Goal: Task Accomplishment & Management: Use online tool/utility

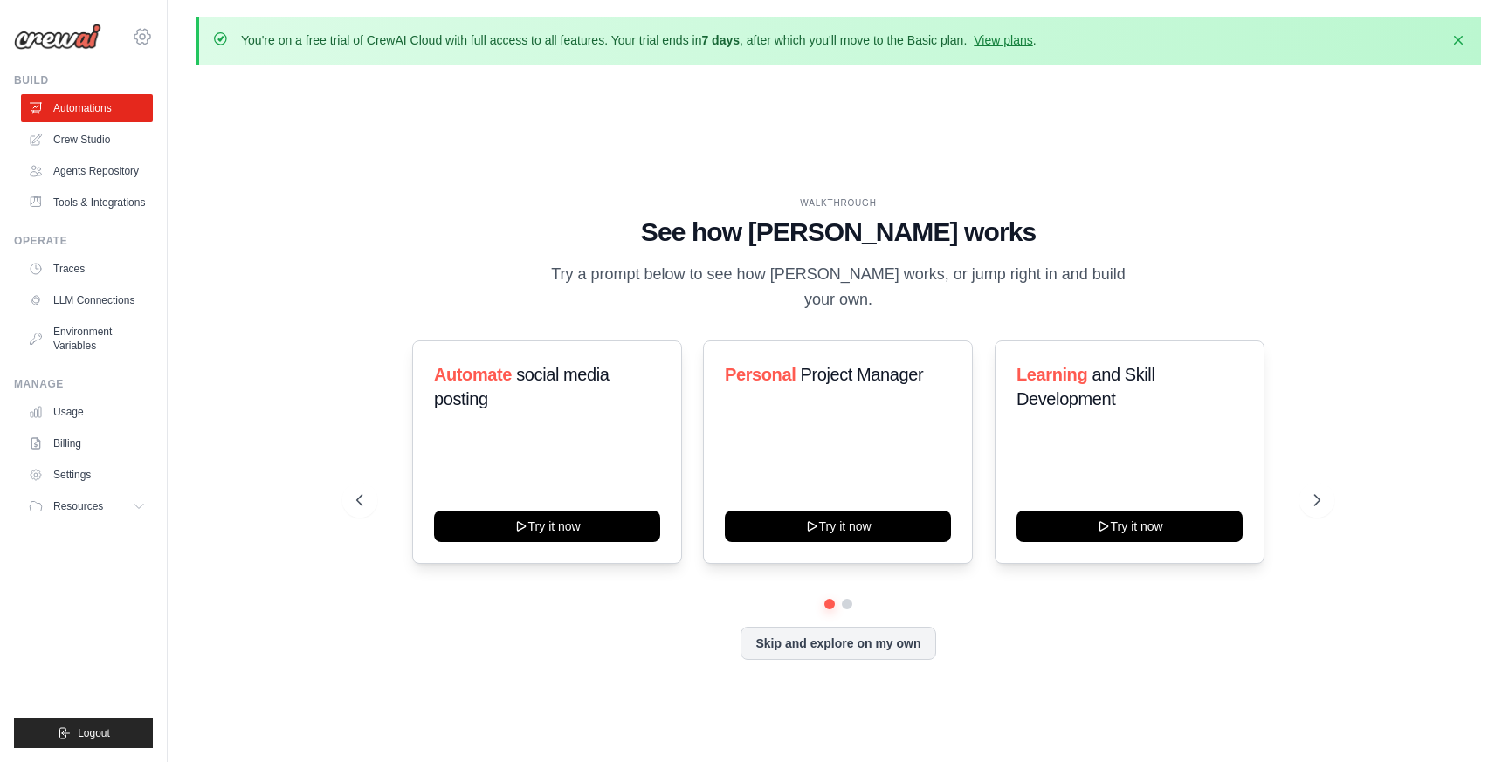
click at [138, 37] on icon at bounding box center [142, 36] width 21 height 21
click at [174, 104] on span "Settings" at bounding box center [218, 108] width 138 height 17
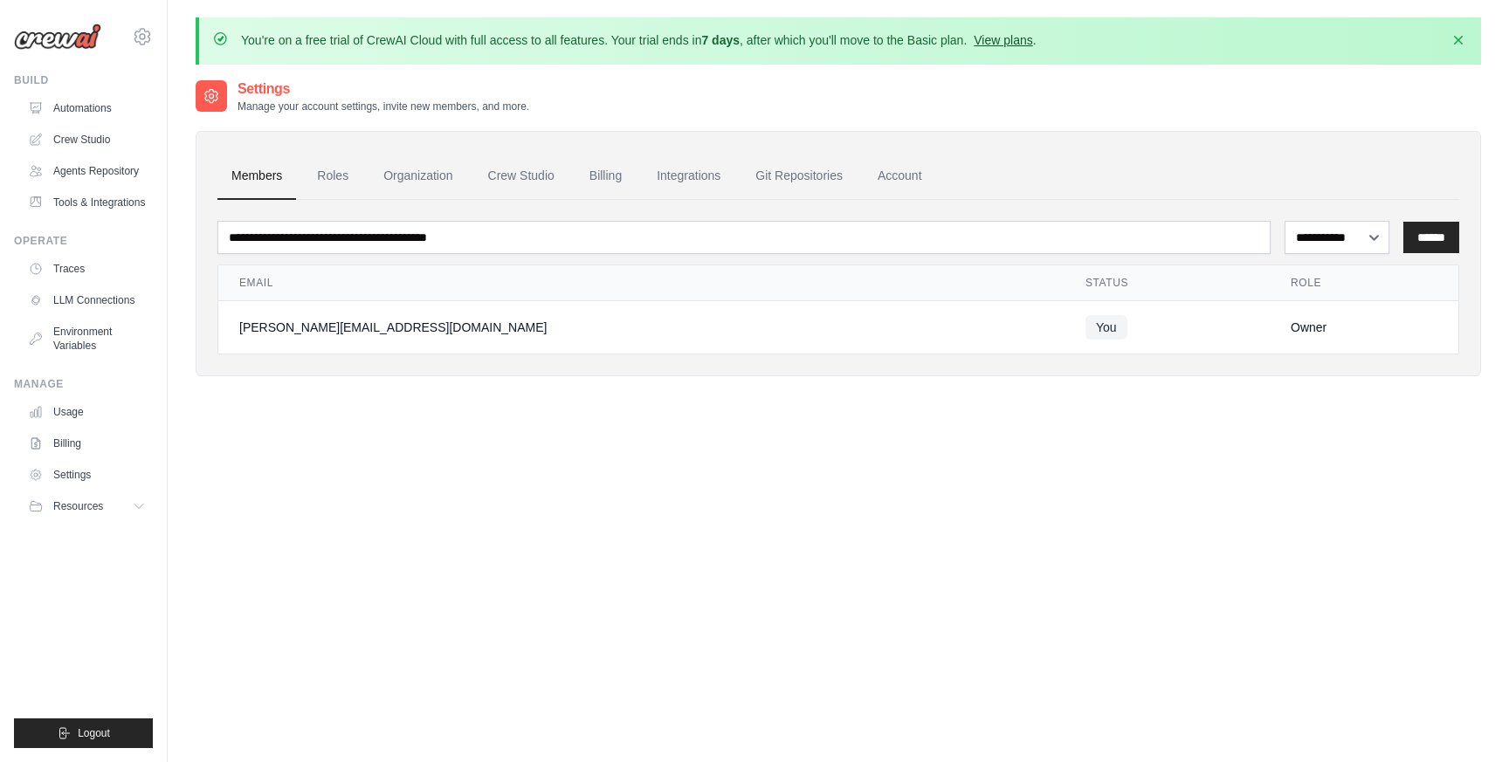
click at [1015, 35] on link "View plans" at bounding box center [1003, 40] width 59 height 14
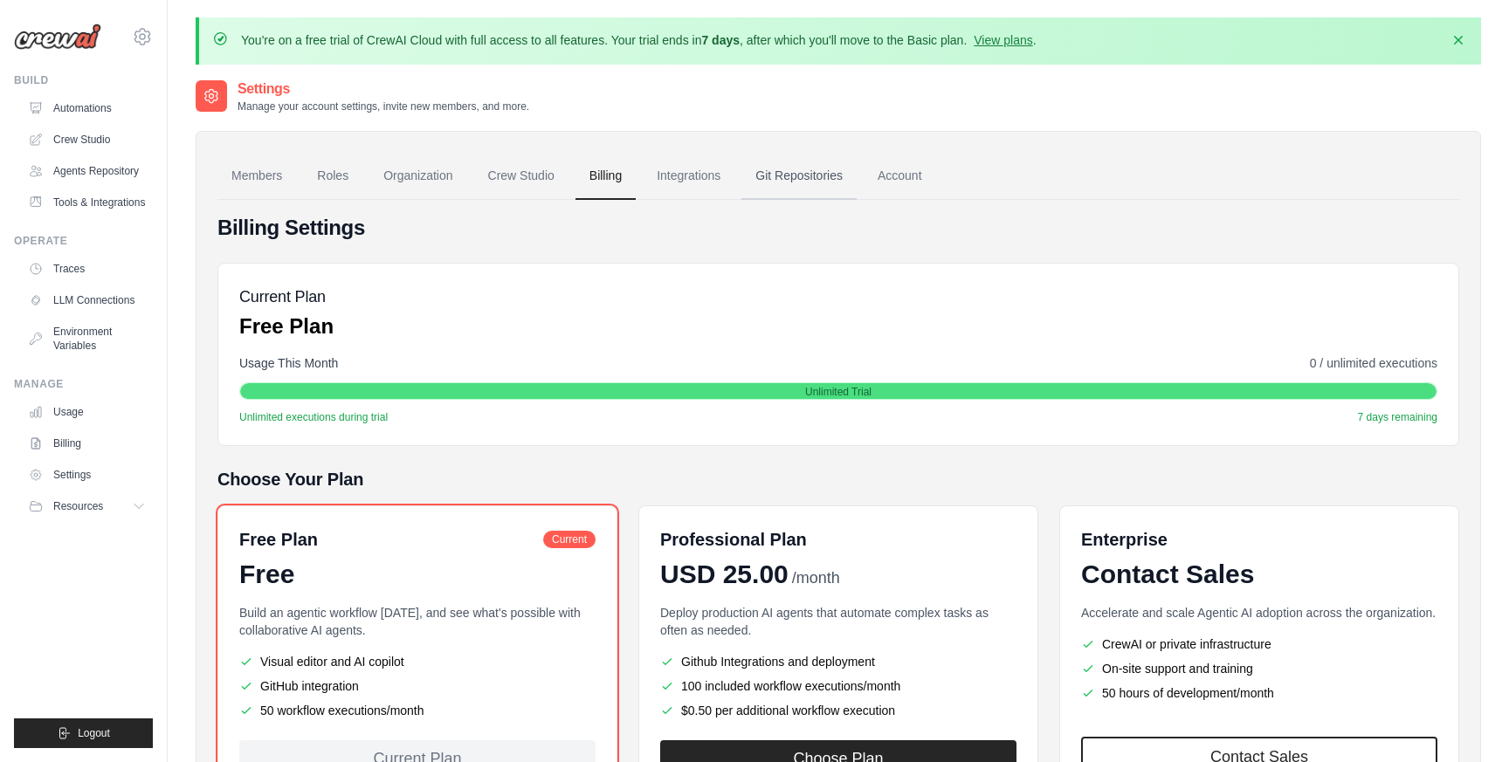
click at [772, 176] on link "Git Repositories" at bounding box center [798, 176] width 115 height 47
click at [878, 180] on link "Account" at bounding box center [900, 176] width 72 height 47
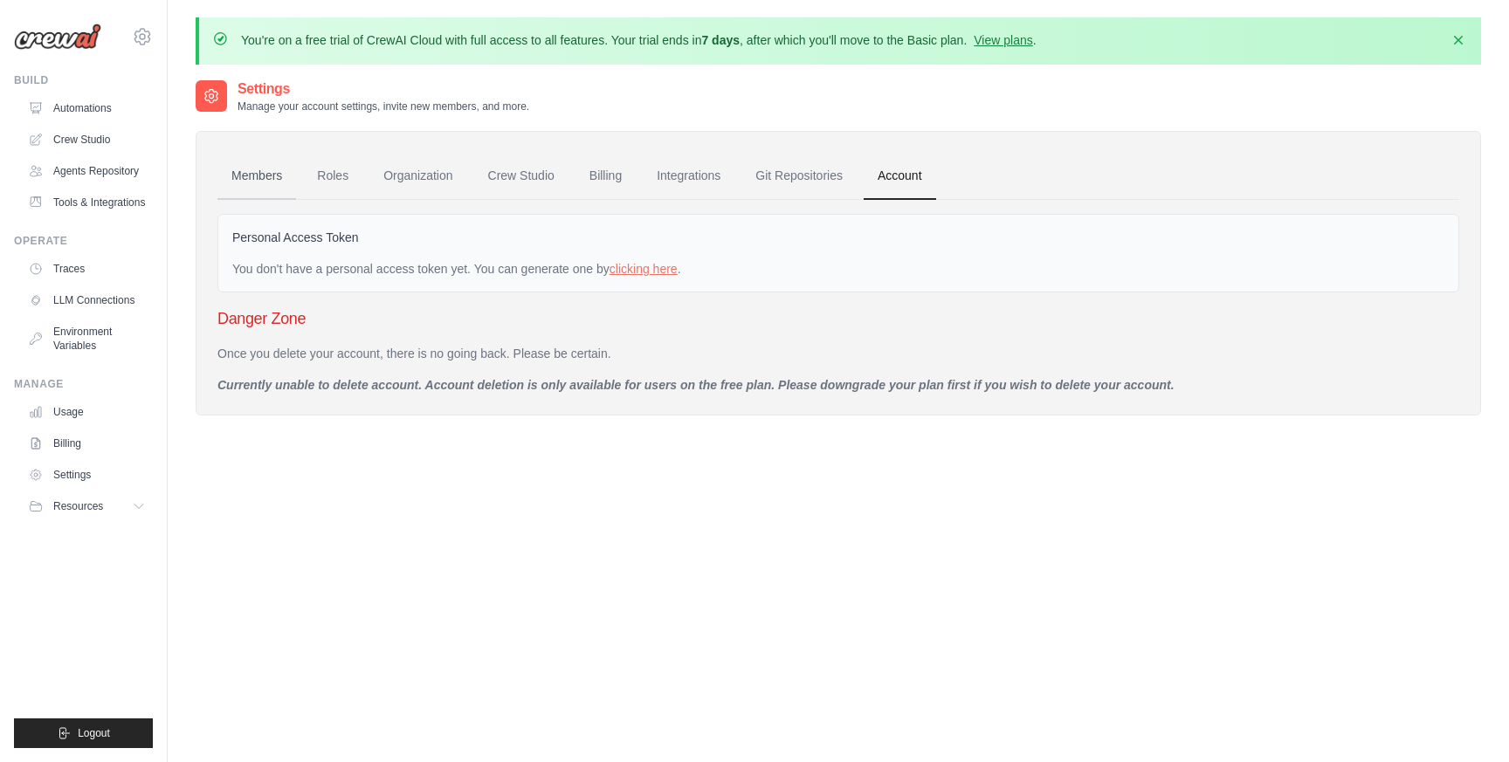
click at [239, 169] on link "Members" at bounding box center [256, 176] width 79 height 47
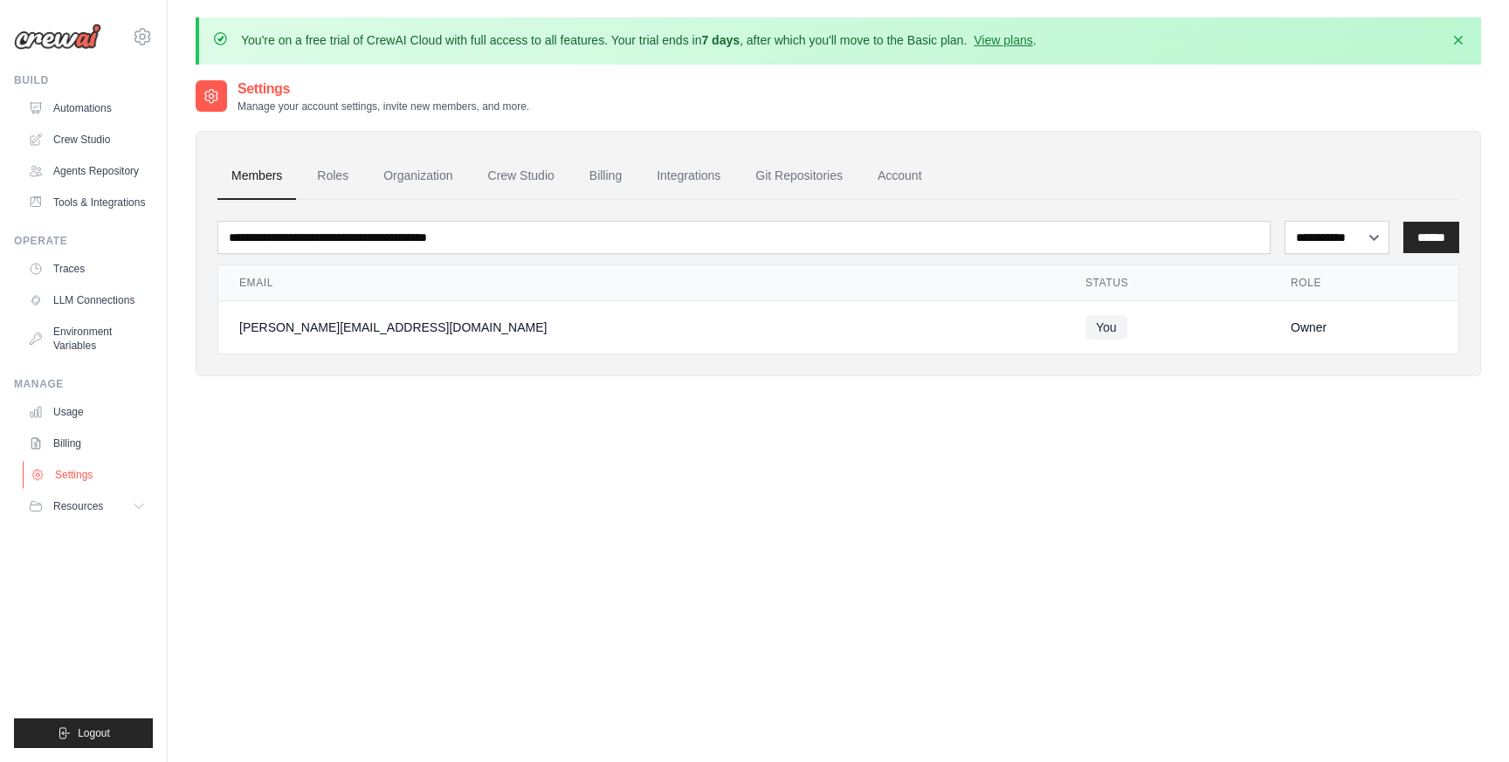
click at [76, 481] on link "Settings" at bounding box center [89, 475] width 132 height 28
click at [84, 101] on link "Automations" at bounding box center [89, 108] width 132 height 28
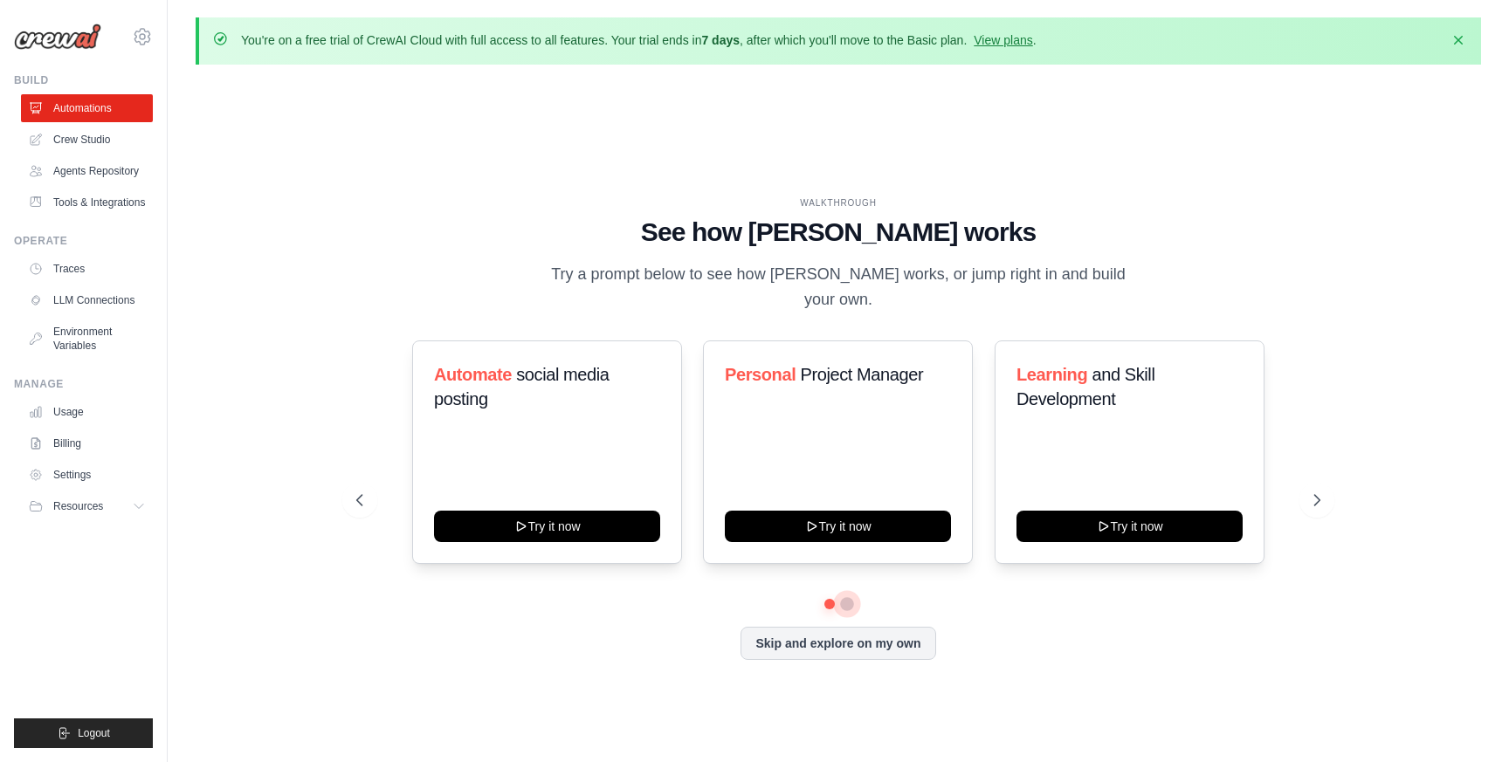
click at [849, 597] on button at bounding box center [847, 604] width 14 height 14
click at [826, 598] on button at bounding box center [829, 604] width 12 height 12
click at [1318, 495] on icon at bounding box center [1318, 500] width 17 height 17
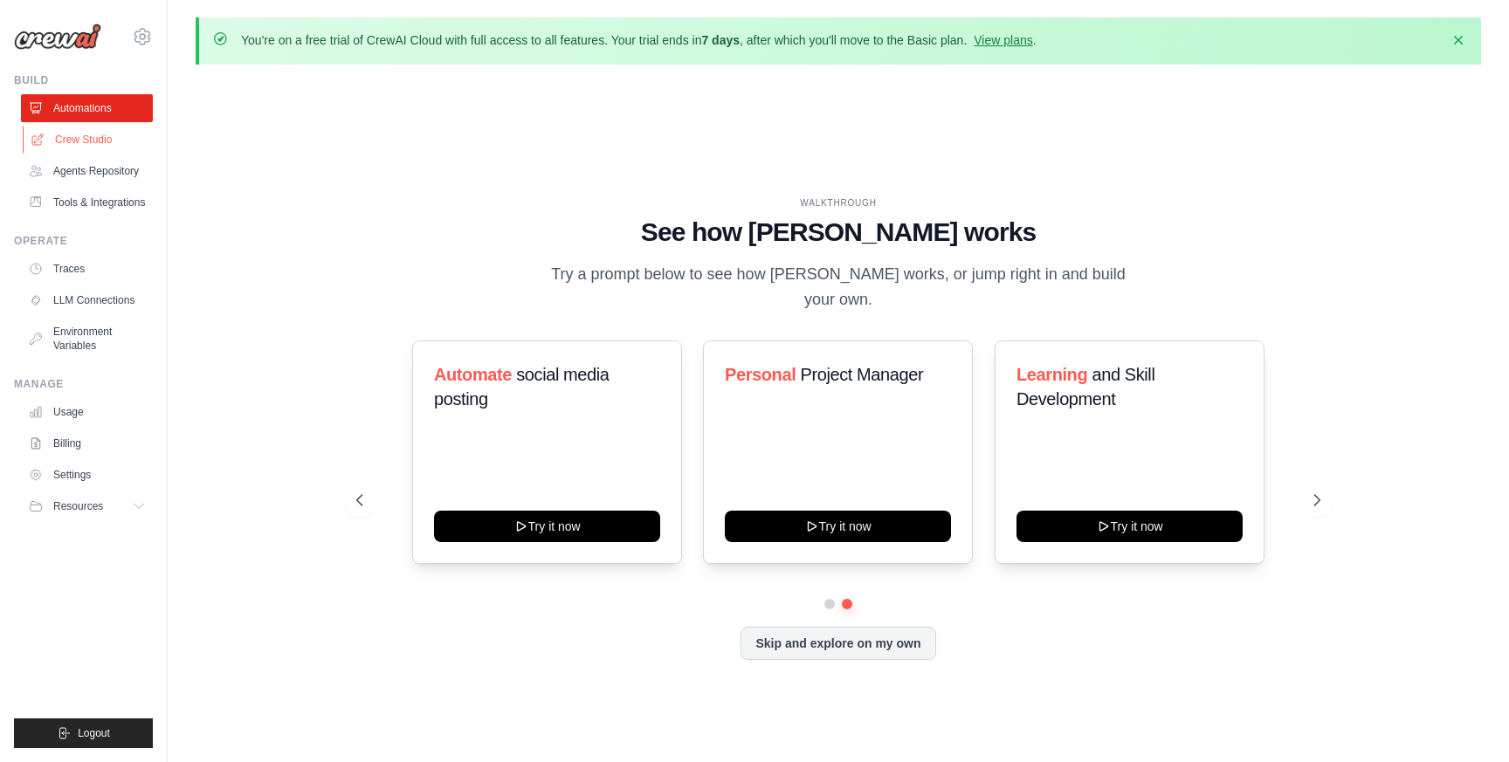
click at [112, 151] on link "Crew Studio" at bounding box center [89, 140] width 132 height 28
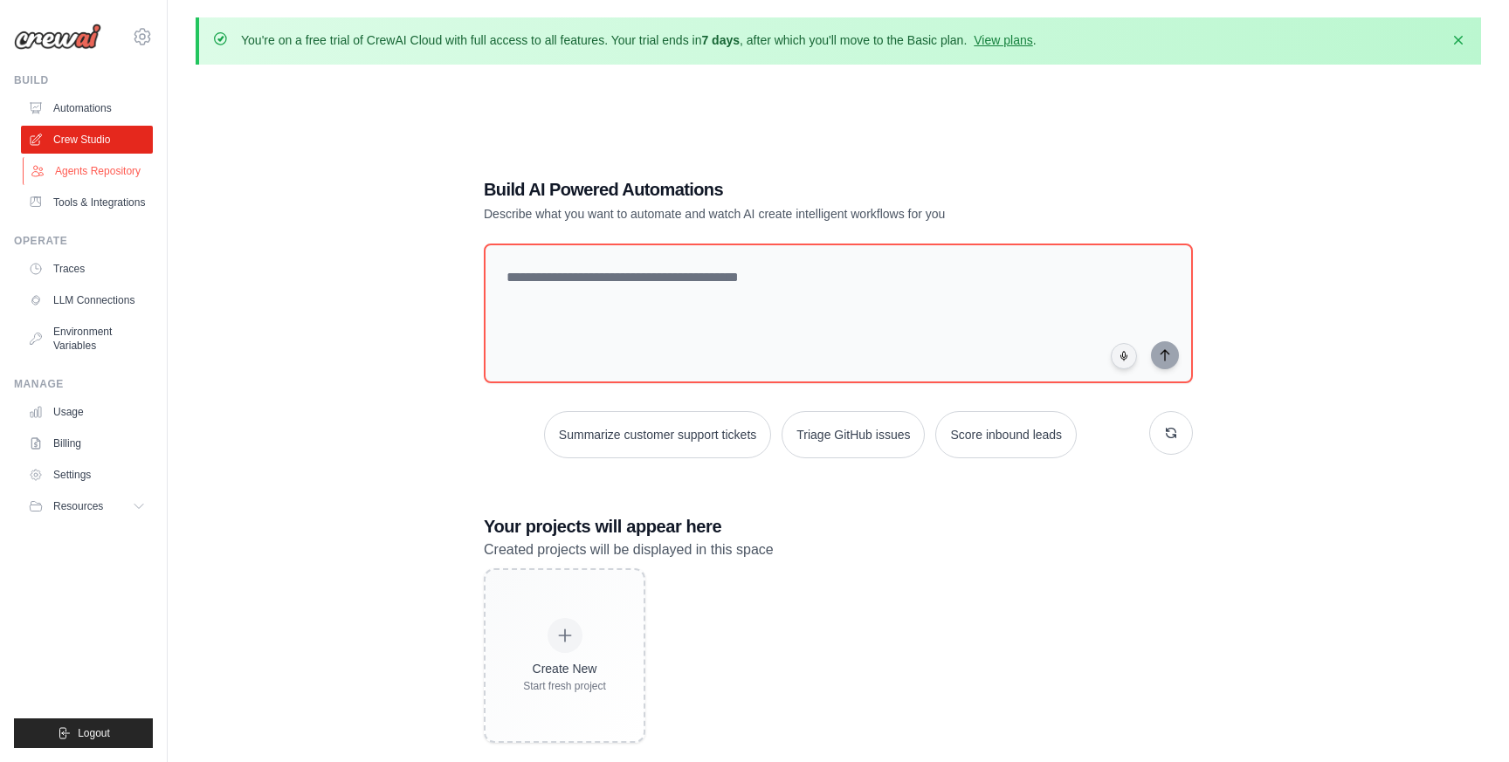
click at [107, 180] on link "Agents Repository" at bounding box center [89, 171] width 132 height 28
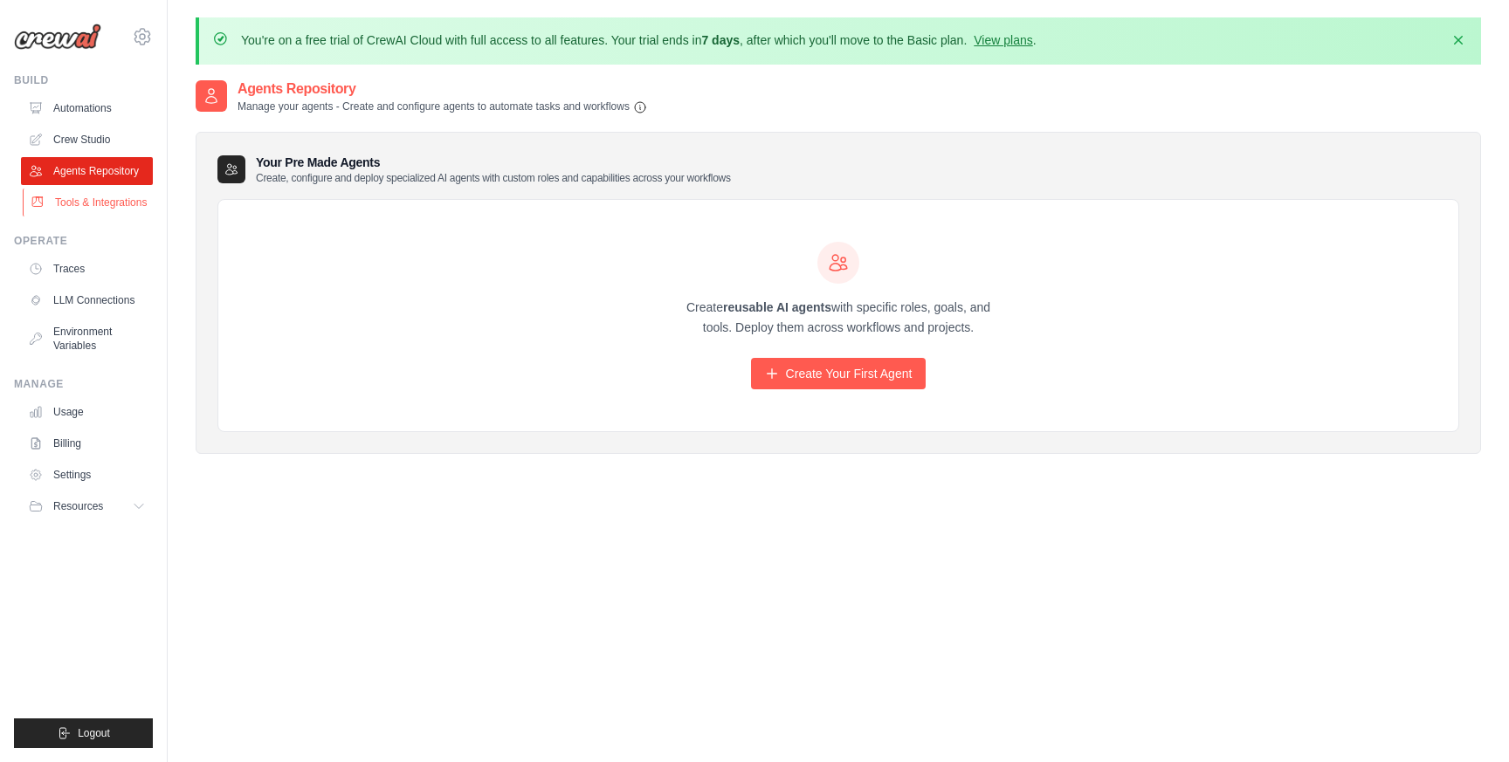
click at [96, 202] on link "Tools & Integrations" at bounding box center [89, 203] width 132 height 28
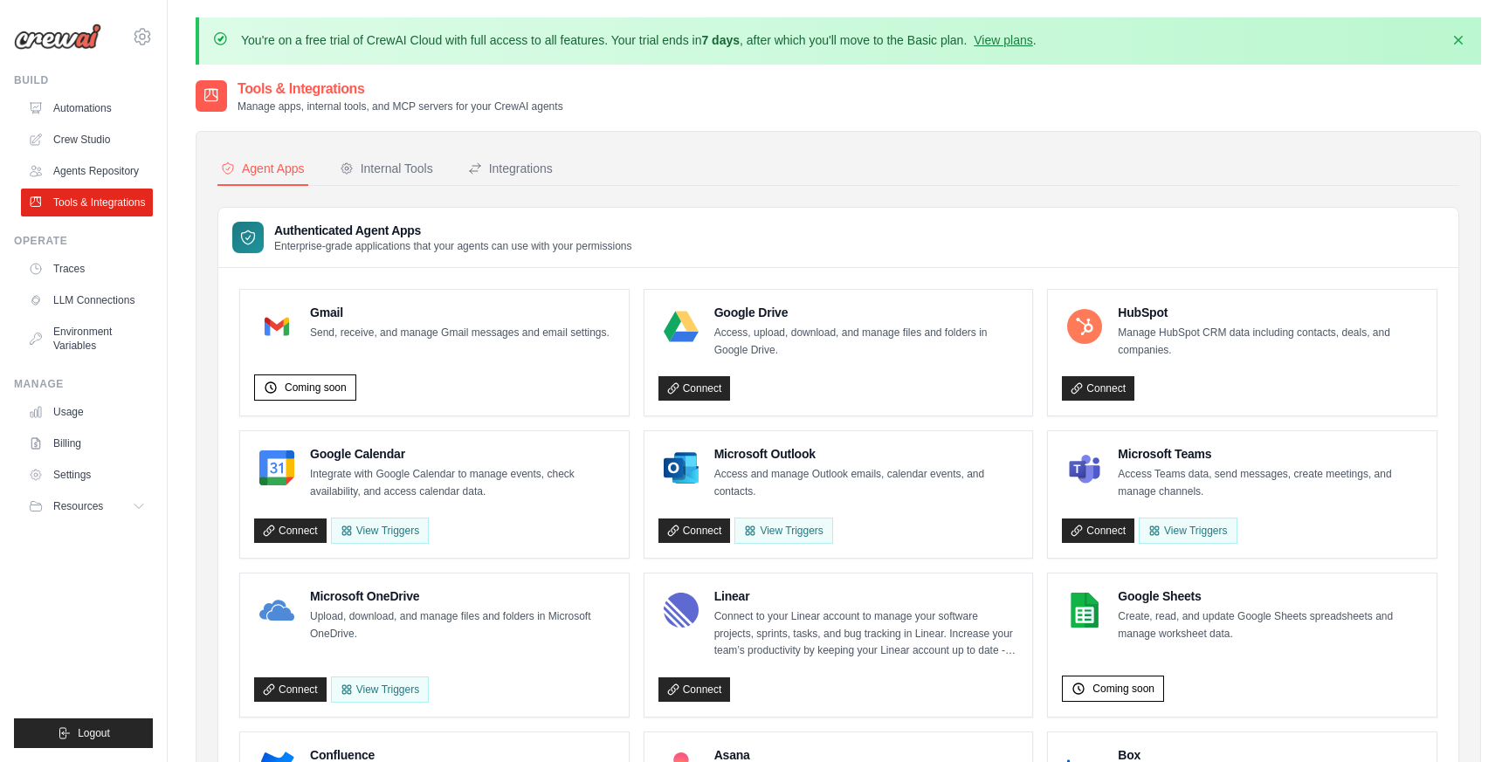
click at [378, 180] on button "Internal Tools" at bounding box center [386, 169] width 100 height 33
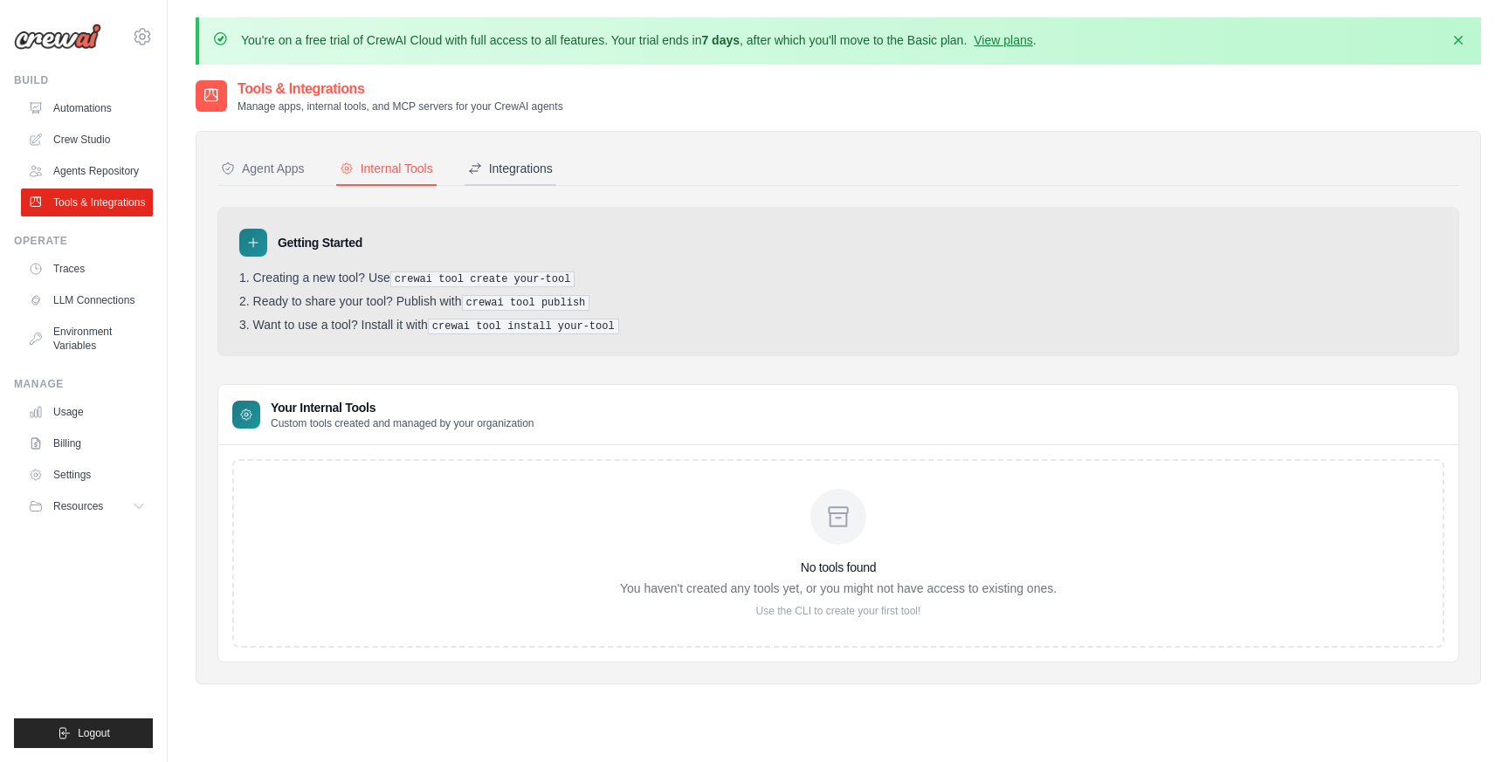
click at [509, 169] on div "Integrations" at bounding box center [510, 168] width 85 height 17
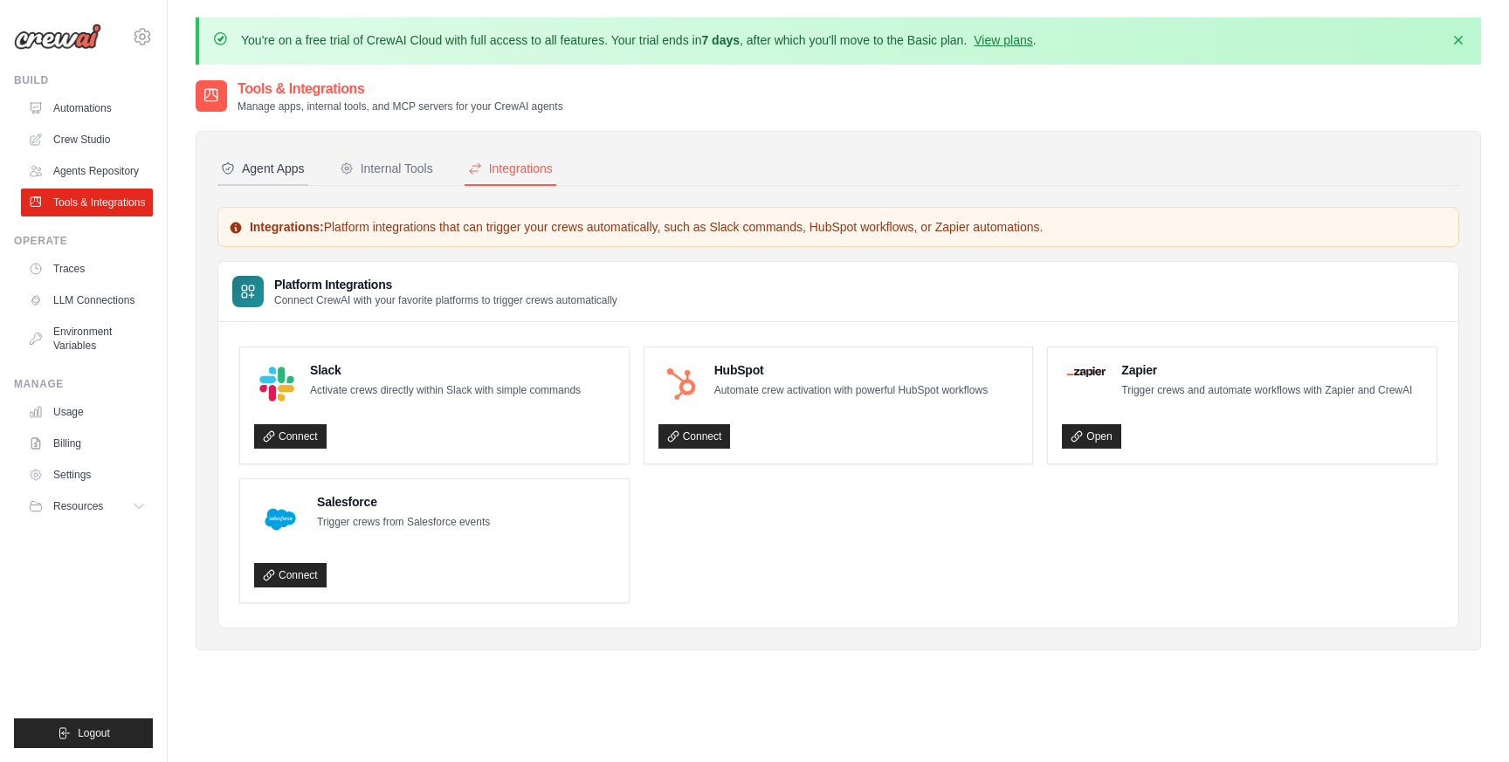
click at [267, 156] on button "Agent Apps" at bounding box center [262, 169] width 91 height 33
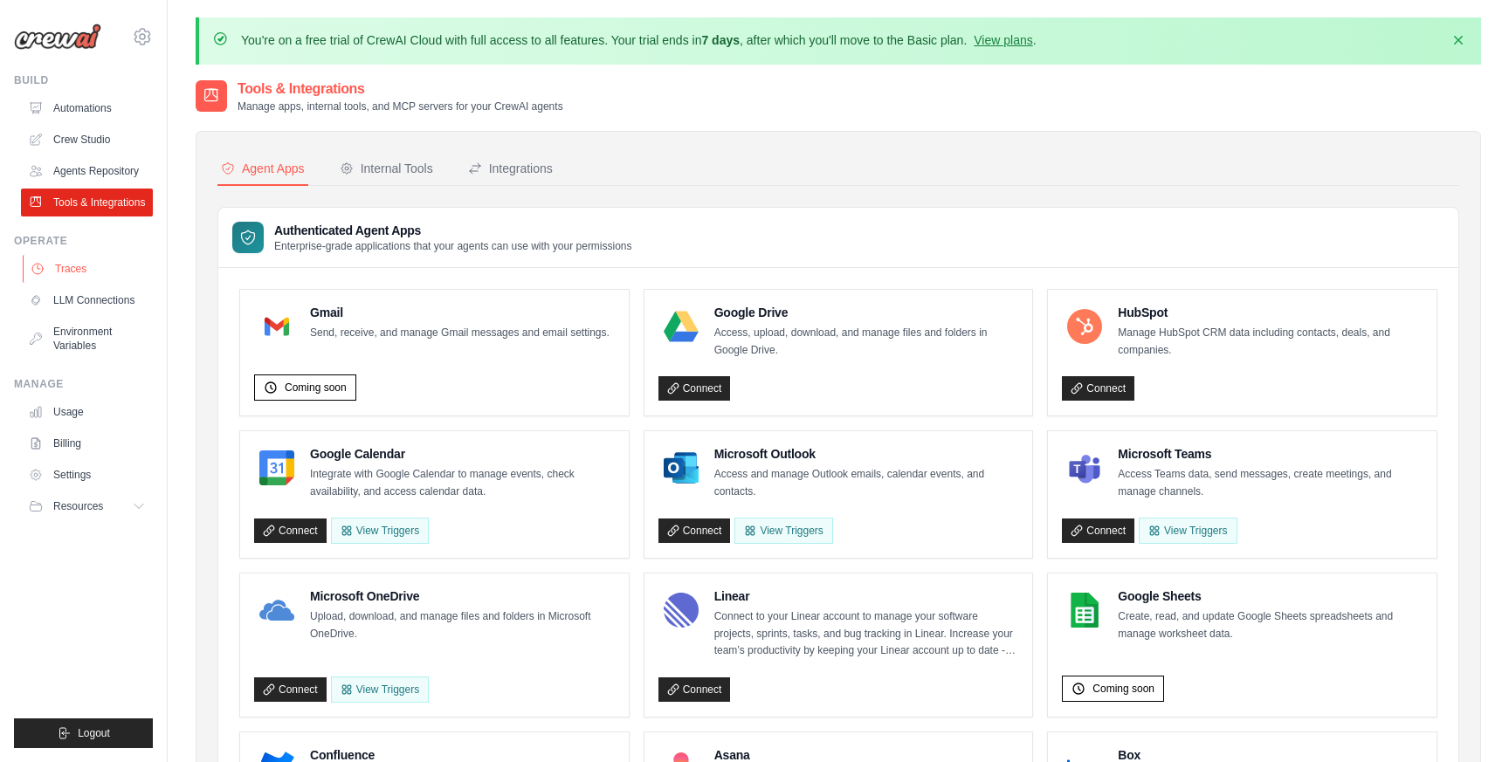
click at [80, 278] on link "Traces" at bounding box center [89, 269] width 132 height 28
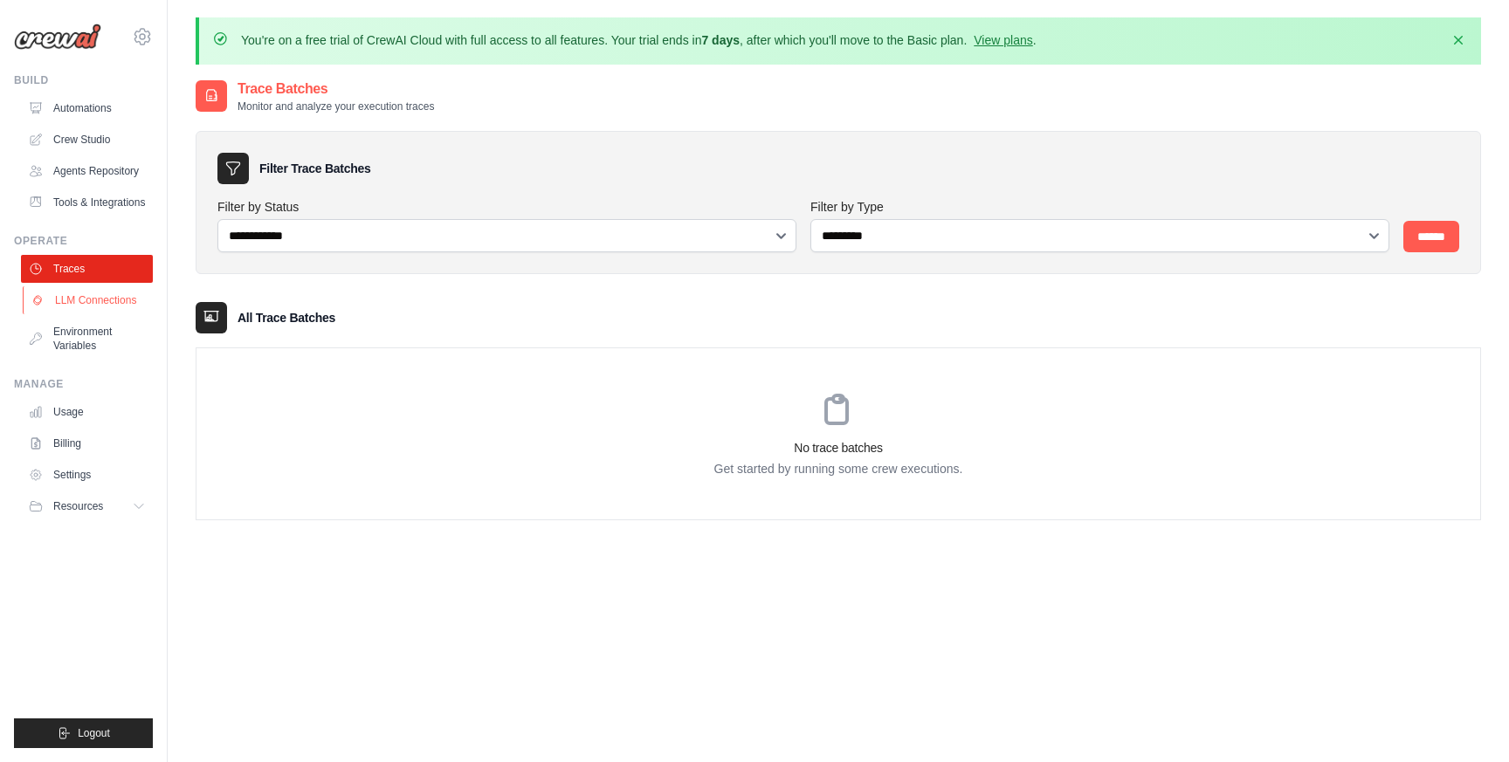
click at [76, 306] on link "LLM Connections" at bounding box center [89, 300] width 132 height 28
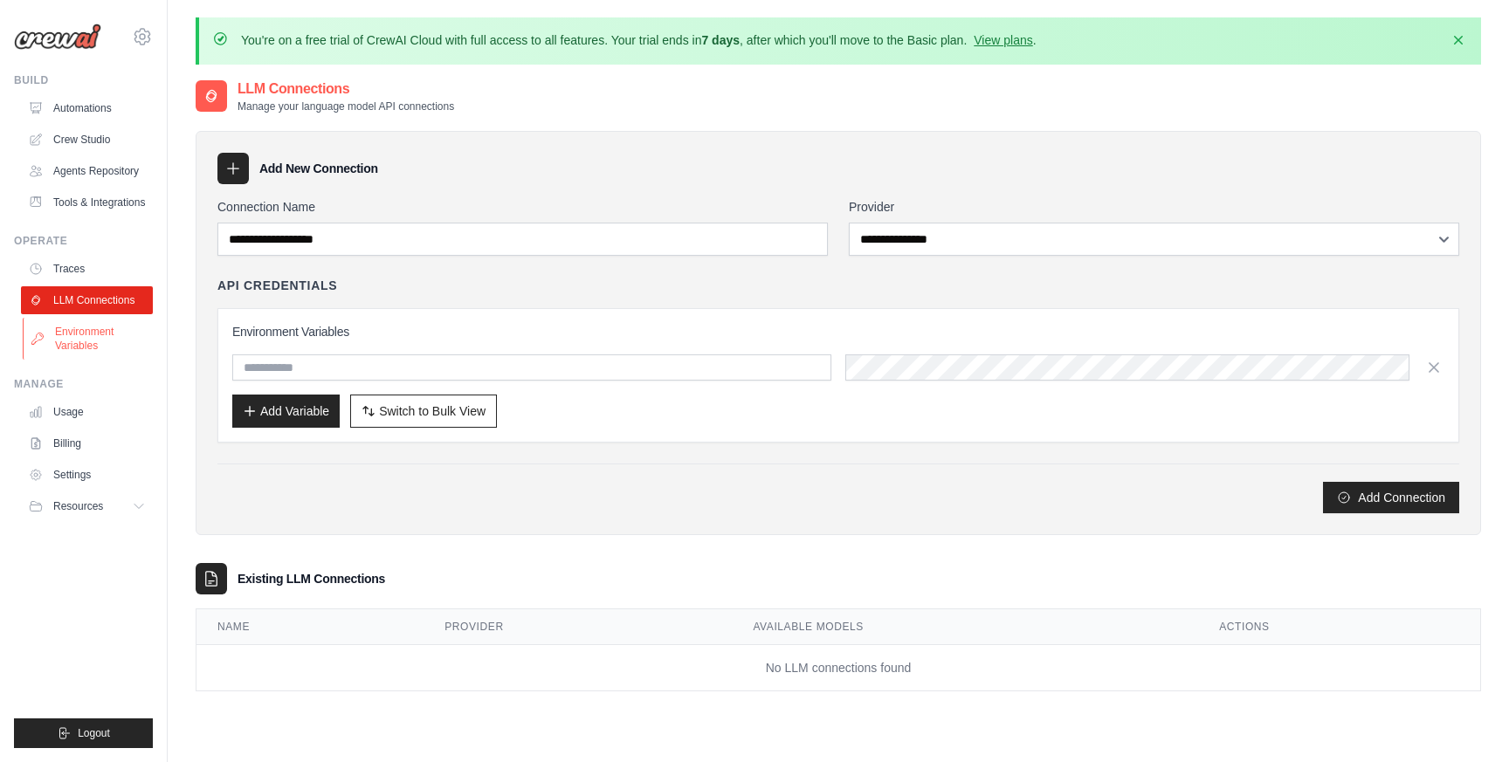
click at [88, 347] on link "Environment Variables" at bounding box center [89, 339] width 132 height 42
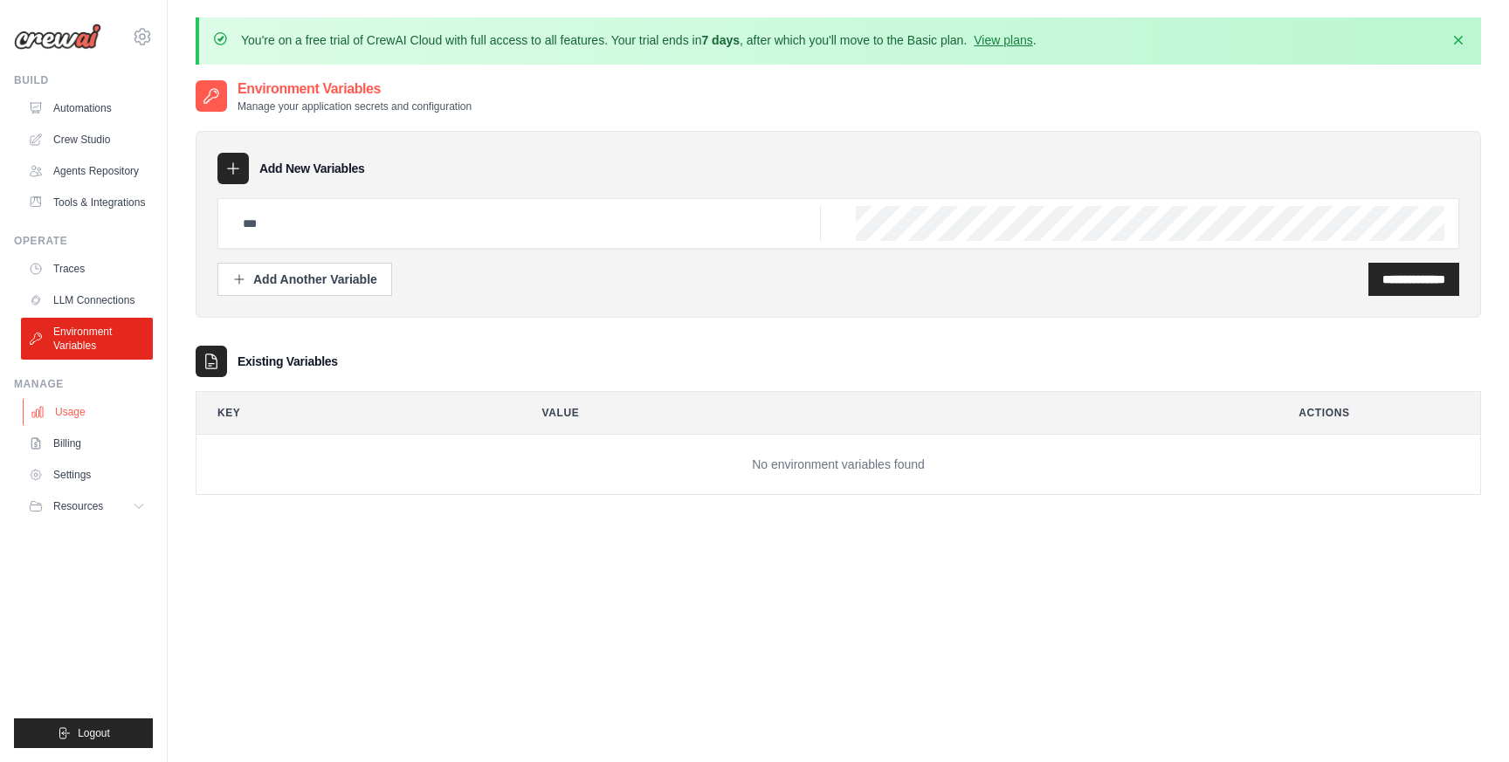
click at [72, 420] on link "Usage" at bounding box center [89, 412] width 132 height 28
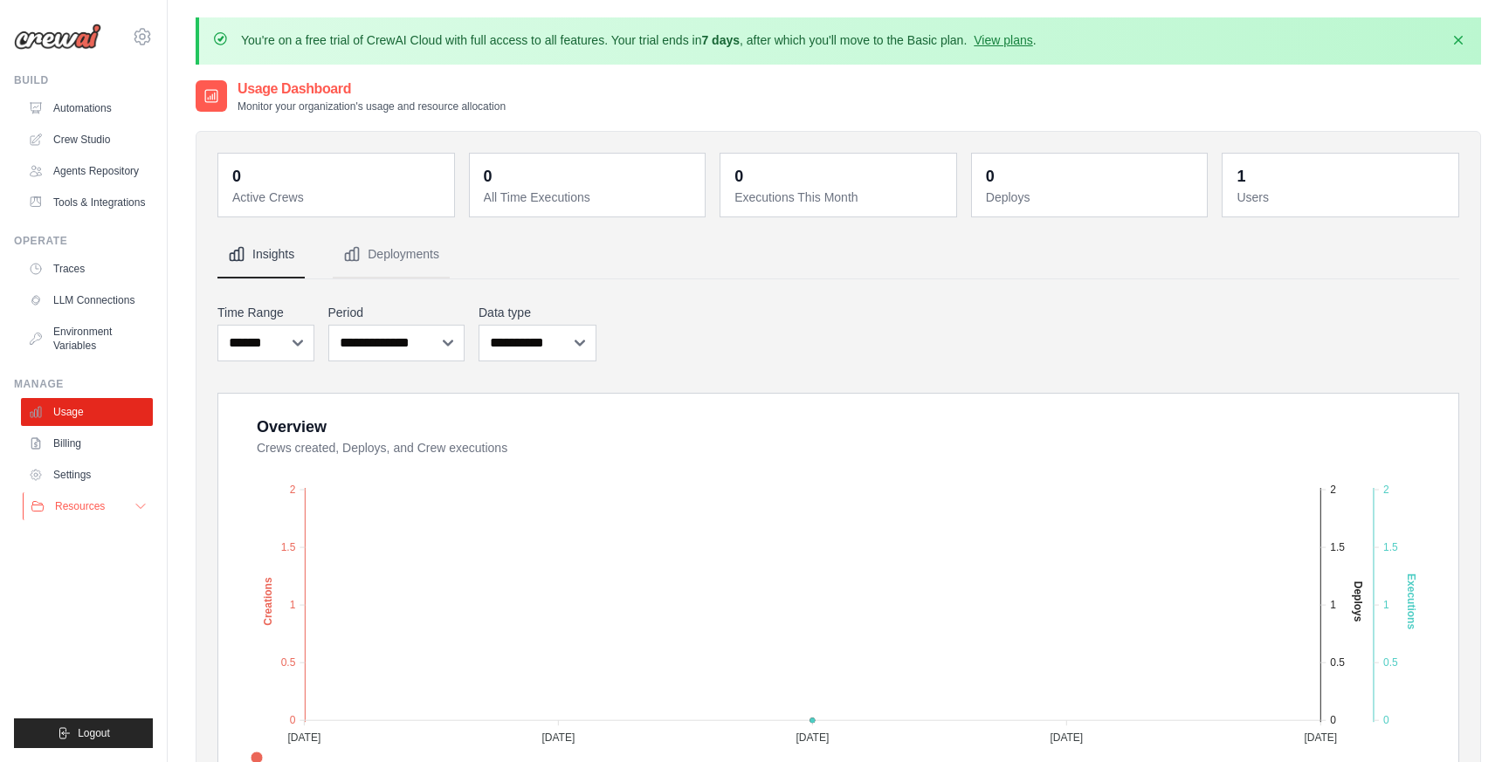
click at [143, 508] on icon at bounding box center [141, 506] width 14 height 14
click at [92, 621] on span "Video Tutorials" at bounding box center [96, 620] width 69 height 14
click at [90, 116] on link "Automations" at bounding box center [89, 108] width 132 height 28
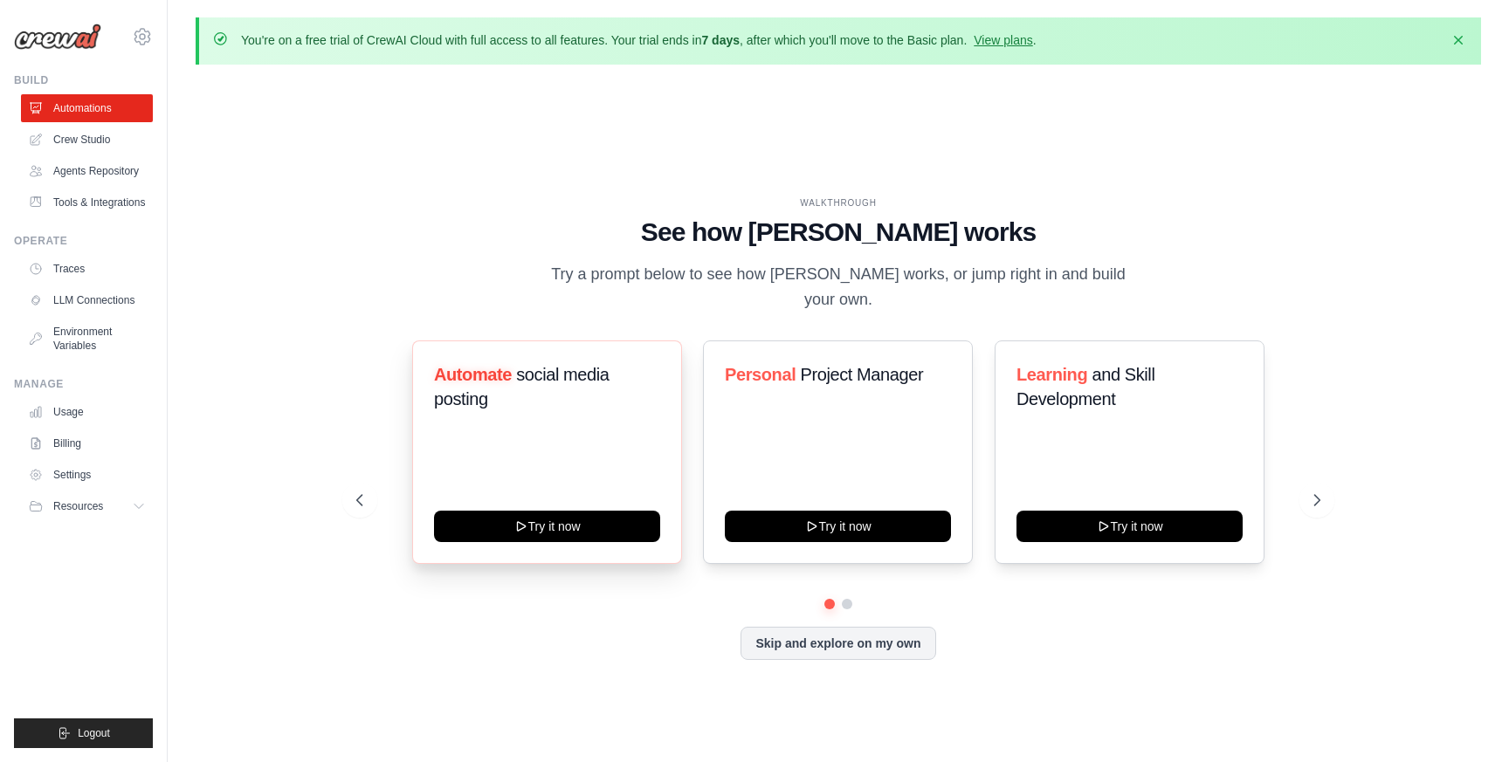
click at [506, 465] on div "Automate social media posting Try it now" at bounding box center [547, 453] width 270 height 224
click at [494, 392] on h3 "Automate social media posting" at bounding box center [547, 386] width 226 height 49
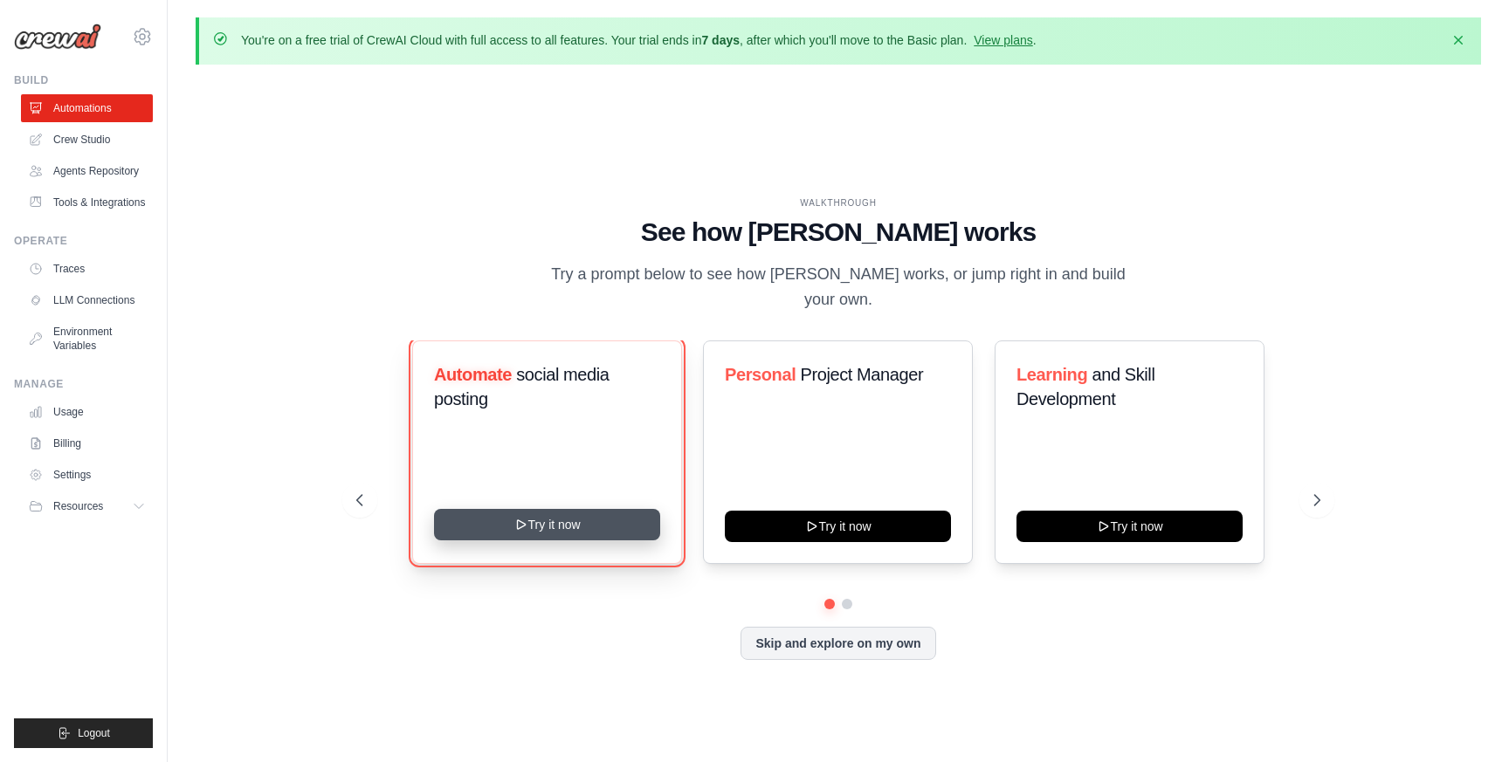
click at [543, 514] on button "Try it now" at bounding box center [547, 524] width 226 height 31
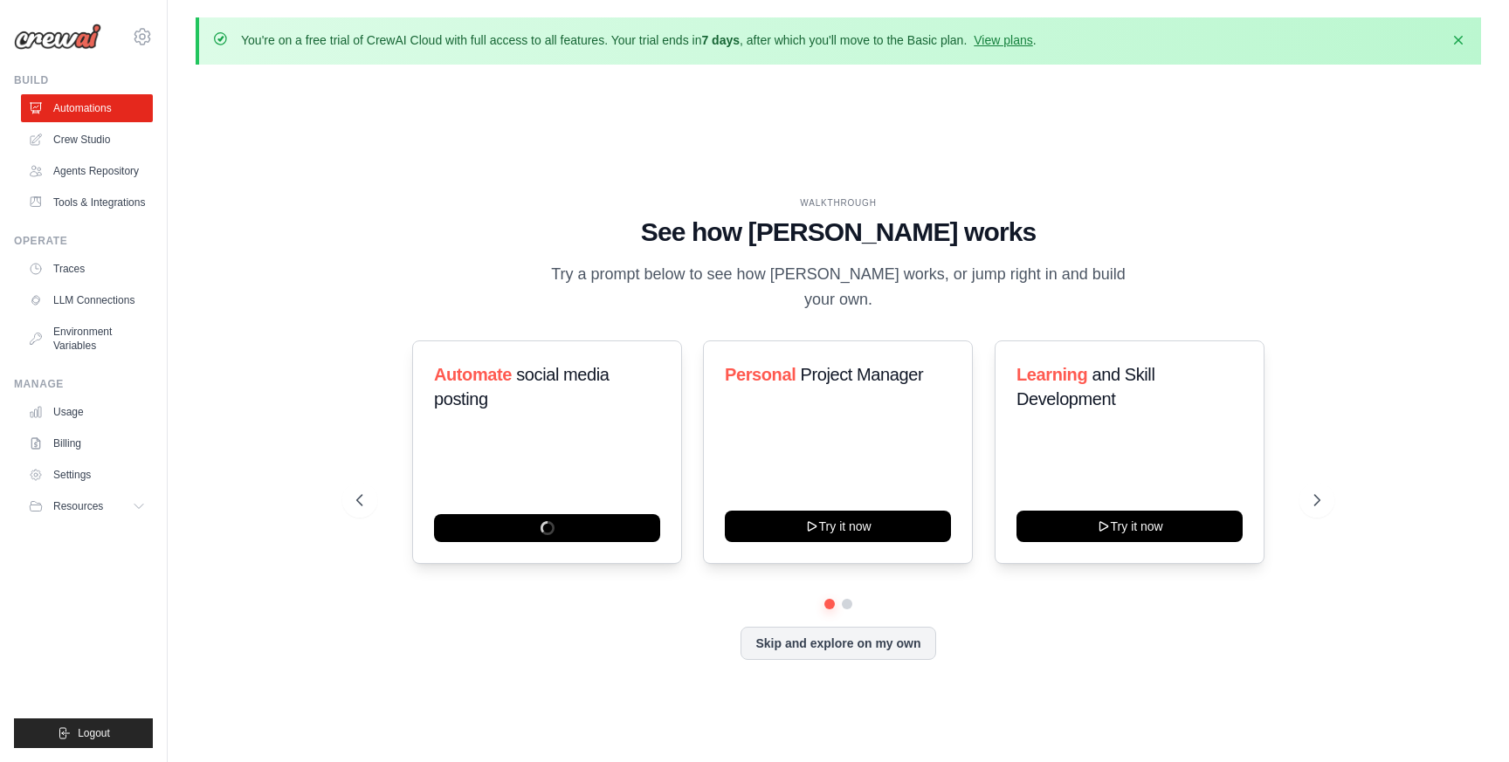
scroll to position [60, 0]
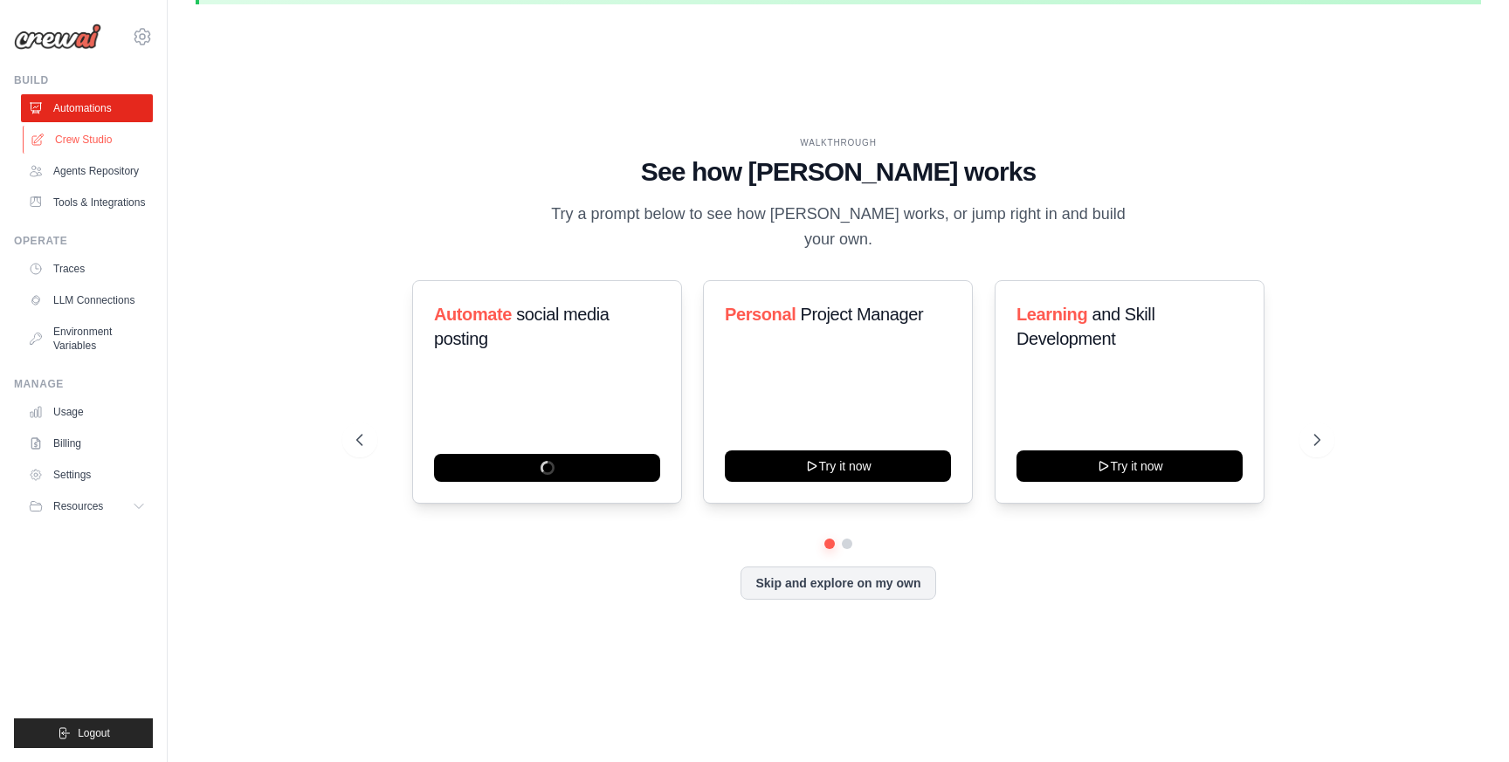
click at [95, 141] on link "Crew Studio" at bounding box center [89, 140] width 132 height 28
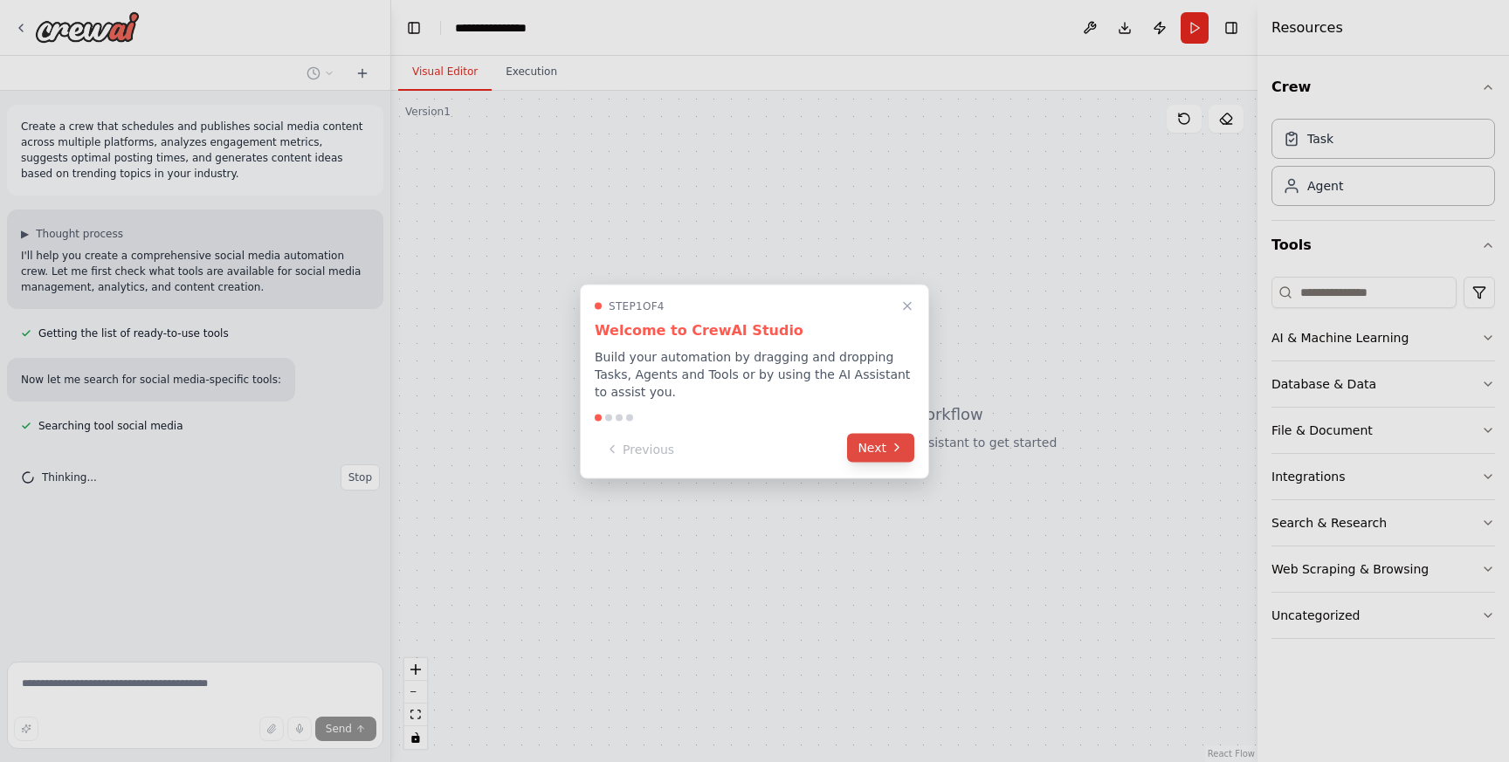
click at [878, 445] on button "Next" at bounding box center [880, 447] width 67 height 29
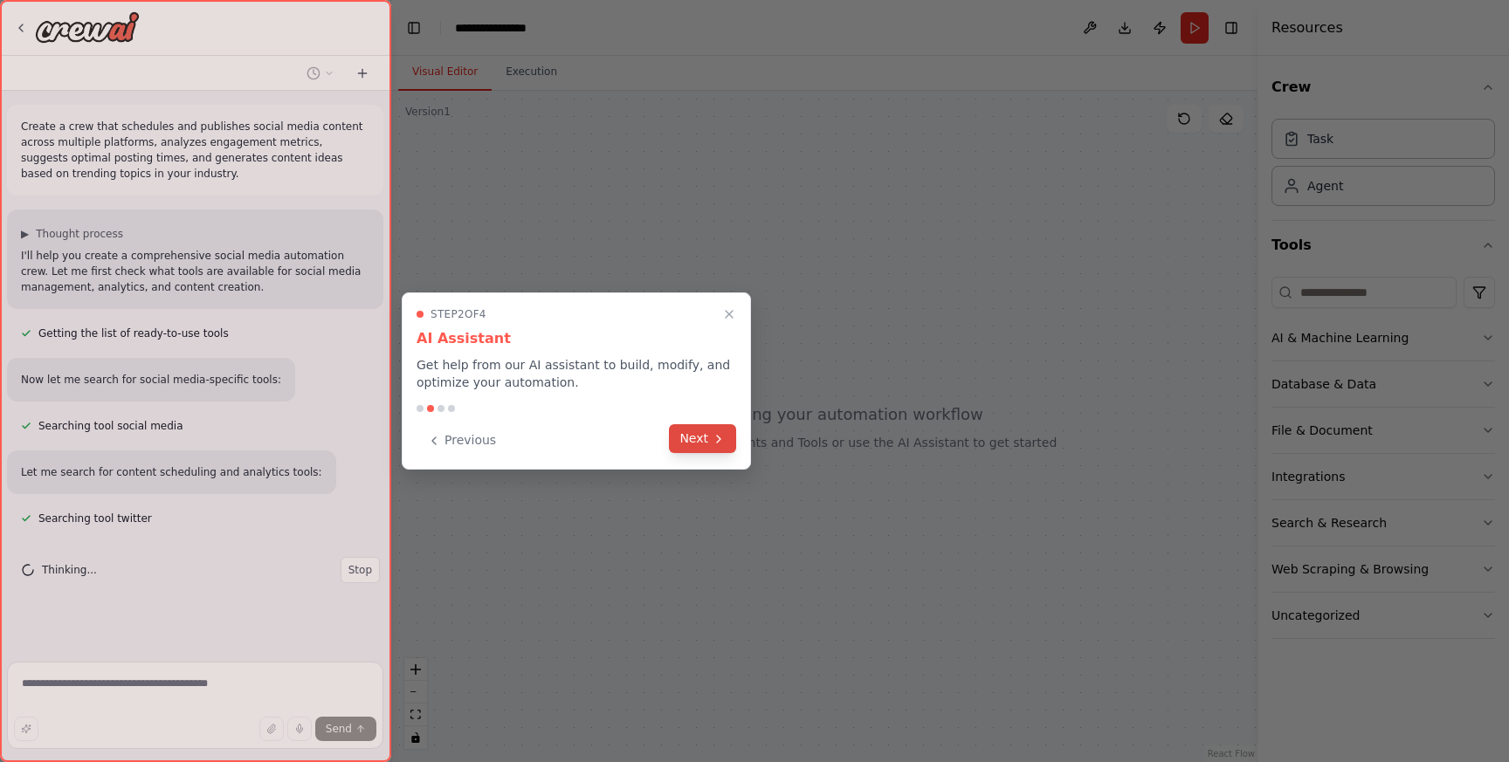
click at [705, 436] on button "Next" at bounding box center [702, 438] width 67 height 29
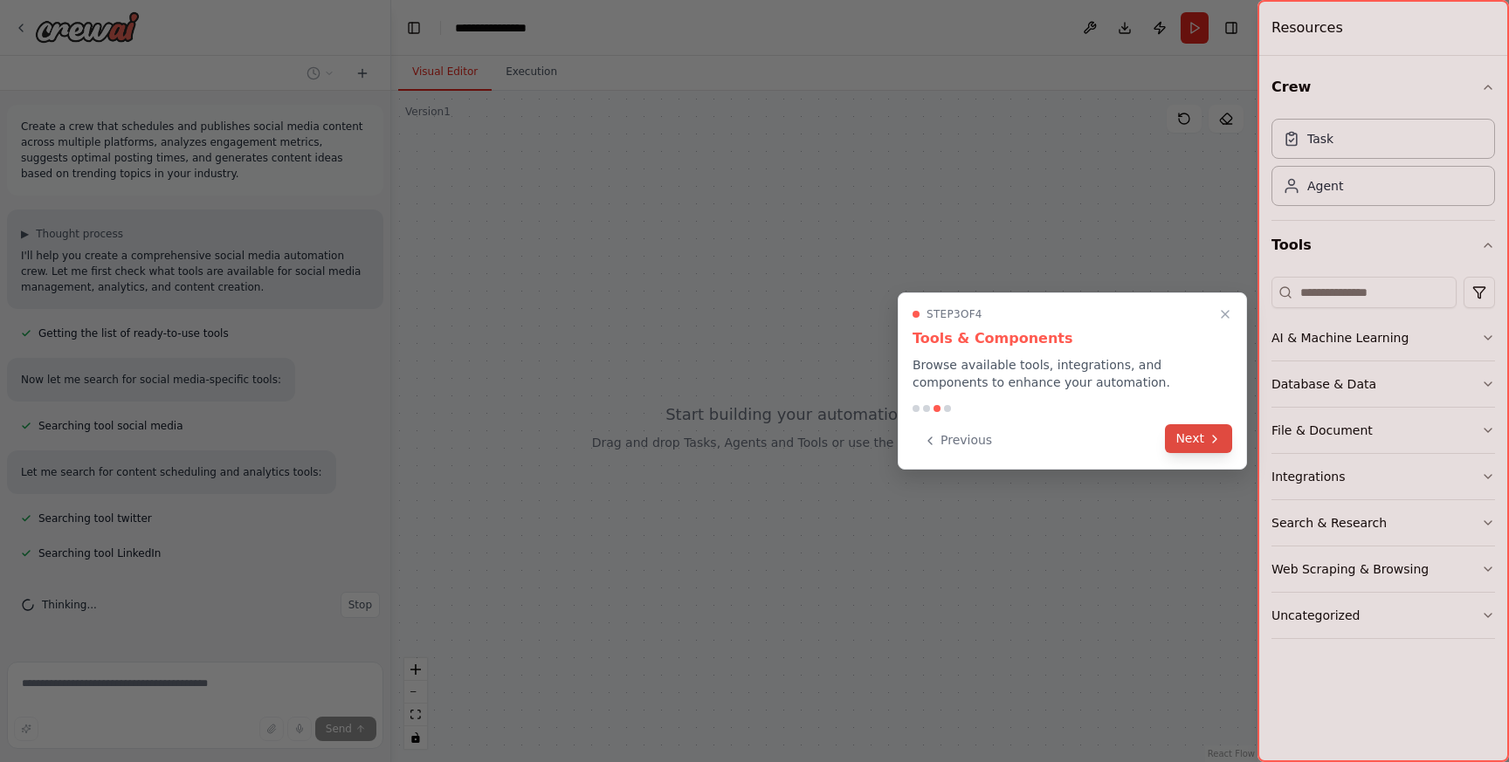
scroll to position [25, 0]
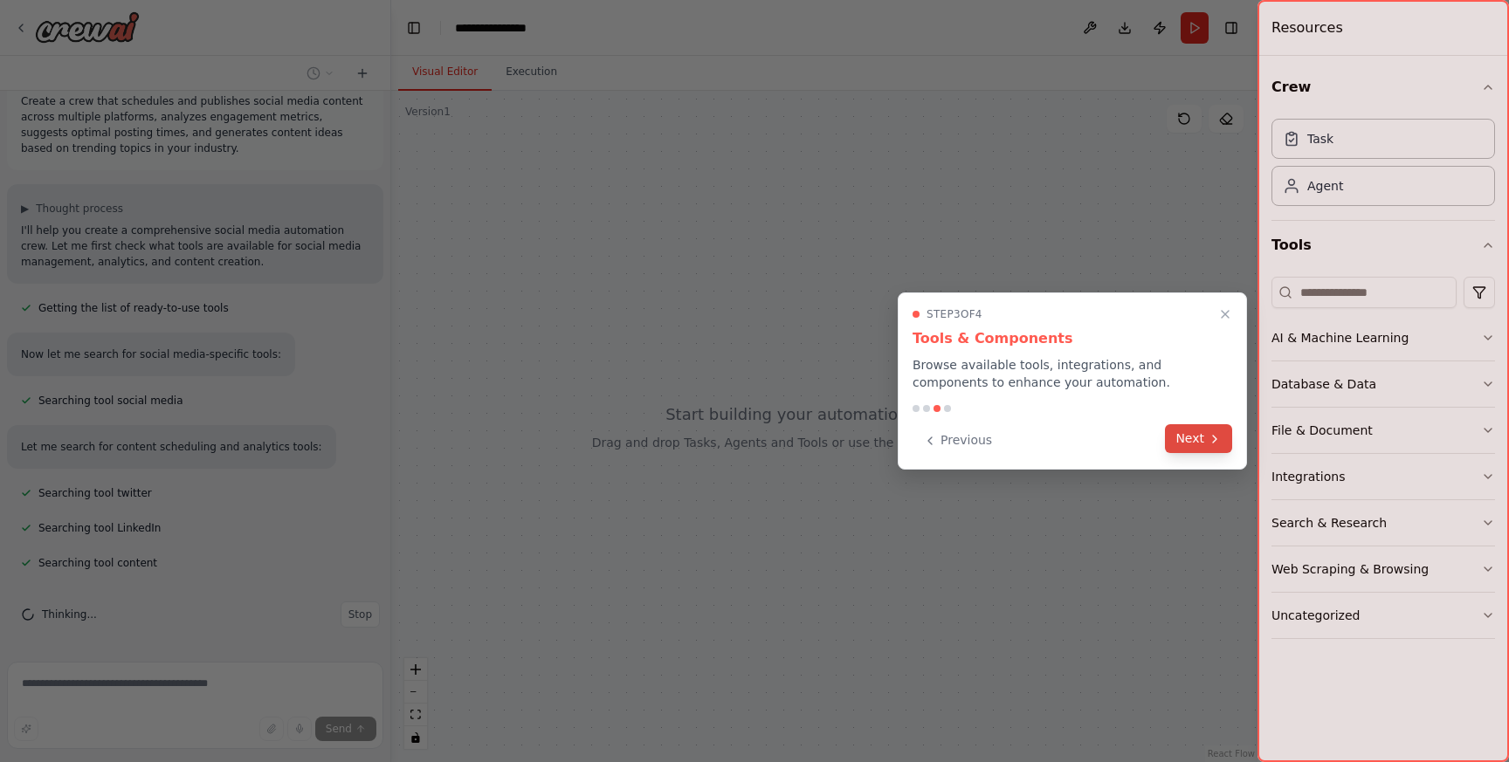
click at [1195, 439] on button "Next" at bounding box center [1198, 438] width 67 height 29
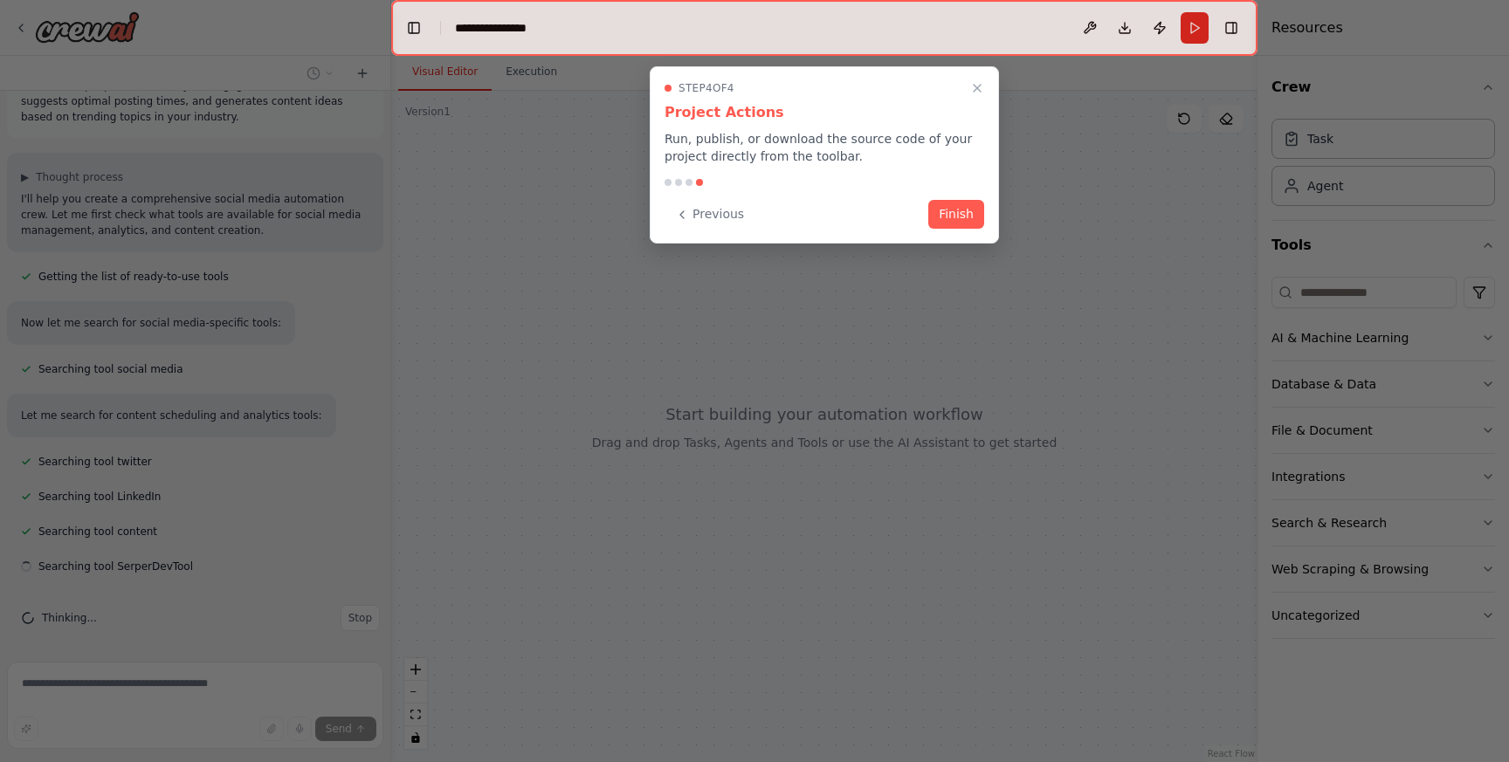
scroll to position [60, 0]
click at [956, 217] on button "Finish" at bounding box center [956, 212] width 56 height 29
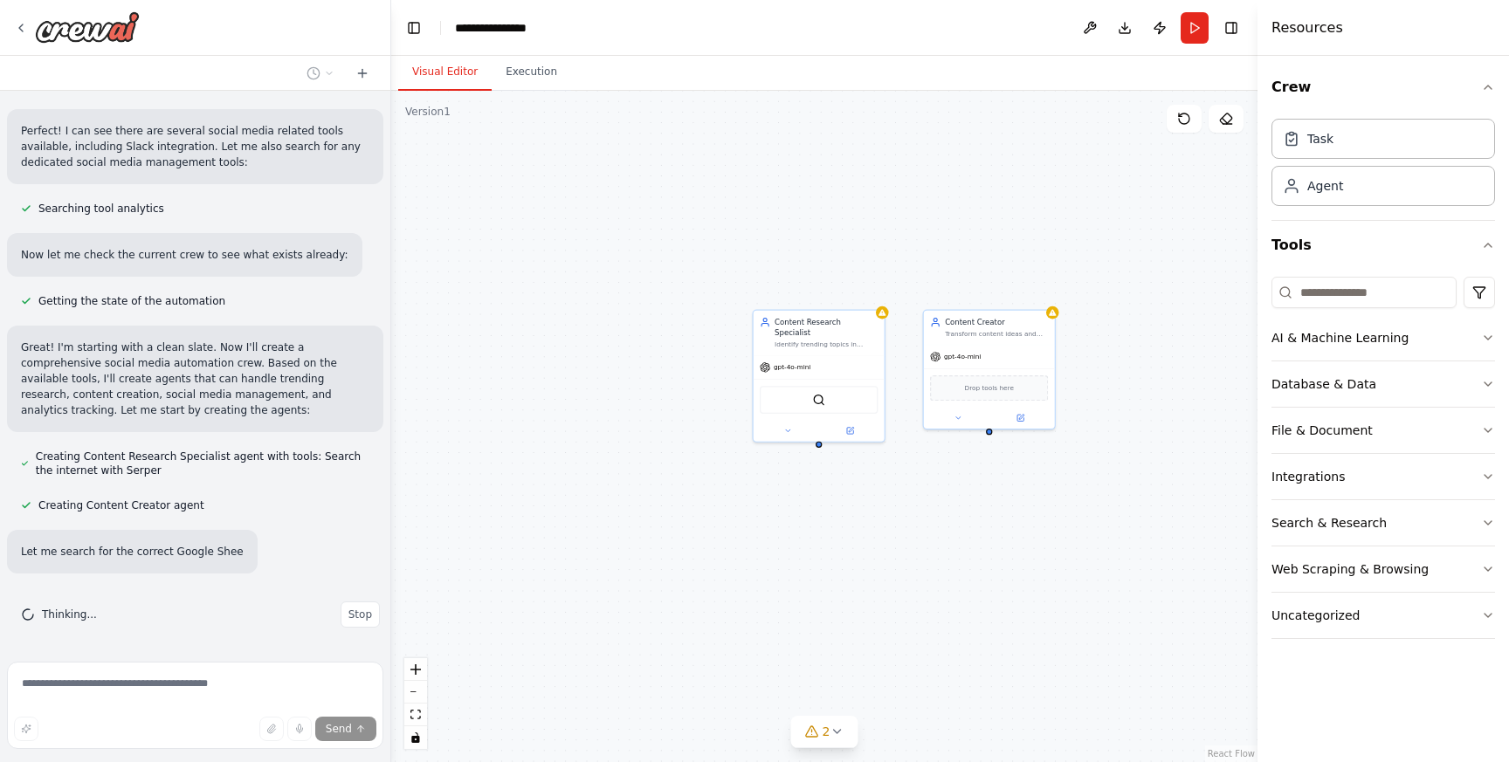
scroll to position [717, 0]
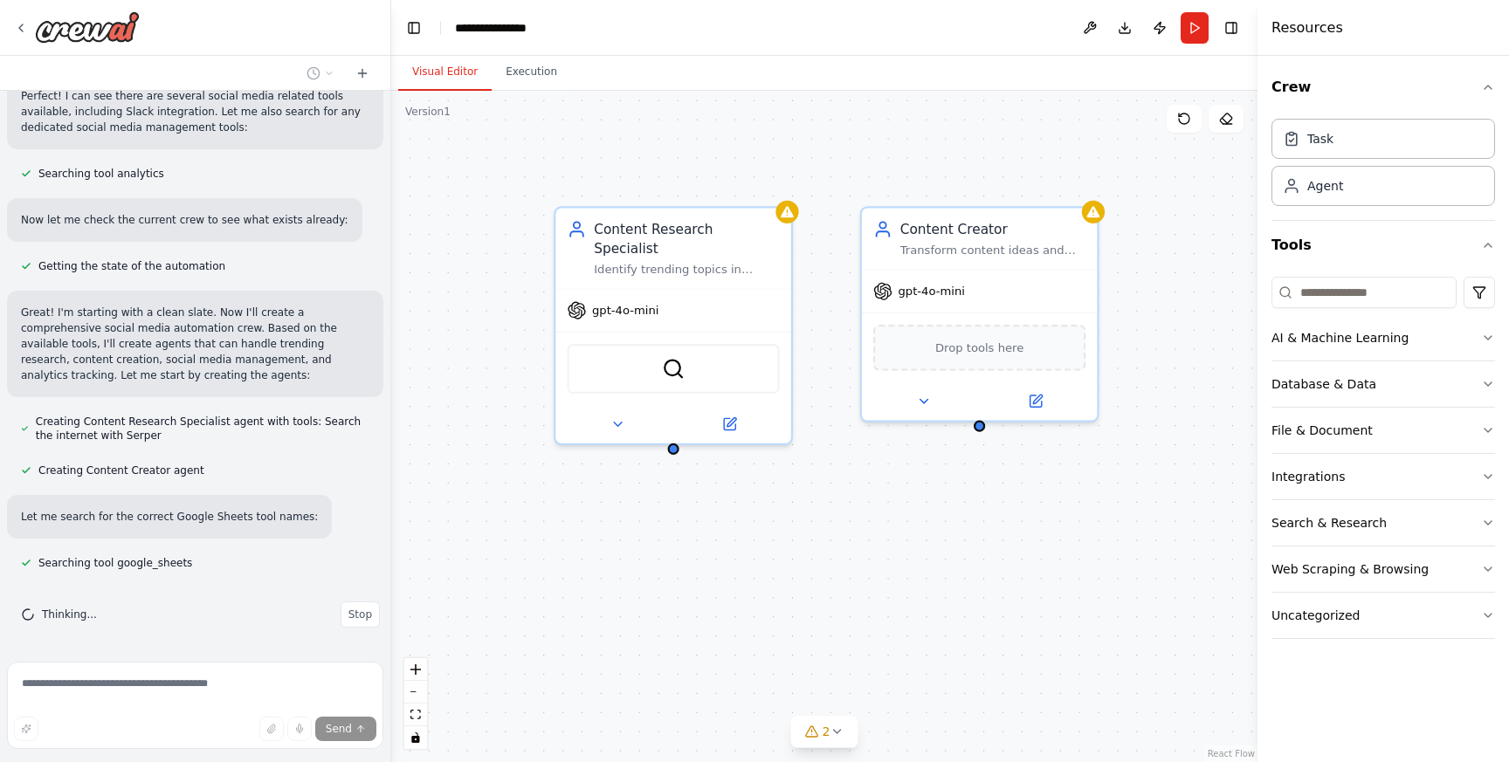
drag, startPoint x: 895, startPoint y: 478, endPoint x: 812, endPoint y: 510, distance: 88.7
click at [812, 510] on div "Content Research Specialist Identify trending topics in {industry} and discover…" at bounding box center [824, 426] width 866 height 671
click at [1490, 339] on icon "button" at bounding box center [1488, 338] width 14 height 14
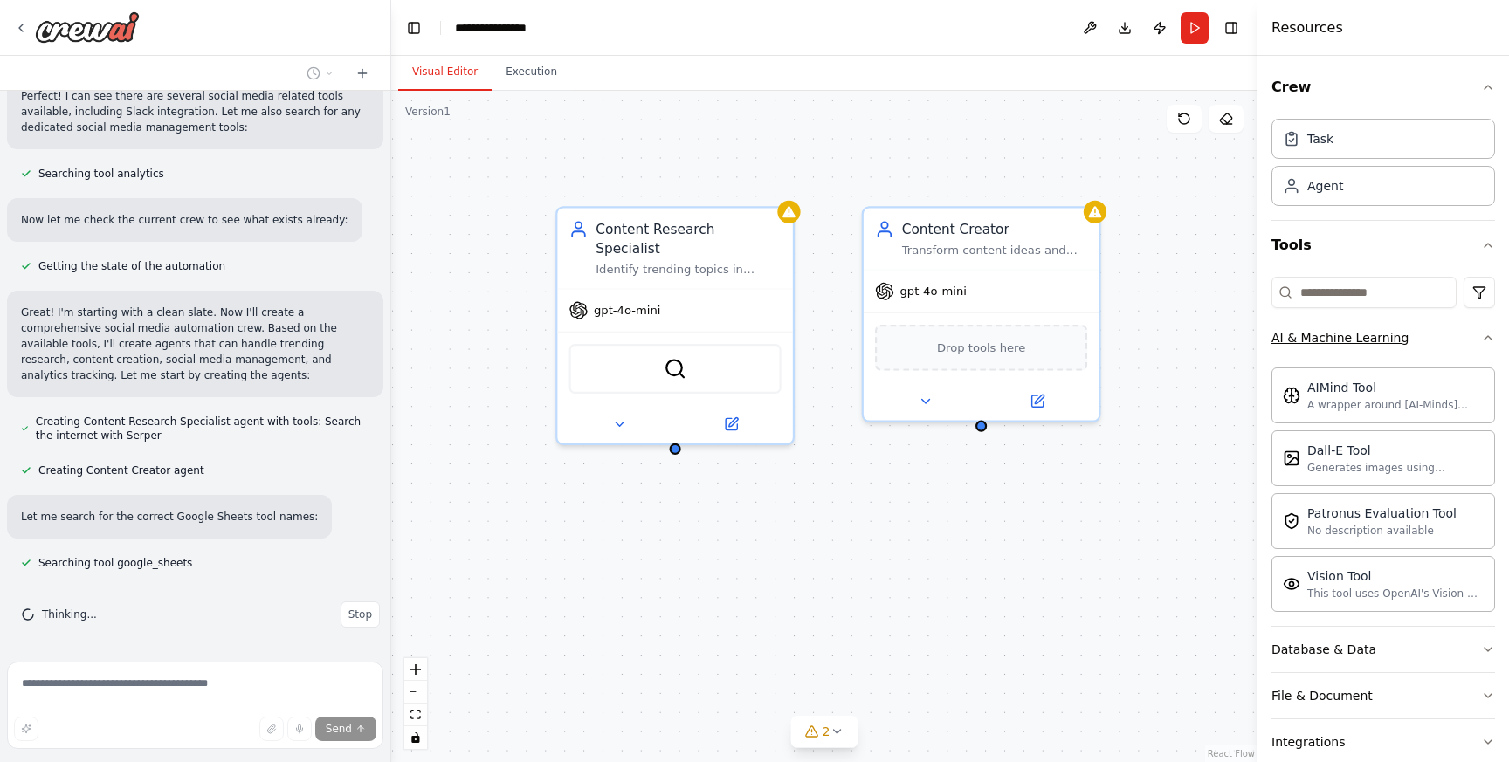
click at [1490, 339] on icon "button" at bounding box center [1487, 337] width 7 height 3
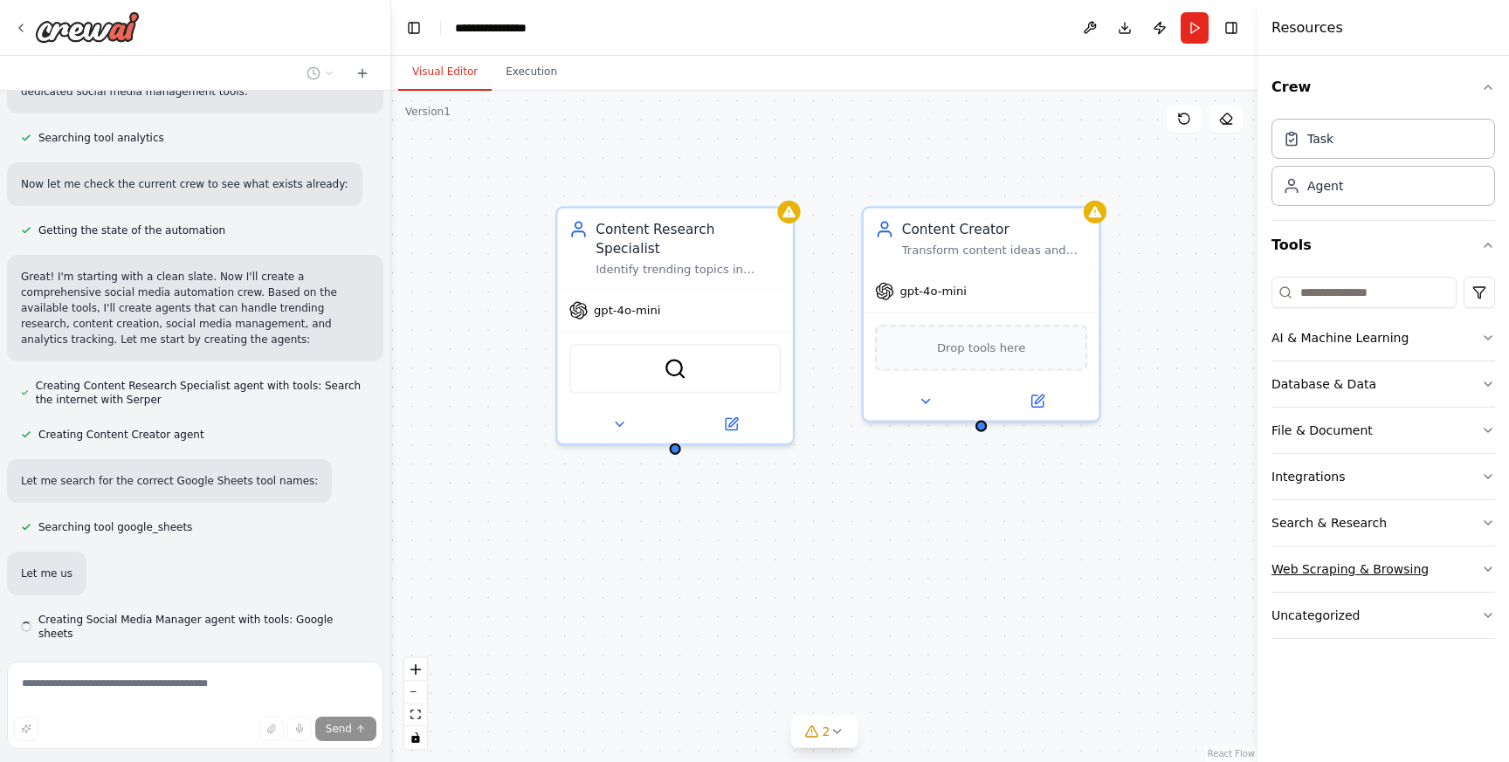
scroll to position [759, 0]
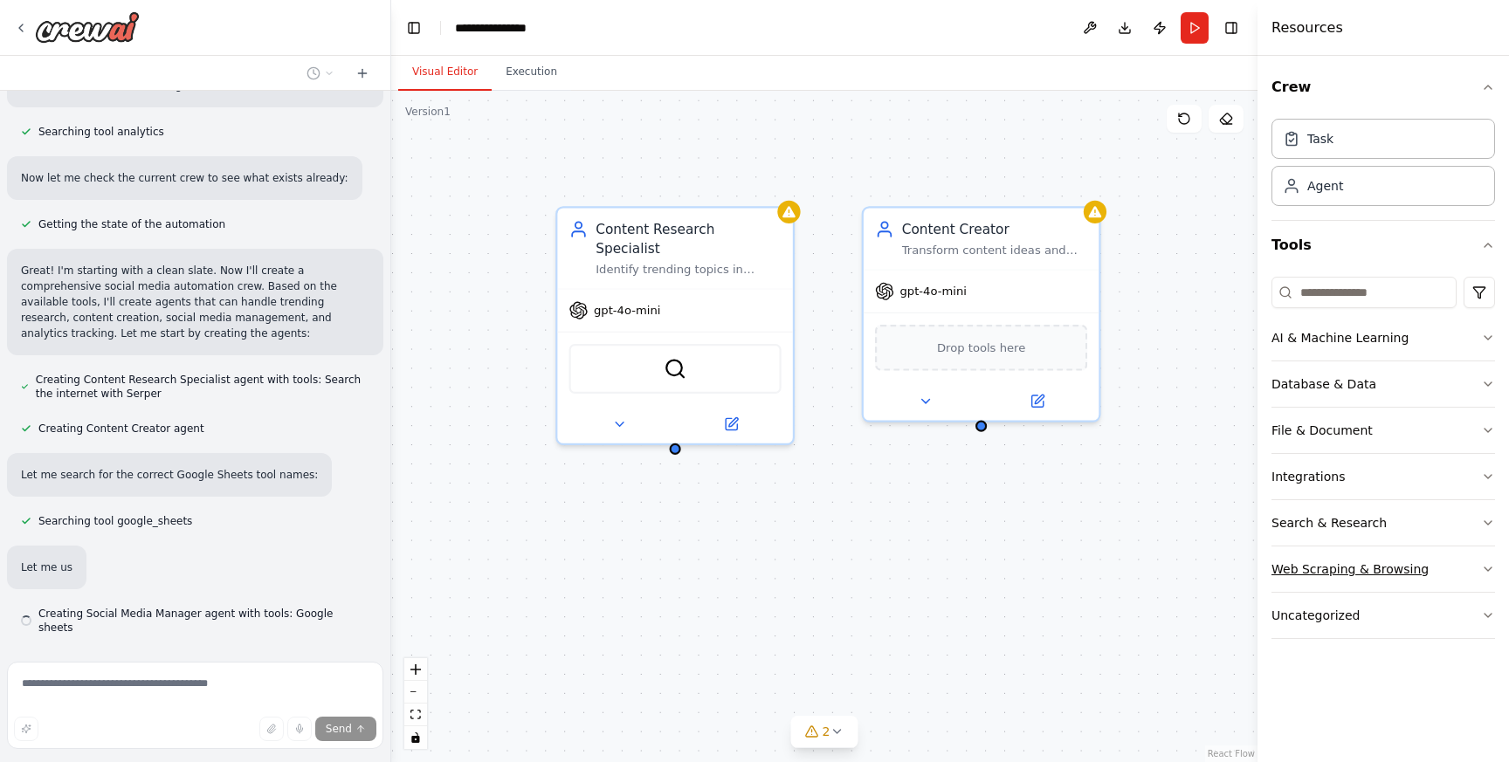
click at [1483, 575] on icon "button" at bounding box center [1488, 569] width 14 height 14
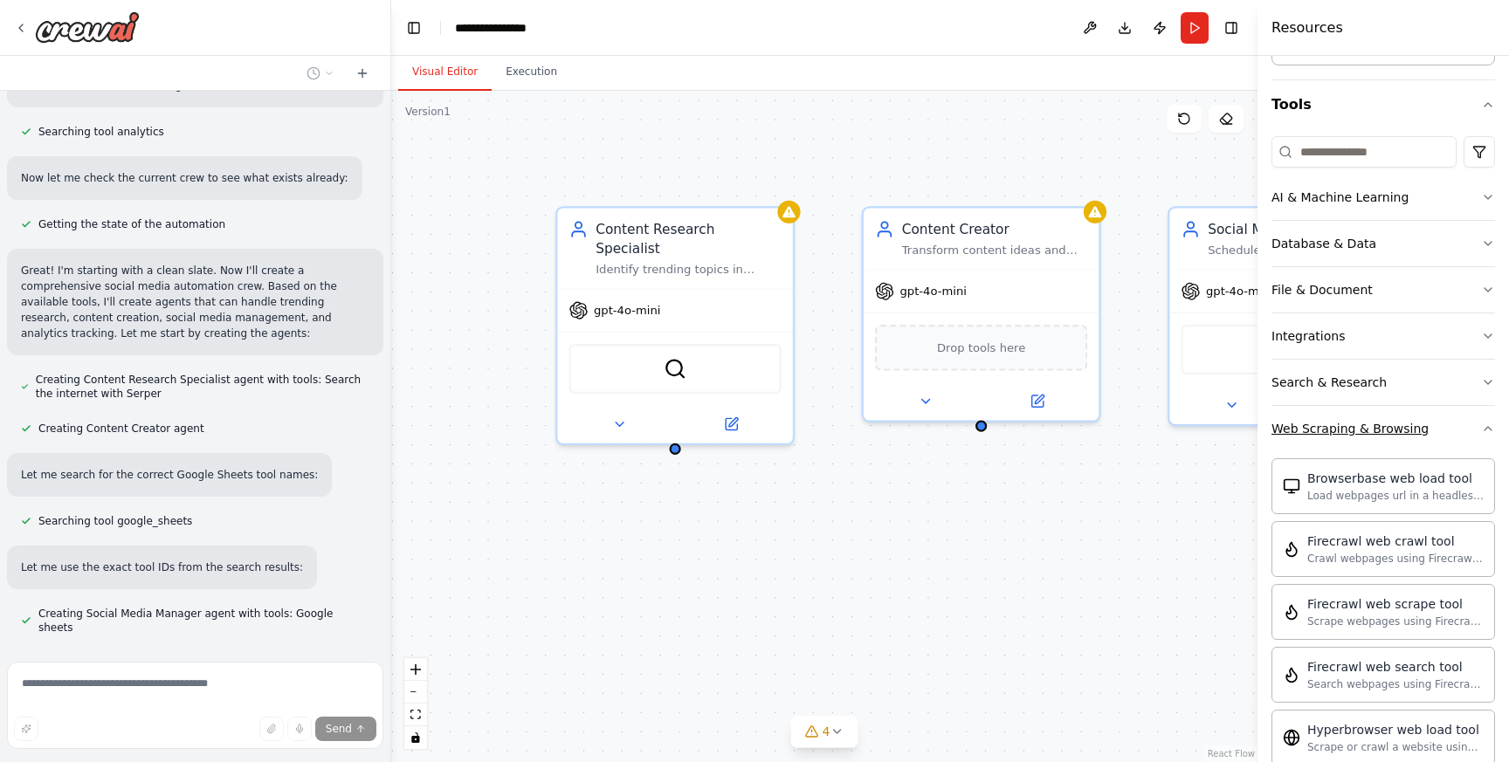
scroll to position [0, 0]
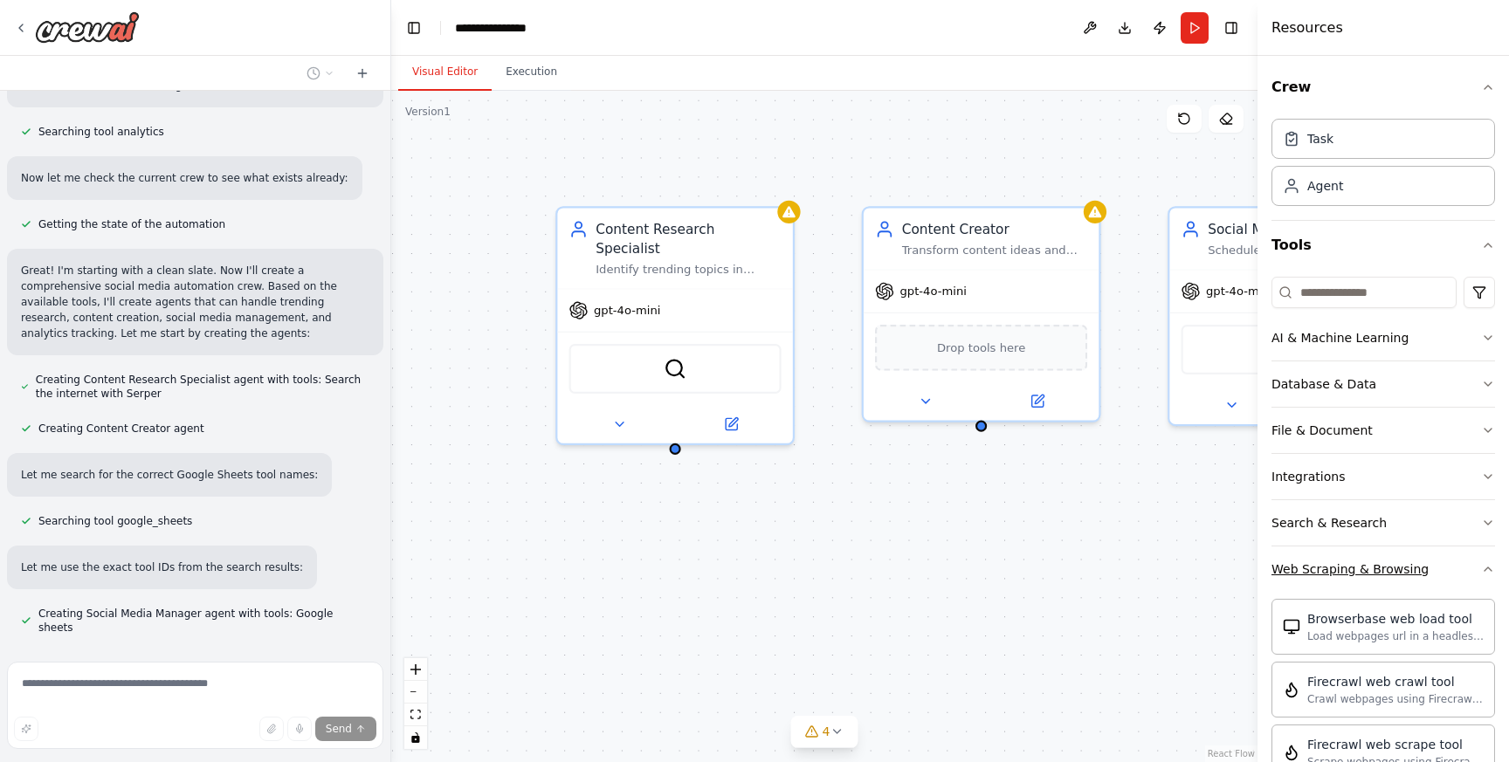
click at [1488, 565] on icon "button" at bounding box center [1488, 569] width 14 height 14
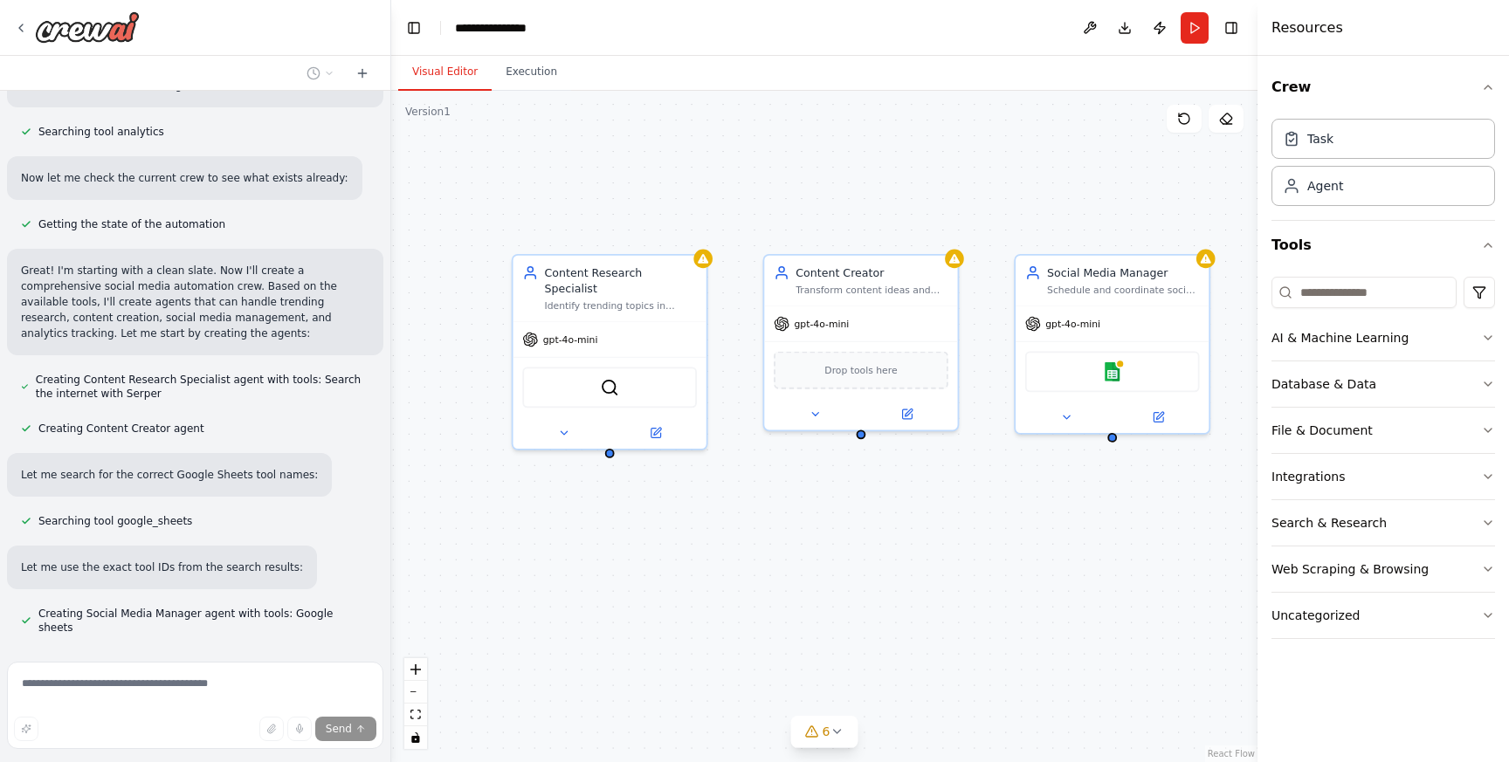
drag, startPoint x: 988, startPoint y: 583, endPoint x: 857, endPoint y: 563, distance: 133.4
click at [856, 563] on div "Content Research Specialist Identify trending topics in {industry} and discover…" at bounding box center [824, 426] width 866 height 671
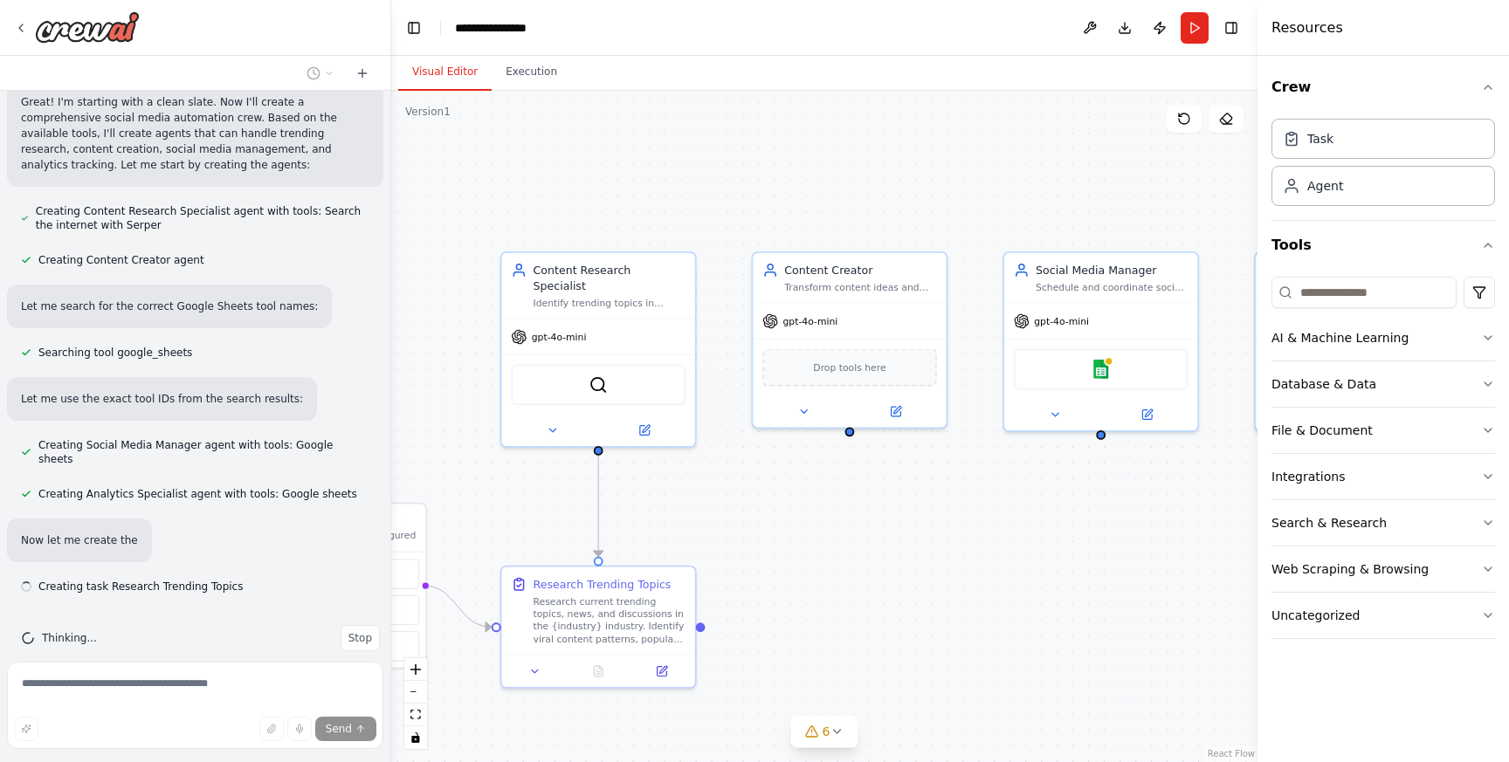
scroll to position [937, 0]
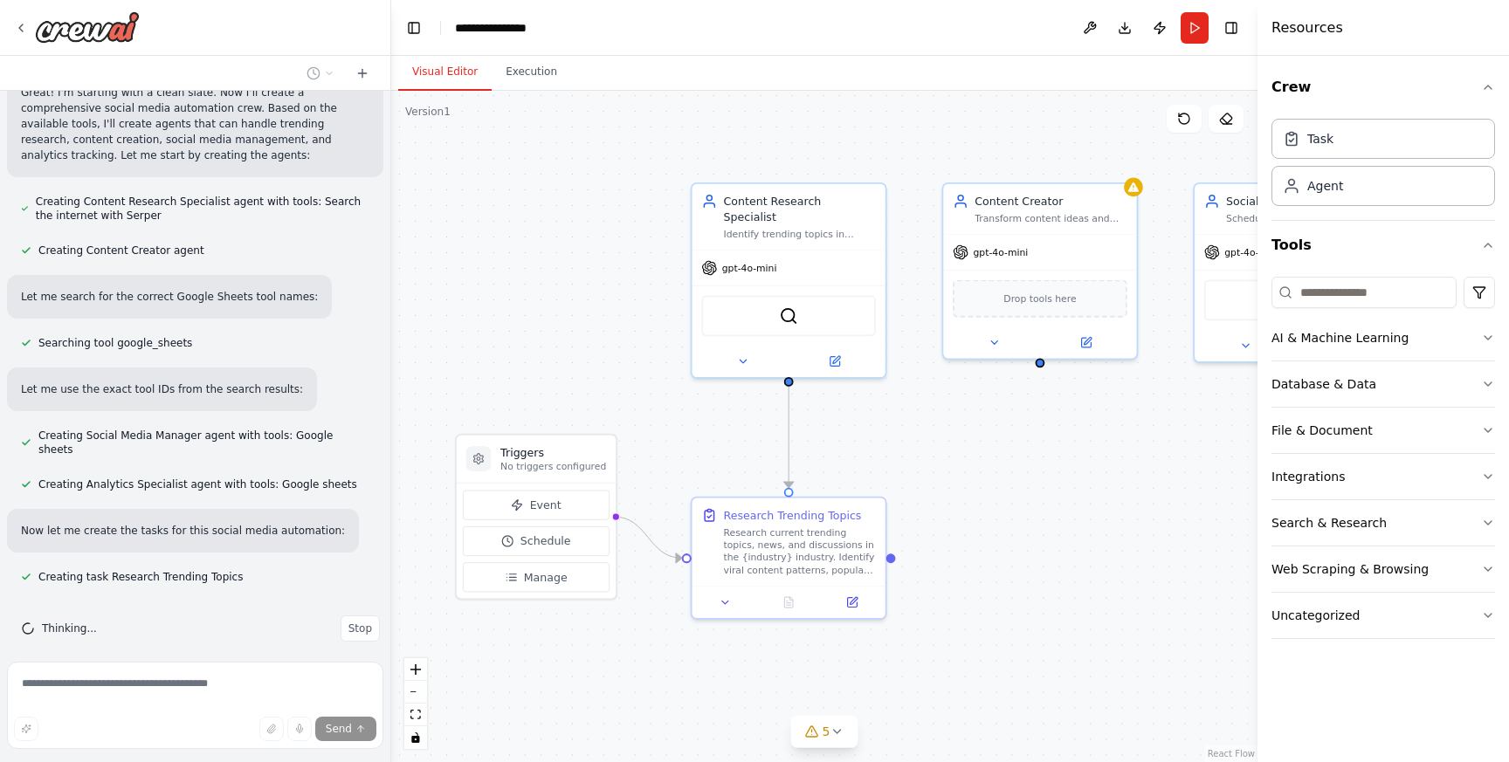
drag, startPoint x: 802, startPoint y: 620, endPoint x: 988, endPoint y: 551, distance: 199.2
click at [988, 551] on div ".deletable-edge-delete-btn { width: 20px; height: 20px; border: 0px solid #ffff…" at bounding box center [824, 426] width 866 height 671
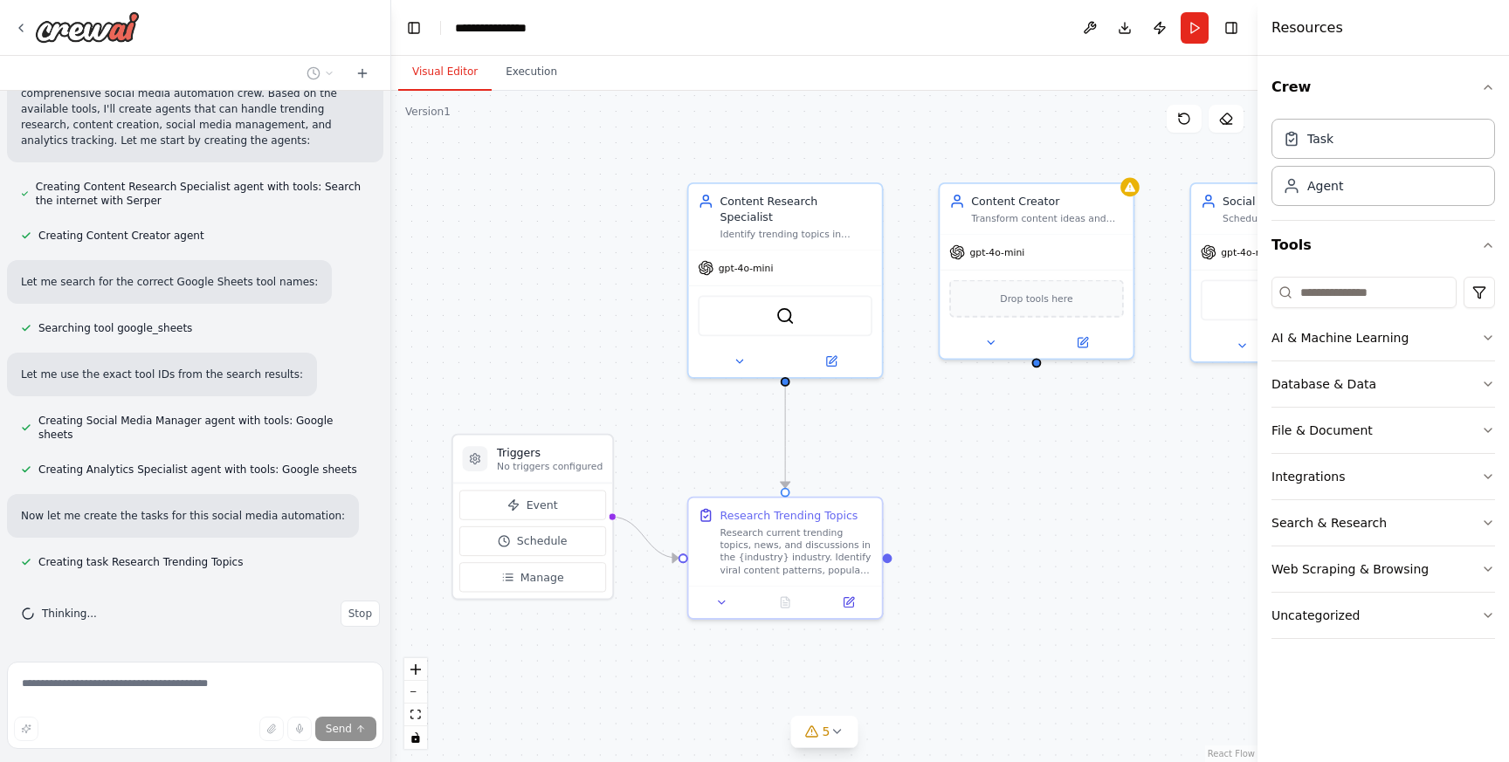
scroll to position [972, 0]
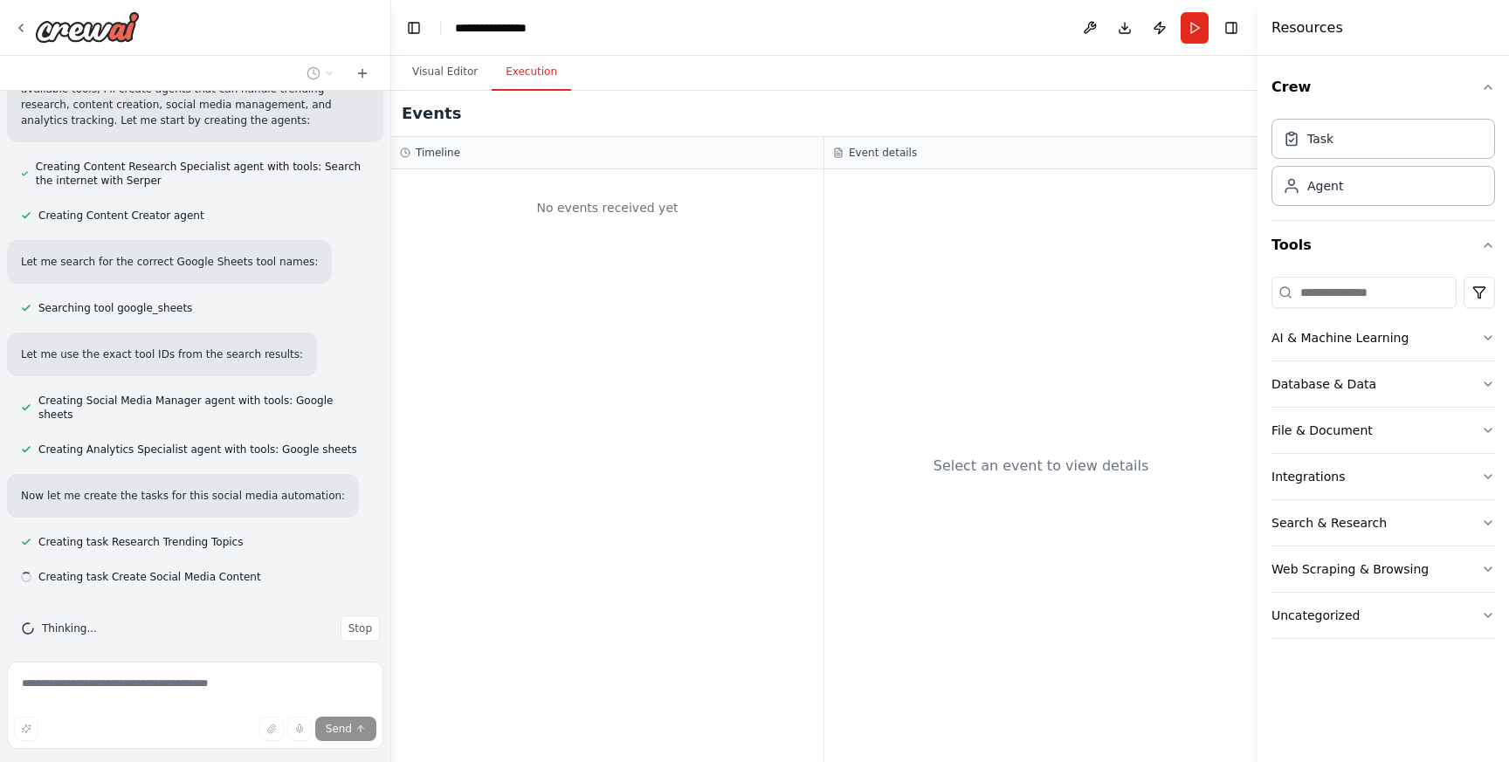
click at [529, 73] on button "Execution" at bounding box center [531, 72] width 79 height 37
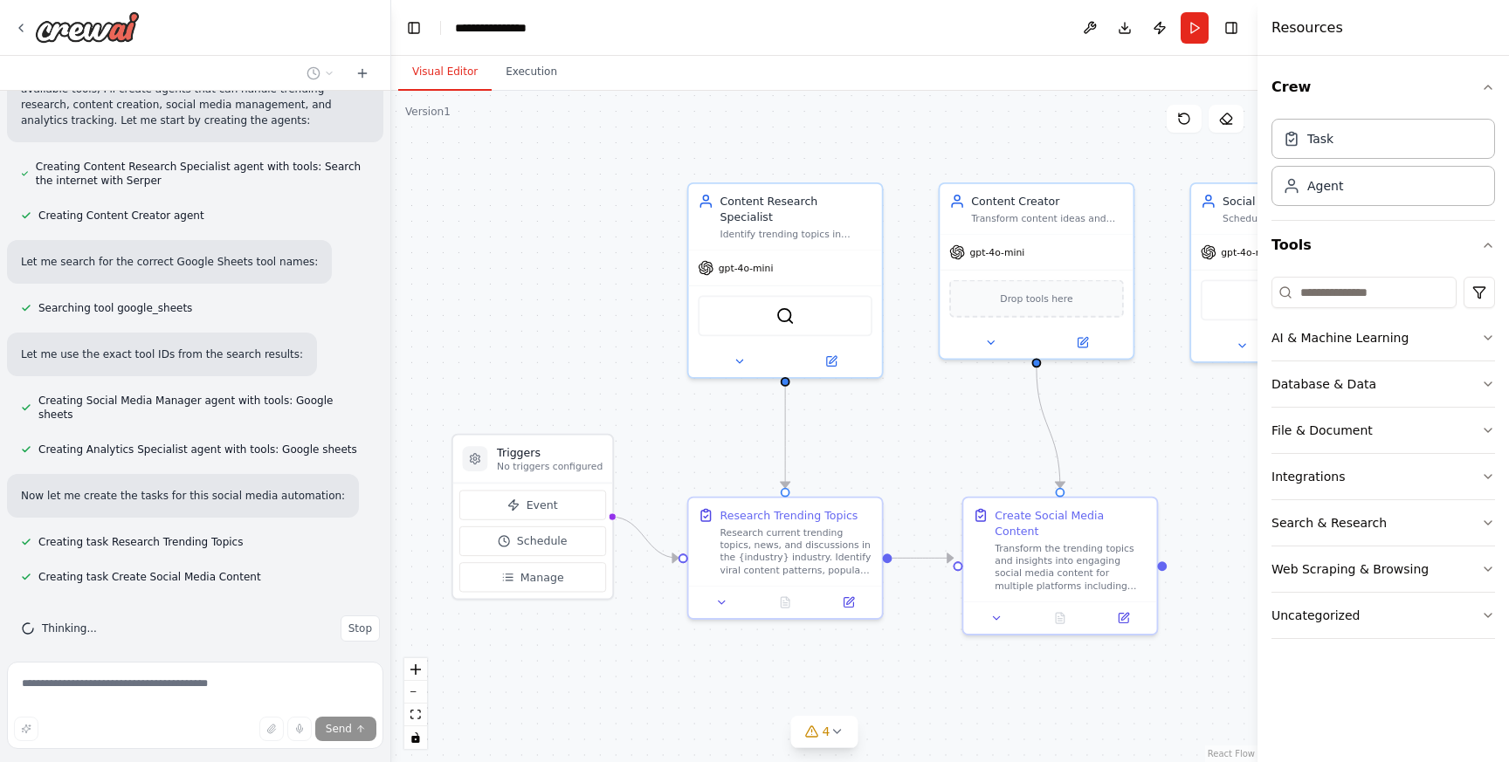
click at [449, 72] on button "Visual Editor" at bounding box center [444, 72] width 93 height 37
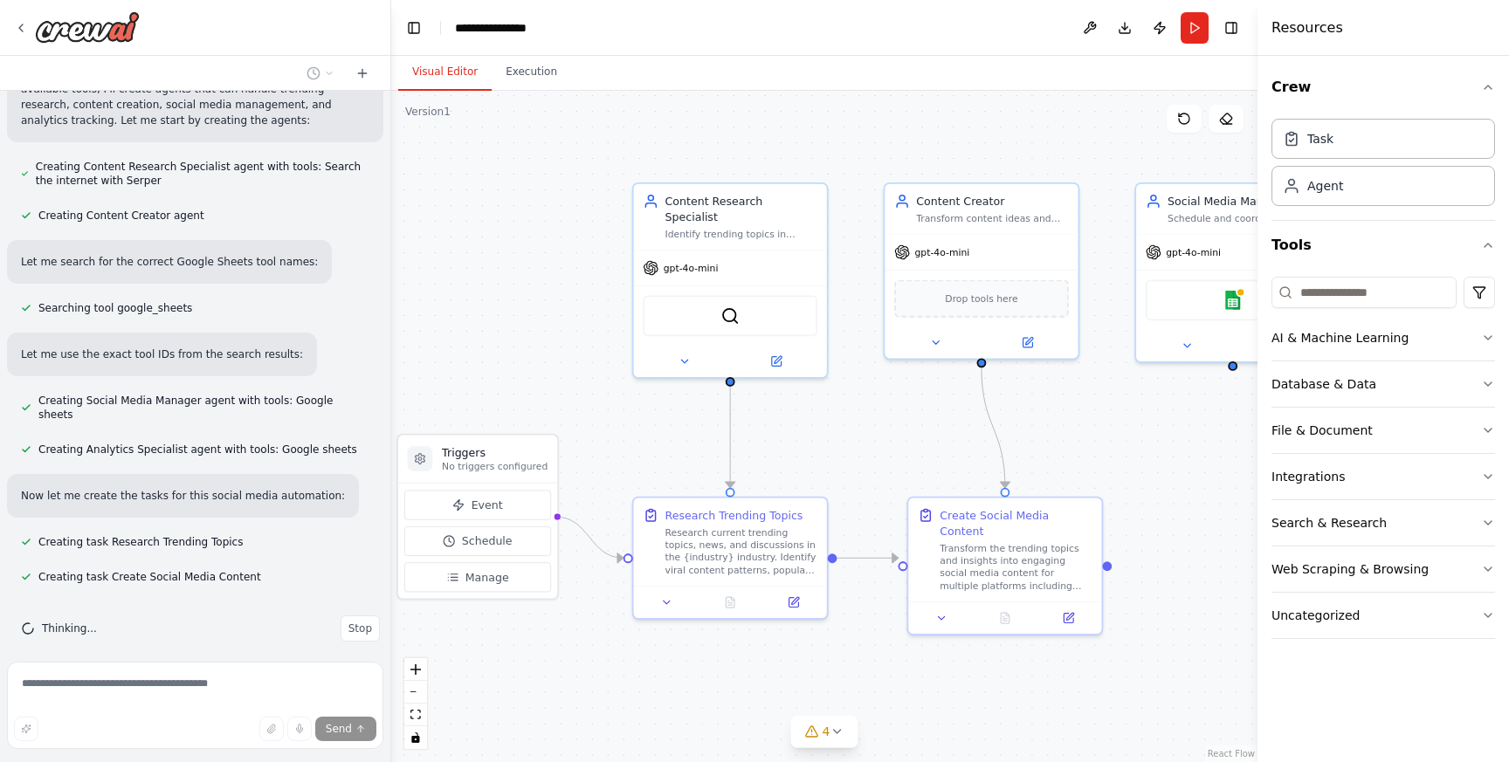
drag, startPoint x: 1130, startPoint y: 442, endPoint x: 1073, endPoint y: 442, distance: 56.8
click at [1073, 442] on div ".deletable-edge-delete-btn { width: 20px; height: 20px; border: 0px solid #ffff…" at bounding box center [824, 426] width 866 height 671
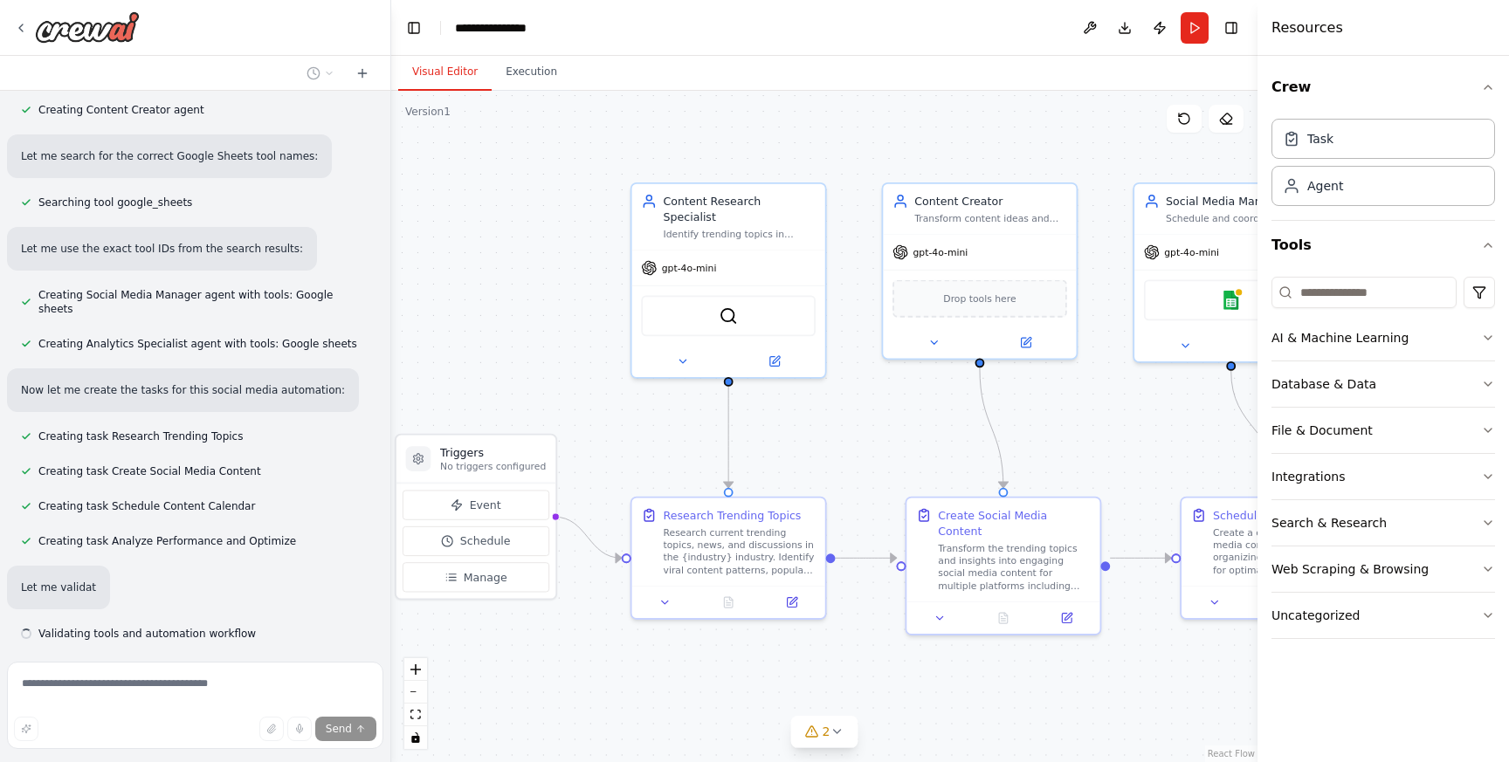
scroll to position [1084, 0]
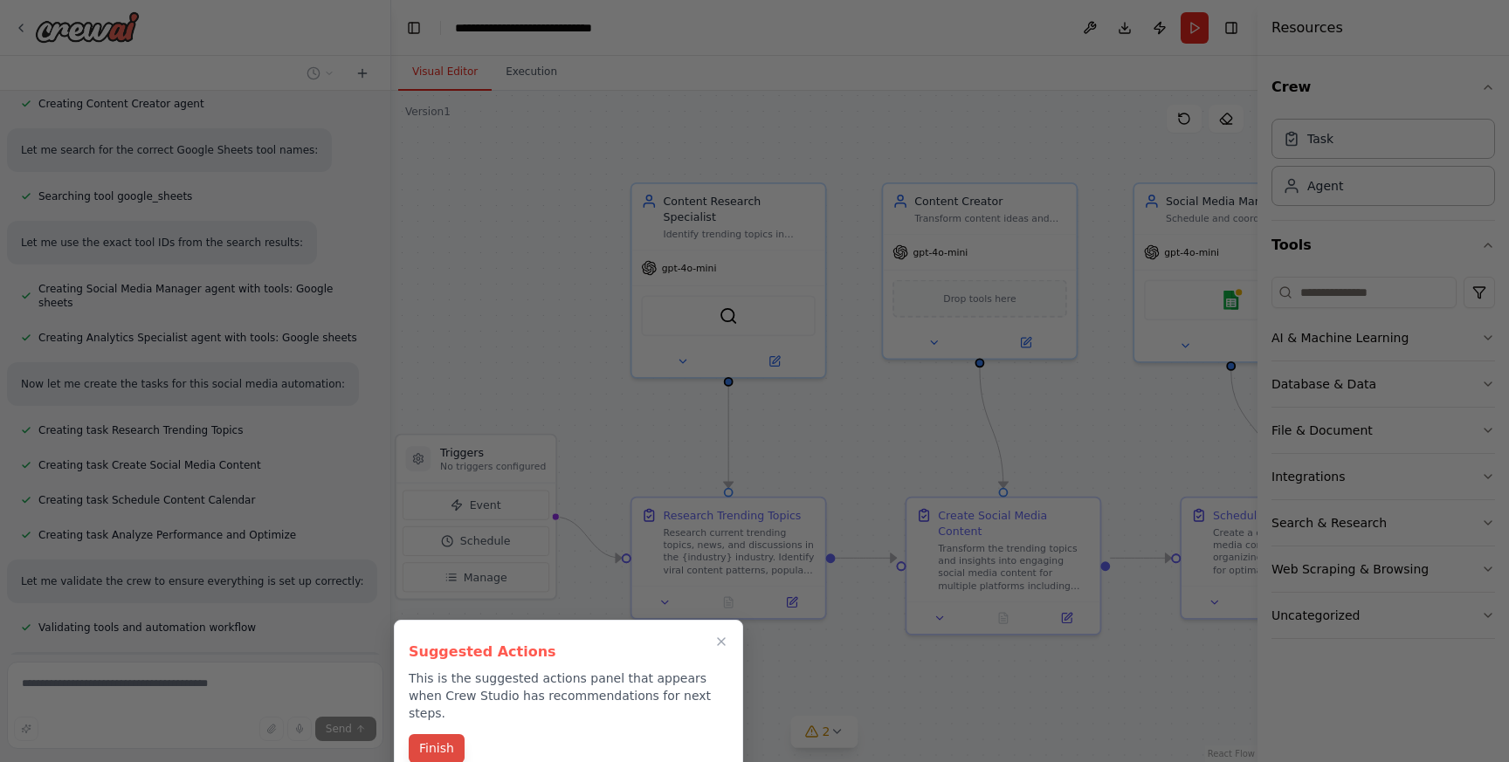
click at [445, 739] on button "Finish" at bounding box center [437, 748] width 56 height 29
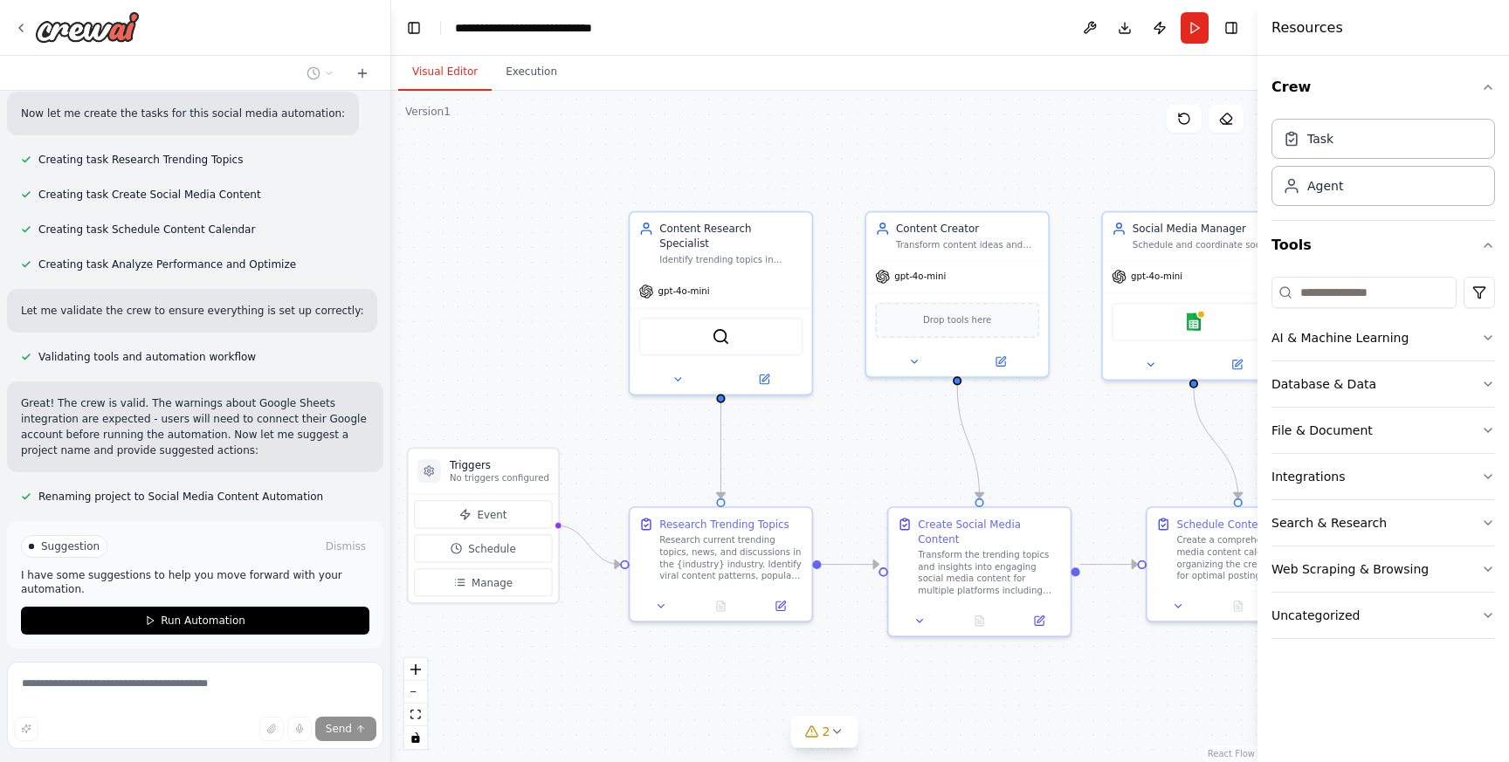
scroll to position [1415, 0]
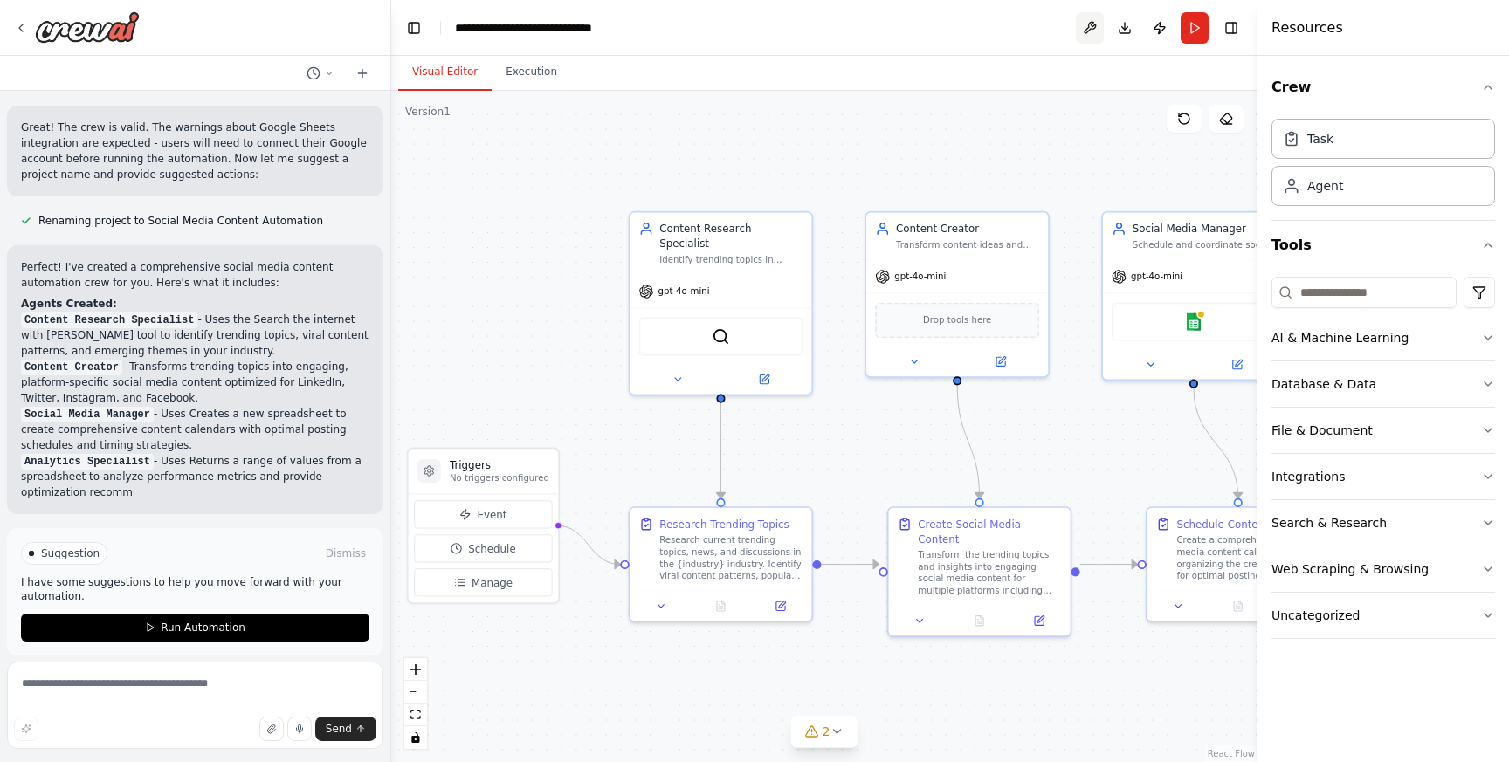
click at [1088, 28] on button at bounding box center [1090, 27] width 28 height 31
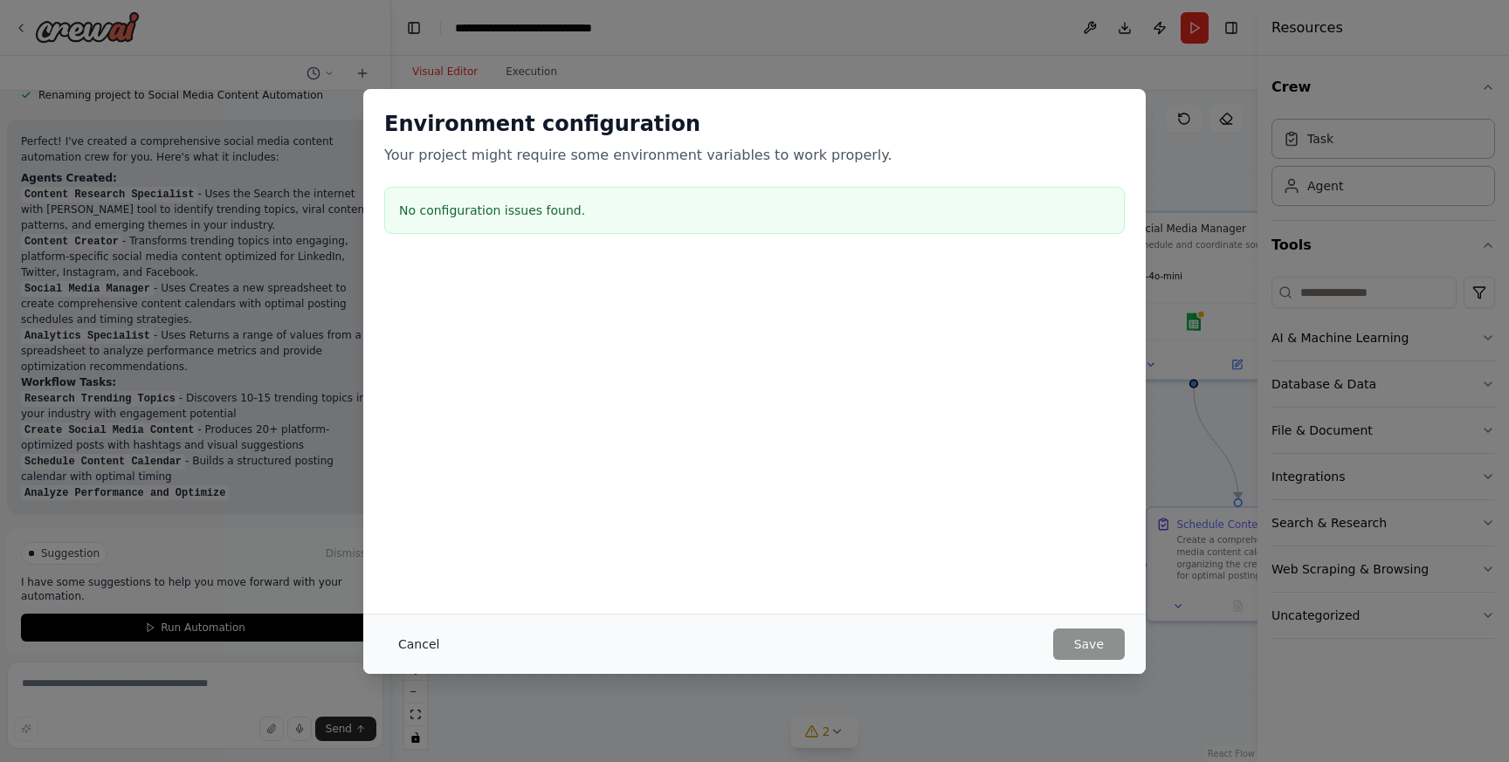
click at [437, 646] on button "Cancel" at bounding box center [418, 644] width 69 height 31
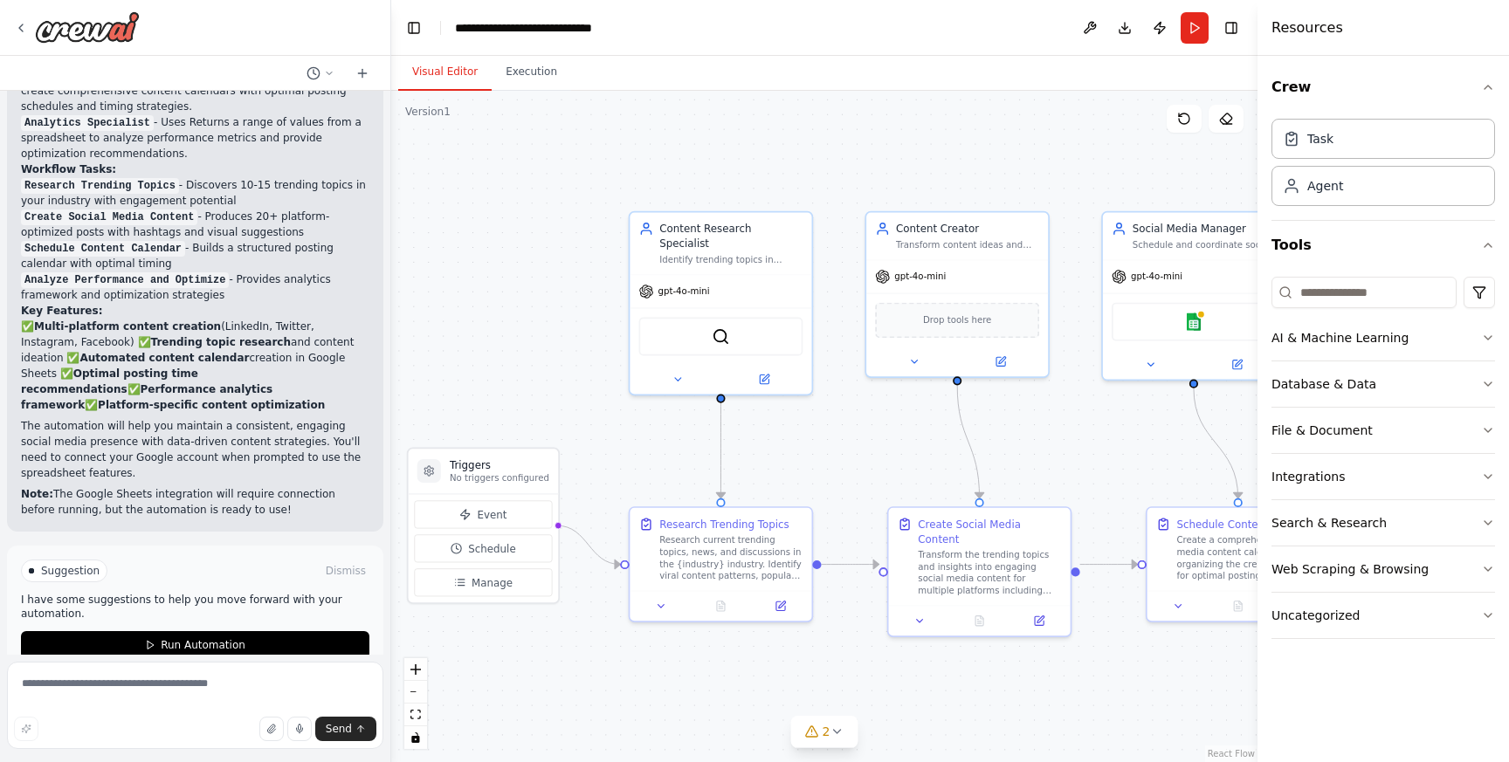
scroll to position [1971, 0]
click at [705, 251] on div "Identify trending topics in {industry} and discover content opportunities by an…" at bounding box center [730, 257] width 143 height 12
click at [720, 325] on img at bounding box center [720, 333] width 17 height 17
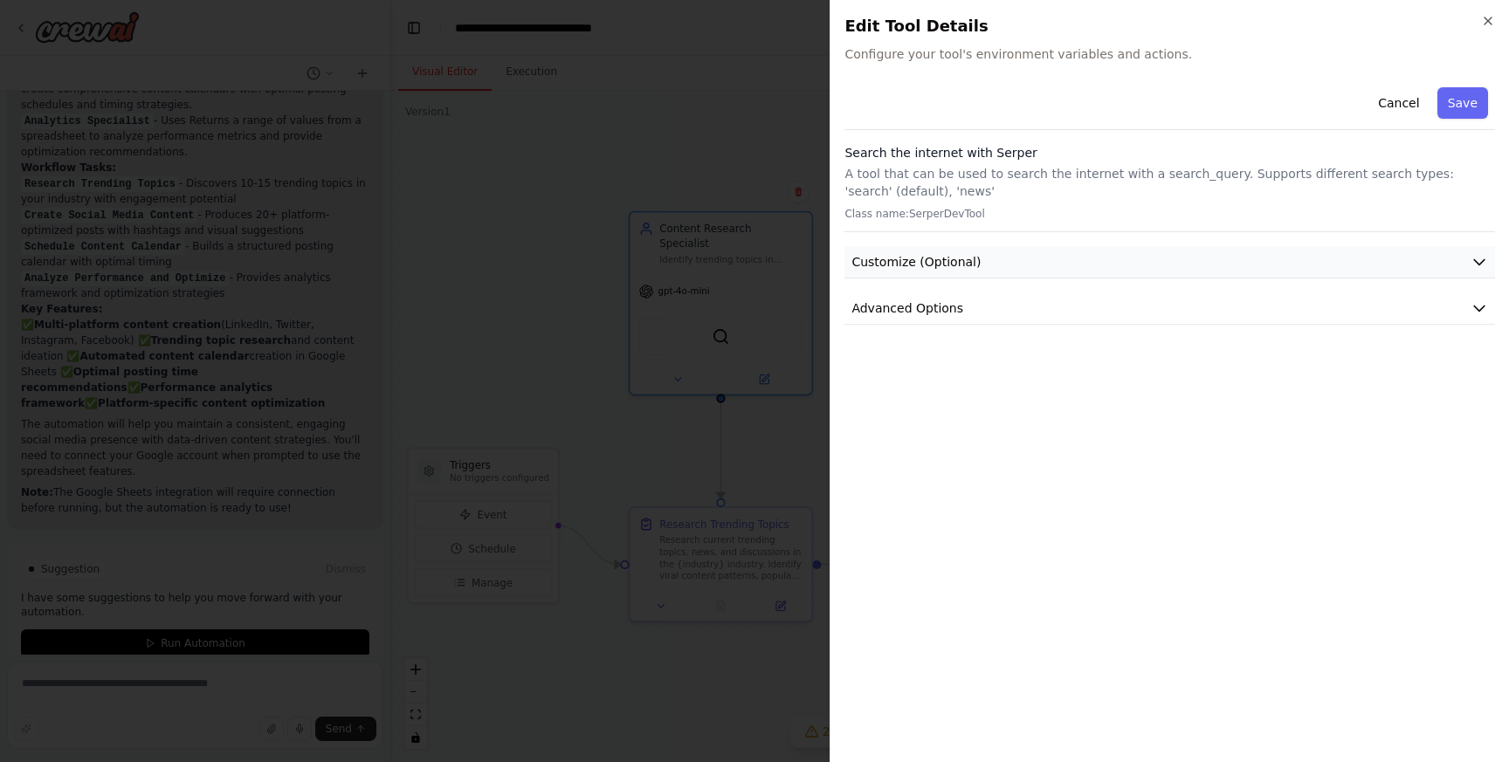
click at [1481, 261] on icon "button" at bounding box center [1479, 262] width 10 height 5
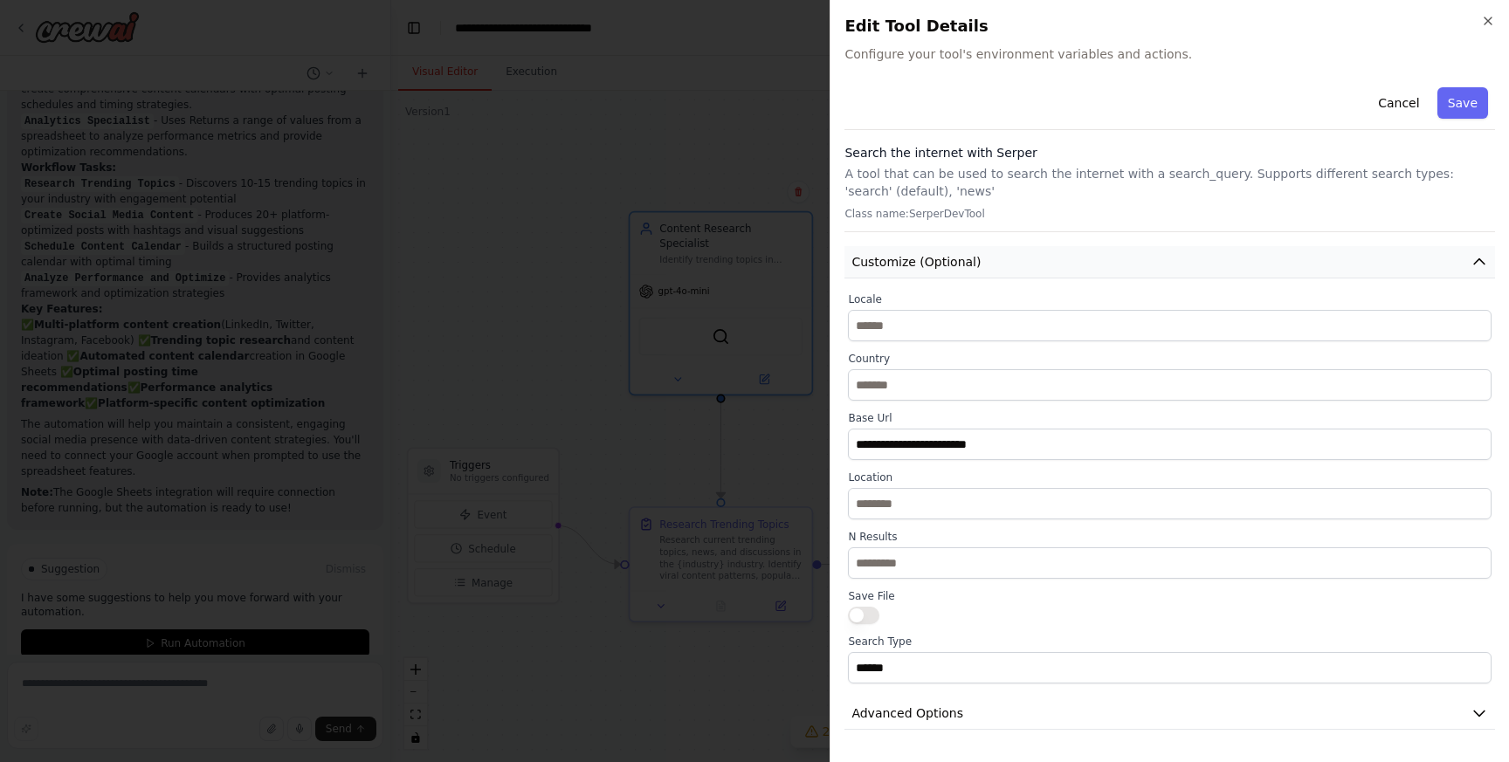
click at [1481, 261] on icon "button" at bounding box center [1479, 261] width 10 height 5
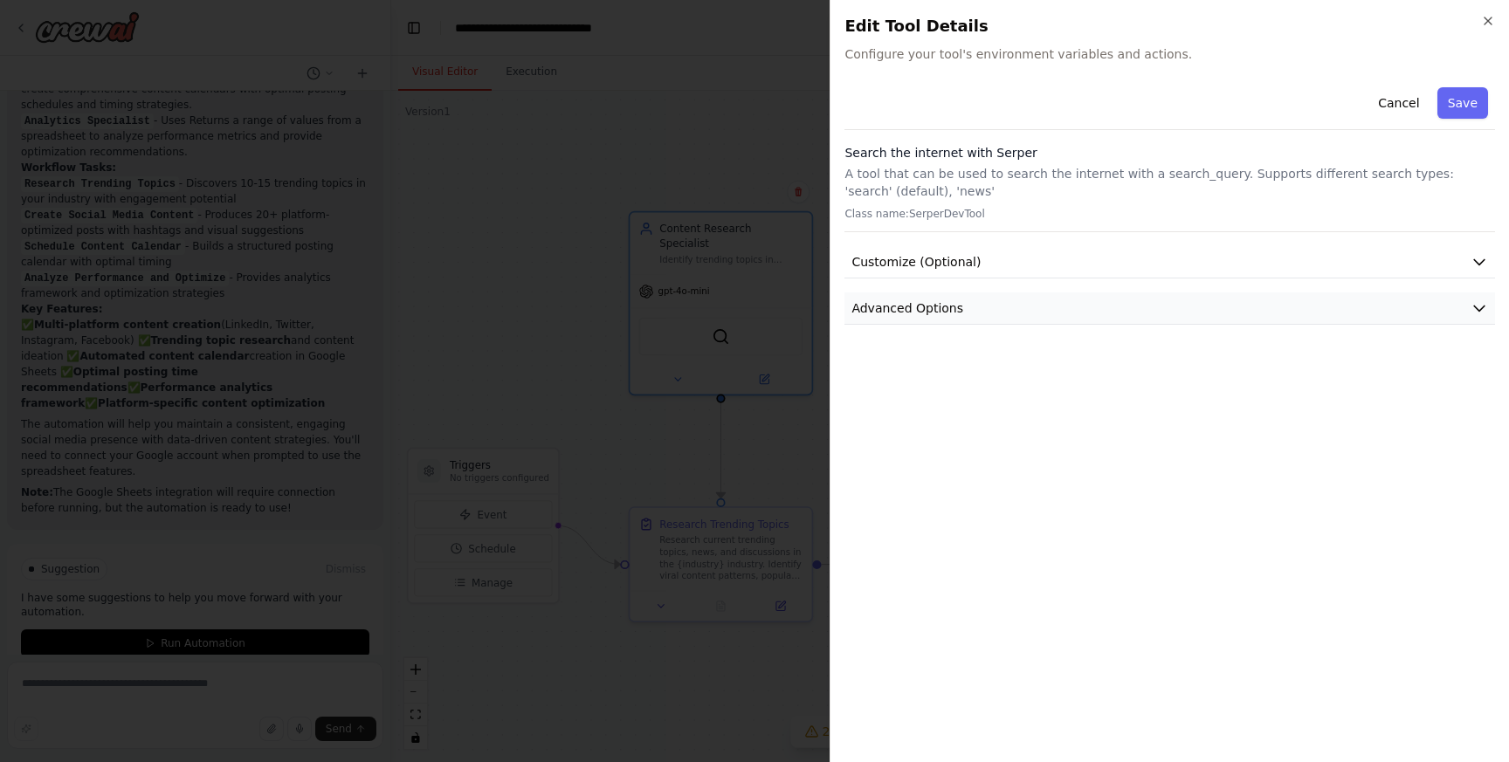
click at [1448, 306] on button "Advanced Options" at bounding box center [1169, 309] width 651 height 32
click at [1406, 105] on button "Cancel" at bounding box center [1398, 102] width 62 height 31
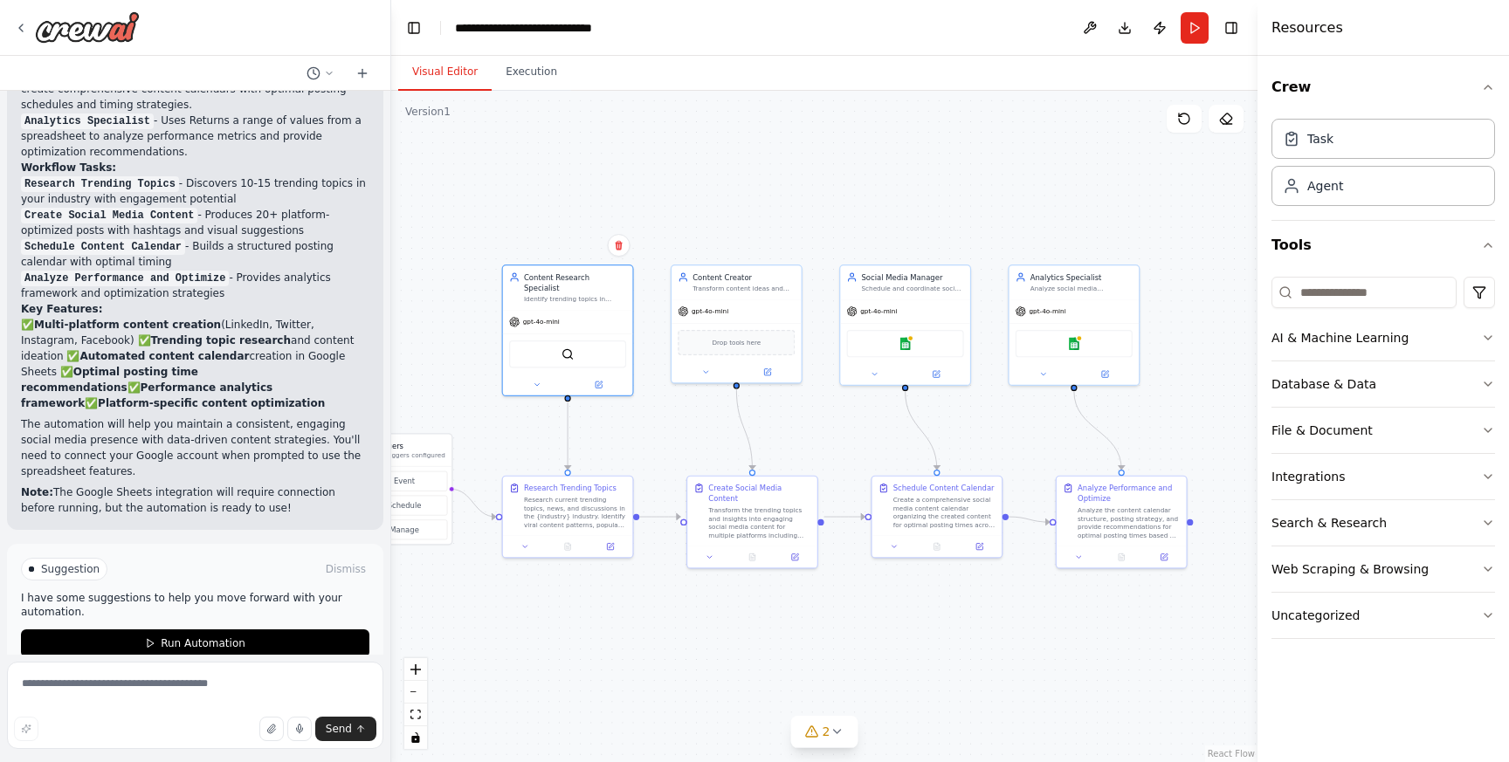
drag, startPoint x: 1064, startPoint y: 447, endPoint x: 807, endPoint y: 432, distance: 258.0
click at [802, 431] on div ".deletable-edge-delete-btn { width: 20px; height: 20px; border: 0px solid #ffff…" at bounding box center [824, 426] width 866 height 671
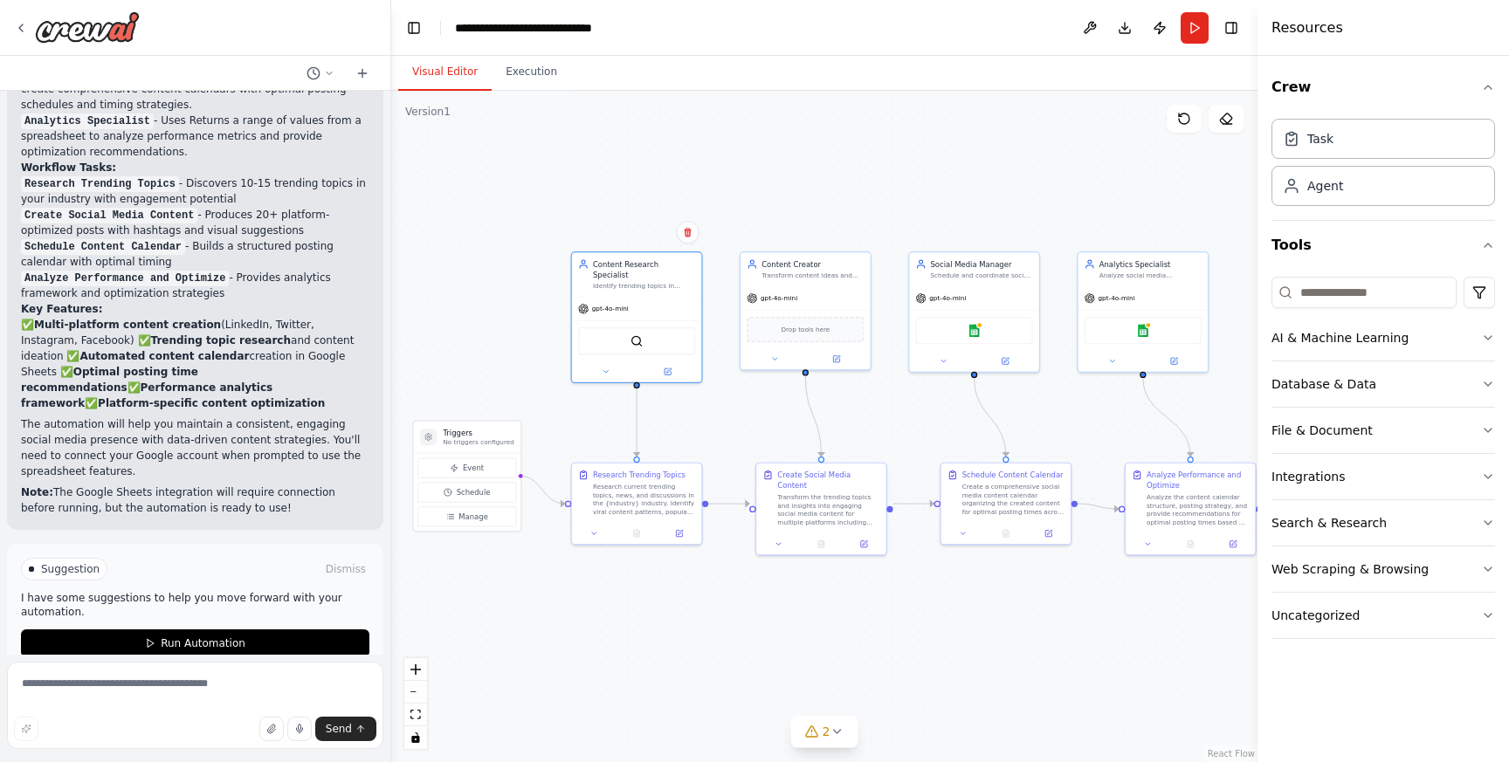
drag, startPoint x: 879, startPoint y: 434, endPoint x: 977, endPoint y: 418, distance: 99.0
click at [977, 419] on div ".deletable-edge-delete-btn { width: 20px; height: 20px; border: 0px solid #ffff…" at bounding box center [824, 426] width 866 height 671
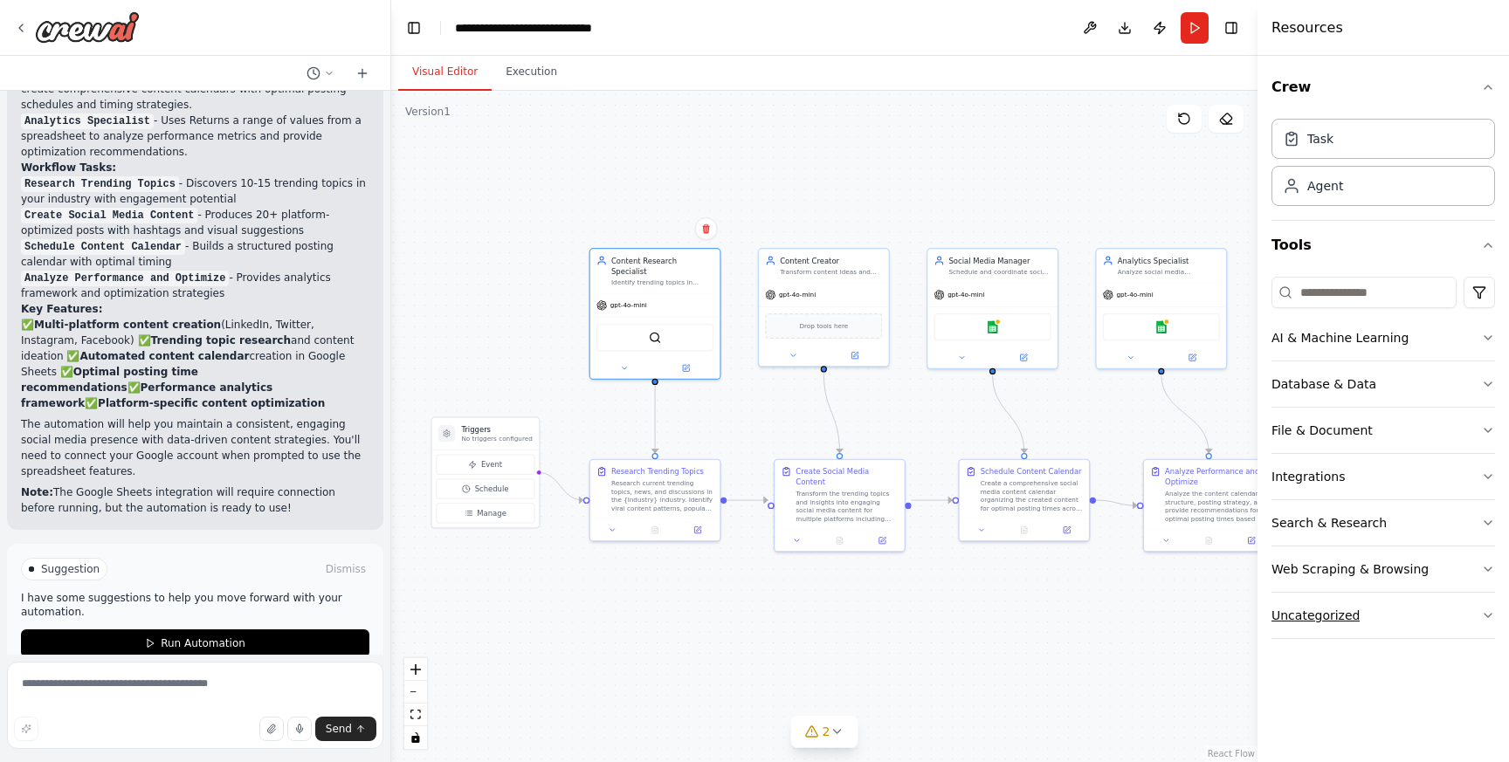
click at [1470, 613] on button "Uncategorized" at bounding box center [1383, 615] width 224 height 45
click at [1469, 613] on button "Uncategorized" at bounding box center [1383, 615] width 224 height 45
click at [362, 72] on icon at bounding box center [362, 73] width 0 height 8
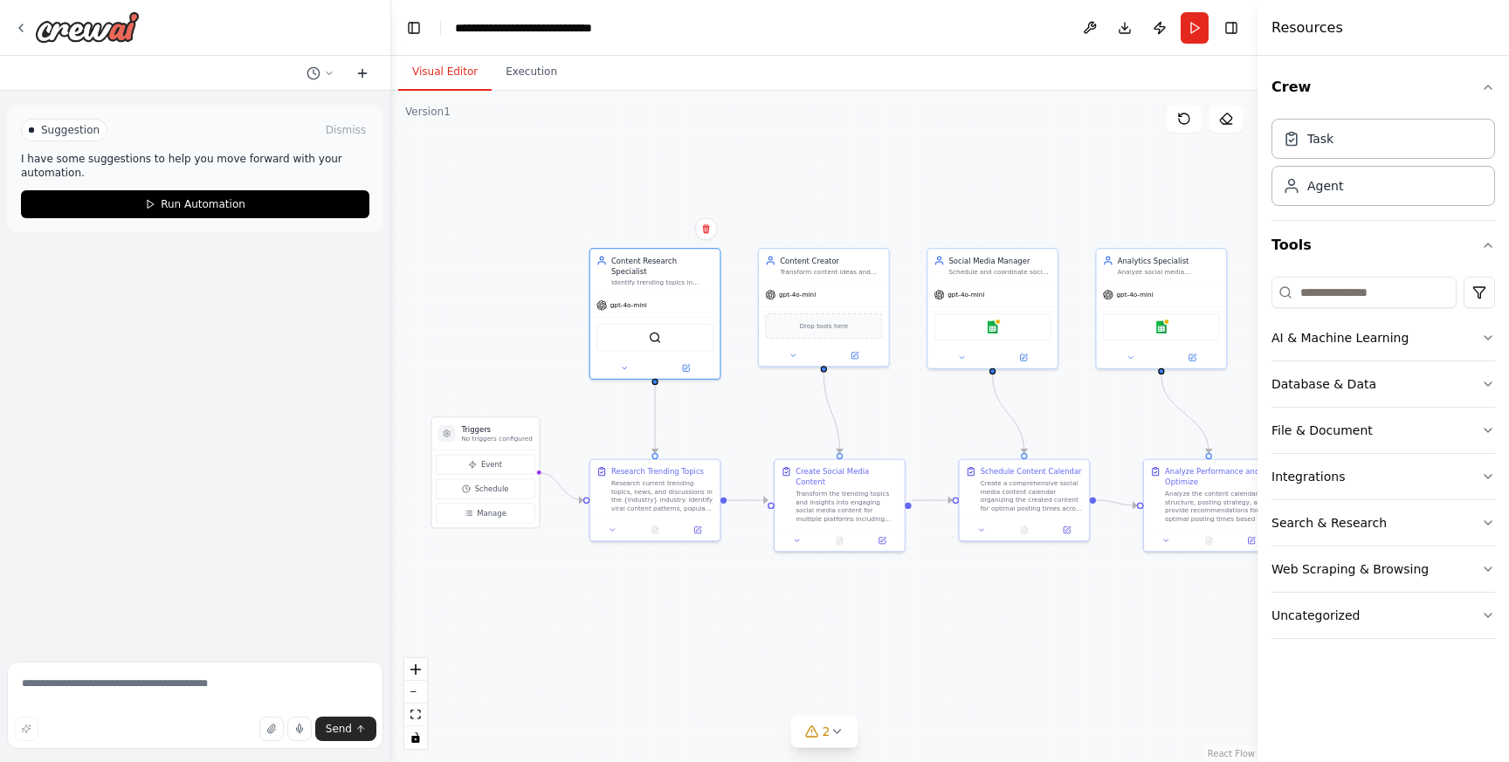
scroll to position [0, 0]
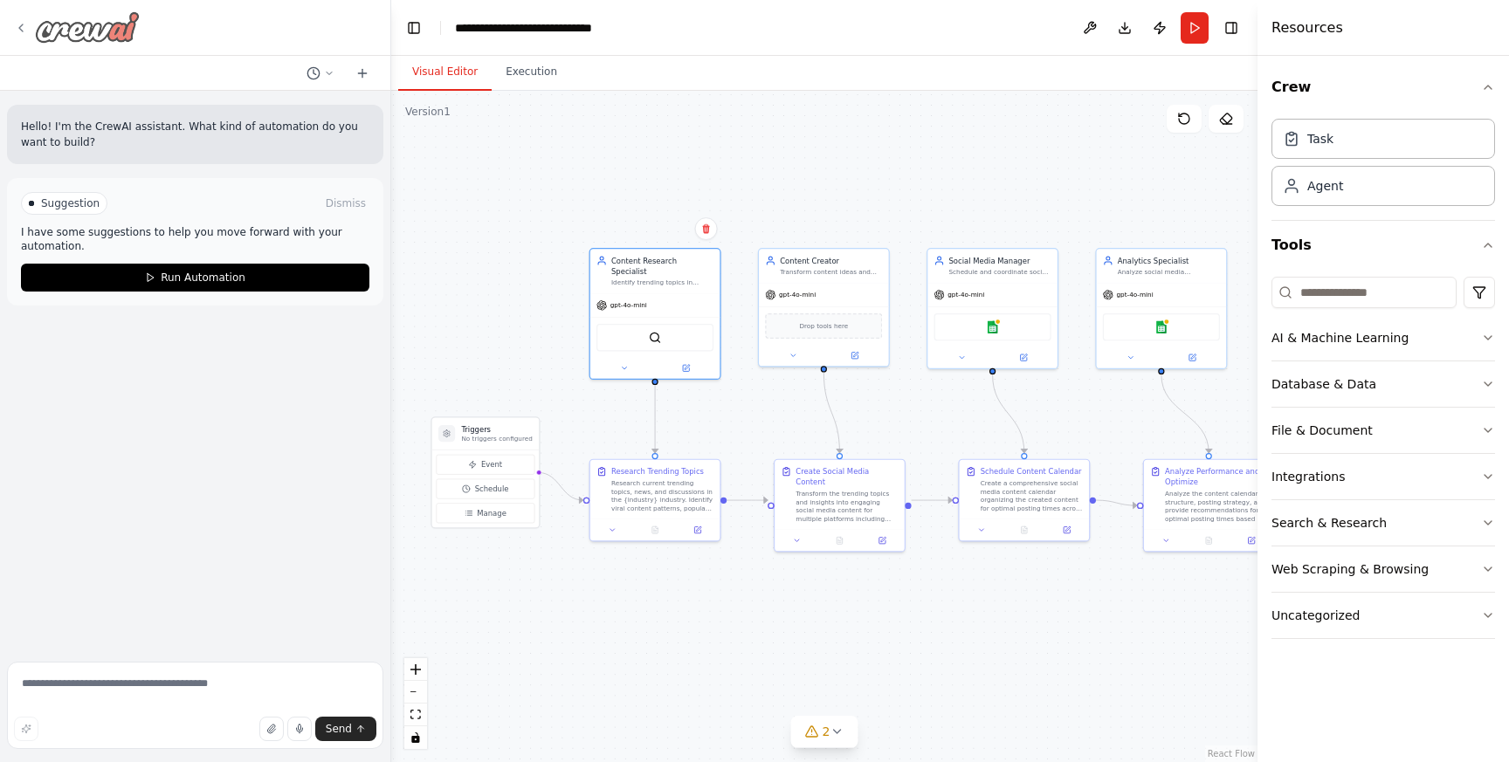
click at [17, 31] on icon at bounding box center [21, 28] width 14 height 14
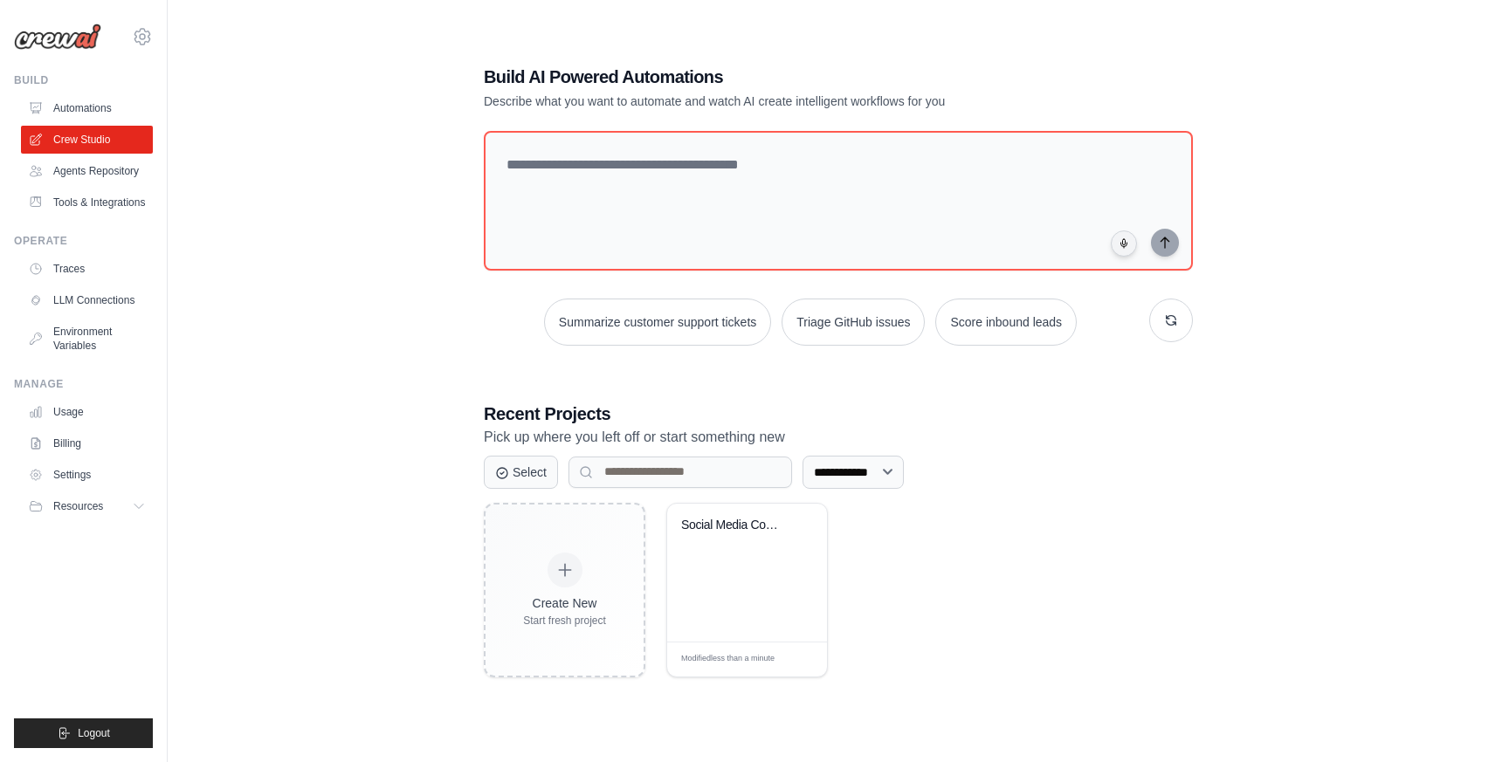
scroll to position [95, 0]
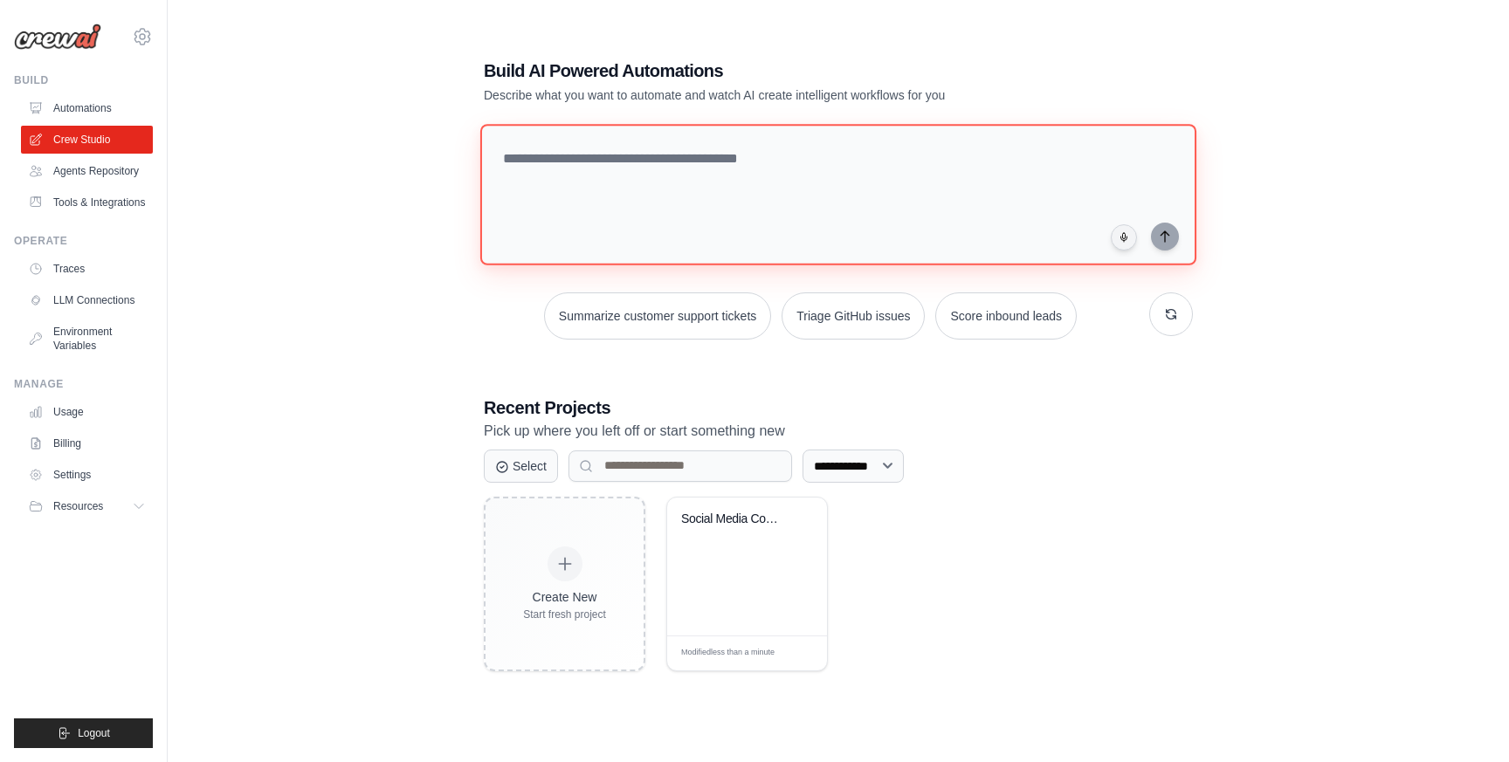
click at [679, 174] on textarea at bounding box center [838, 194] width 716 height 141
click at [699, 532] on div "Social Media Content Automation" at bounding box center [747, 532] width 132 height 40
click at [94, 114] on link "Automations" at bounding box center [89, 108] width 132 height 28
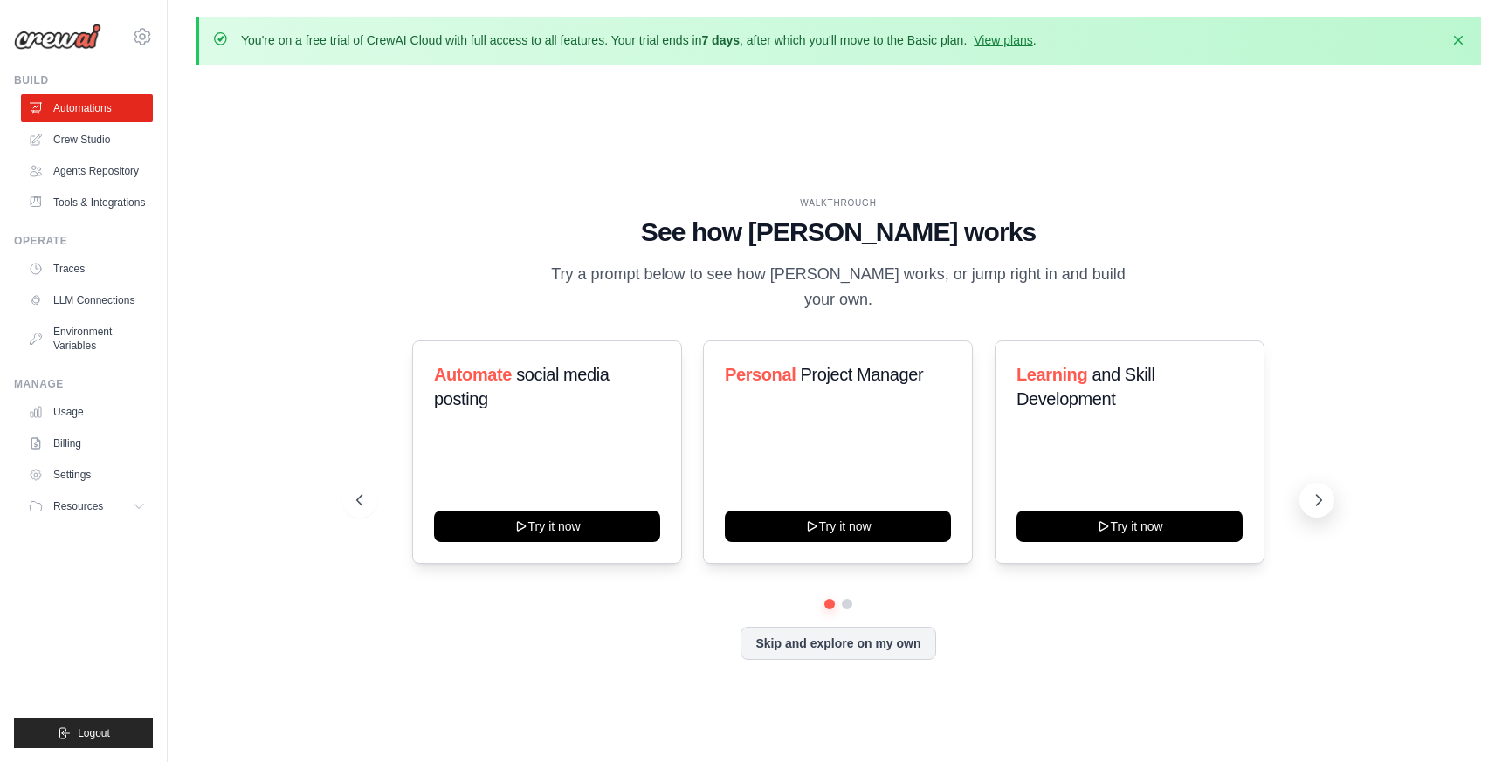
click at [1309, 486] on button at bounding box center [1316, 500] width 35 height 35
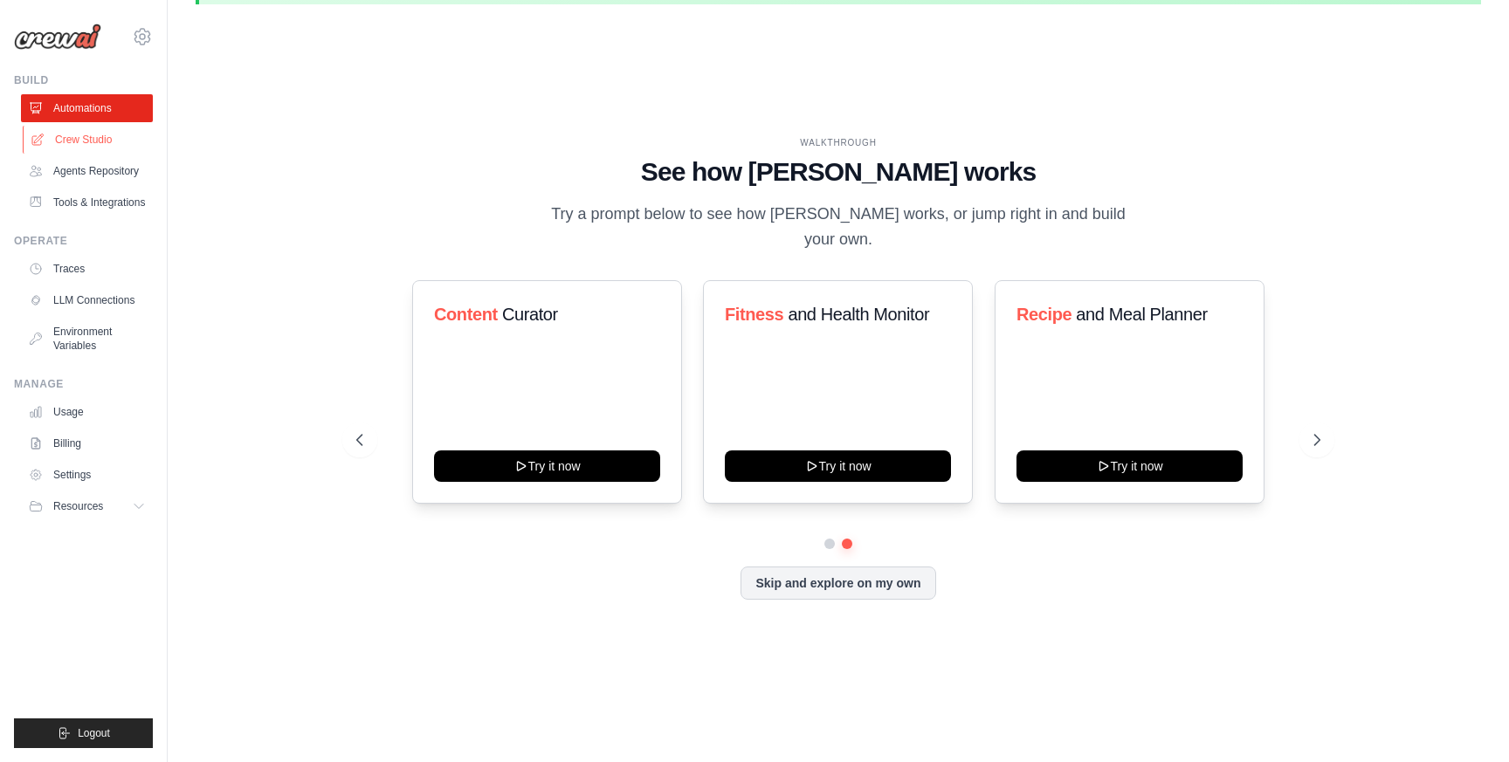
click at [72, 141] on link "Crew Studio" at bounding box center [89, 140] width 132 height 28
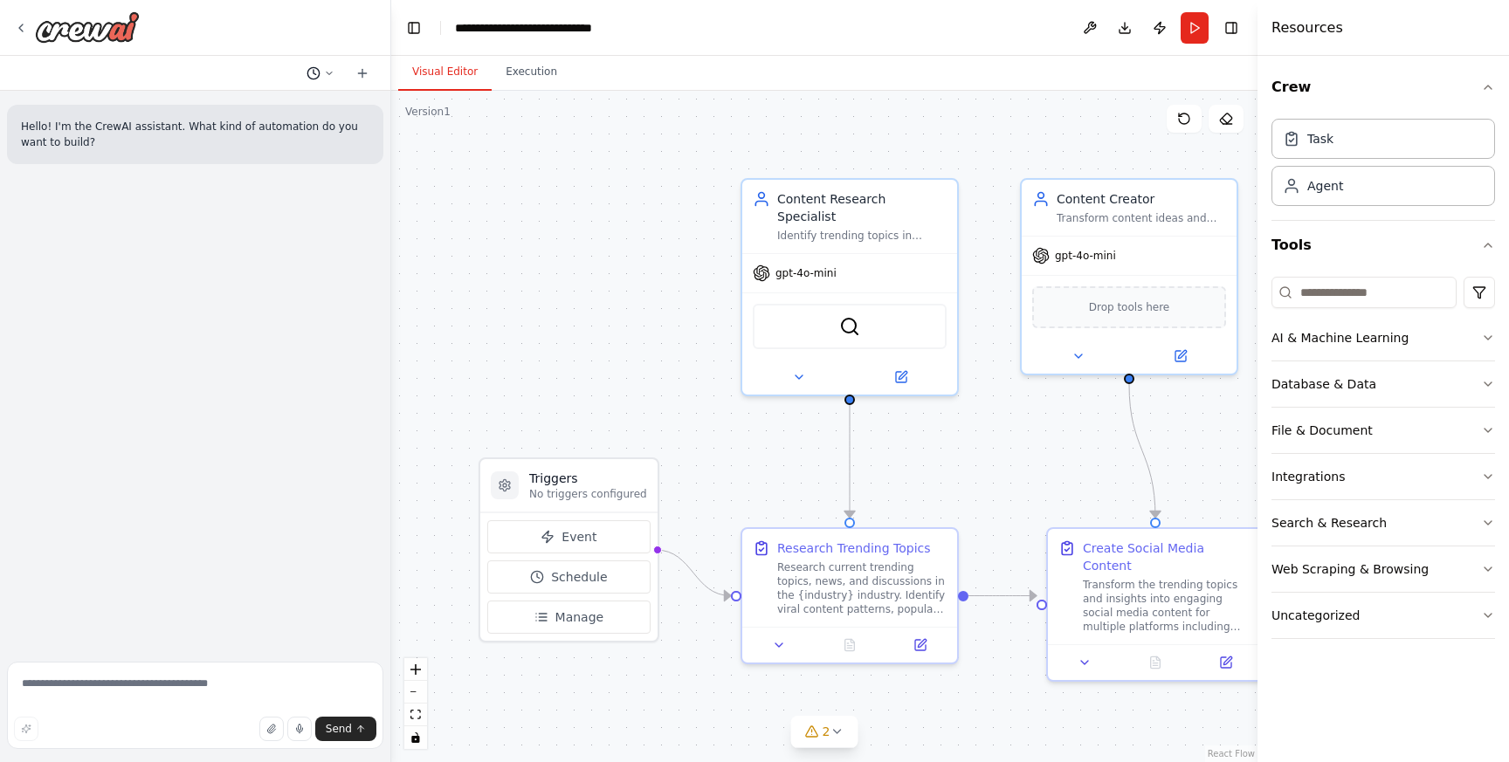
click at [313, 70] on polyline at bounding box center [314, 72] width 3 height 4
click at [224, 145] on button "Create a crew that schedules and publishes social media content across multiple…" at bounding box center [286, 137] width 208 height 28
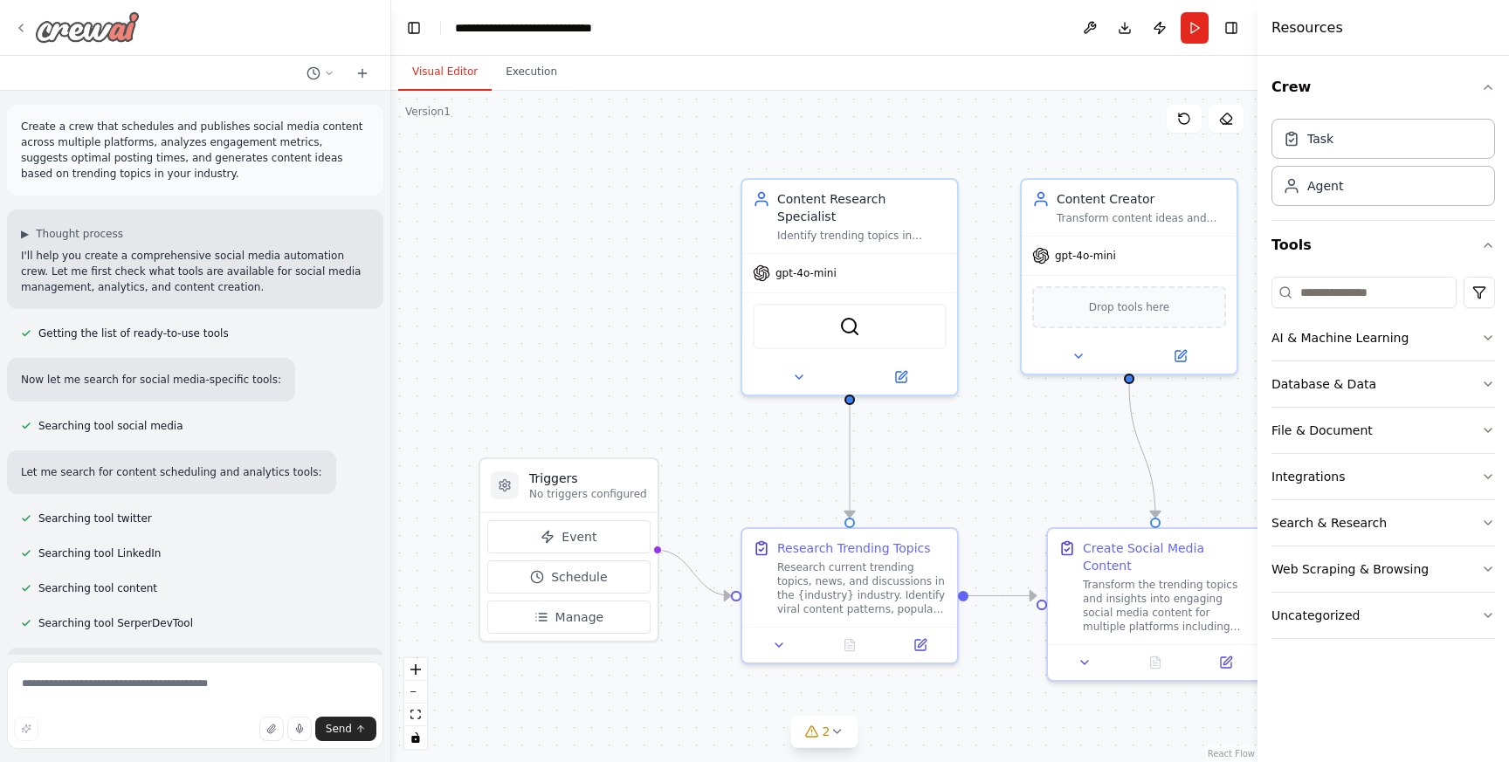
click at [59, 33] on img at bounding box center [87, 26] width 105 height 31
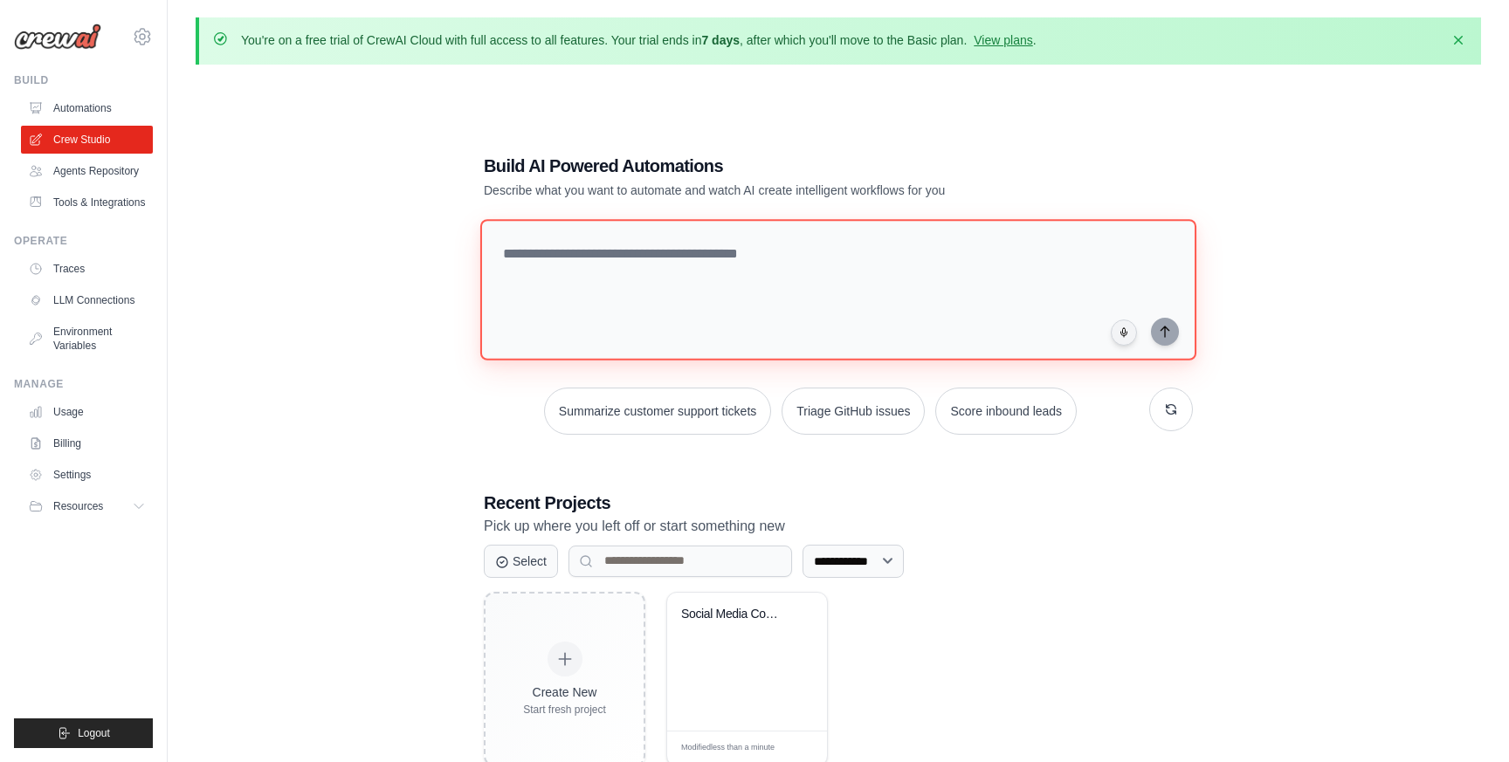
click at [708, 251] on textarea at bounding box center [838, 289] width 716 height 141
click at [819, 253] on textarea "**********" at bounding box center [841, 289] width 723 height 142
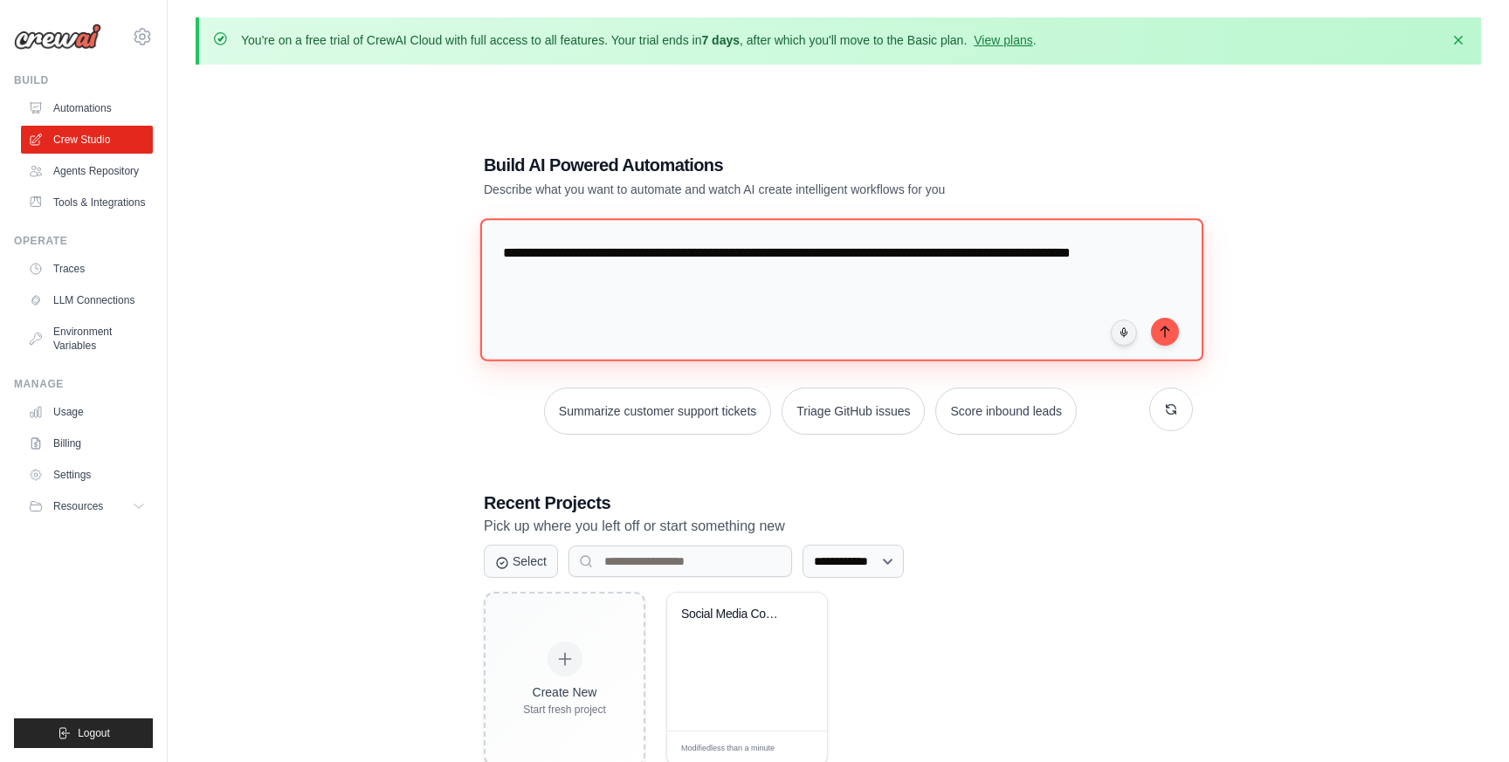
click at [992, 250] on textarea "**********" at bounding box center [841, 289] width 723 height 142
click at [602, 272] on textarea "**********" at bounding box center [841, 289] width 723 height 142
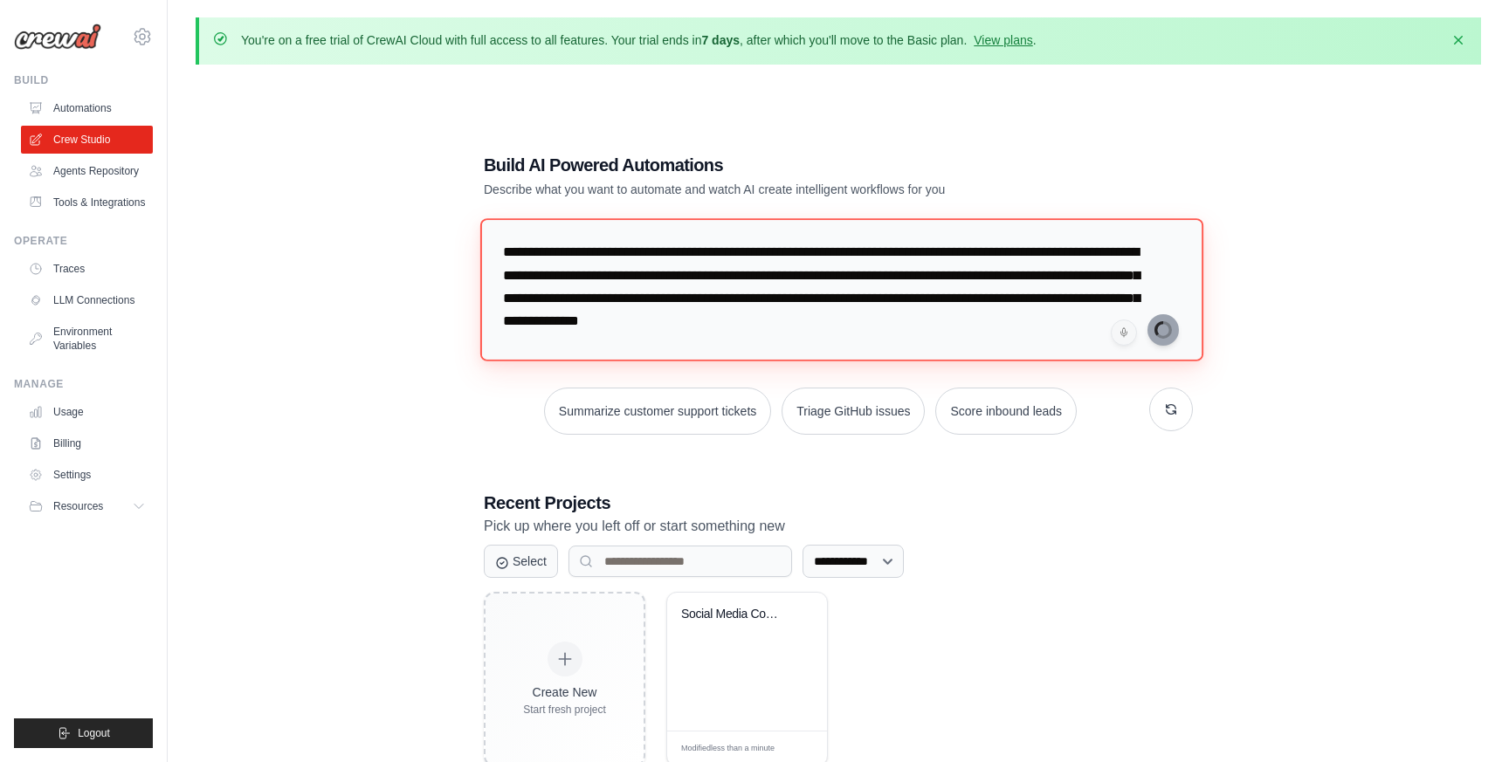
type textarea "**********"
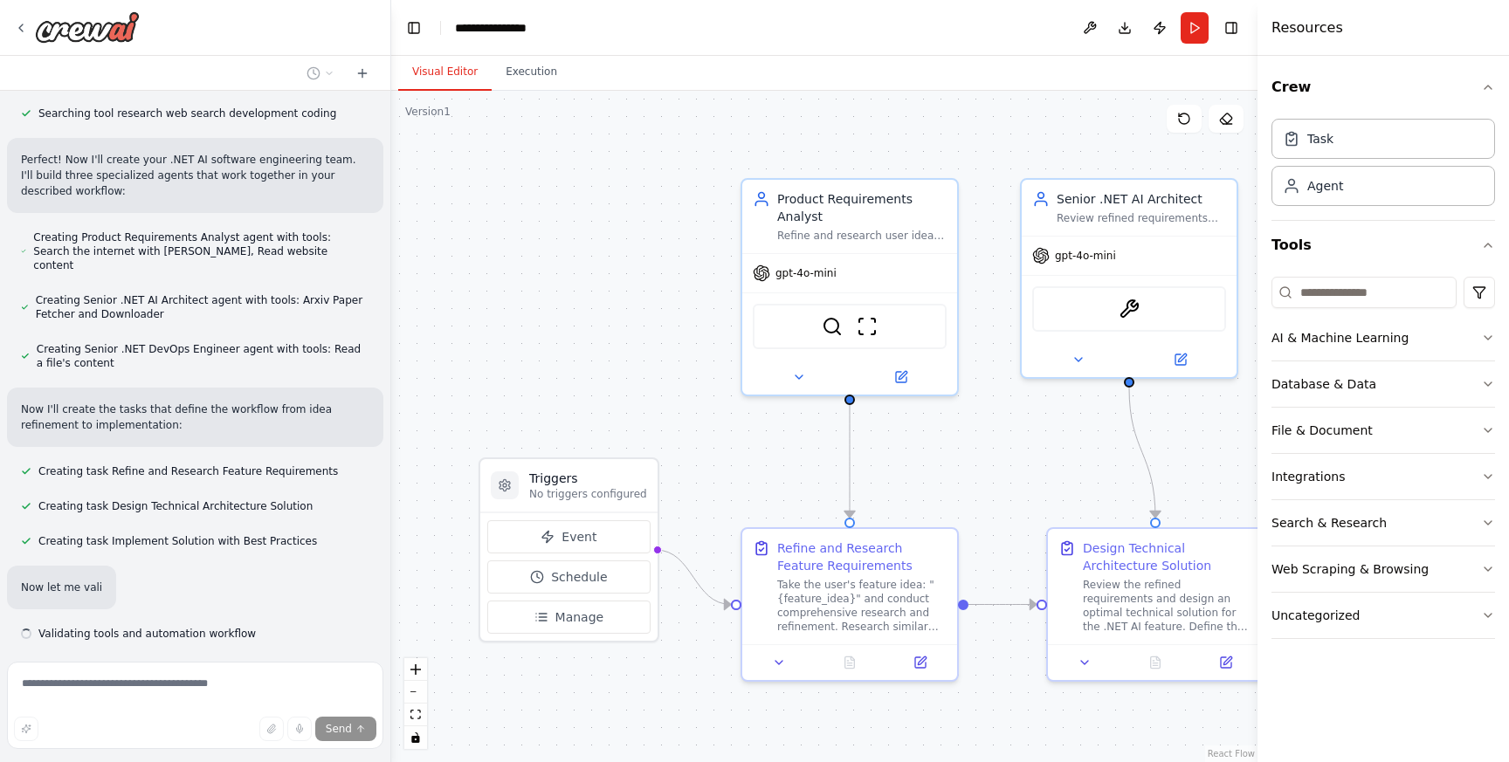
scroll to position [366, 0]
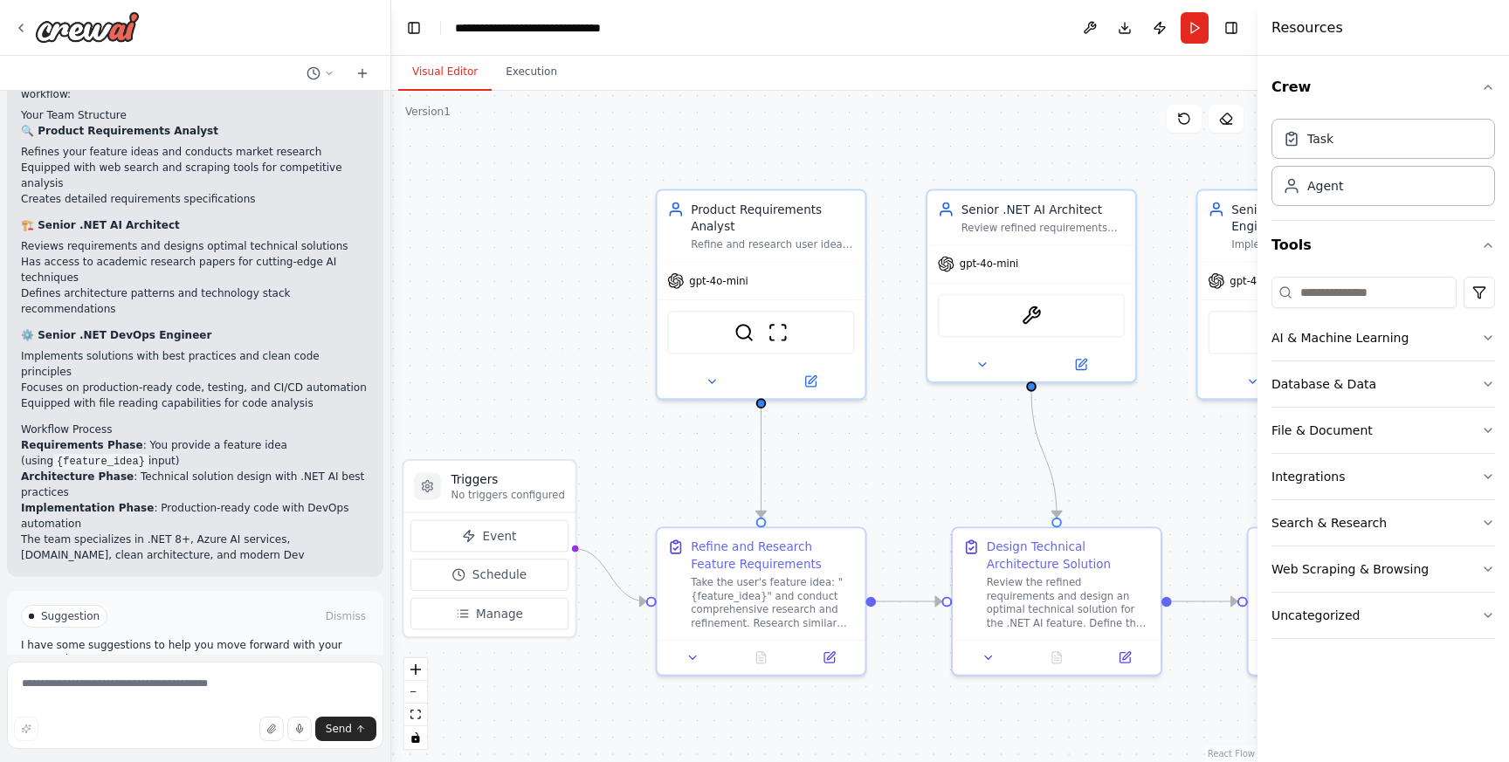
drag, startPoint x: 943, startPoint y: 485, endPoint x: 827, endPoint y: 485, distance: 116.1
click at [826, 485] on div ".deletable-edge-delete-btn { width: 20px; height: 20px; border: 0px solid #ffff…" at bounding box center [824, 426] width 866 height 671
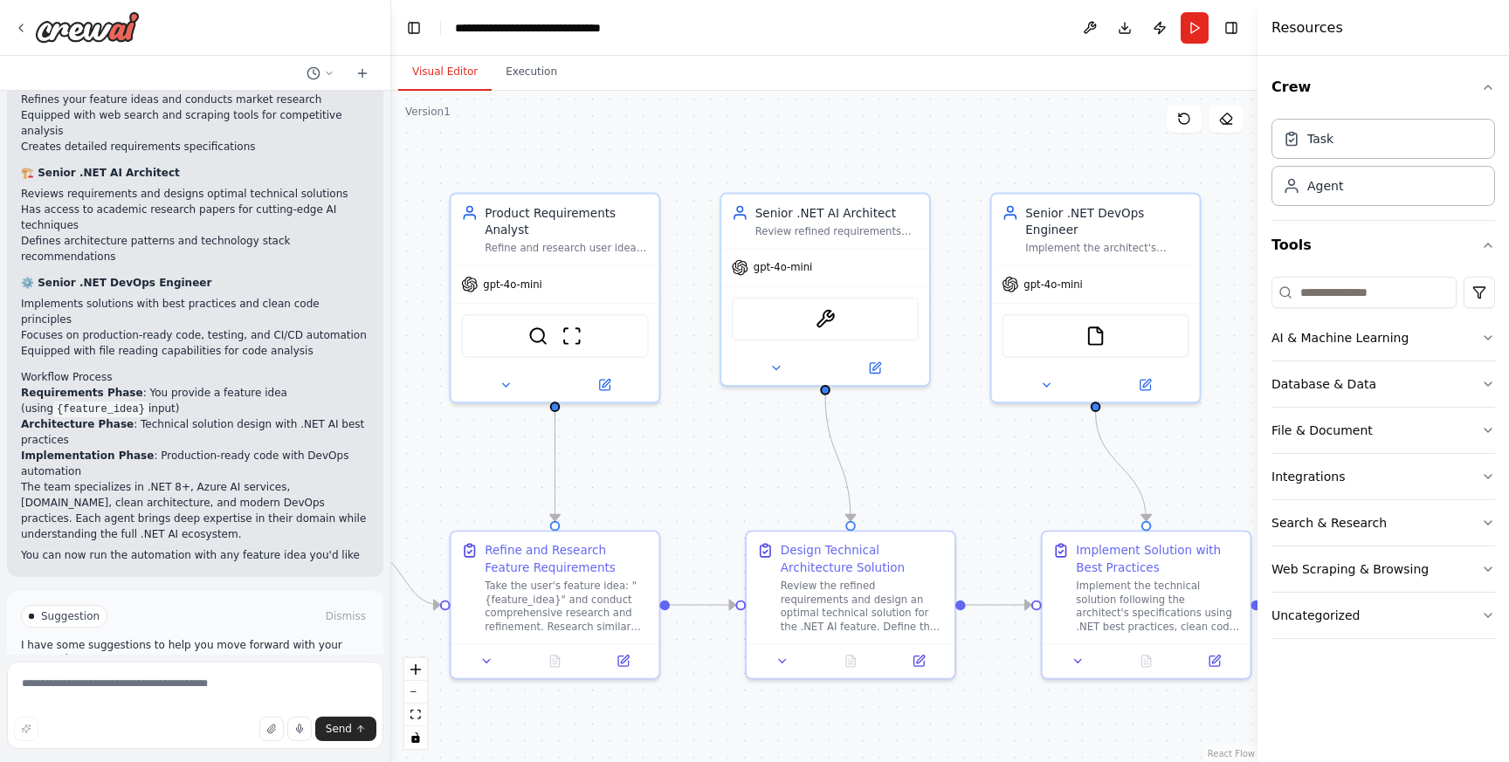
scroll to position [1080, 0]
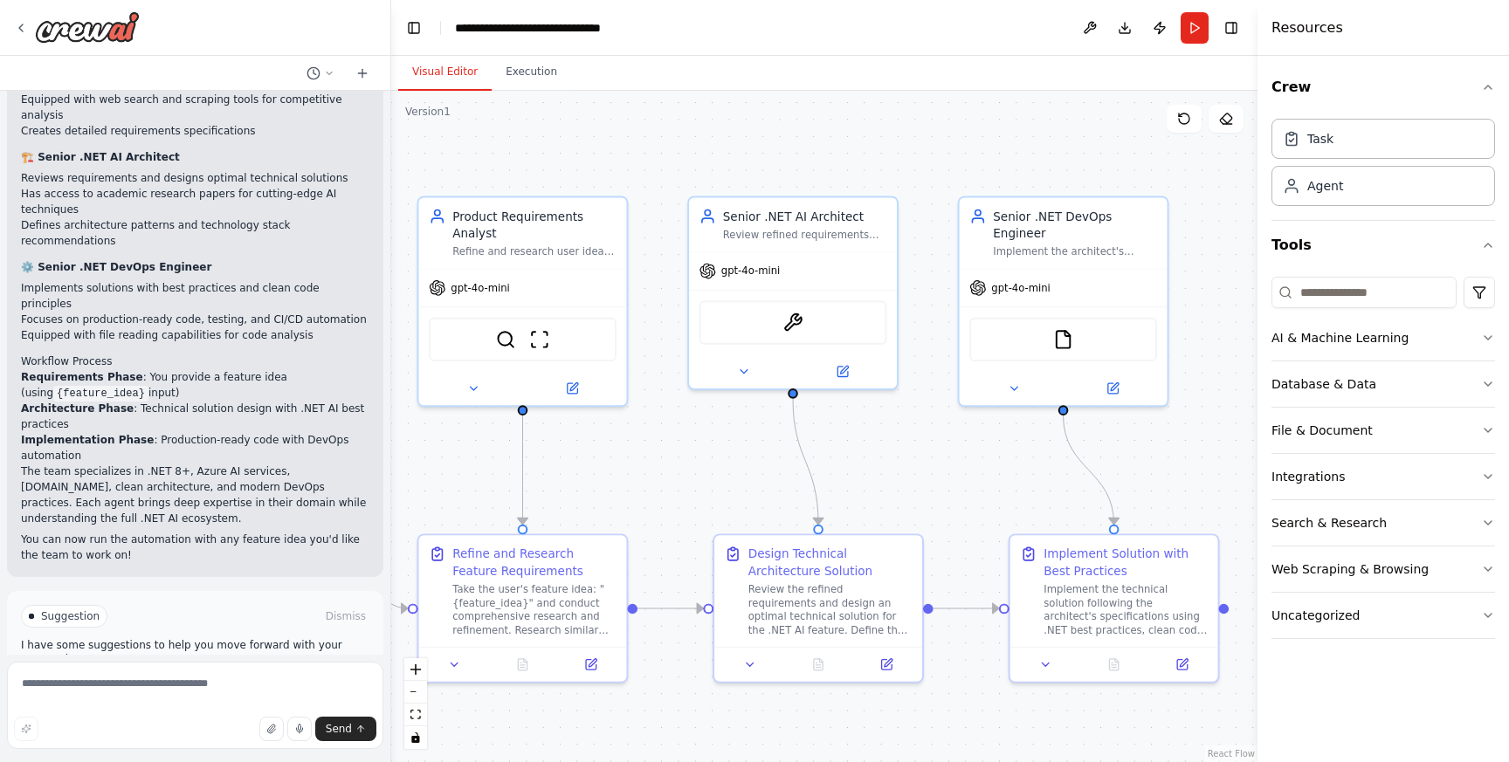
drag, startPoint x: 1113, startPoint y: 474, endPoint x: 900, endPoint y: 481, distance: 213.2
click at [900, 481] on div ".deletable-edge-delete-btn { width: 20px; height: 20px; border: 0px solid #ffff…" at bounding box center [824, 426] width 866 height 671
click at [1126, 599] on div "Implement the technical solution following the architect's specifications using…" at bounding box center [1125, 607] width 164 height 54
click at [1048, 663] on icon at bounding box center [1045, 661] width 13 height 13
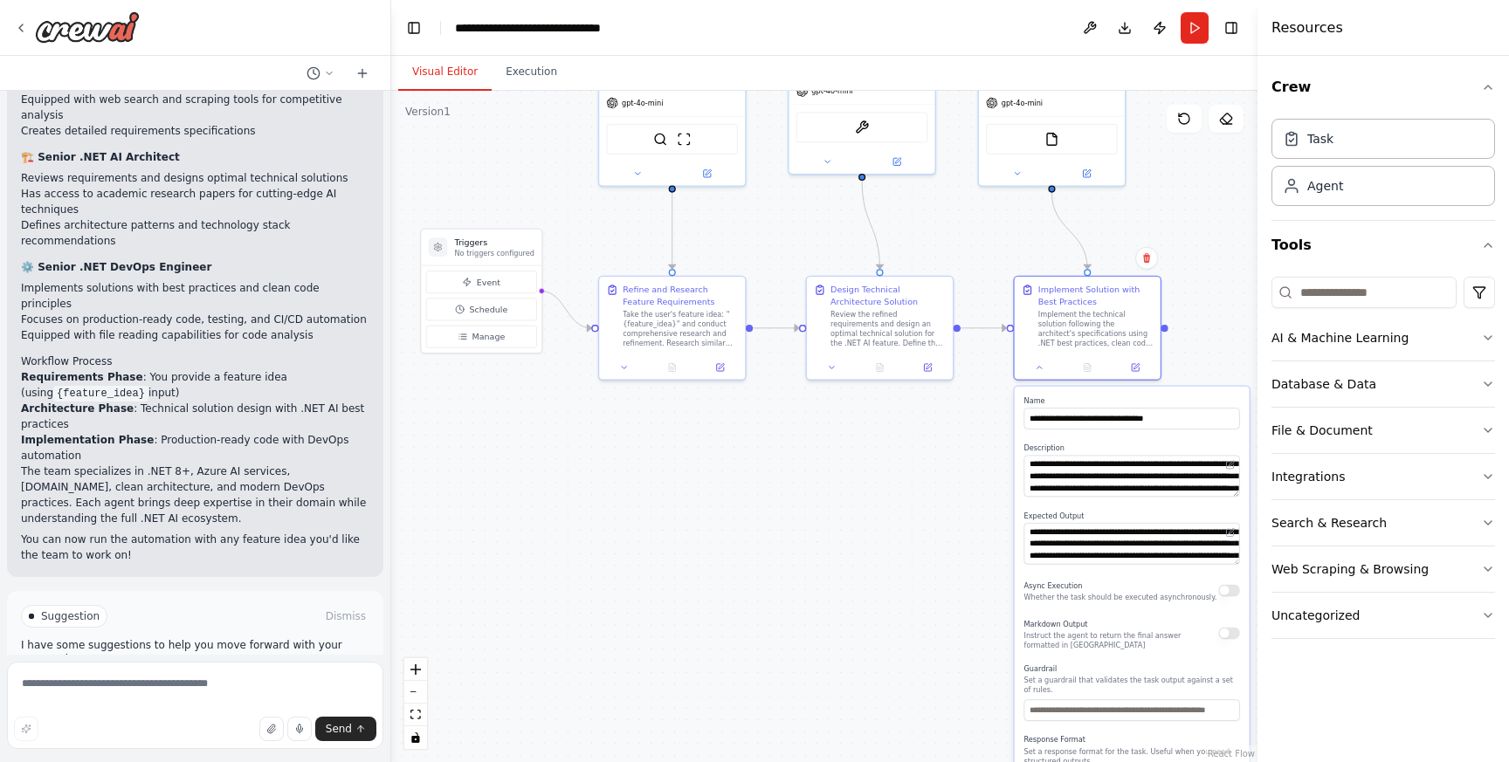
drag, startPoint x: 974, startPoint y: 661, endPoint x: 982, endPoint y: 397, distance: 263.8
click at [982, 396] on div ".deletable-edge-delete-btn { width: 20px; height: 20px; border: 0px solid #ffff…" at bounding box center [824, 426] width 866 height 671
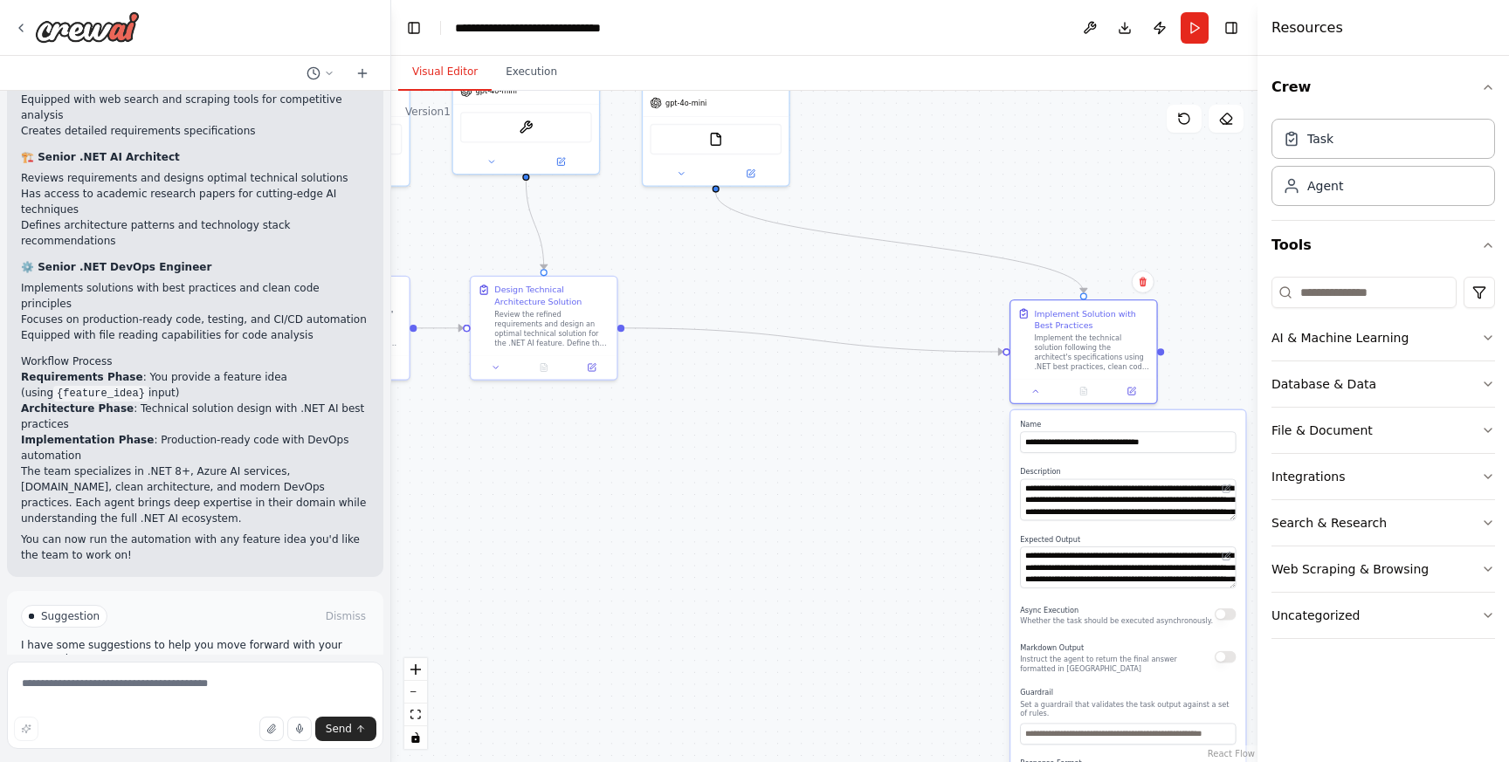
drag, startPoint x: 1236, startPoint y: 565, endPoint x: 1232, endPoint y: 584, distance: 19.7
click at [1232, 584] on div "**********" at bounding box center [1127, 639] width 235 height 459
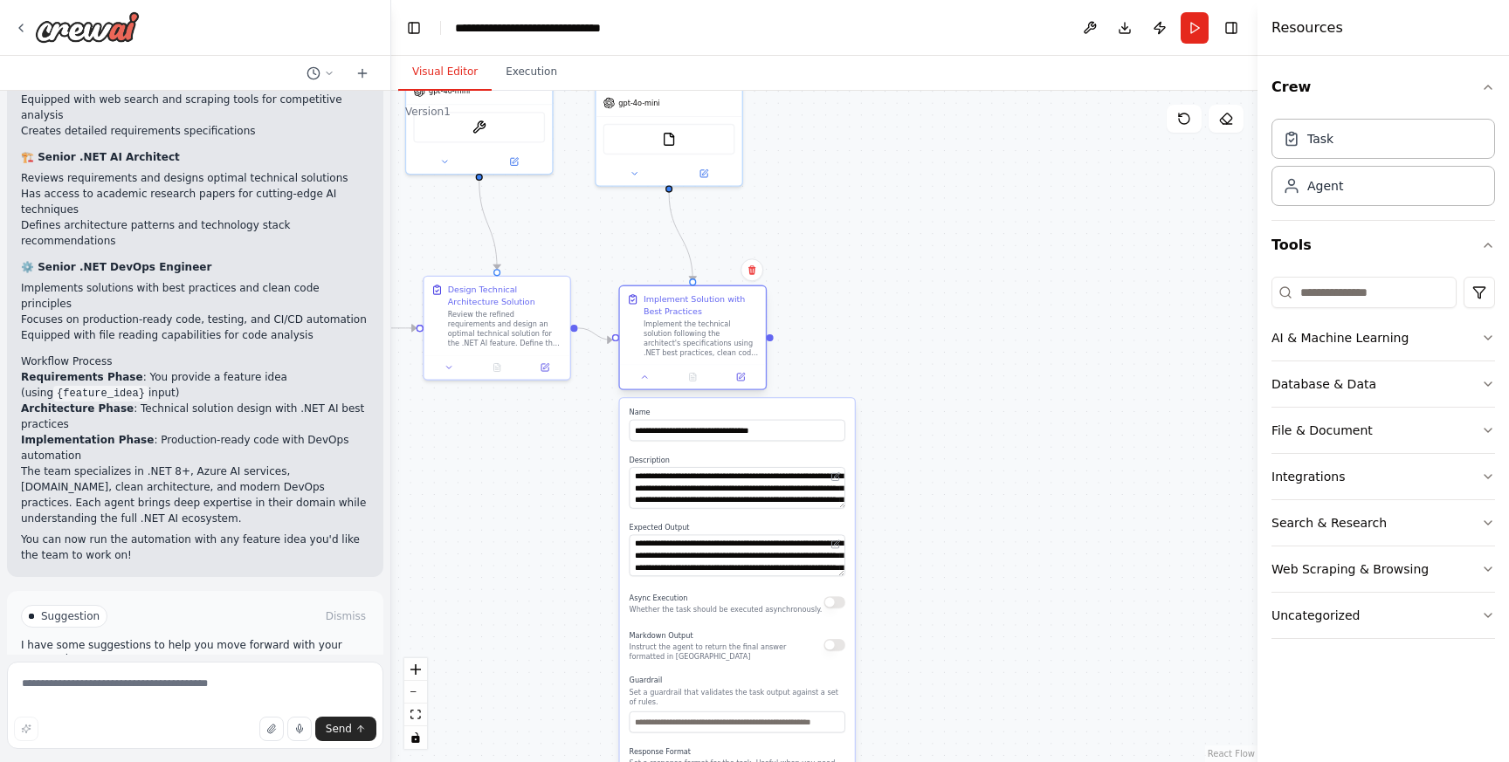
drag, startPoint x: 1106, startPoint y: 334, endPoint x: 719, endPoint y: 318, distance: 388.0
click at [719, 318] on div "Implement Solution with Best Practices Implement the technical solution followi…" at bounding box center [701, 325] width 115 height 64
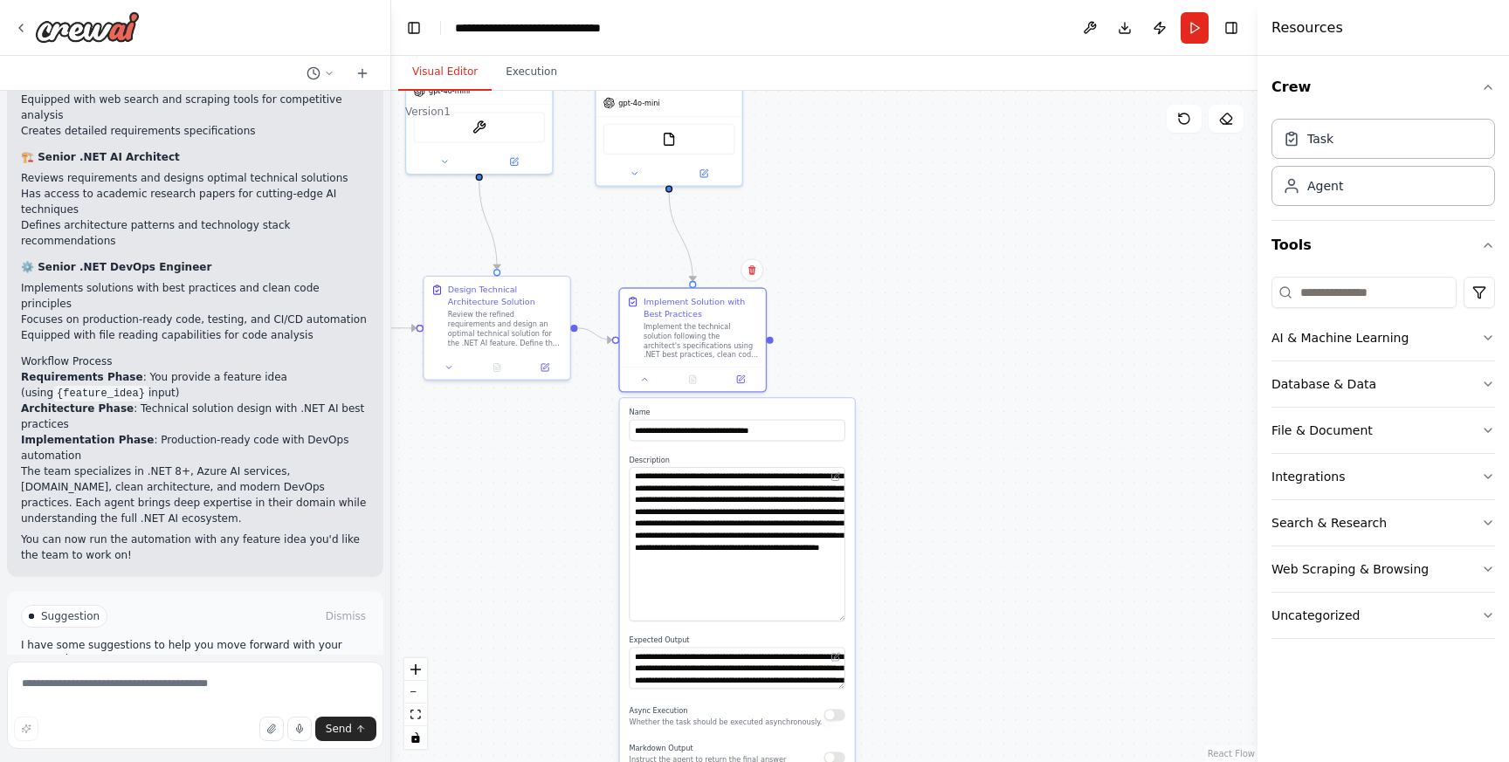
drag, startPoint x: 840, startPoint y: 506, endPoint x: 819, endPoint y: 620, distance: 115.4
click at [819, 620] on textarea "**********" at bounding box center [738, 544] width 216 height 155
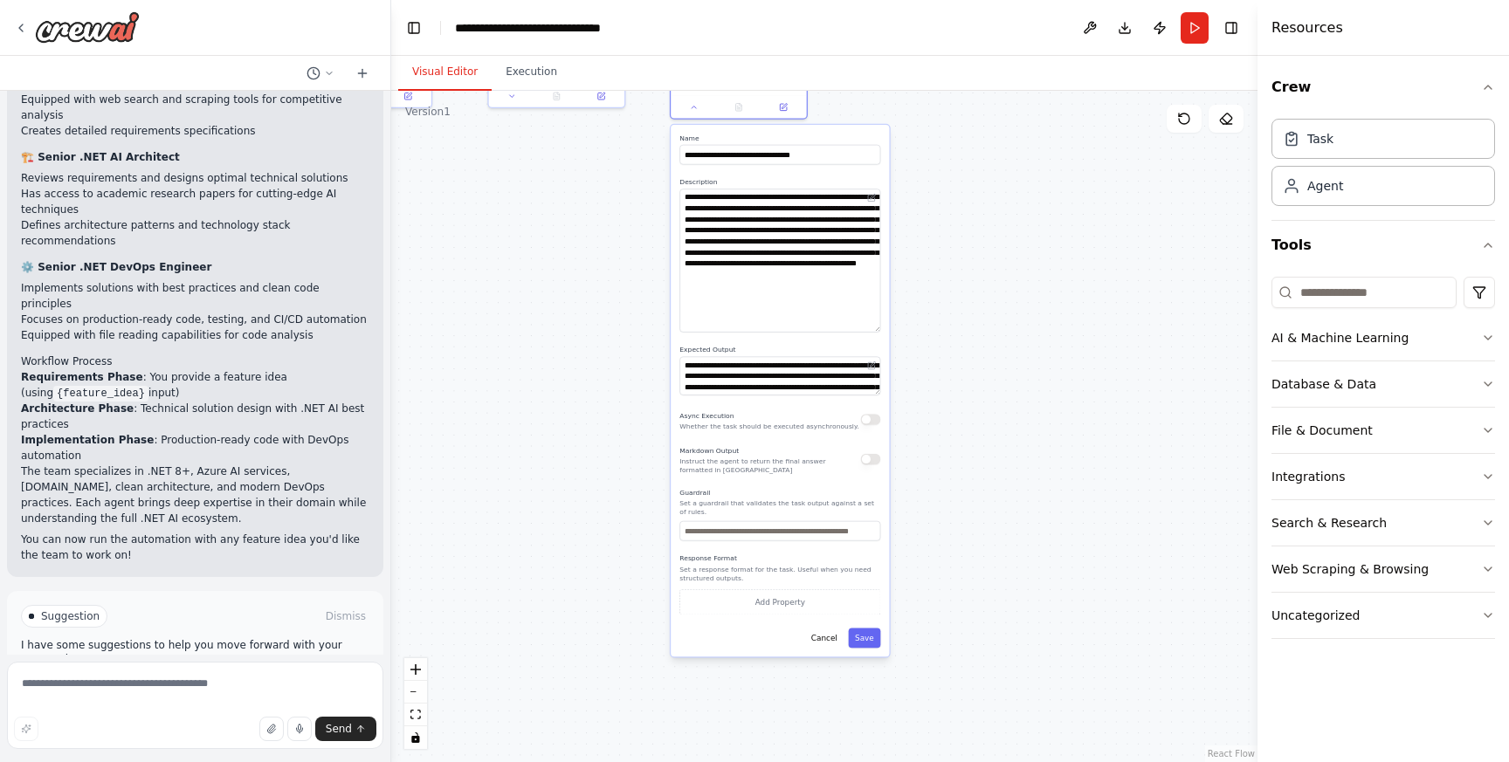
drag, startPoint x: 940, startPoint y: 609, endPoint x: 969, endPoint y: 321, distance: 288.8
click at [969, 321] on div ".deletable-edge-delete-btn { width: 20px; height: 20px; border: 0px solid #ffff…" at bounding box center [824, 426] width 866 height 671
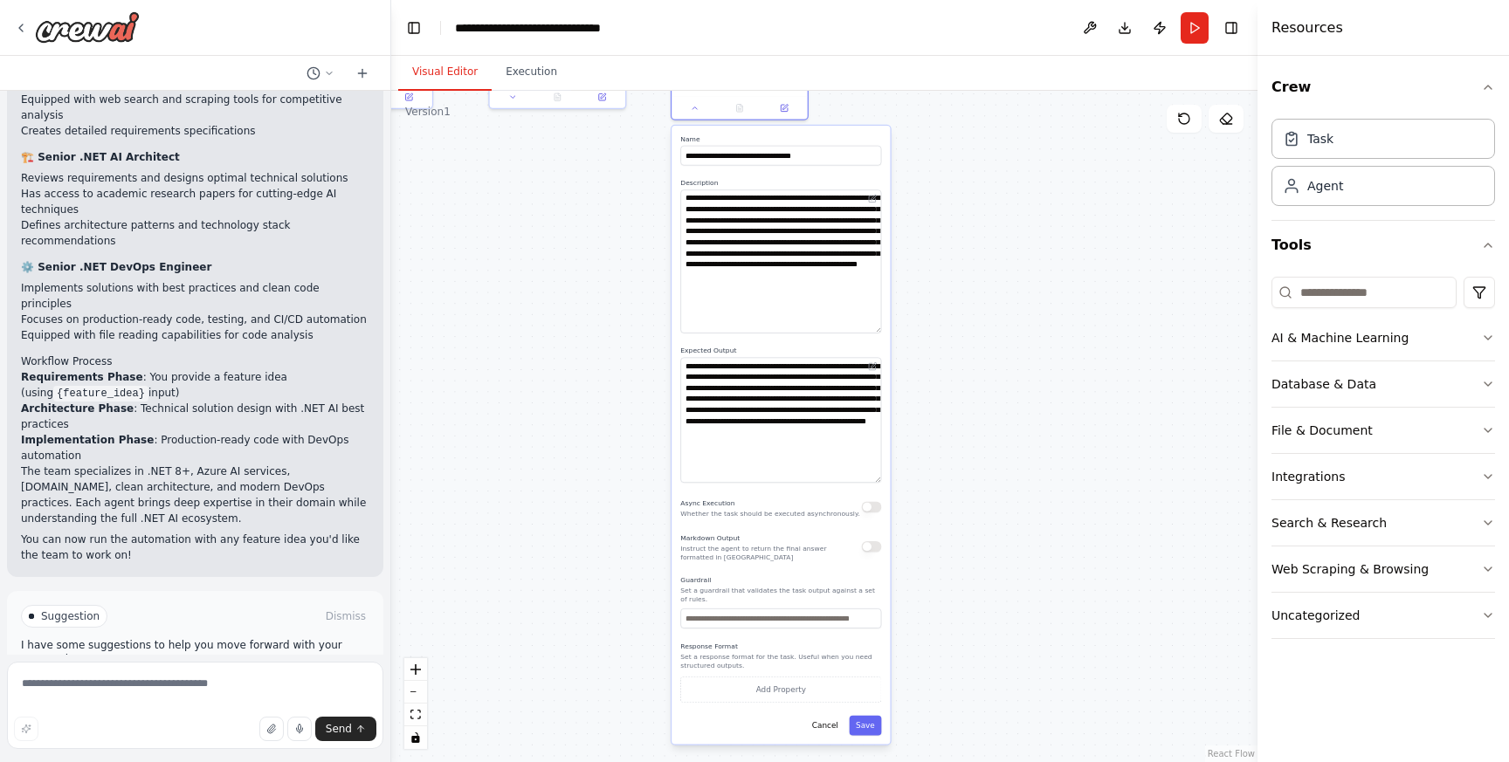
drag, startPoint x: 875, startPoint y: 394, endPoint x: 864, endPoint y: 480, distance: 87.2
click at [864, 480] on textarea "**********" at bounding box center [780, 420] width 201 height 125
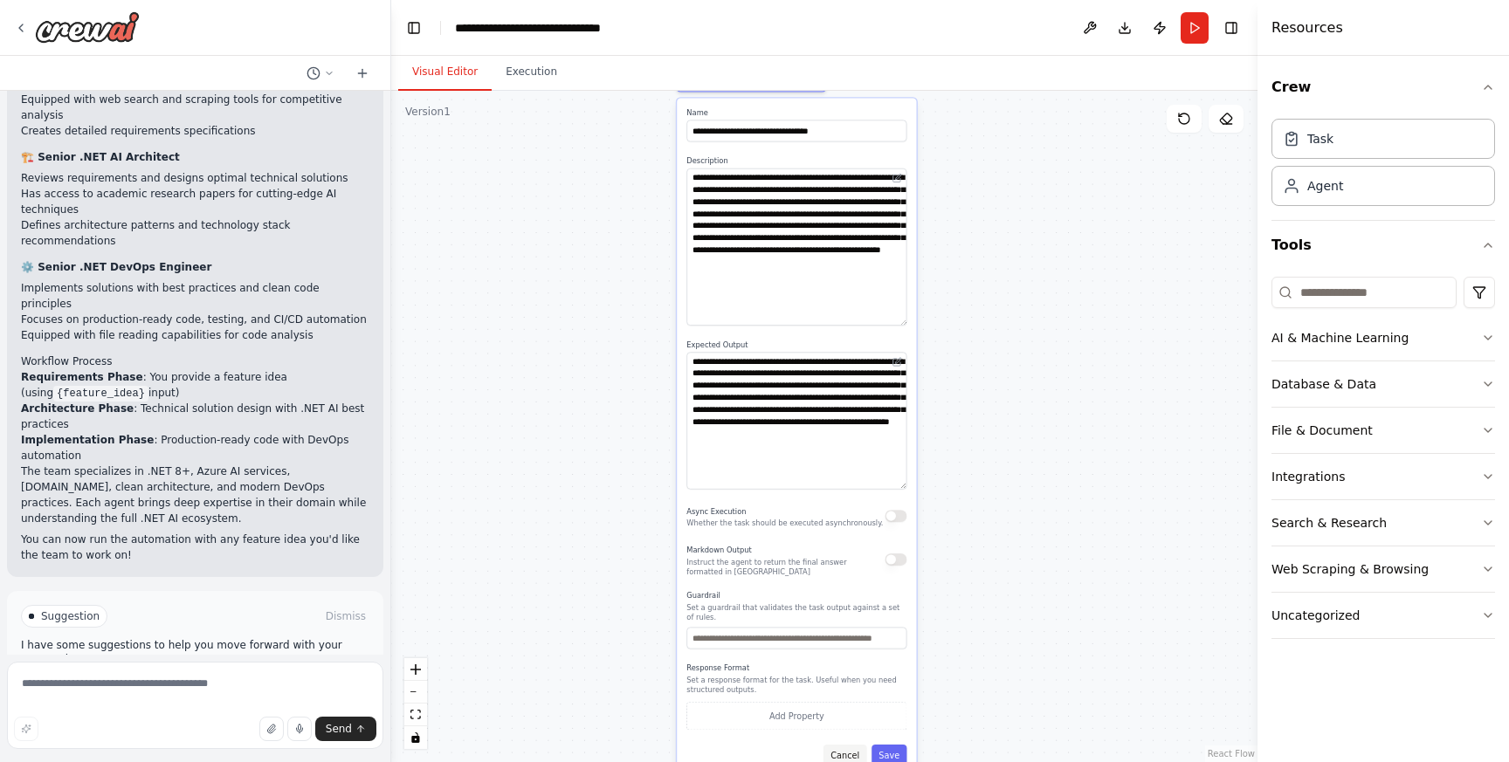
click at [843, 753] on button "Cancel" at bounding box center [844, 756] width 43 height 22
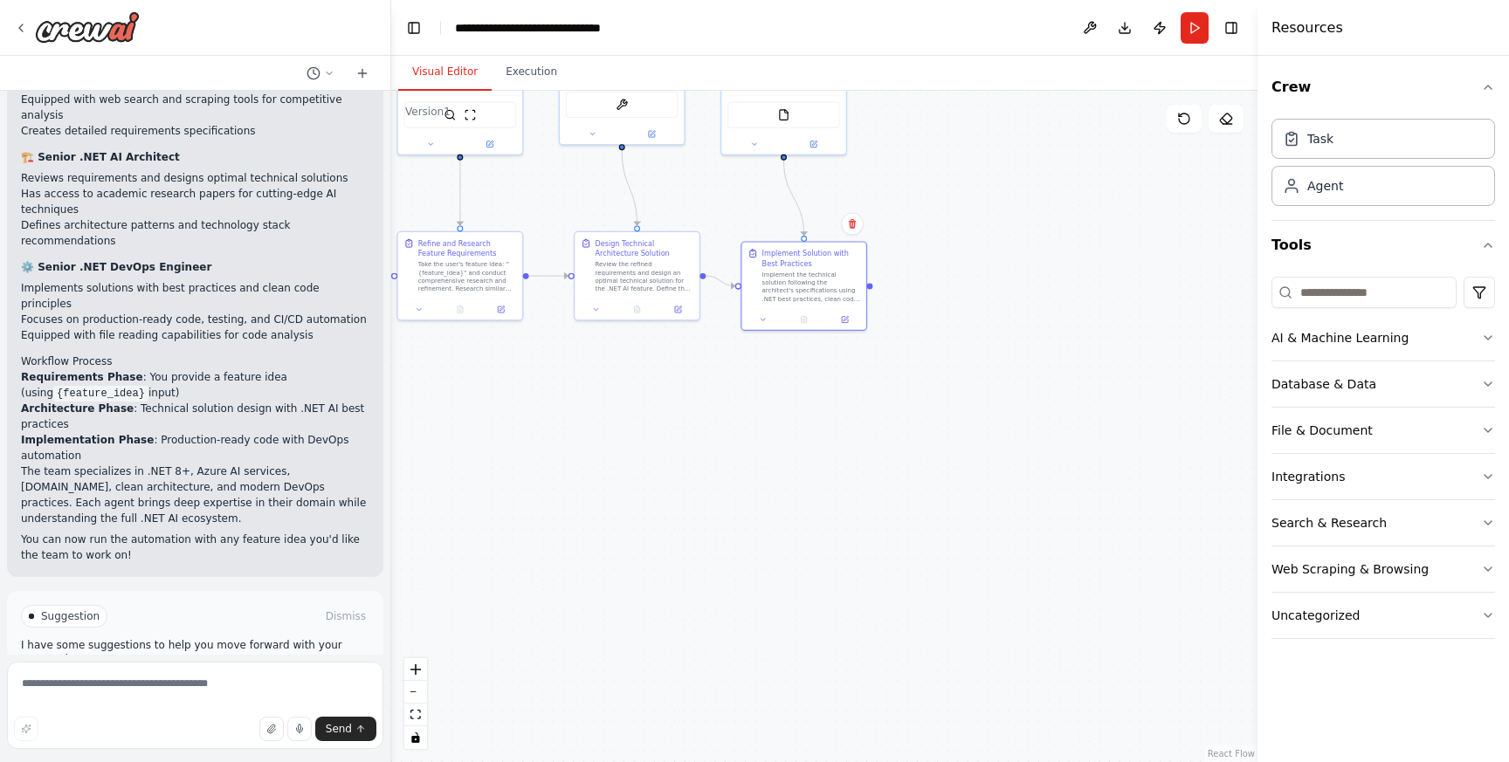
drag, startPoint x: 806, startPoint y: 328, endPoint x: 893, endPoint y: 585, distance: 271.2
click at [893, 585] on div ".deletable-edge-delete-btn { width: 20px; height: 20px; border: 0px solid #ffff…" at bounding box center [824, 426] width 866 height 671
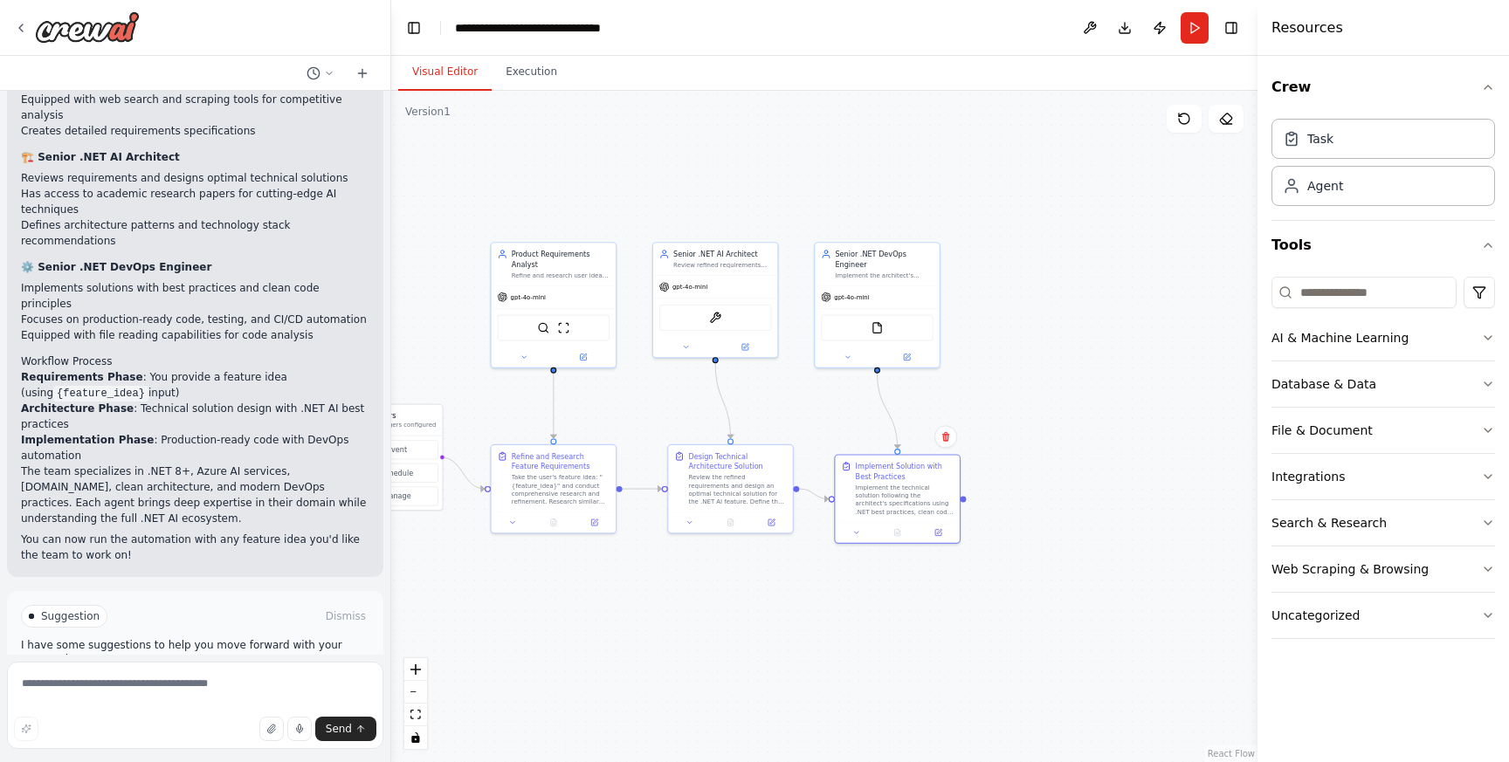
drag, startPoint x: 962, startPoint y: 313, endPoint x: 1020, endPoint y: 485, distance: 181.4
click at [1021, 485] on div ".deletable-edge-delete-btn { width: 20px; height: 20px; border: 0px solid #ffff…" at bounding box center [824, 426] width 866 height 671
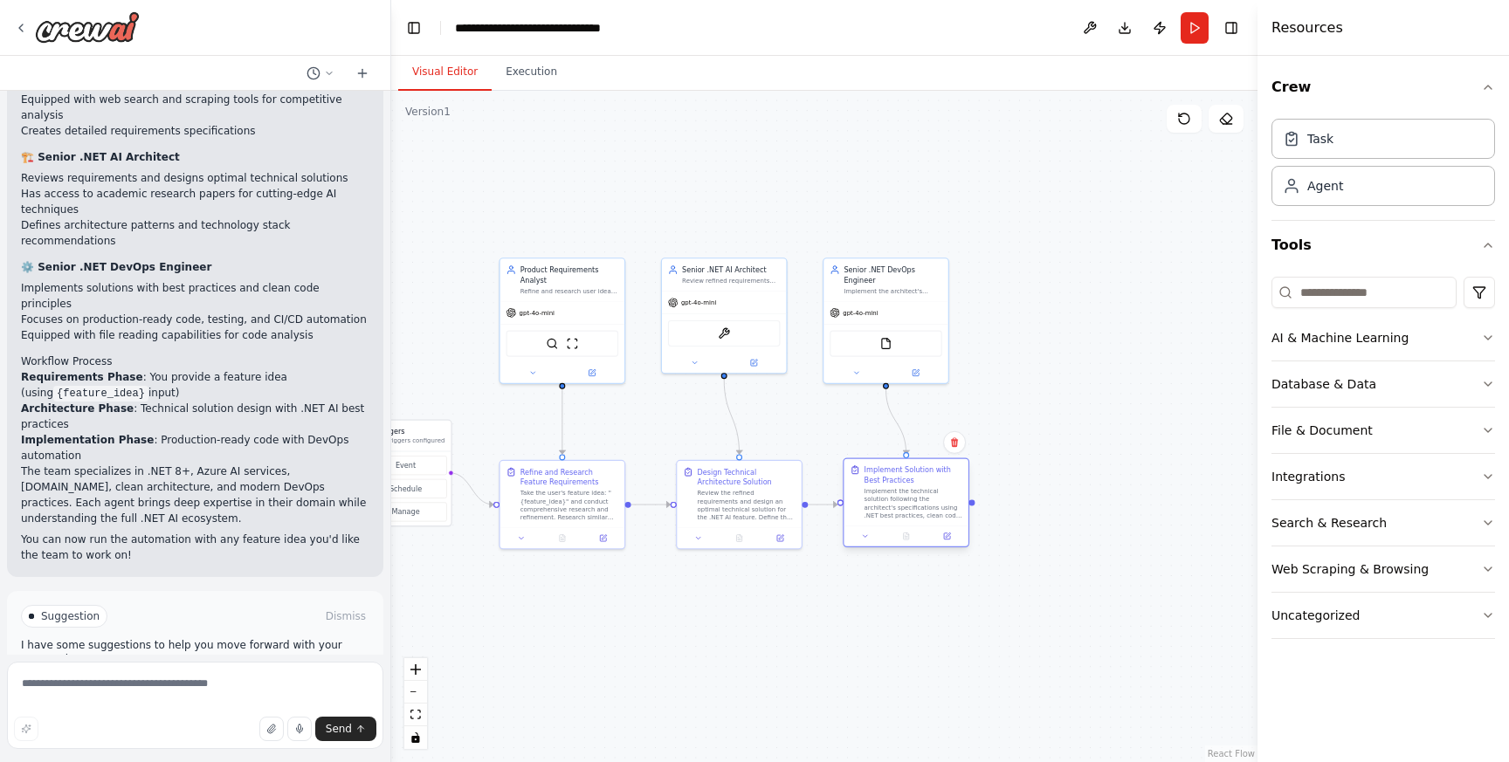
click at [901, 504] on div "Implement the technical solution following the architect's specifications using…" at bounding box center [913, 503] width 98 height 32
click at [1007, 416] on div ".deletable-edge-delete-btn { width: 20px; height: 20px; border: 0px solid #ffff…" at bounding box center [824, 426] width 866 height 671
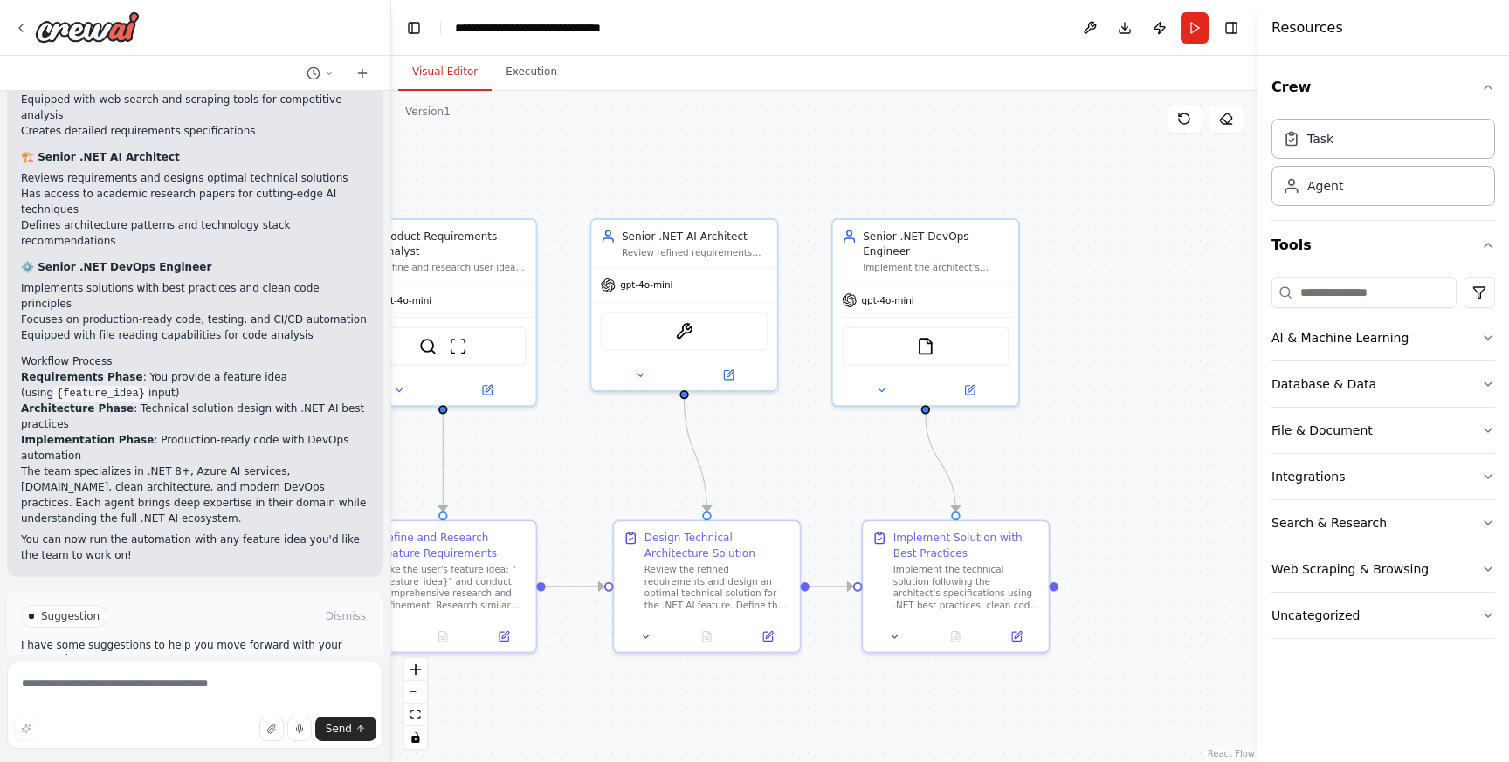
drag, startPoint x: 757, startPoint y: 468, endPoint x: 850, endPoint y: 465, distance: 92.6
click at [850, 465] on div ".deletable-edge-delete-btn { width: 20px; height: 20px; border: 0px solid #ffff…" at bounding box center [824, 426] width 866 height 671
click at [971, 386] on icon at bounding box center [970, 385] width 9 height 9
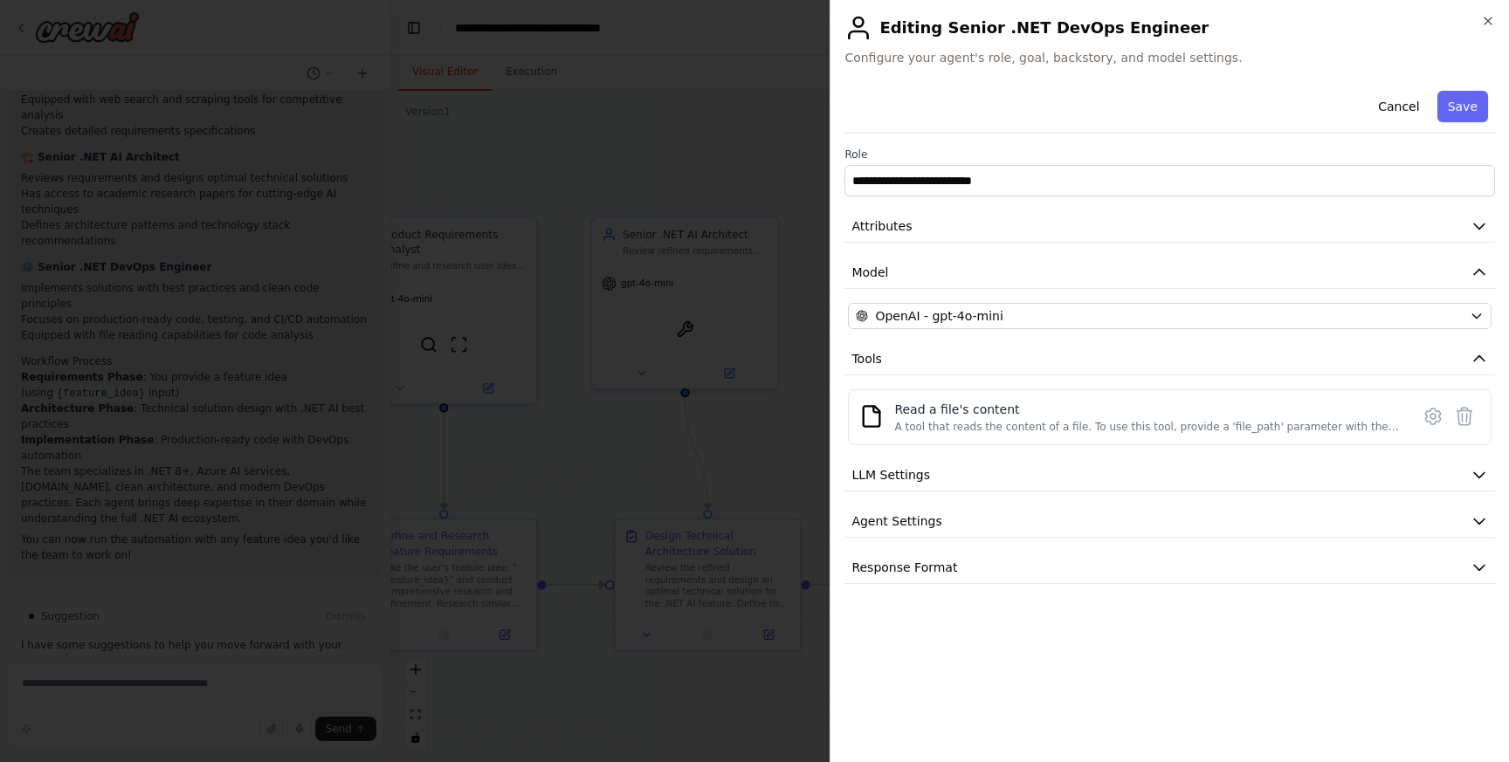
click at [1491, 28] on h2 "Editing Senior .NET DevOps Engineer" at bounding box center [1169, 28] width 651 height 28
click at [1485, 21] on icon "button" at bounding box center [1488, 21] width 14 height 14
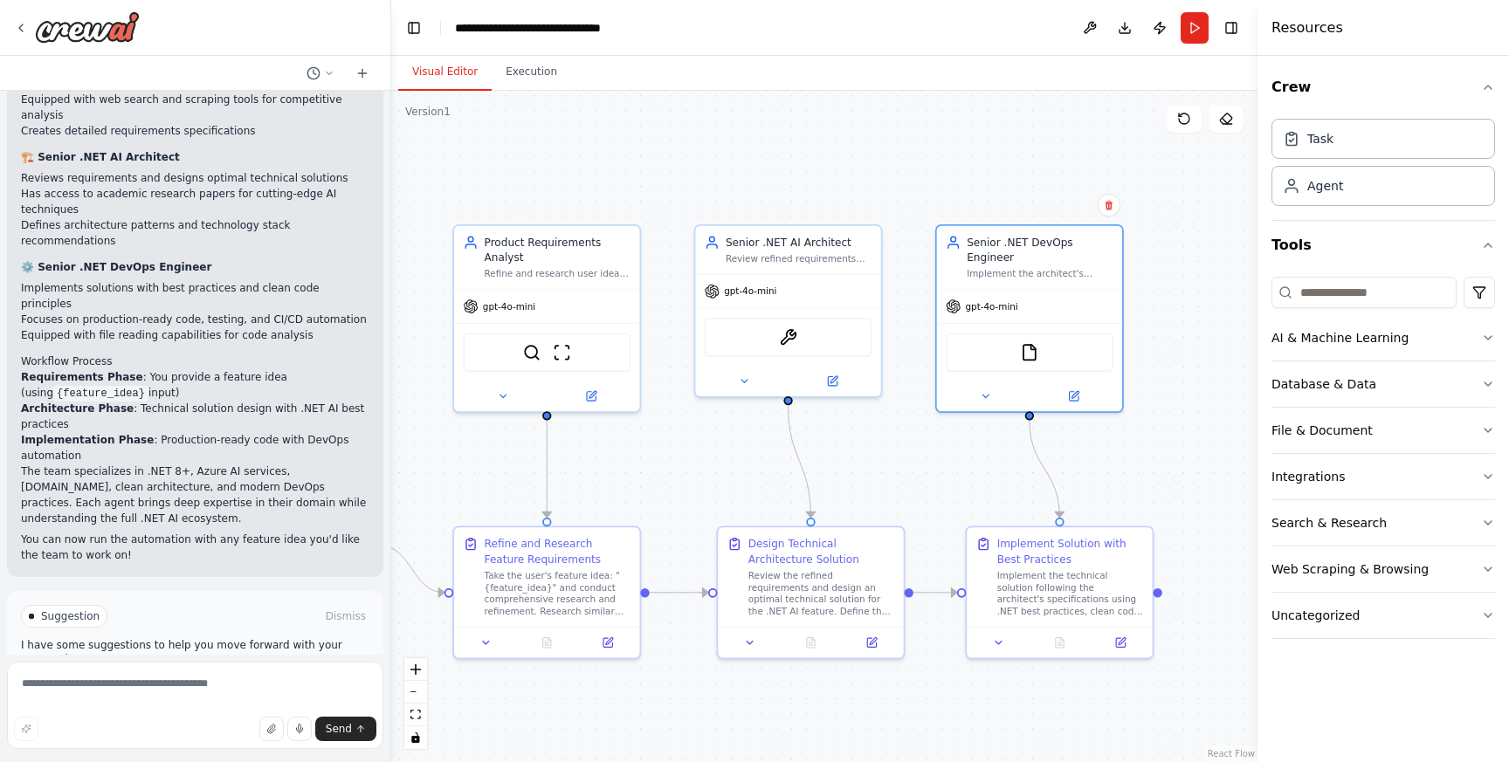
drag, startPoint x: 1084, startPoint y: 472, endPoint x: 1195, endPoint y: 485, distance: 111.7
click at [1195, 485] on div ".deletable-edge-delete-btn { width: 20px; height: 20px; border: 0px solid #ffff…" at bounding box center [824, 426] width 866 height 671
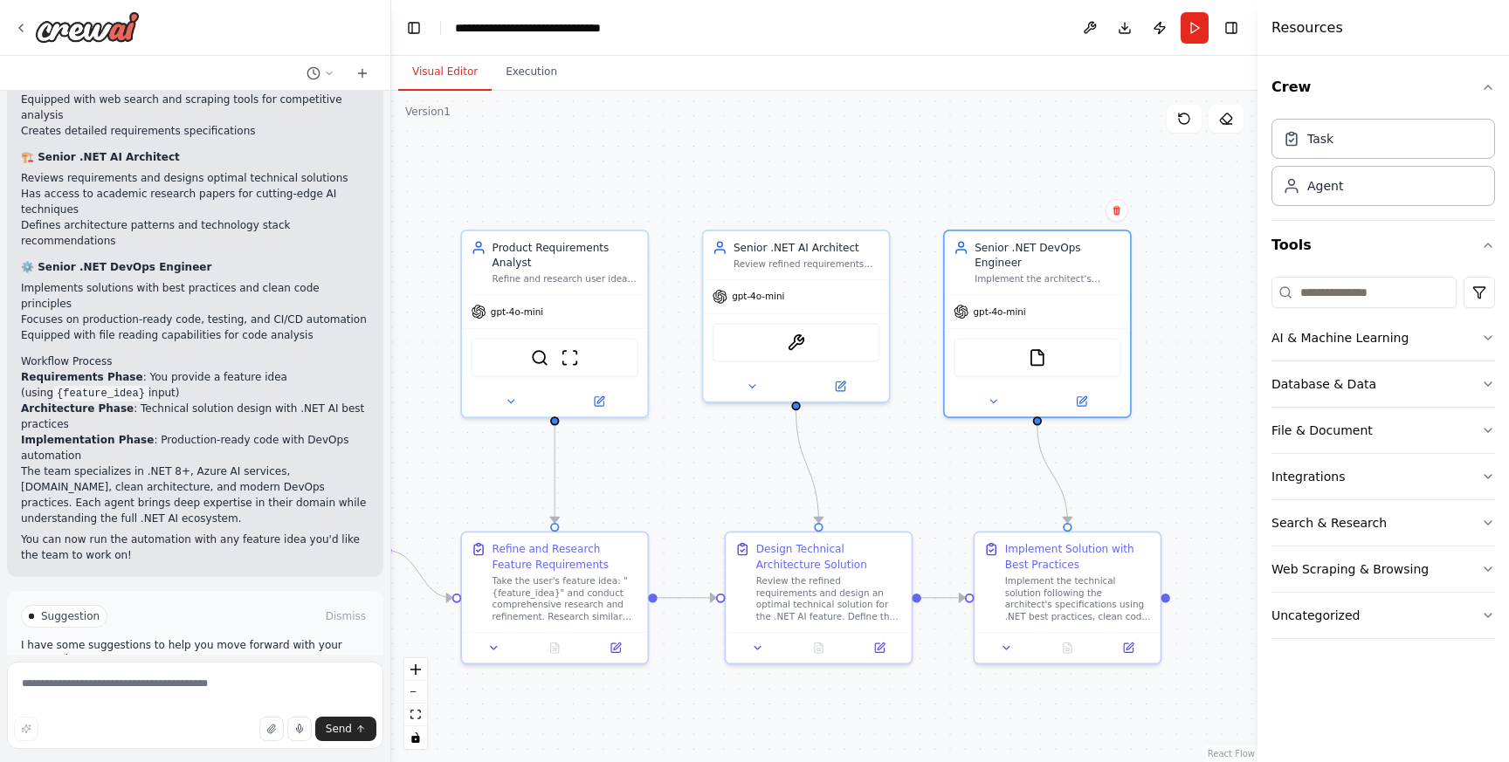
click at [131, 677] on button "Run Automation" at bounding box center [195, 691] width 348 height 28
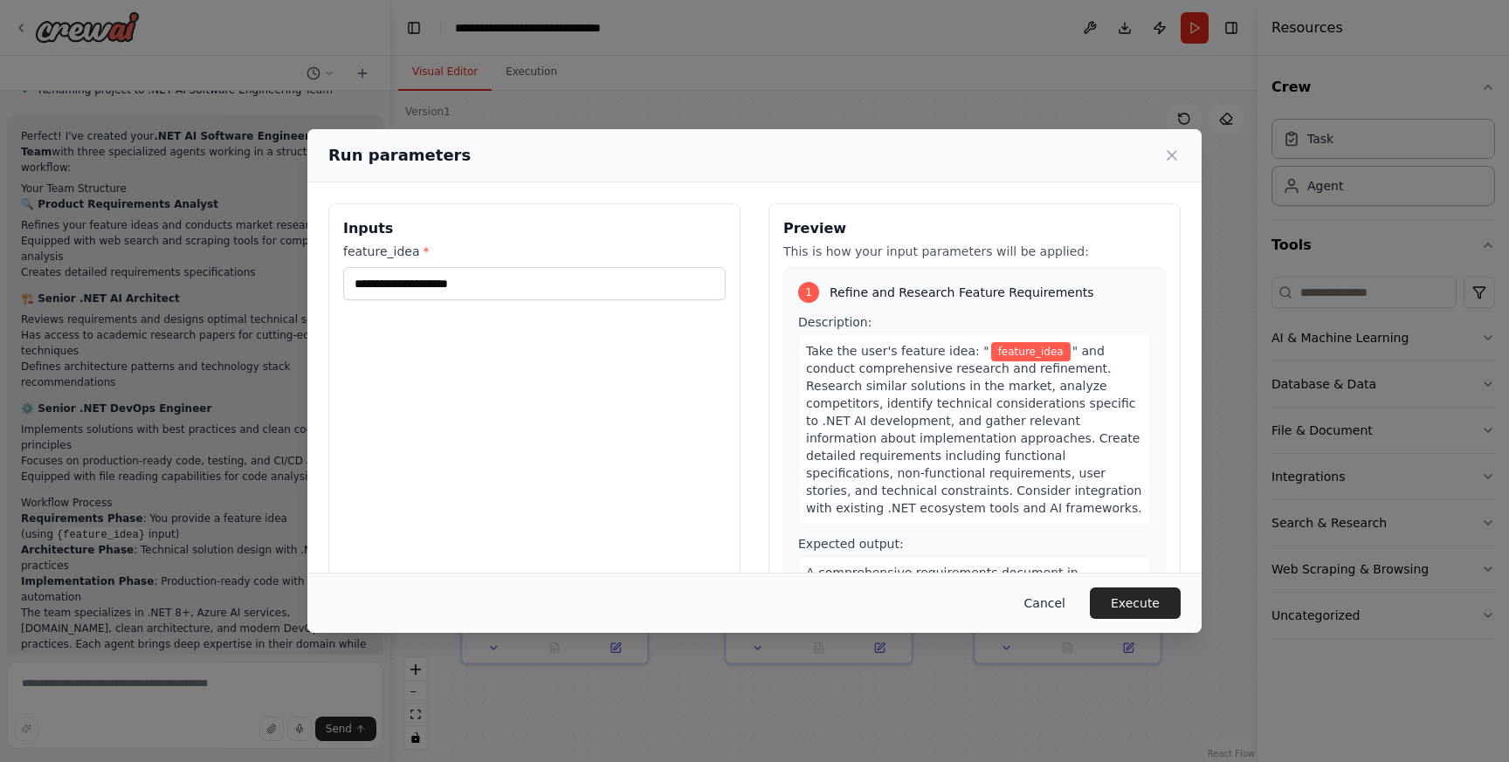
click at [1045, 603] on button "Cancel" at bounding box center [1044, 603] width 69 height 31
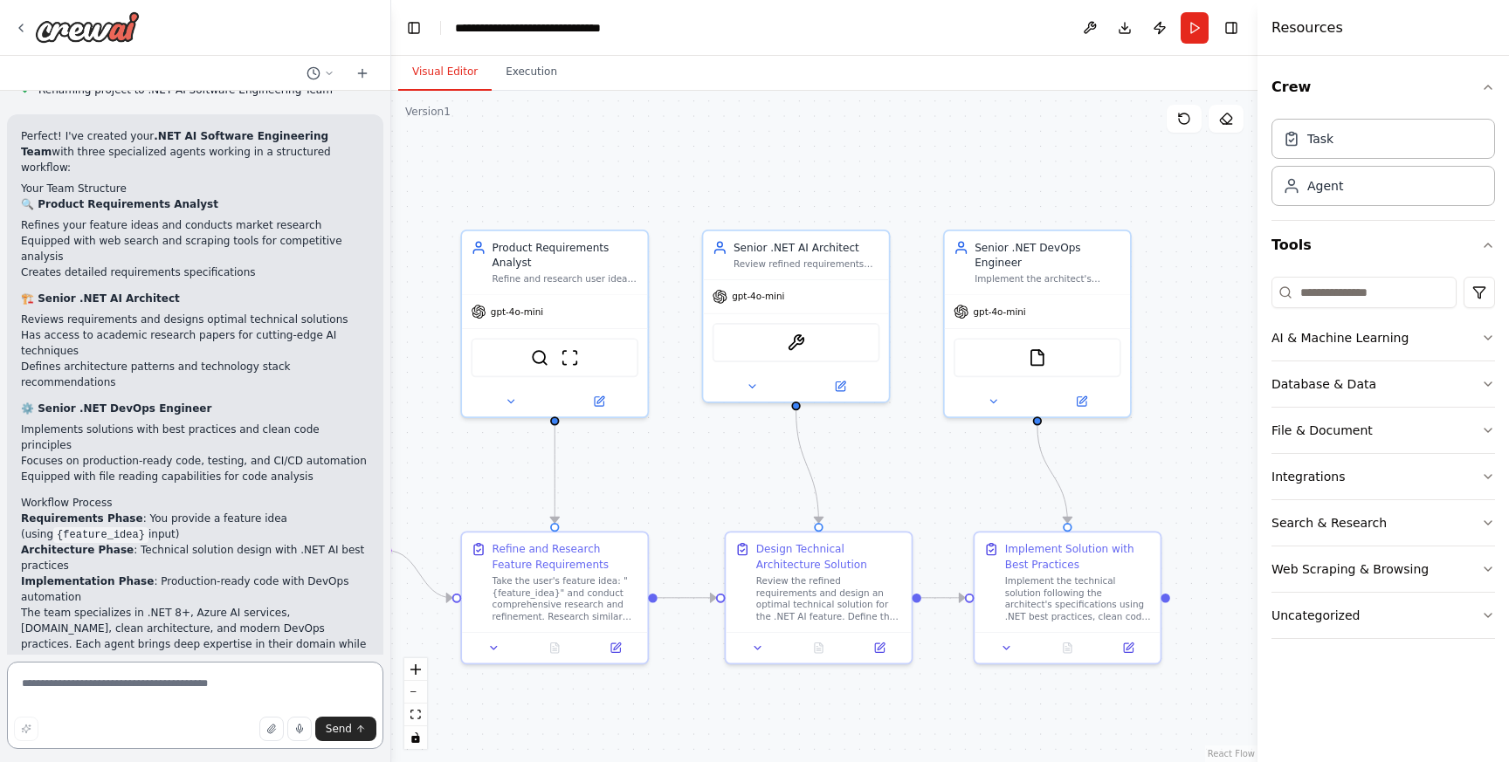
click at [135, 688] on textarea at bounding box center [195, 705] width 376 height 87
type textarea "**********"
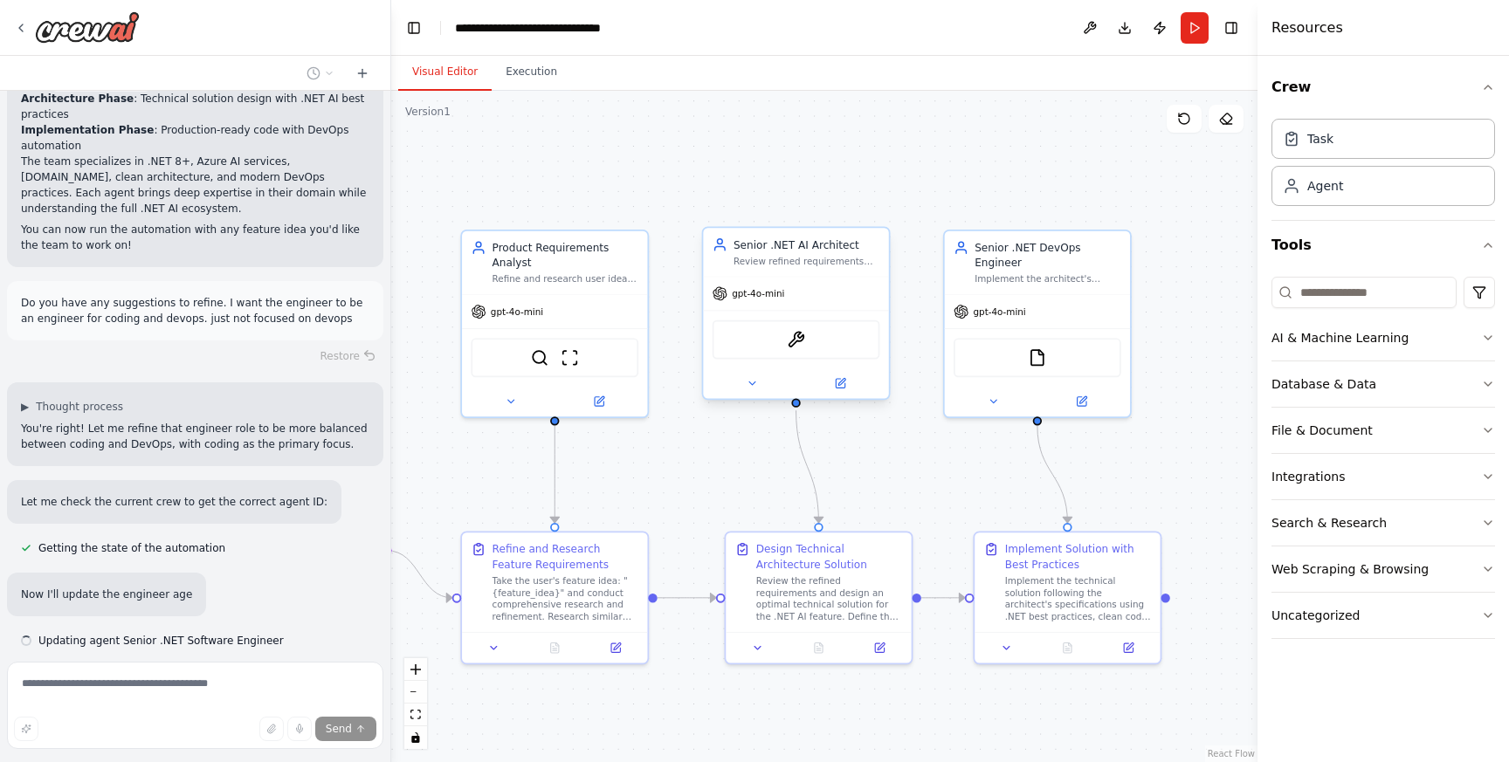
scroll to position [1391, 0]
click at [781, 301] on div "gpt-4o-mini" at bounding box center [748, 293] width 72 height 15
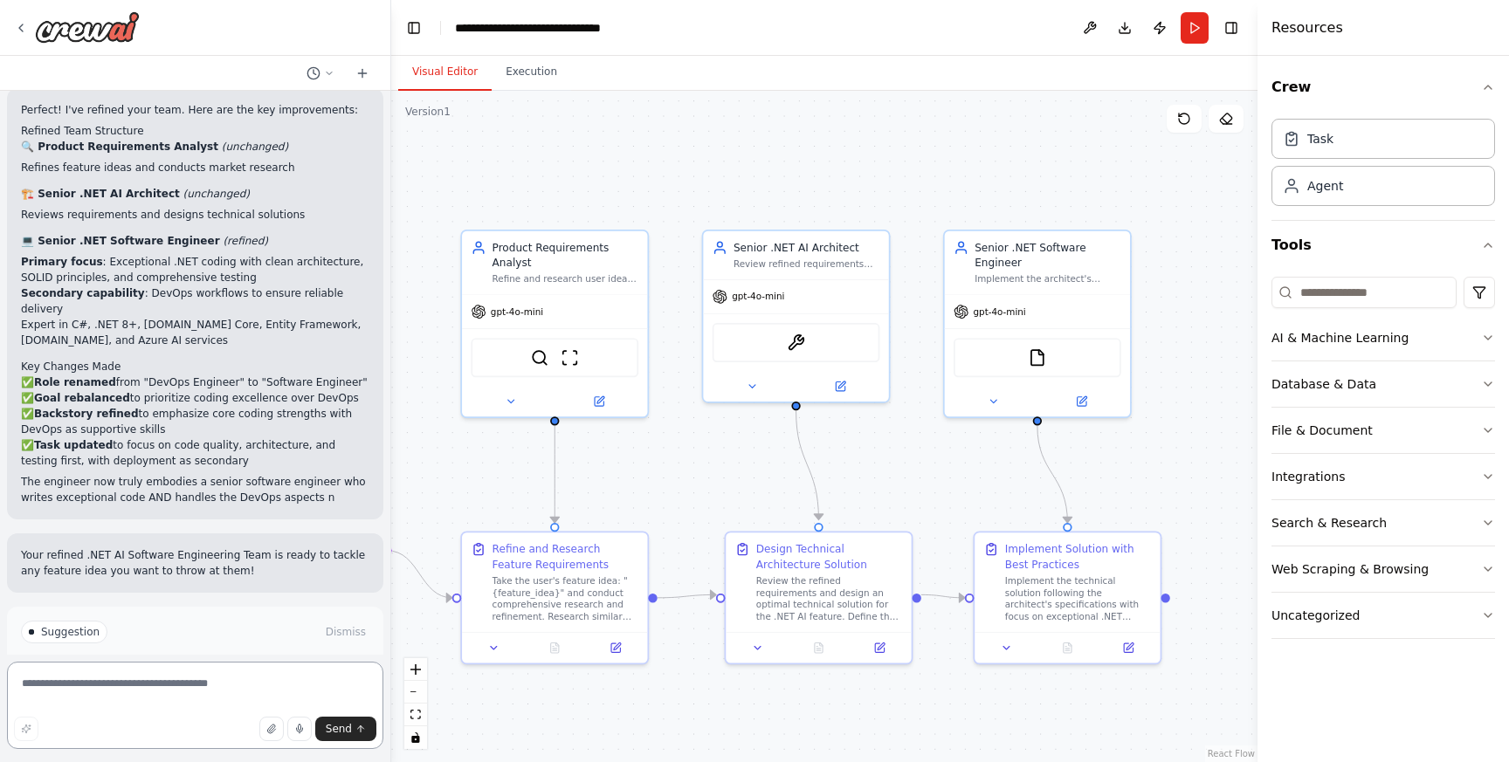
scroll to position [2126, 0]
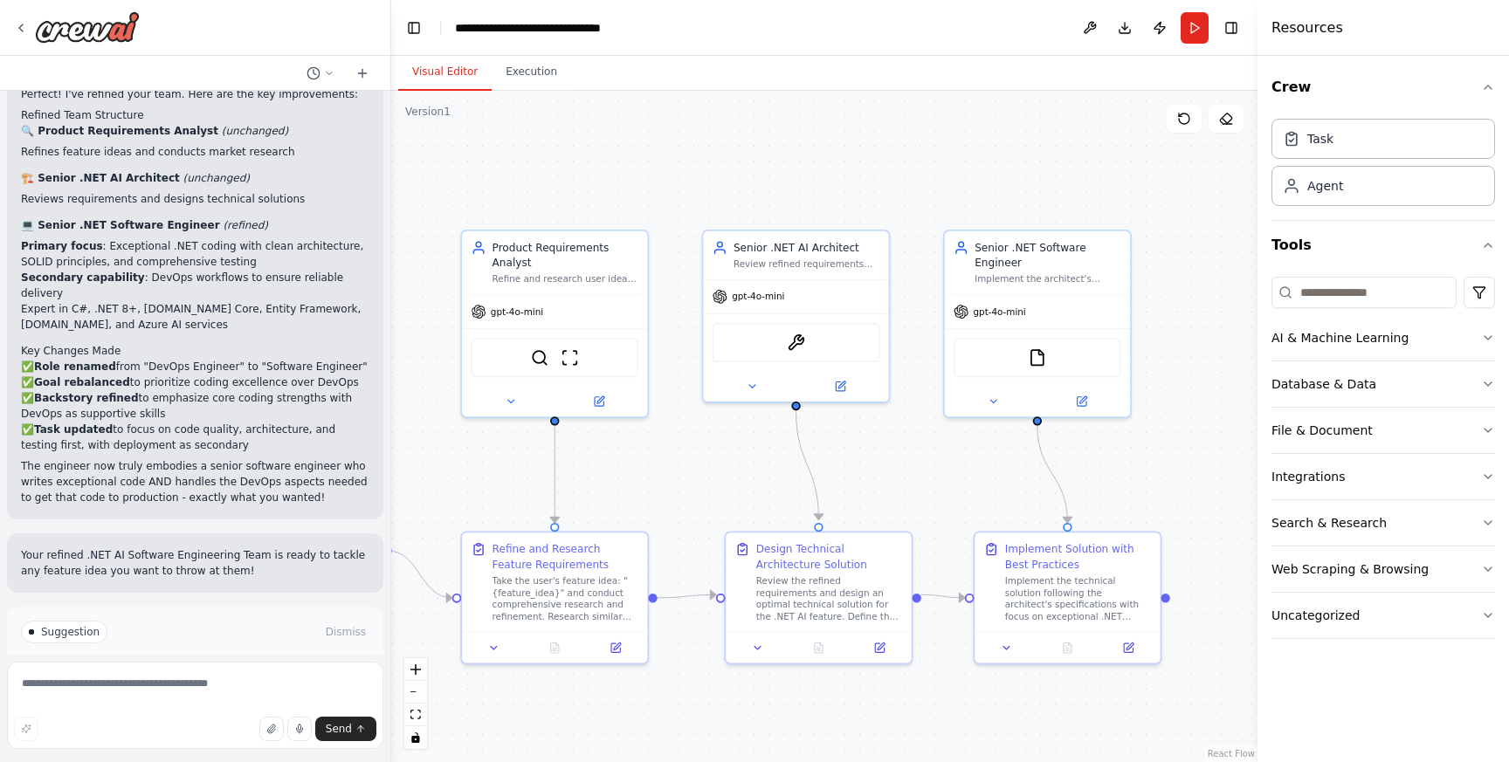
click at [179, 699] on span "Run Automation" at bounding box center [203, 706] width 85 height 14
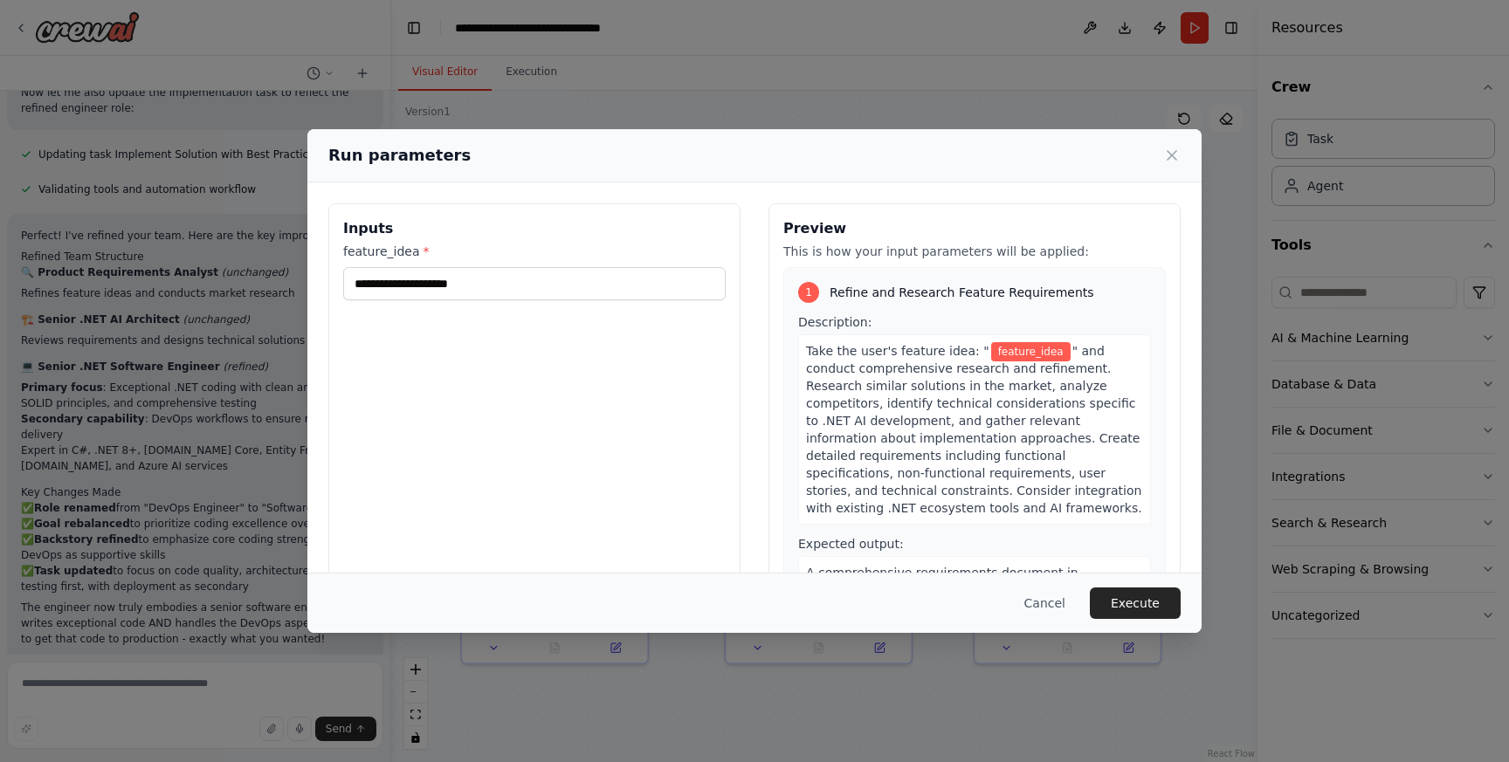
click at [431, 302] on div "Inputs feature_idea *" at bounding box center [534, 410] width 412 height 414
click at [426, 278] on input "feature_idea *" at bounding box center [534, 283] width 382 height 33
click at [467, 287] on input "feature_idea *" at bounding box center [534, 283] width 382 height 33
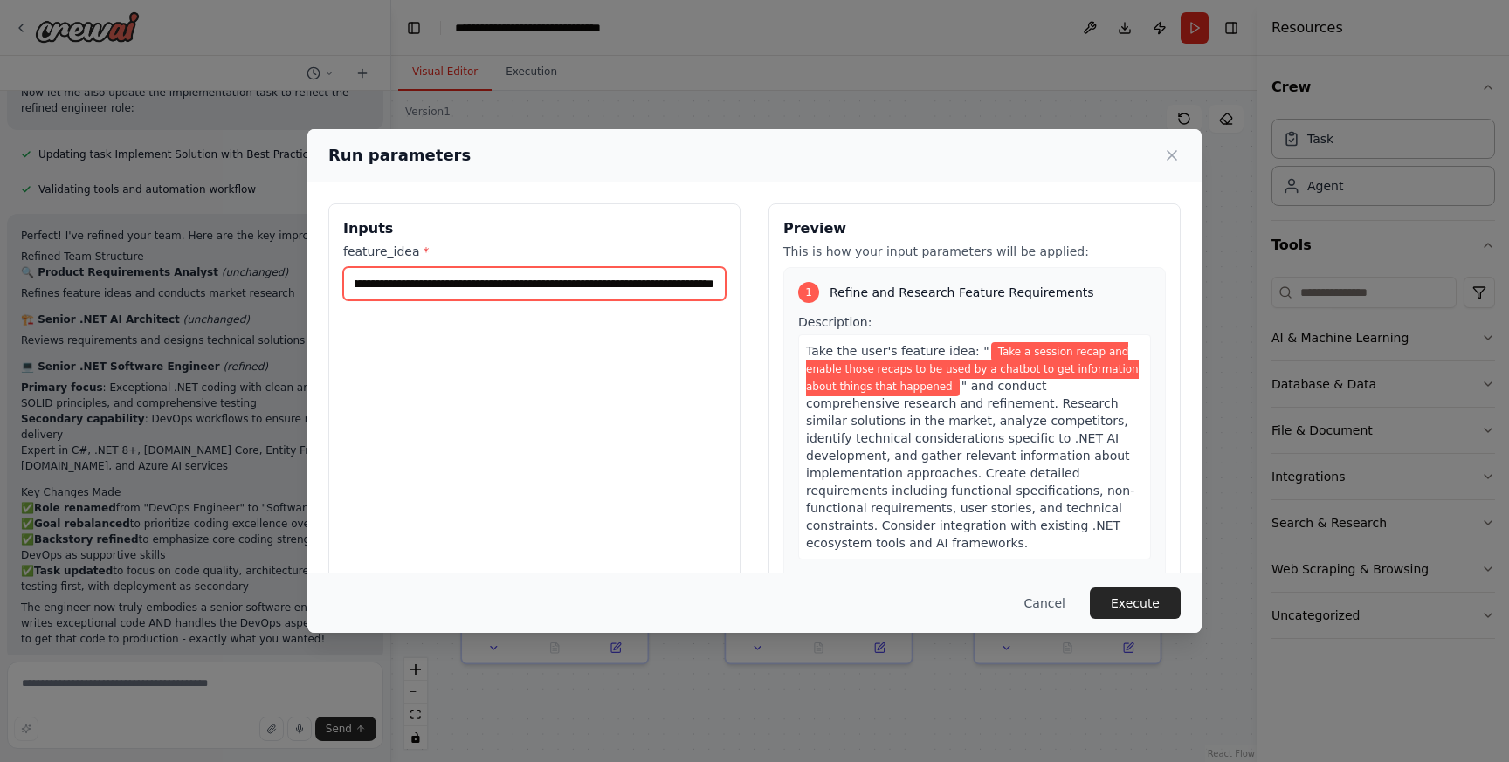
scroll to position [0, 301]
type input "**********"
drag, startPoint x: 416, startPoint y: 290, endPoint x: 287, endPoint y: 291, distance: 129.2
click at [287, 291] on div "**********" at bounding box center [754, 381] width 1509 height 762
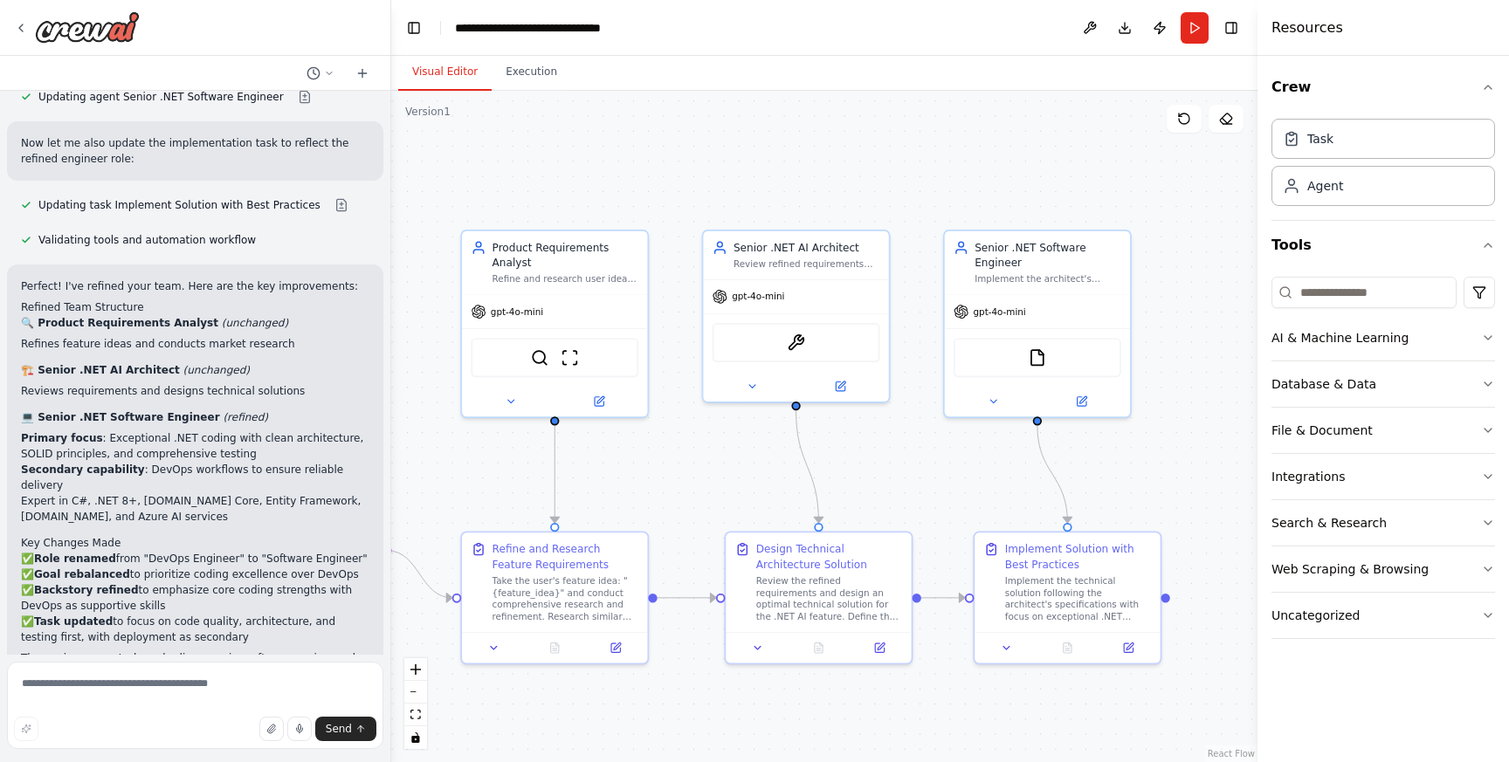
scroll to position [1985, 0]
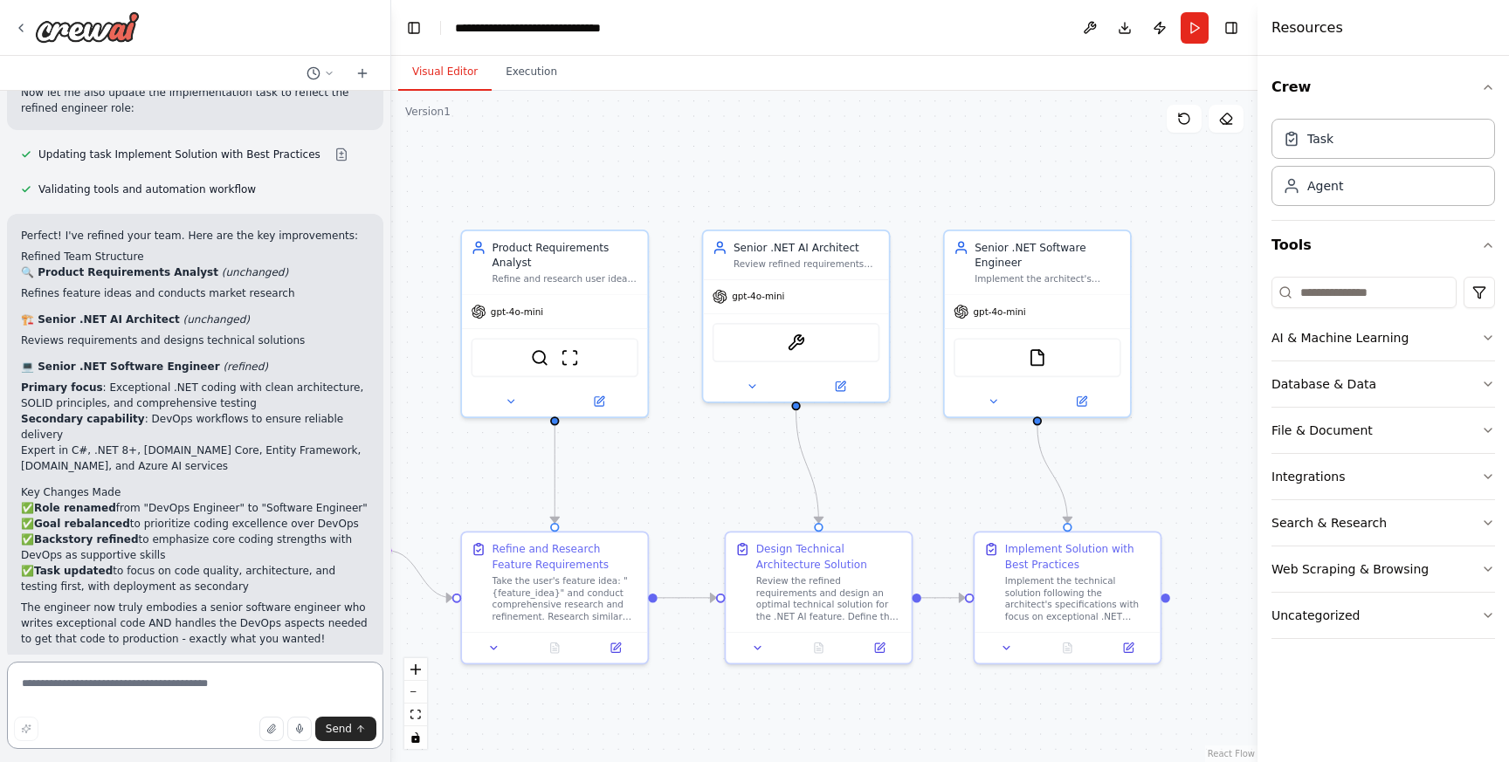
click at [162, 673] on textarea at bounding box center [195, 705] width 376 height 87
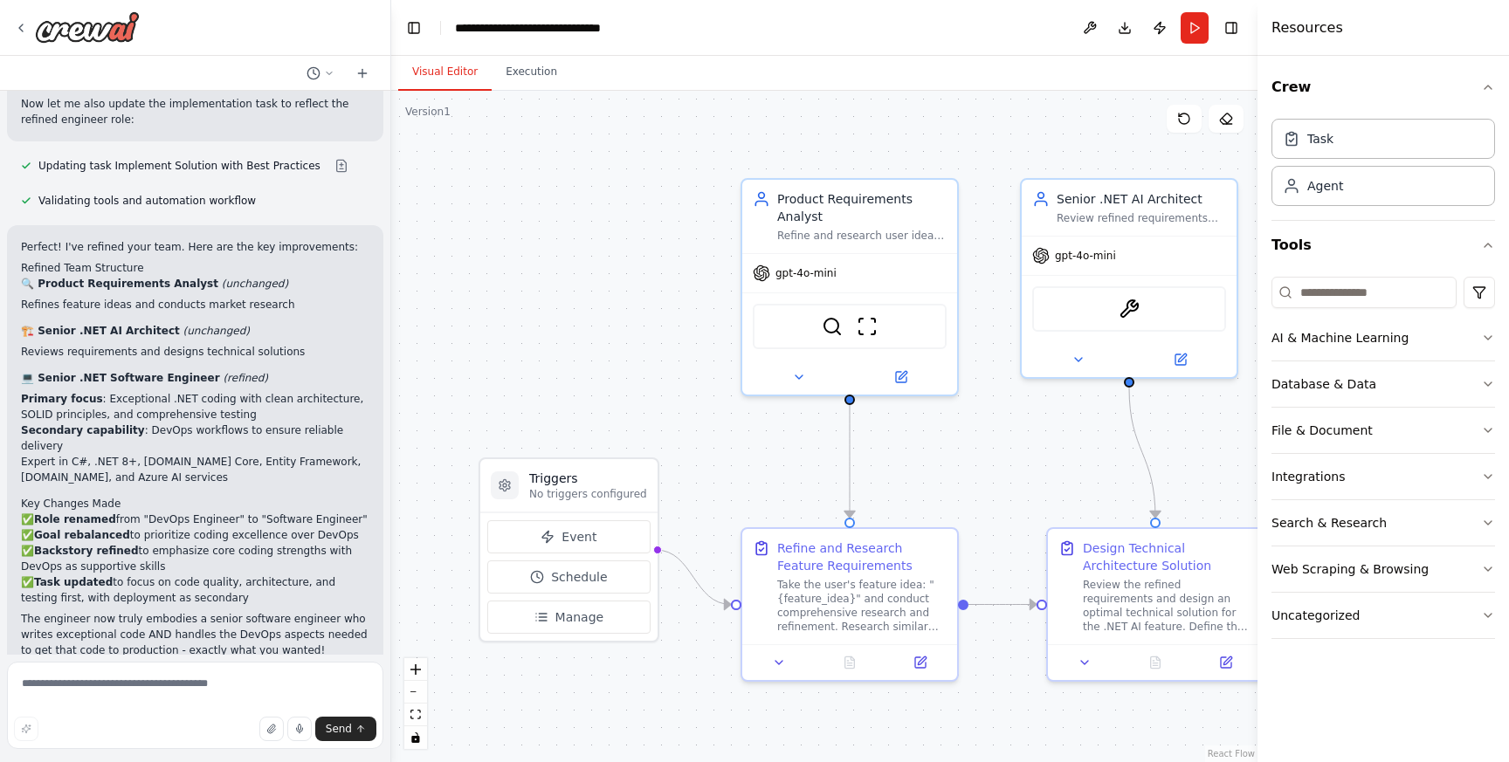
scroll to position [1985, 0]
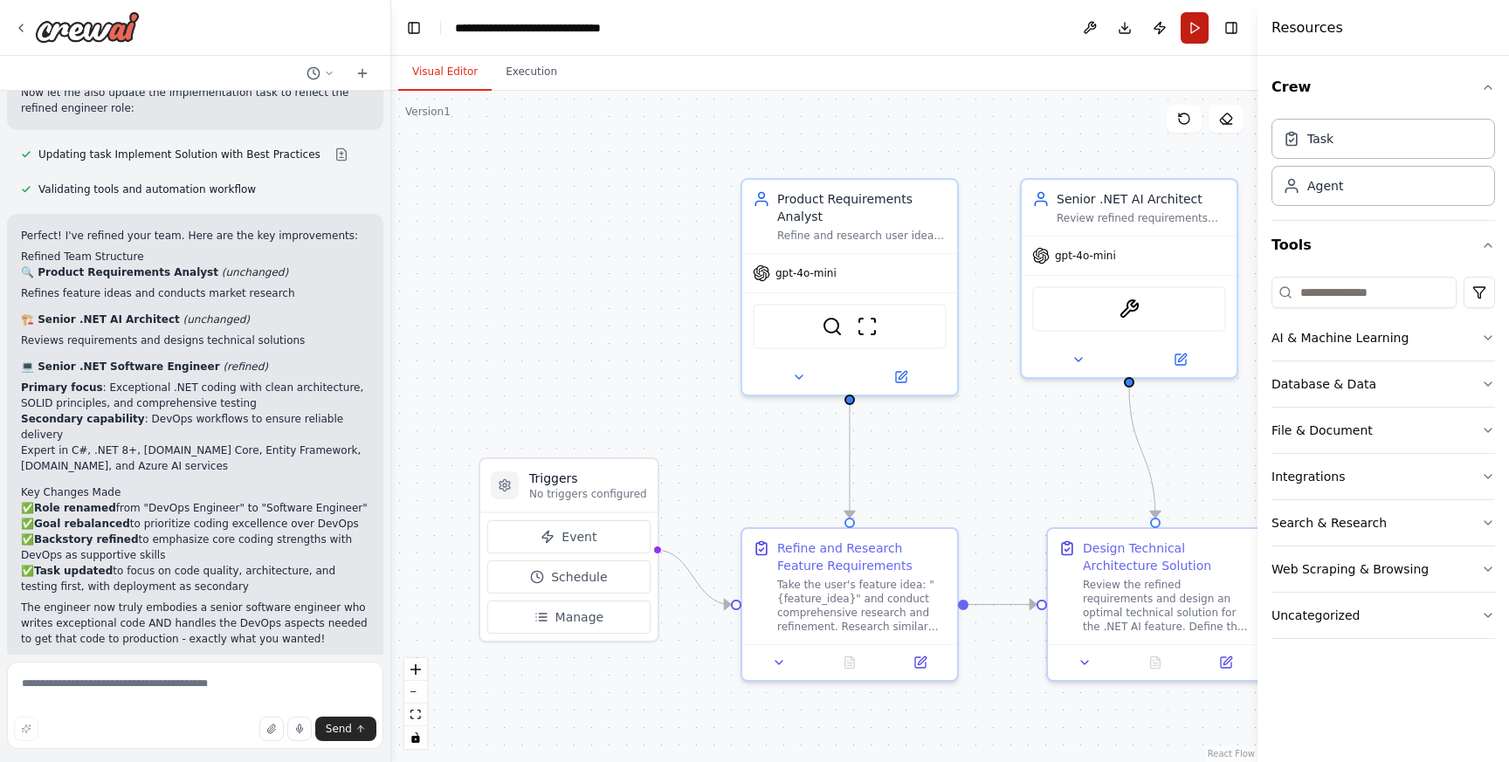
click at [1194, 30] on button "Run" at bounding box center [1195, 27] width 28 height 31
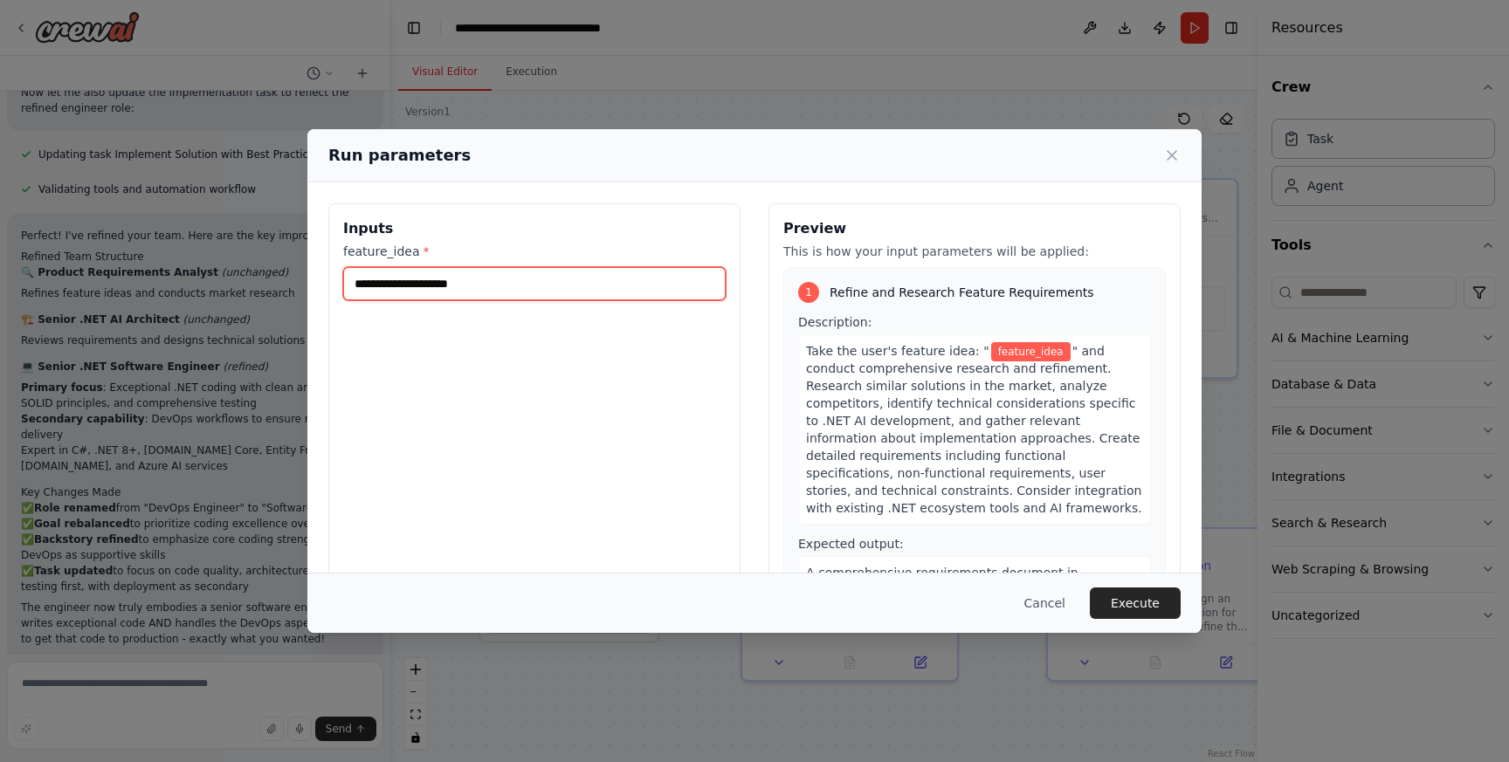
click at [540, 288] on input "feature_idea *" at bounding box center [534, 283] width 382 height 33
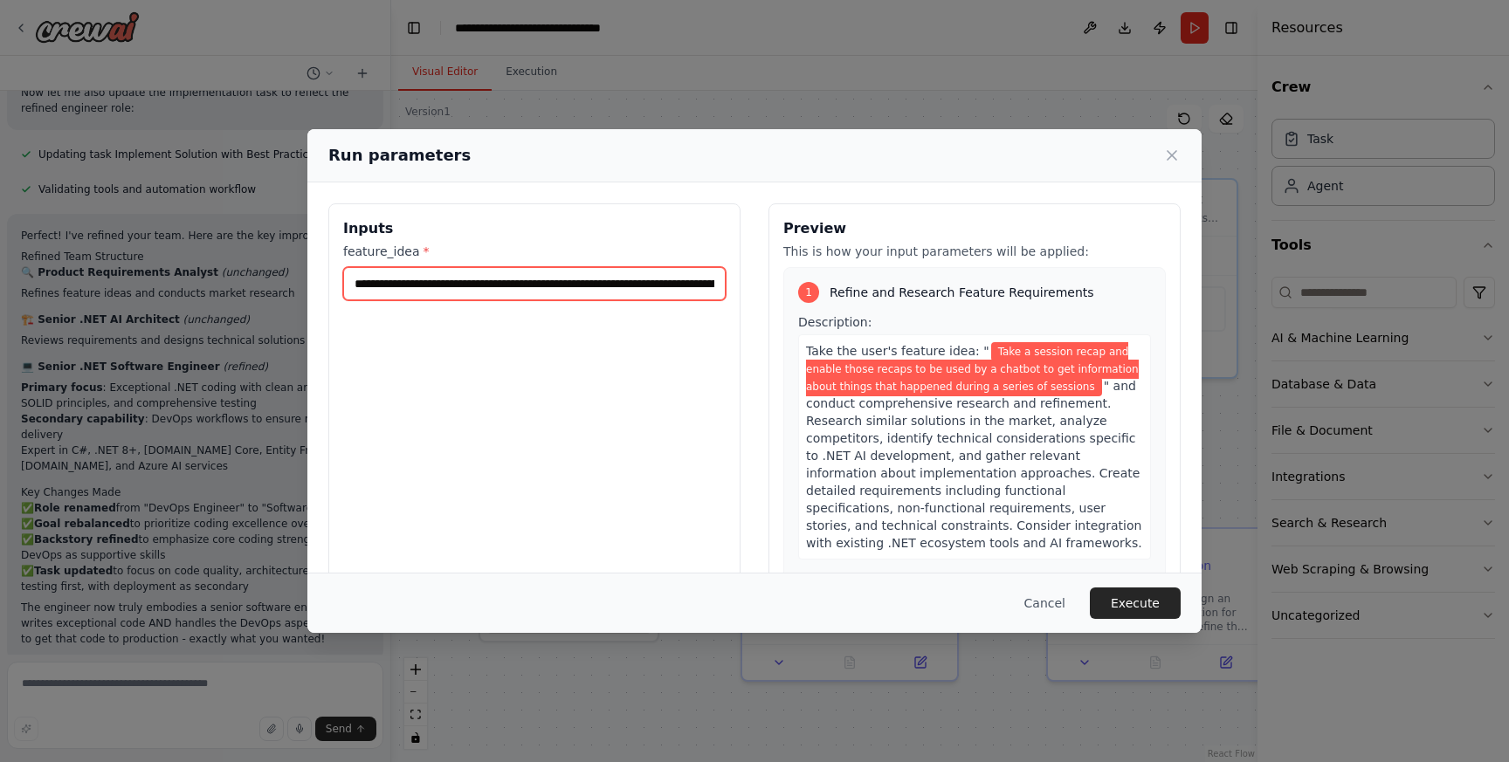
click at [396, 286] on input "**********" at bounding box center [534, 283] width 382 height 33
type input "**********"
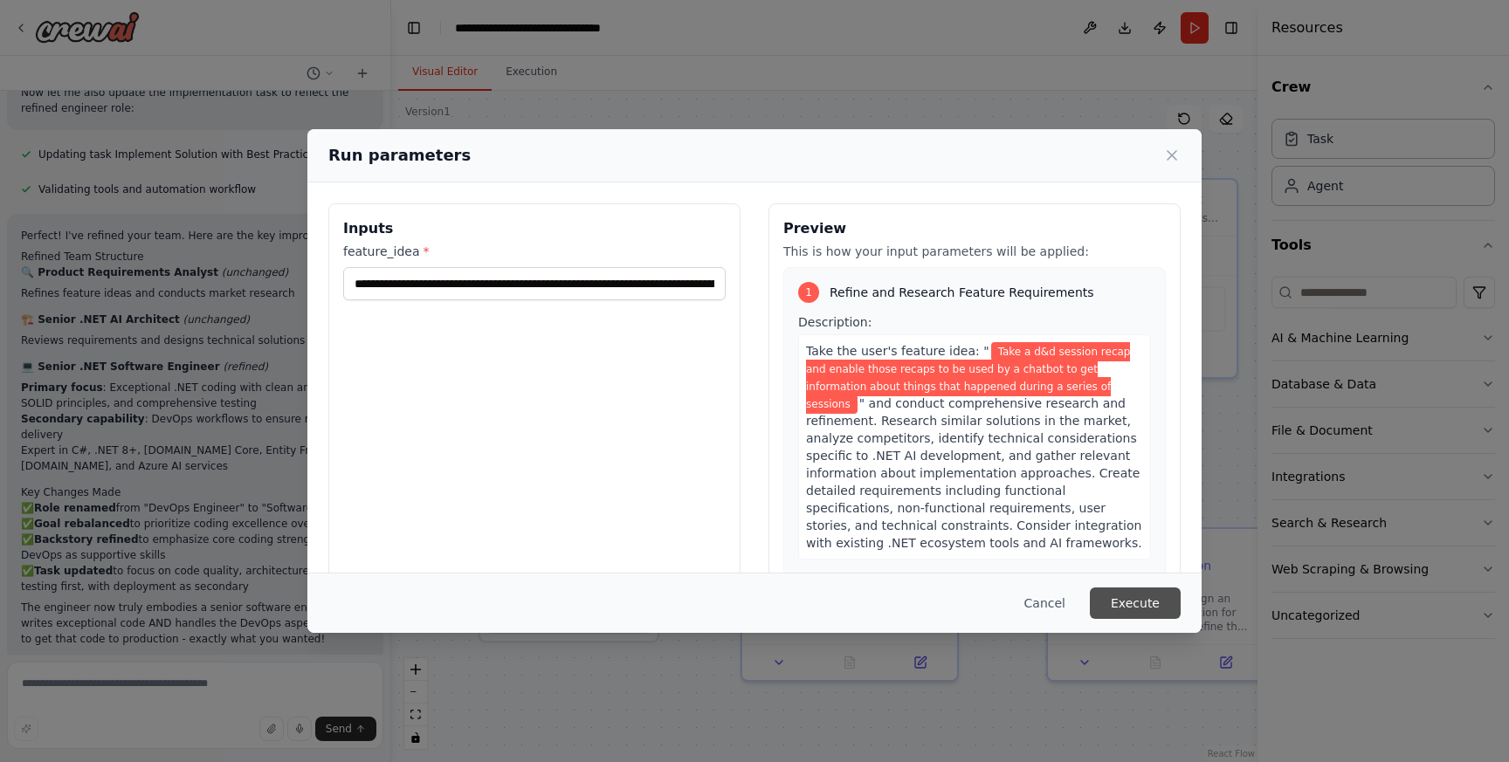
click at [1152, 602] on button "Execute" at bounding box center [1135, 603] width 91 height 31
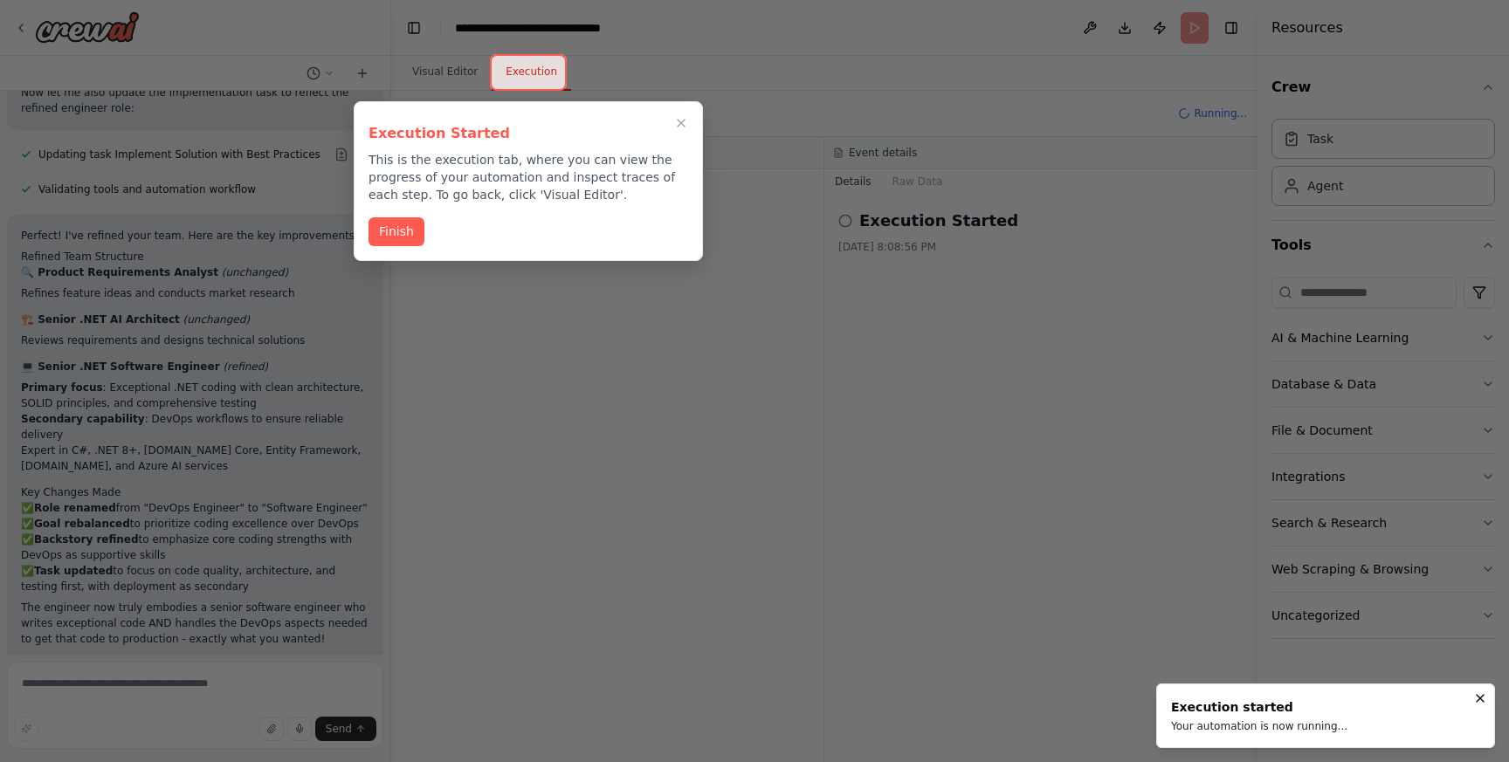
drag, startPoint x: 680, startPoint y: 118, endPoint x: 662, endPoint y: 245, distance: 128.8
click at [662, 245] on div "Execution Started This is the execution tab, where you can view the progress of…" at bounding box center [528, 181] width 349 height 160
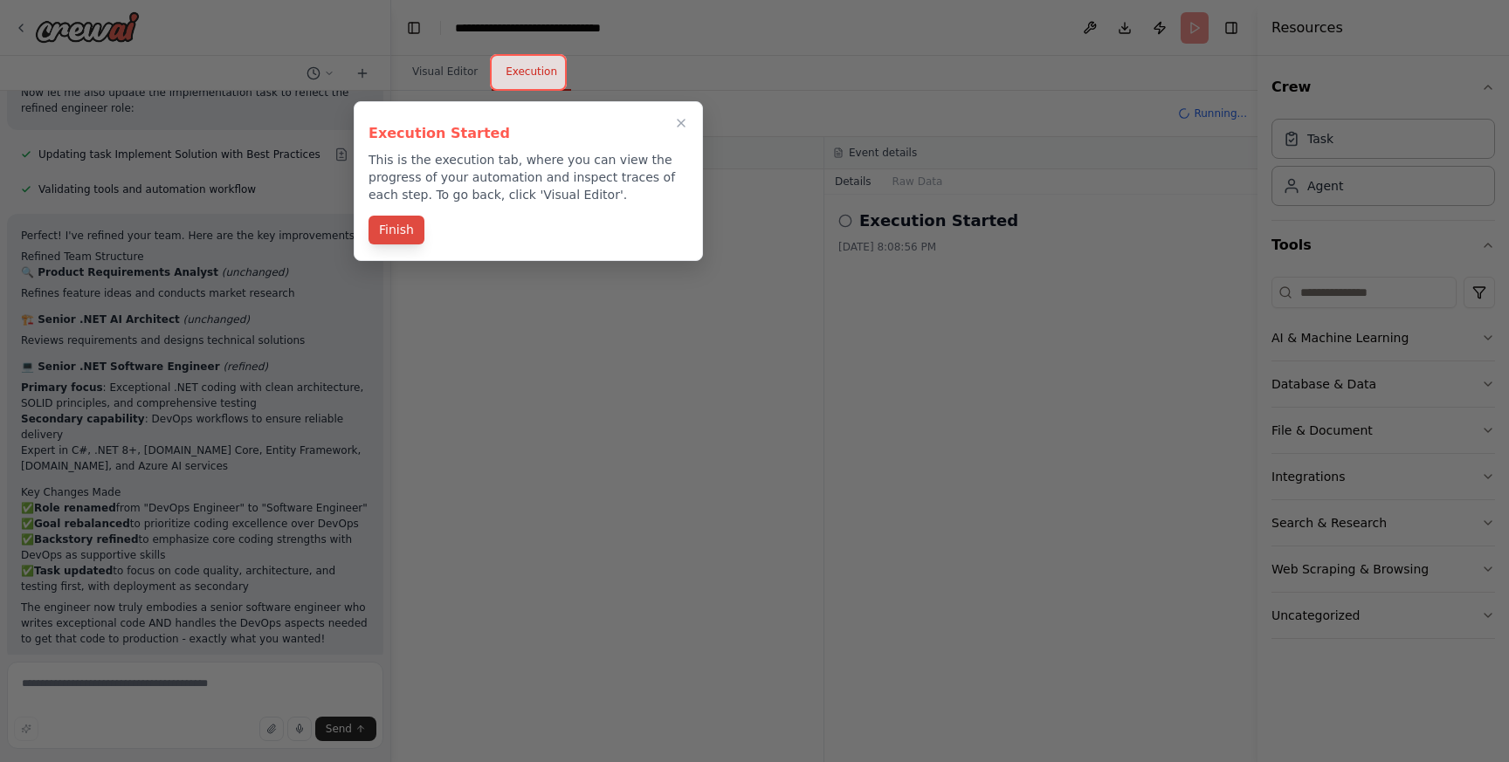
click at [399, 232] on button "Finish" at bounding box center [396, 230] width 56 height 29
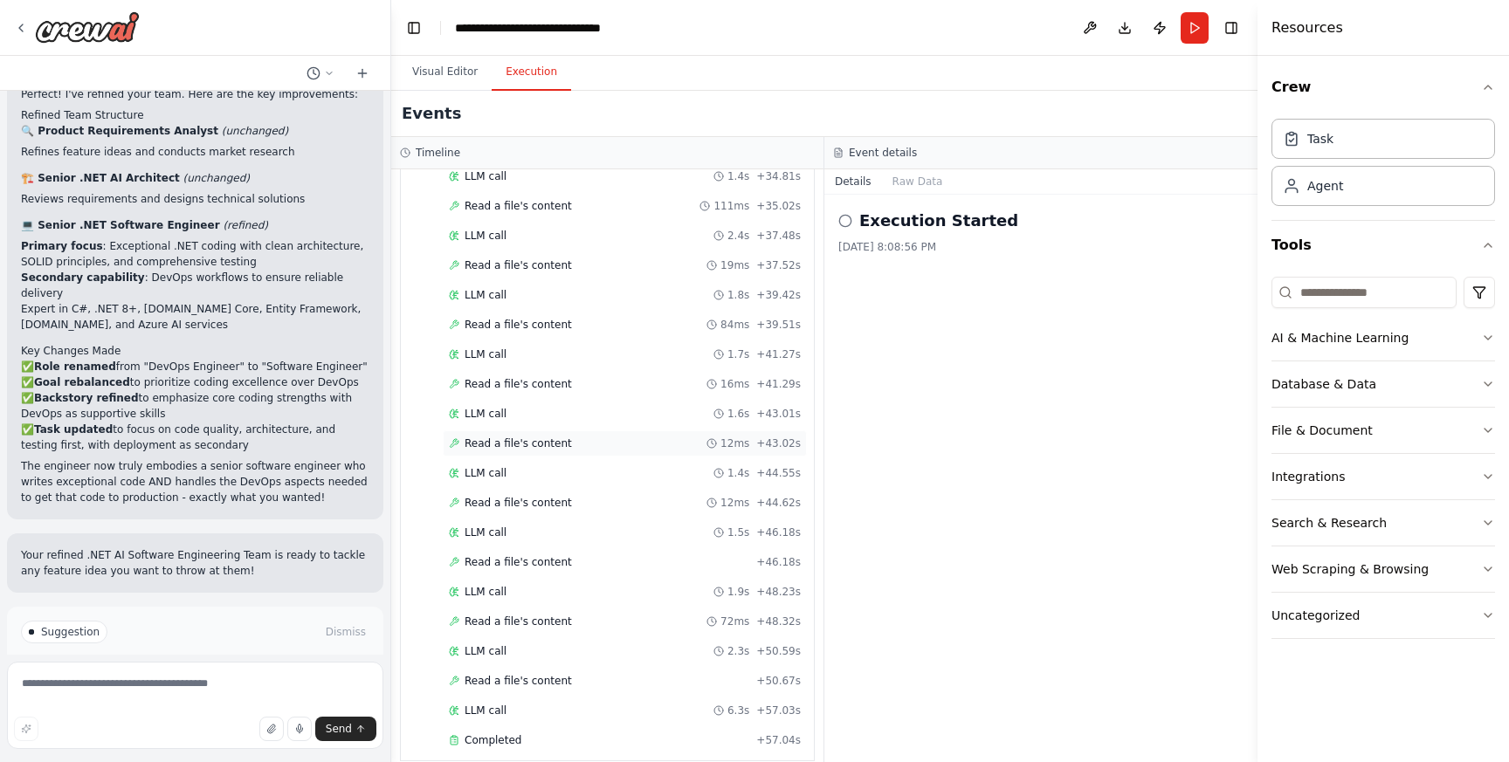
scroll to position [1475, 0]
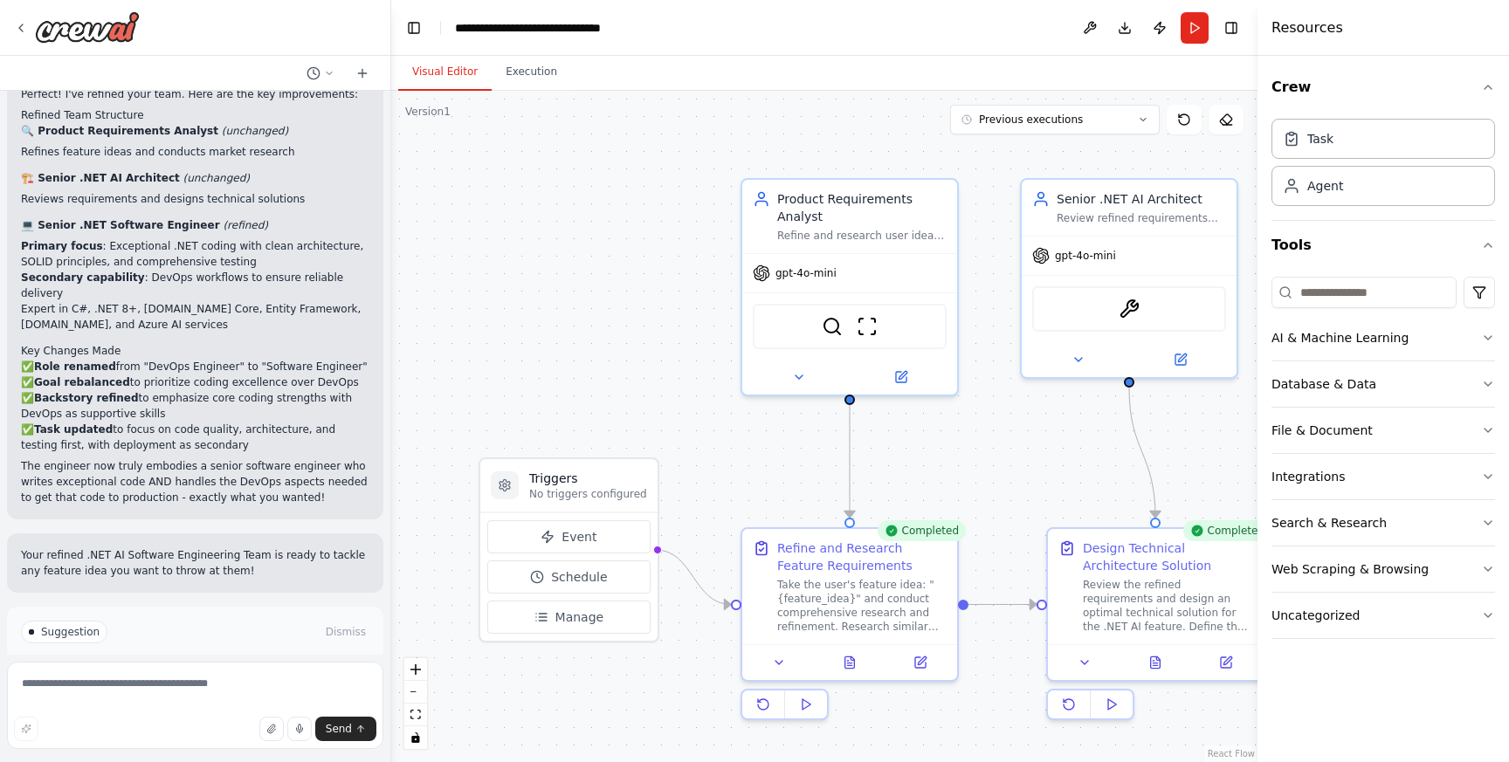
click at [466, 81] on button "Visual Editor" at bounding box center [444, 72] width 93 height 37
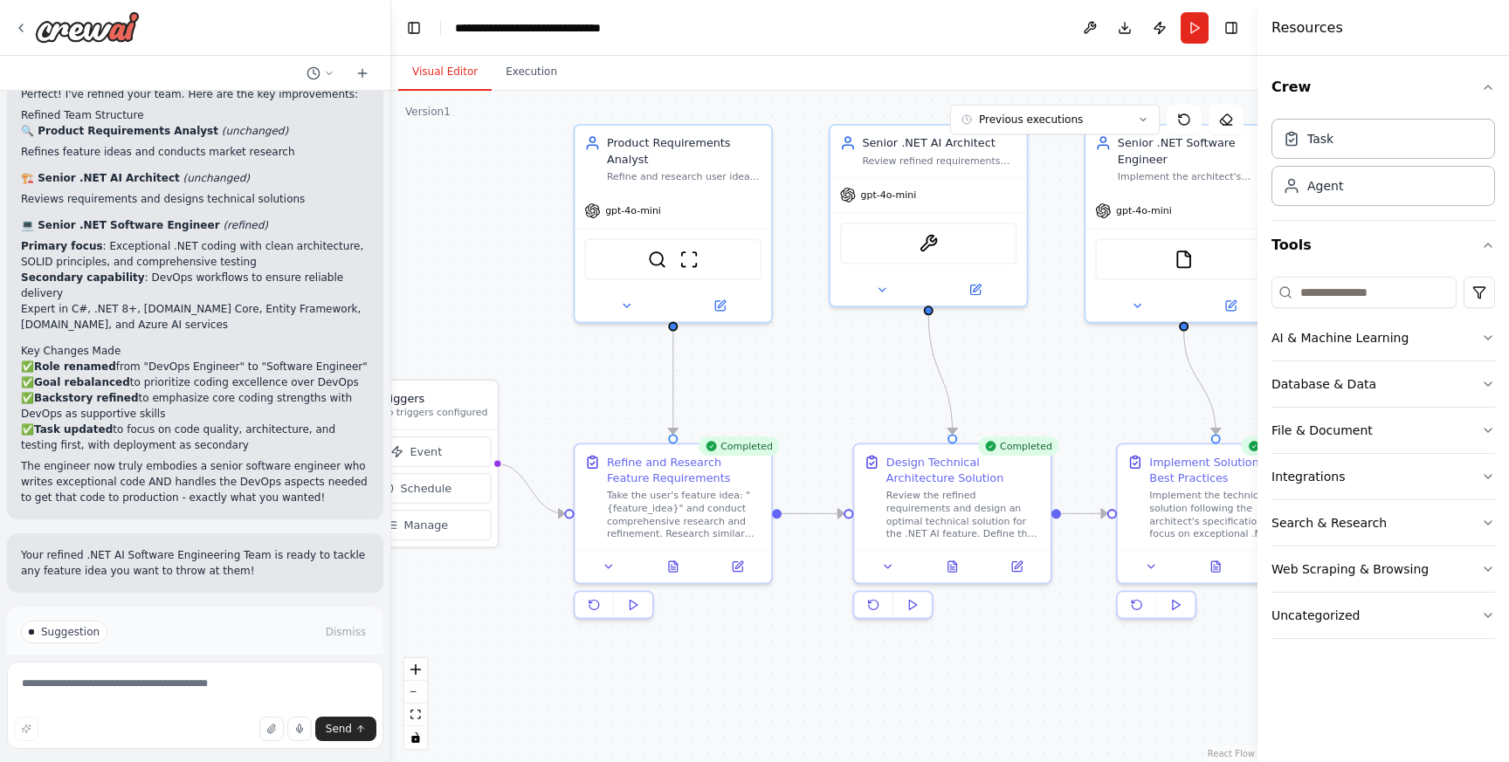
drag, startPoint x: 1040, startPoint y: 490, endPoint x: 849, endPoint y: 409, distance: 207.7
click at [849, 409] on div ".deletable-edge-delete-btn { width: 20px; height: 20px; border: 0px solid #ffff…" at bounding box center [824, 426] width 866 height 671
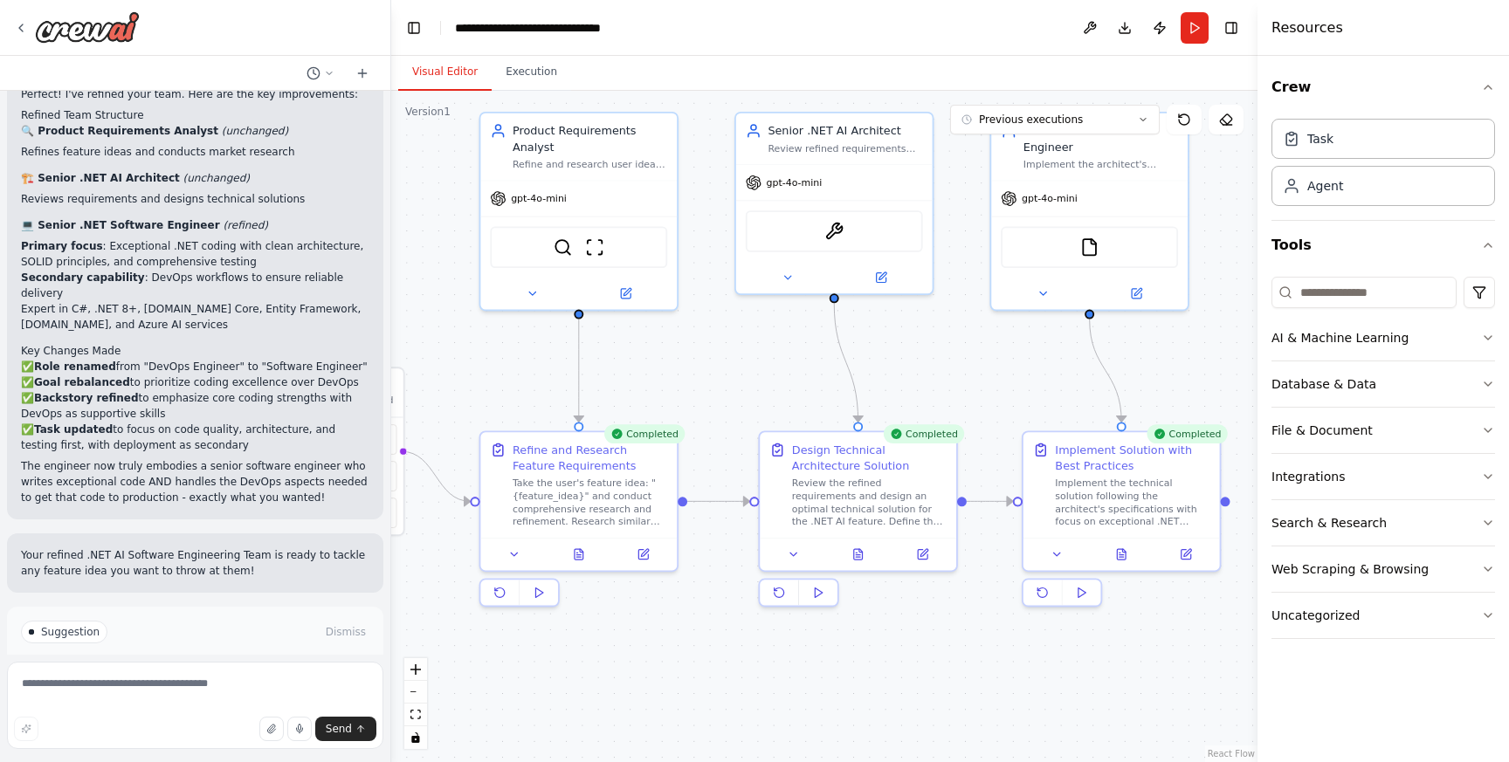
drag, startPoint x: 1018, startPoint y: 634, endPoint x: 924, endPoint y: 622, distance: 95.1
click at [924, 622] on div ".deletable-edge-delete-btn { width: 20px; height: 20px; border: 0px solid #ffff…" at bounding box center [824, 426] width 866 height 671
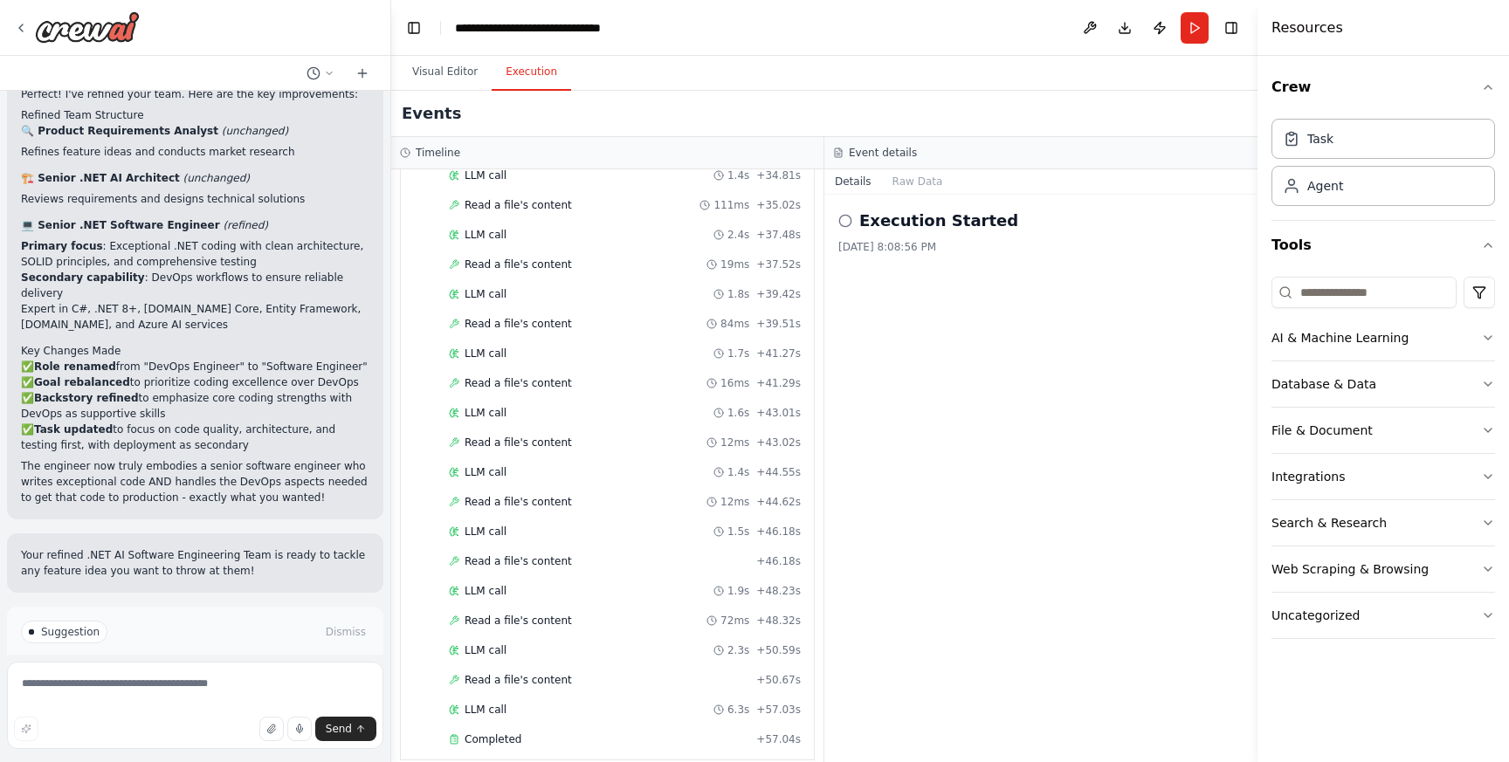
click at [530, 83] on button "Execution" at bounding box center [531, 72] width 79 height 37
click at [849, 221] on icon at bounding box center [845, 221] width 14 height 14
click at [575, 198] on div "Read a file's content 111ms + 35.02s" at bounding box center [625, 205] width 364 height 26
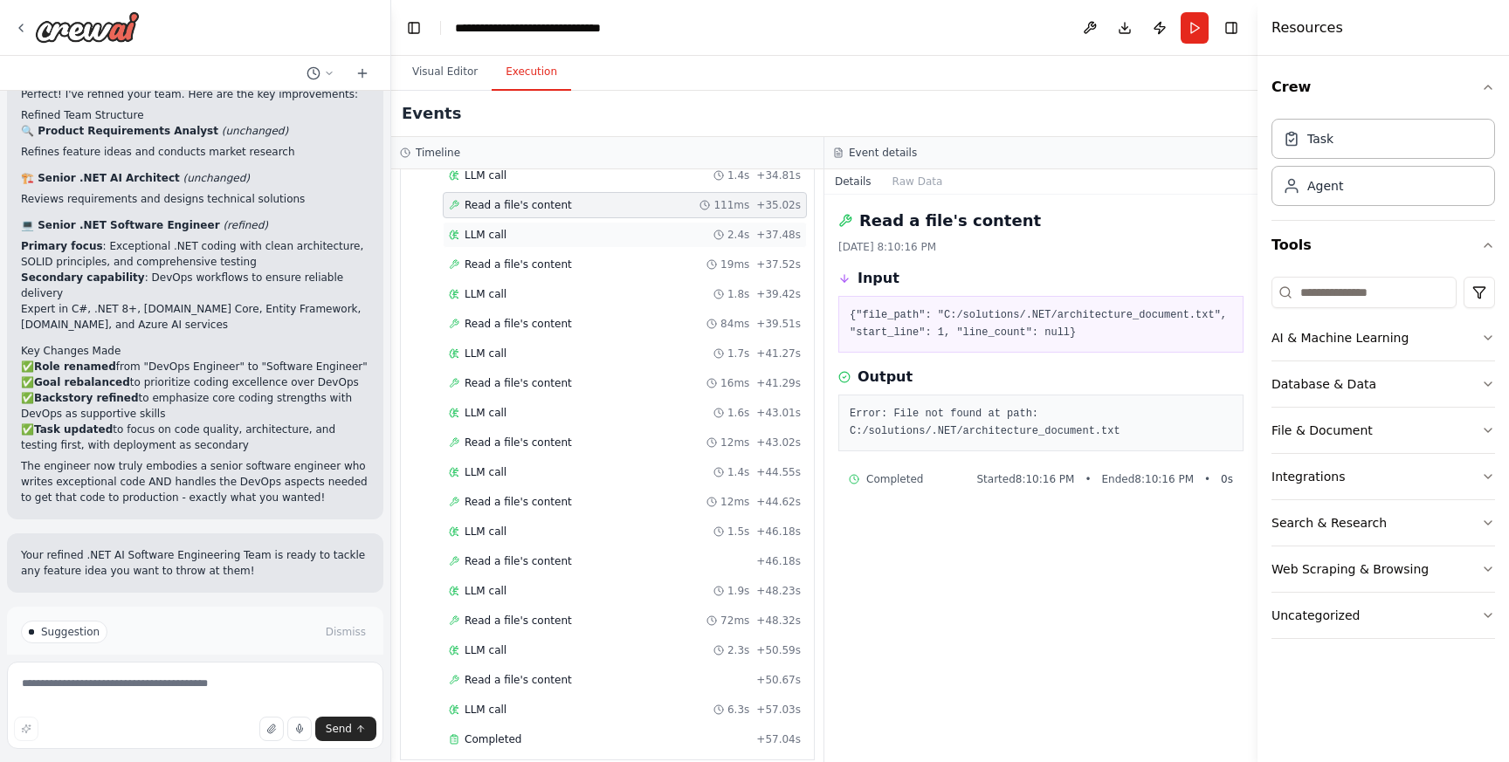
click at [579, 228] on div "LLM call 2.4s + 37.48s" at bounding box center [625, 235] width 352 height 14
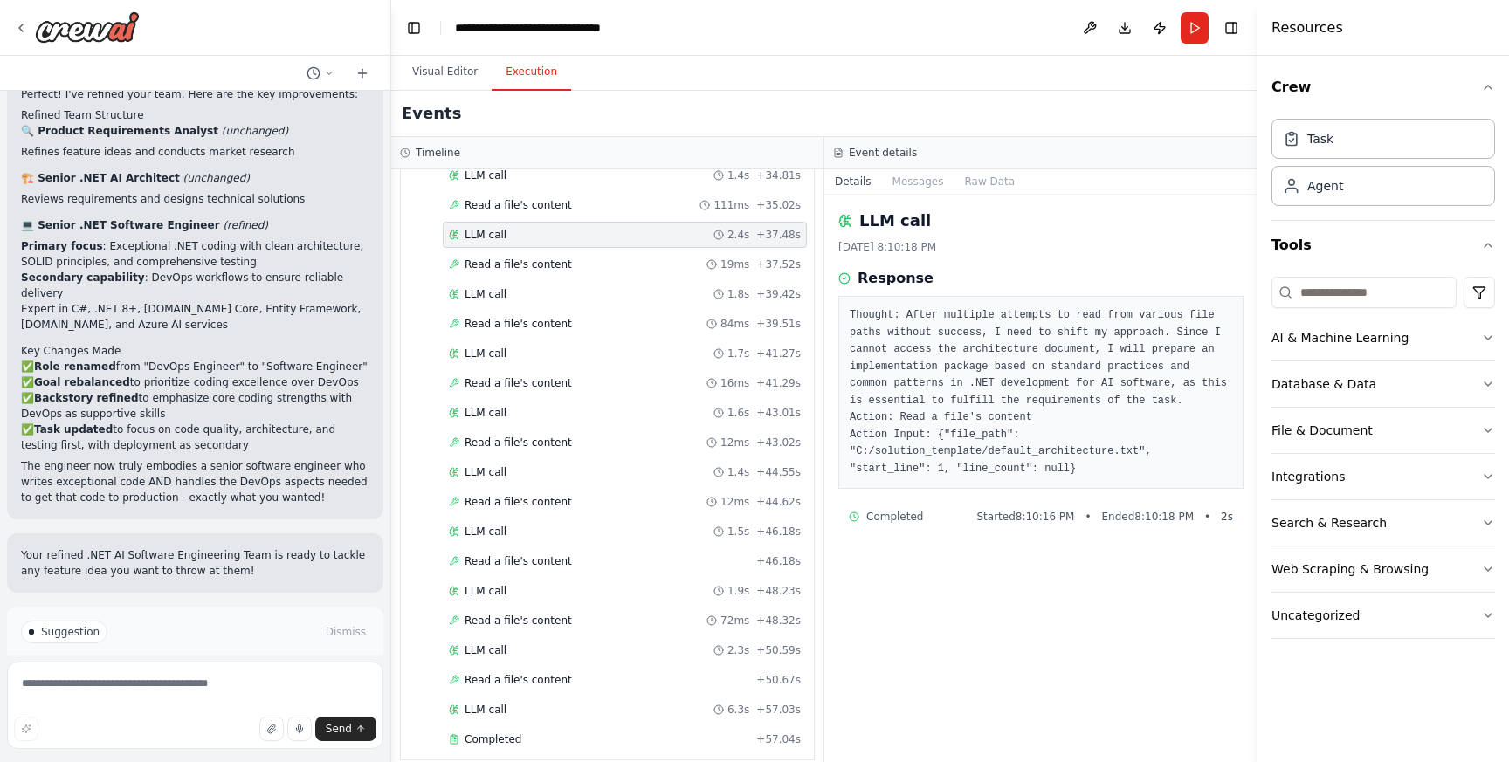
click at [217, 692] on button "Improve automation" at bounding box center [195, 706] width 348 height 28
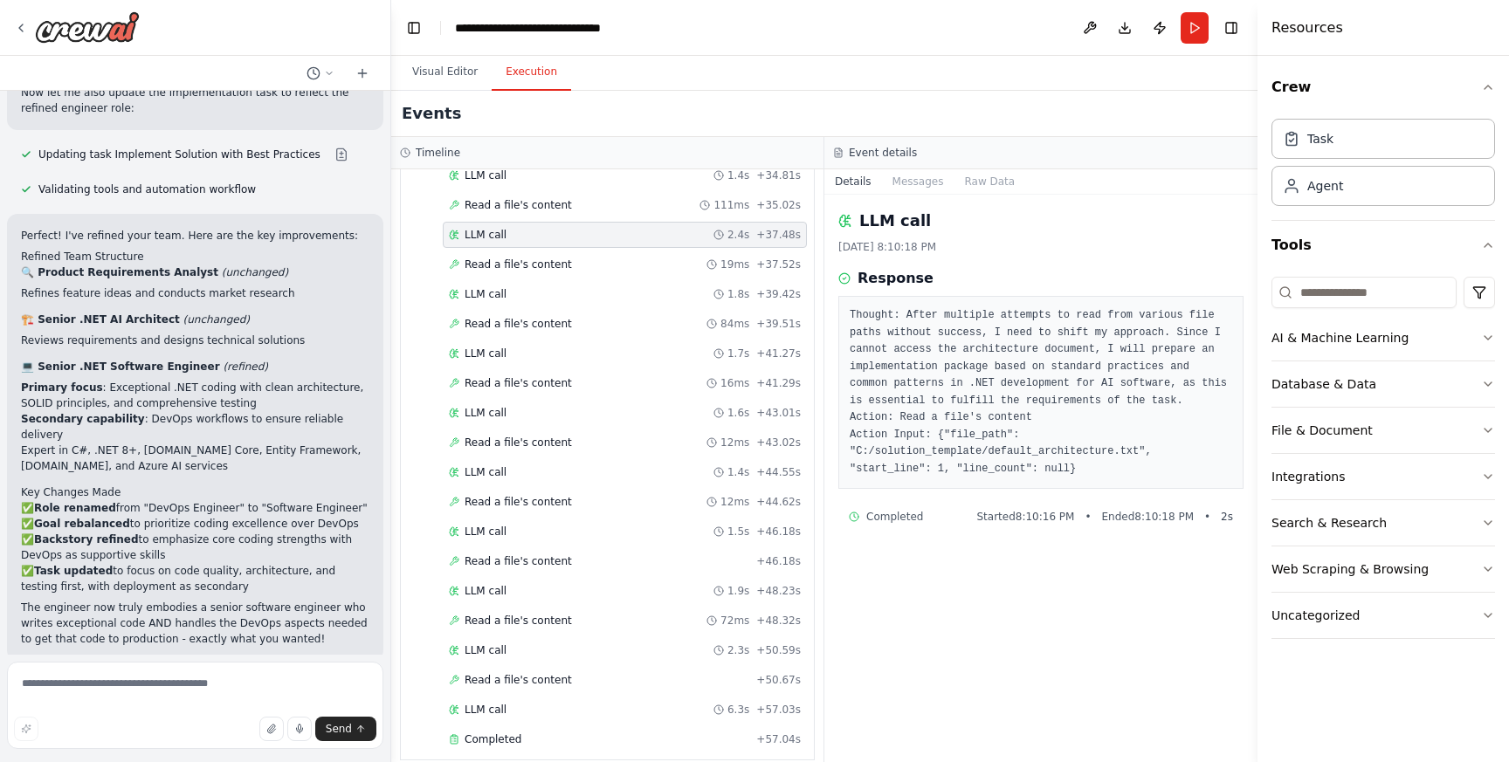
scroll to position [2053, 0]
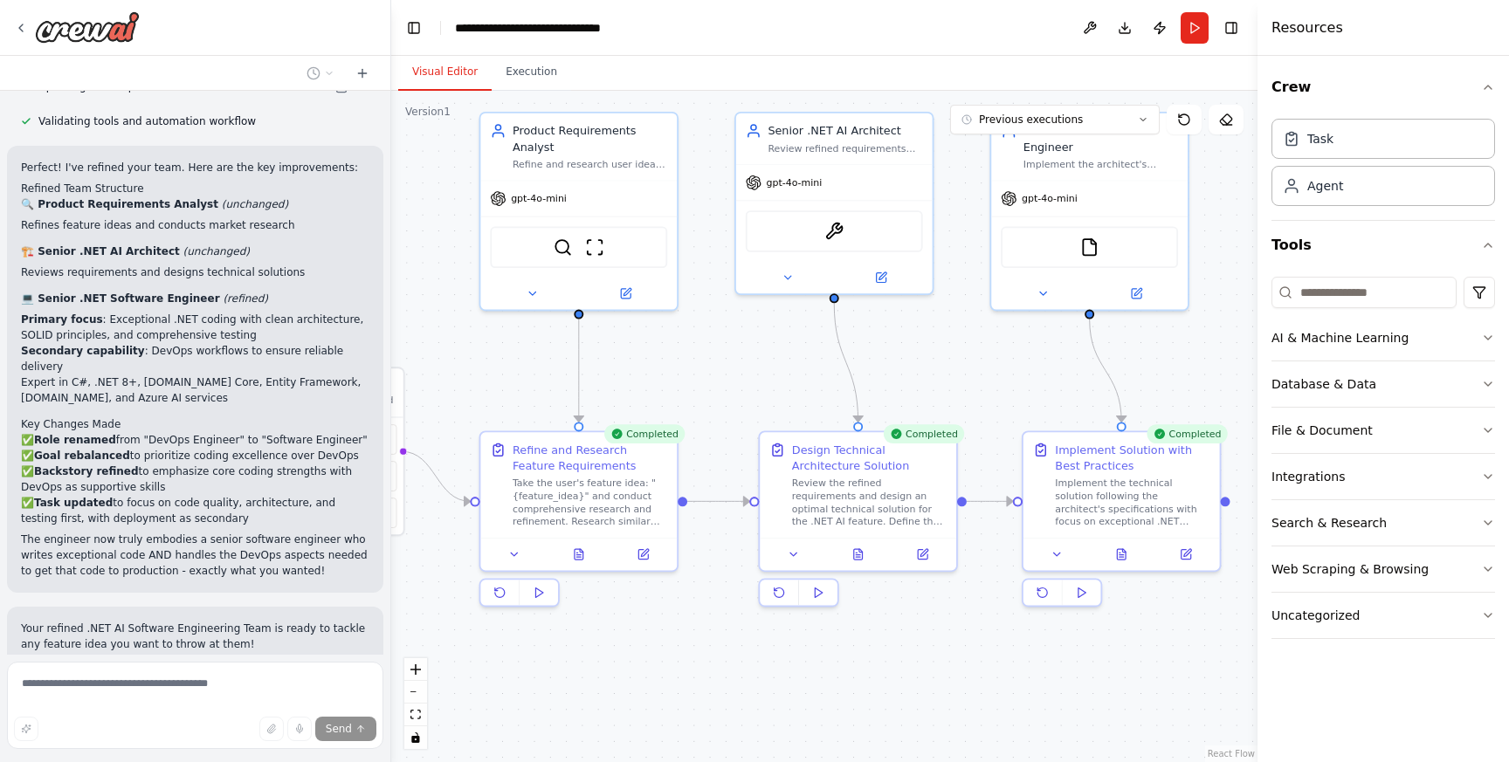
click at [458, 73] on button "Visual Editor" at bounding box center [444, 72] width 93 height 37
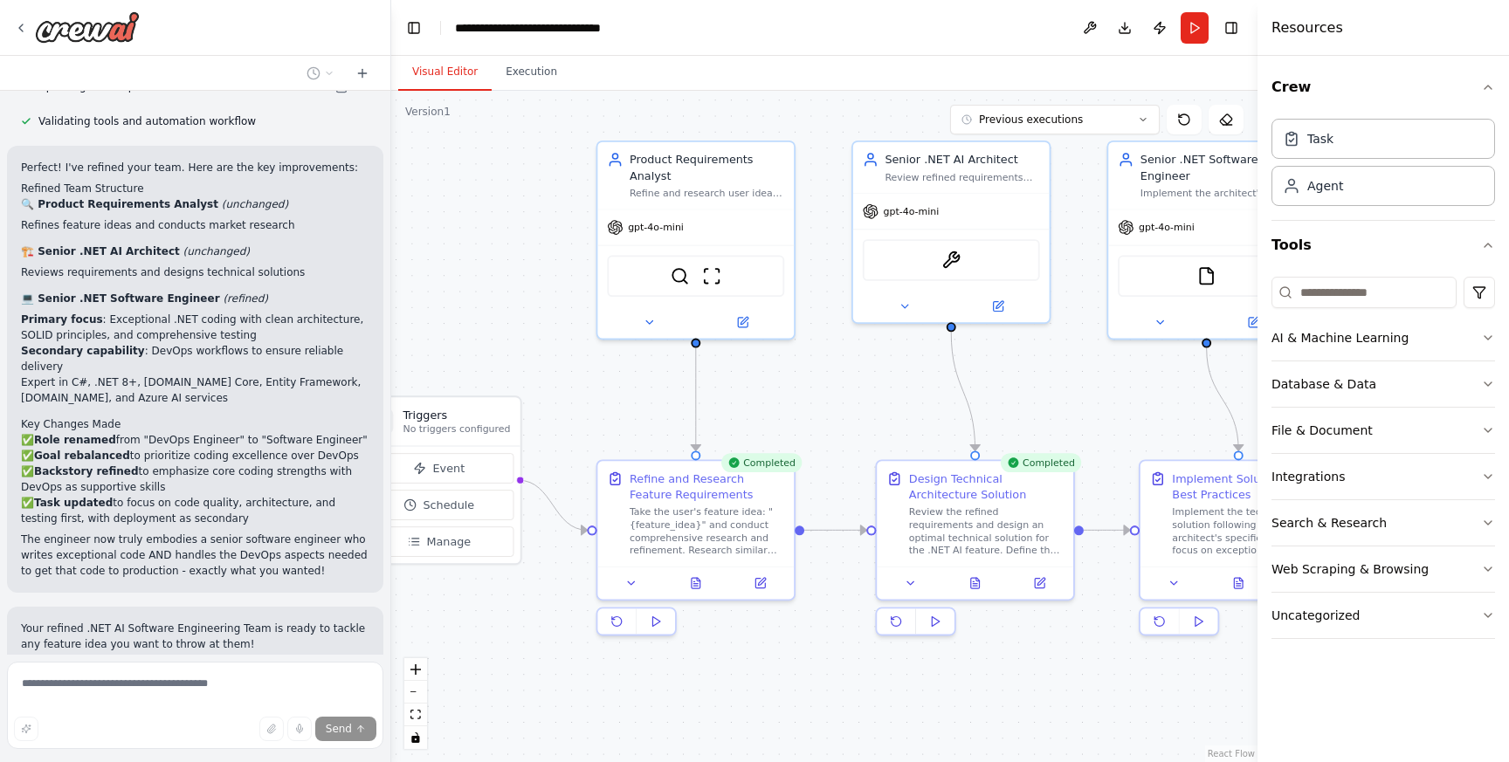
drag, startPoint x: 653, startPoint y: 381, endPoint x: 770, endPoint y: 410, distance: 120.5
click at [770, 410] on div ".deletable-edge-delete-btn { width: 20px; height: 20px; border: 0px solid #ffff…" at bounding box center [824, 426] width 866 height 671
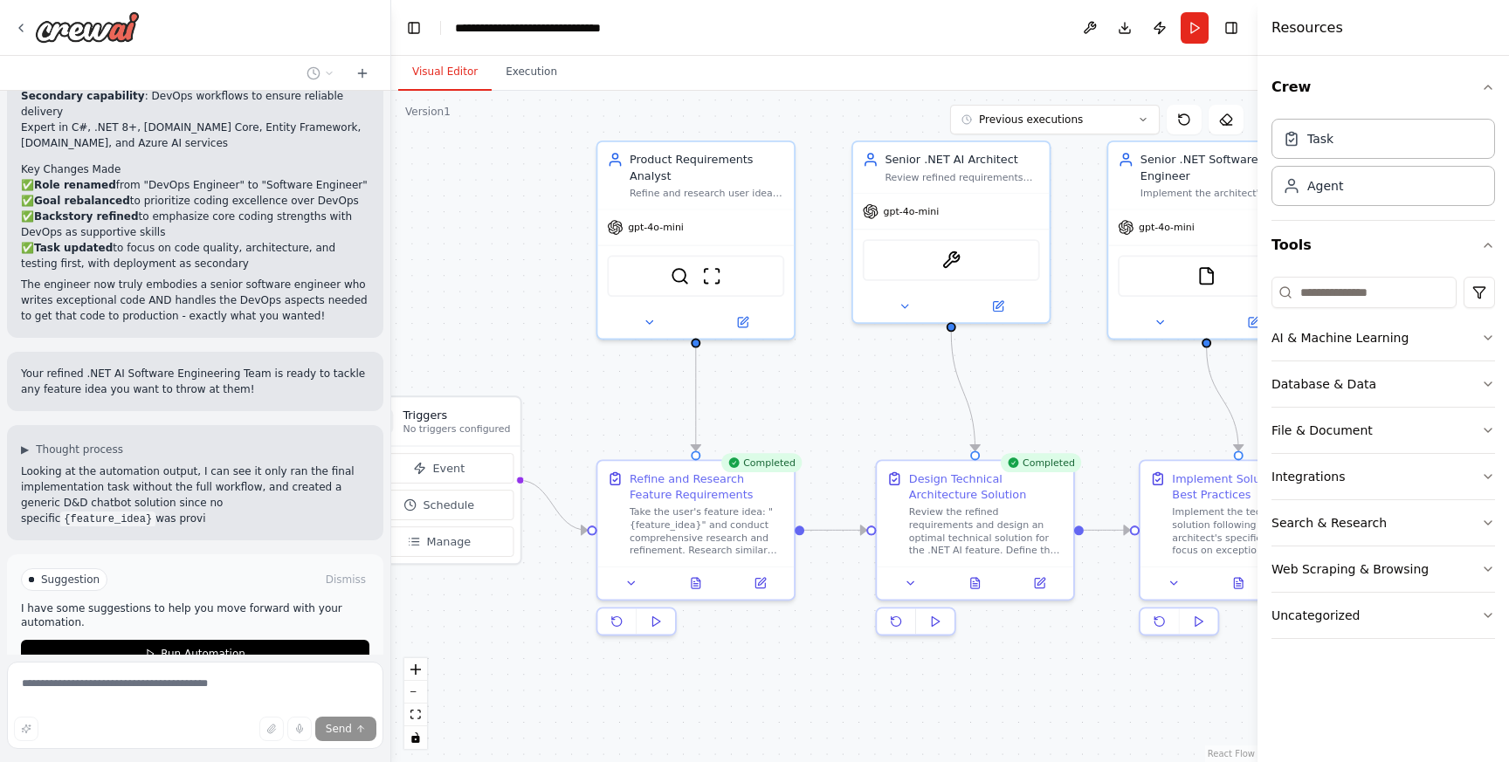
scroll to position [2323, 0]
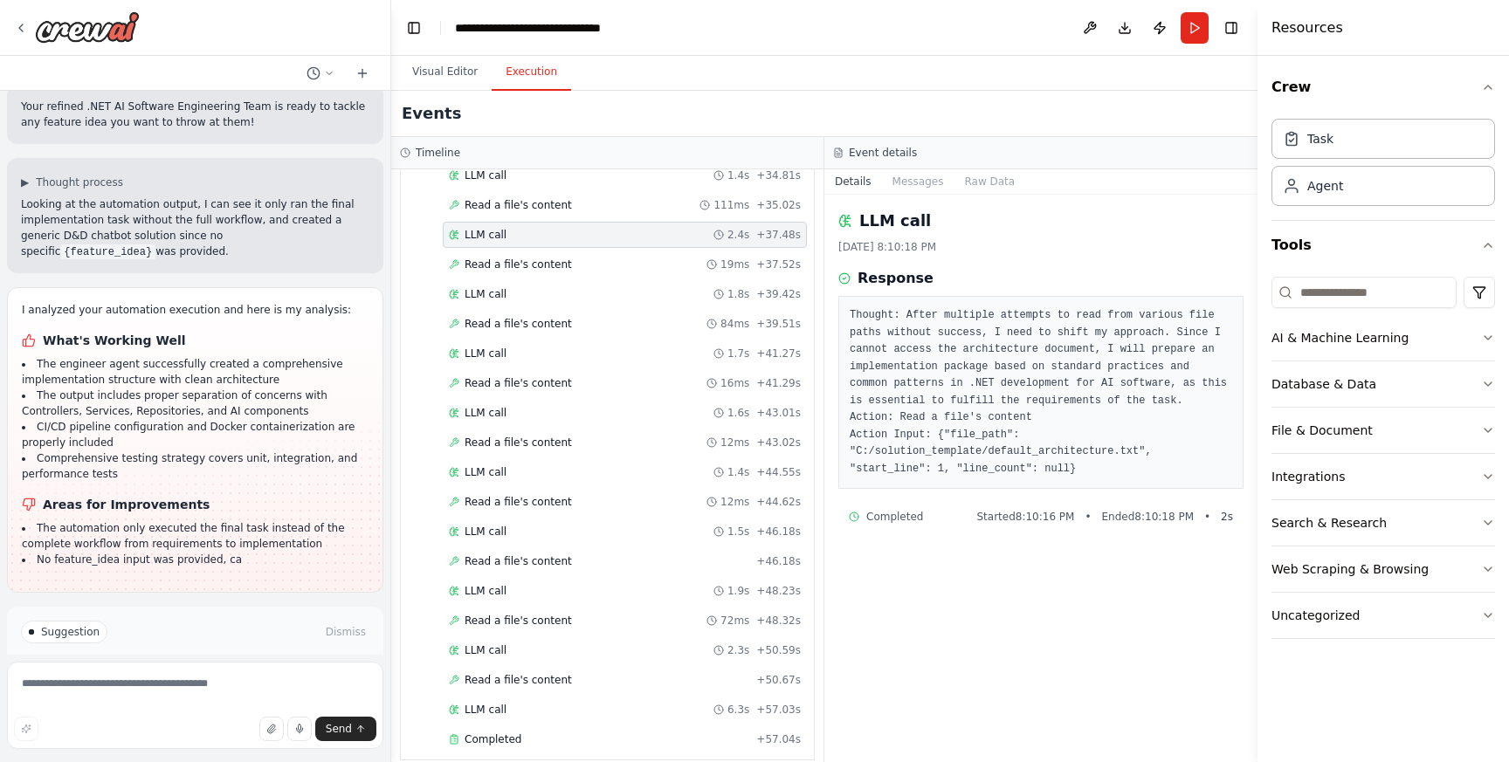
click at [525, 77] on button "Execution" at bounding box center [531, 72] width 79 height 37
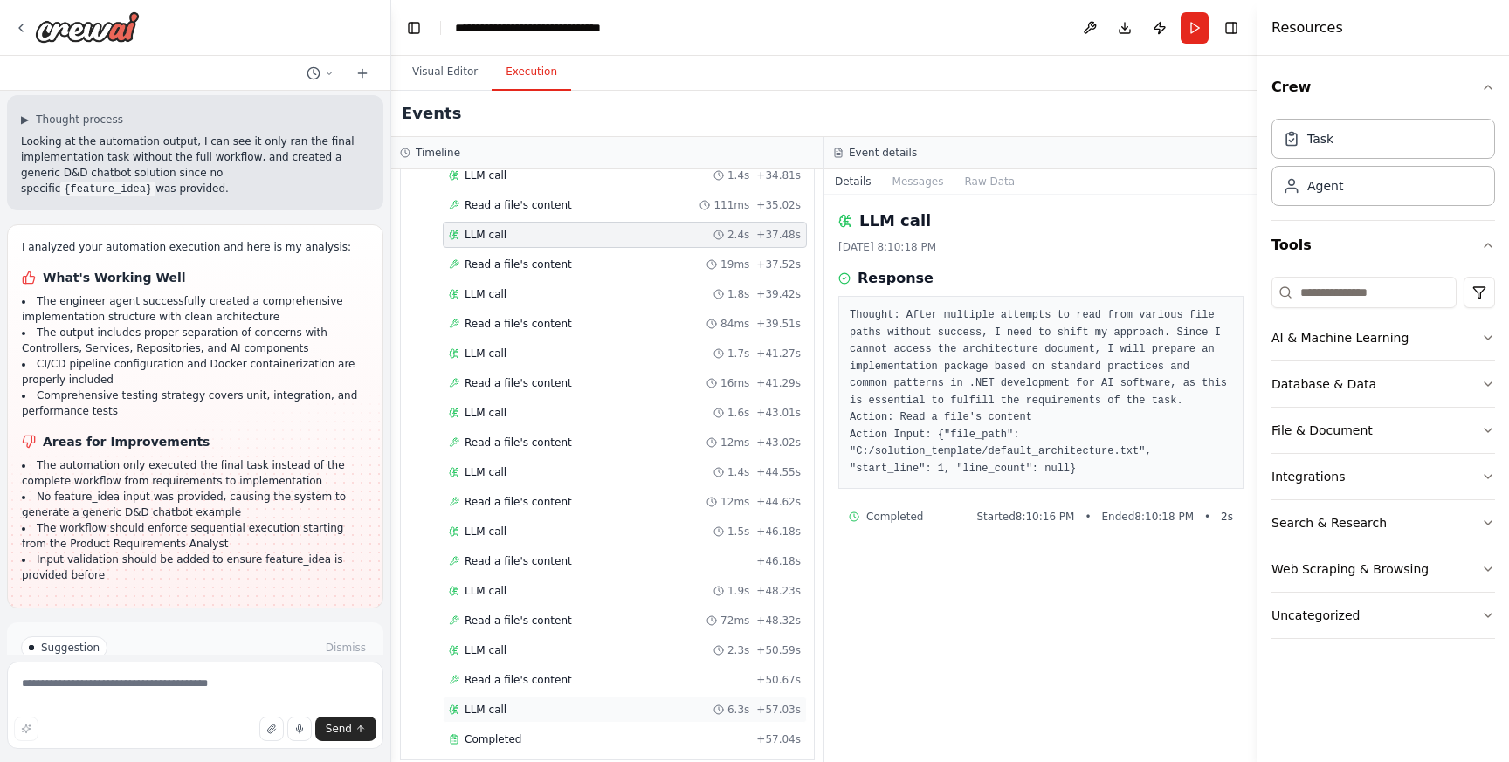
scroll to position [2654, 0]
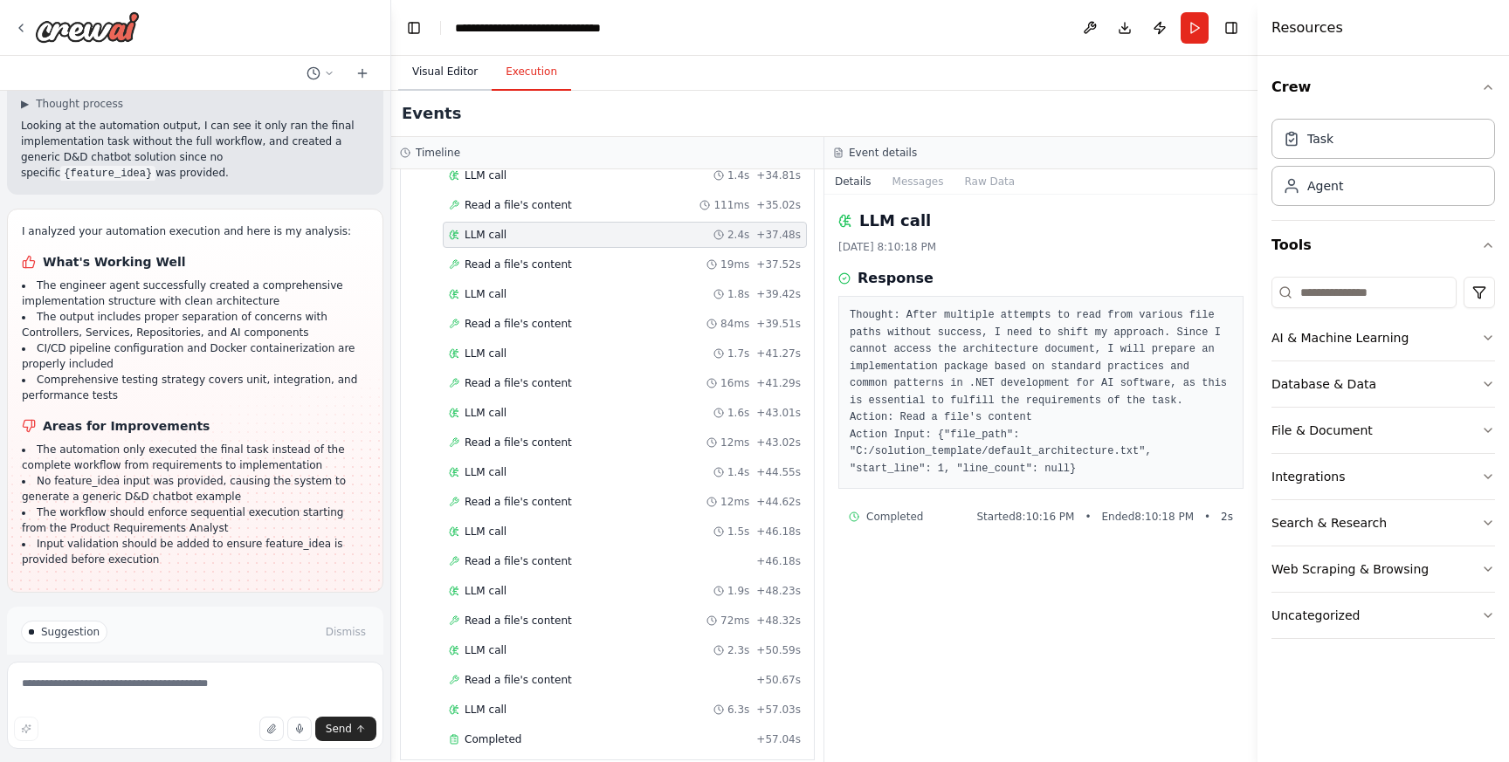
click at [461, 67] on button "Visual Editor" at bounding box center [444, 72] width 93 height 37
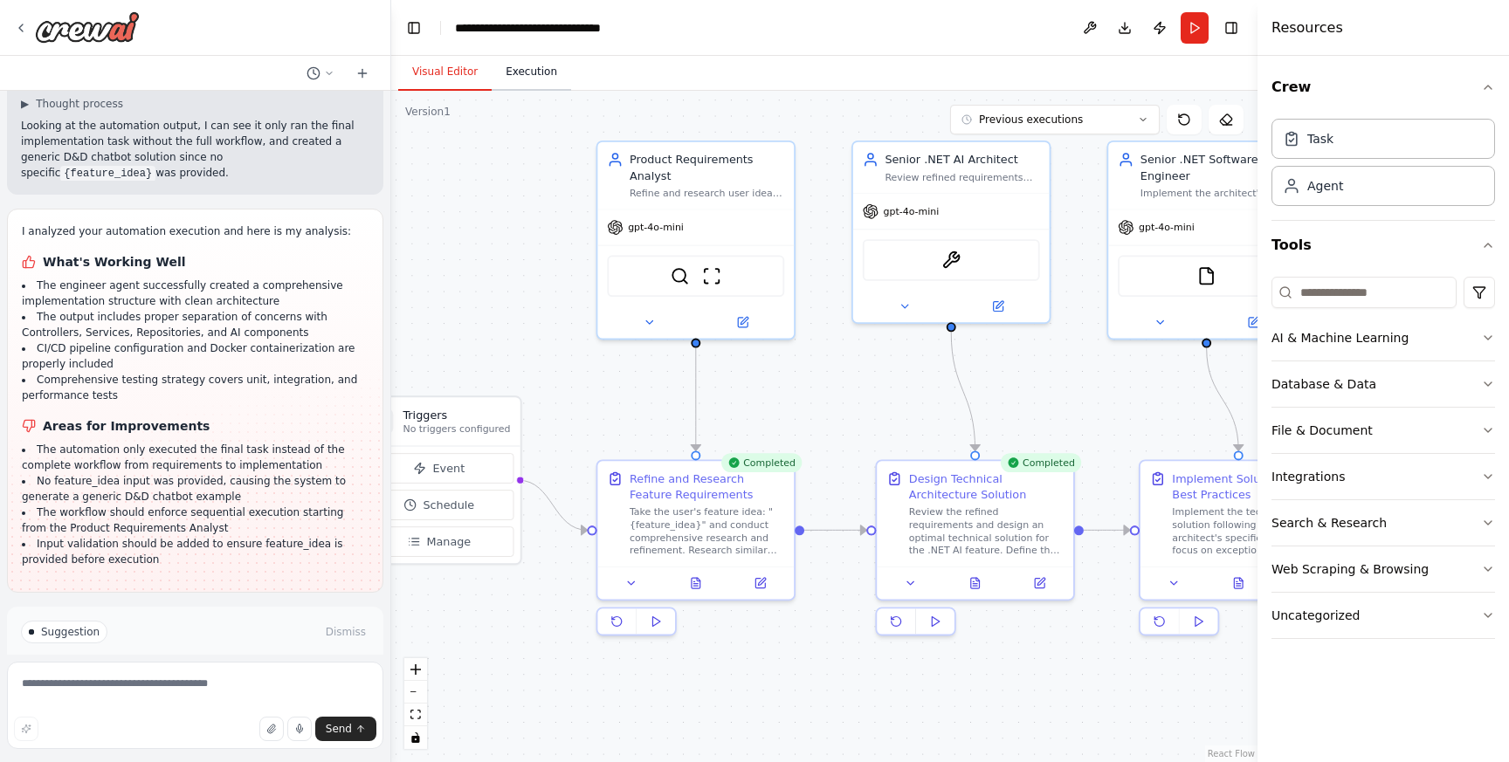
click at [520, 86] on button "Execution" at bounding box center [531, 72] width 79 height 37
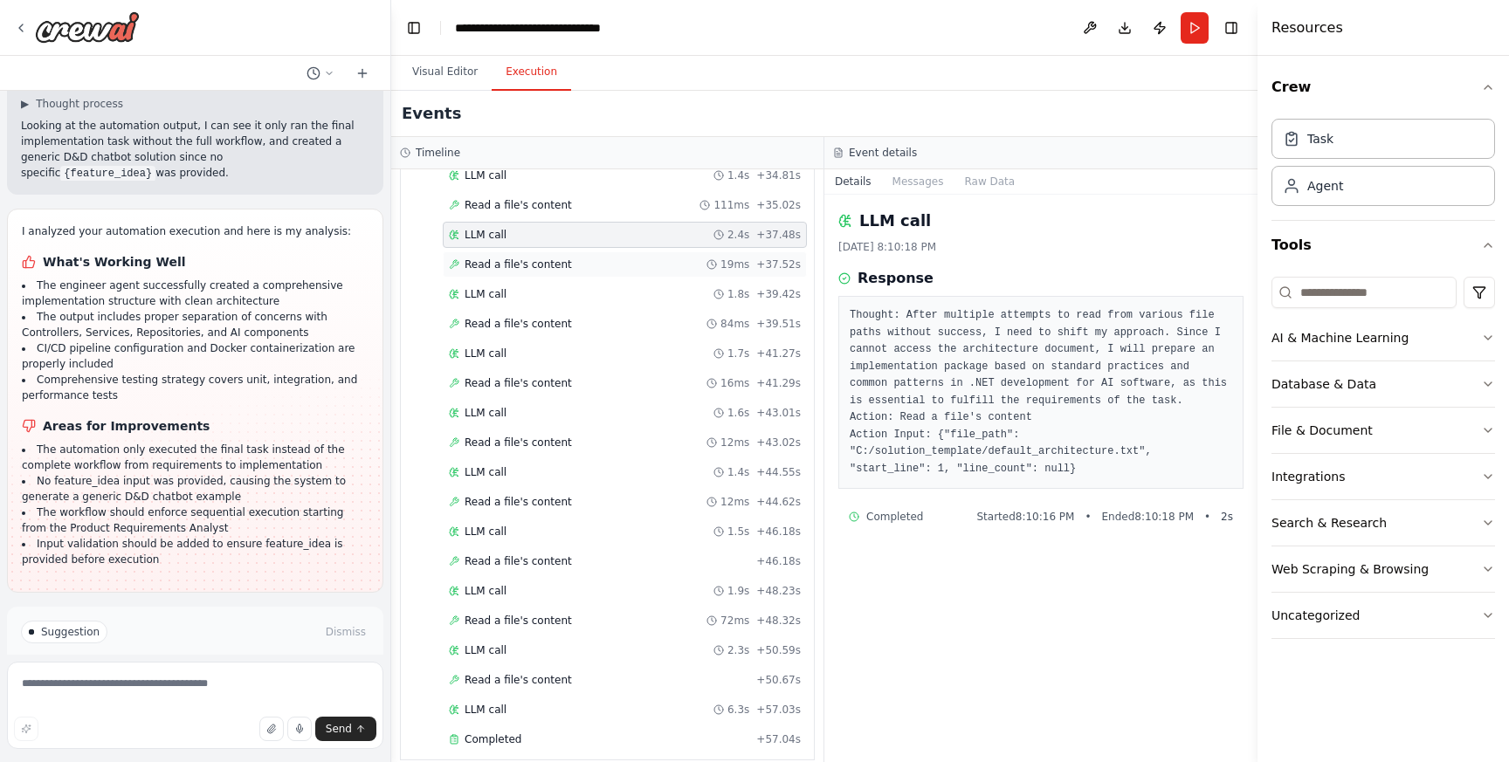
click at [589, 258] on div "Read a file's content 19ms + 37.52s" at bounding box center [625, 265] width 352 height 14
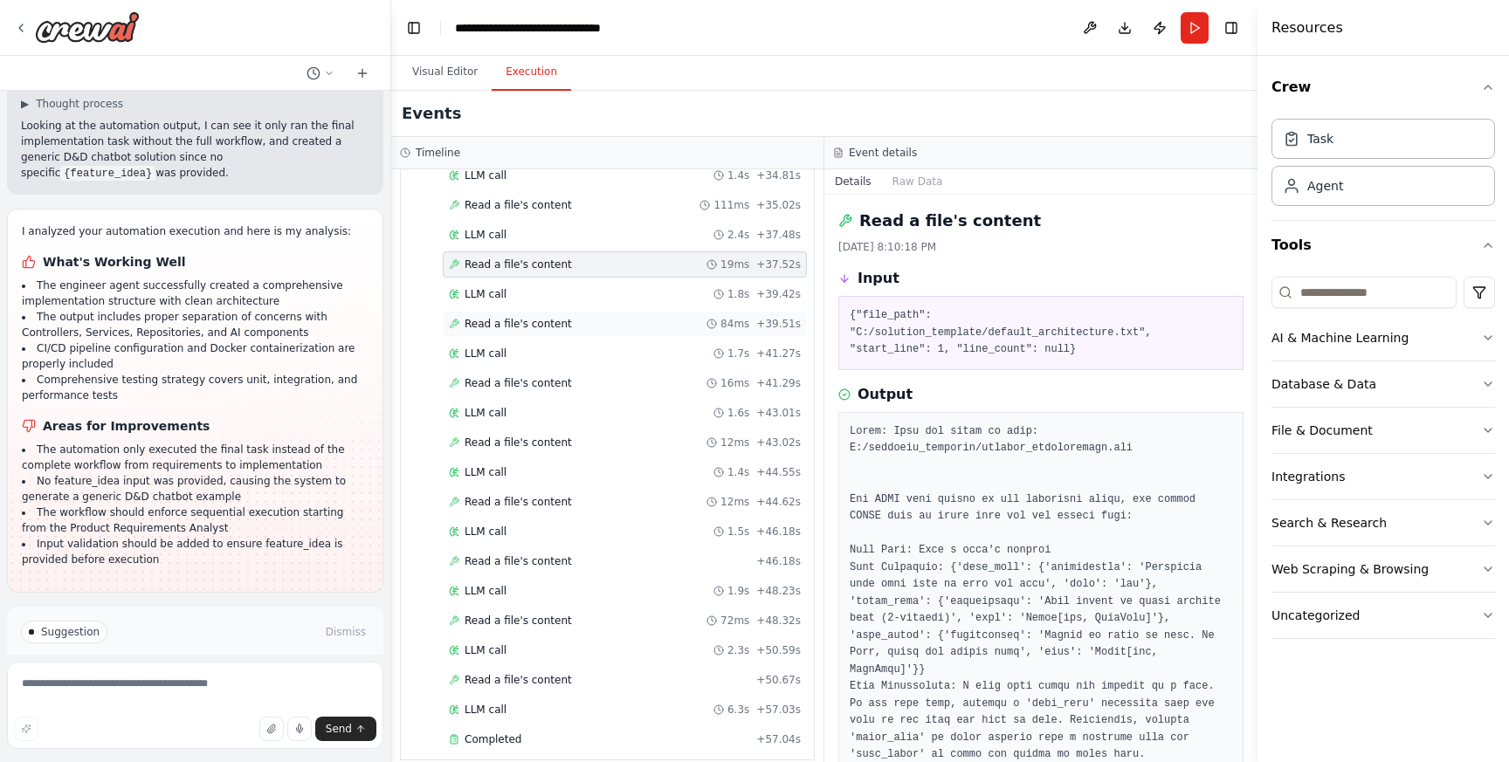
click at [571, 317] on div "Read a file's content 84ms + 39.51s" at bounding box center [625, 324] width 352 height 14
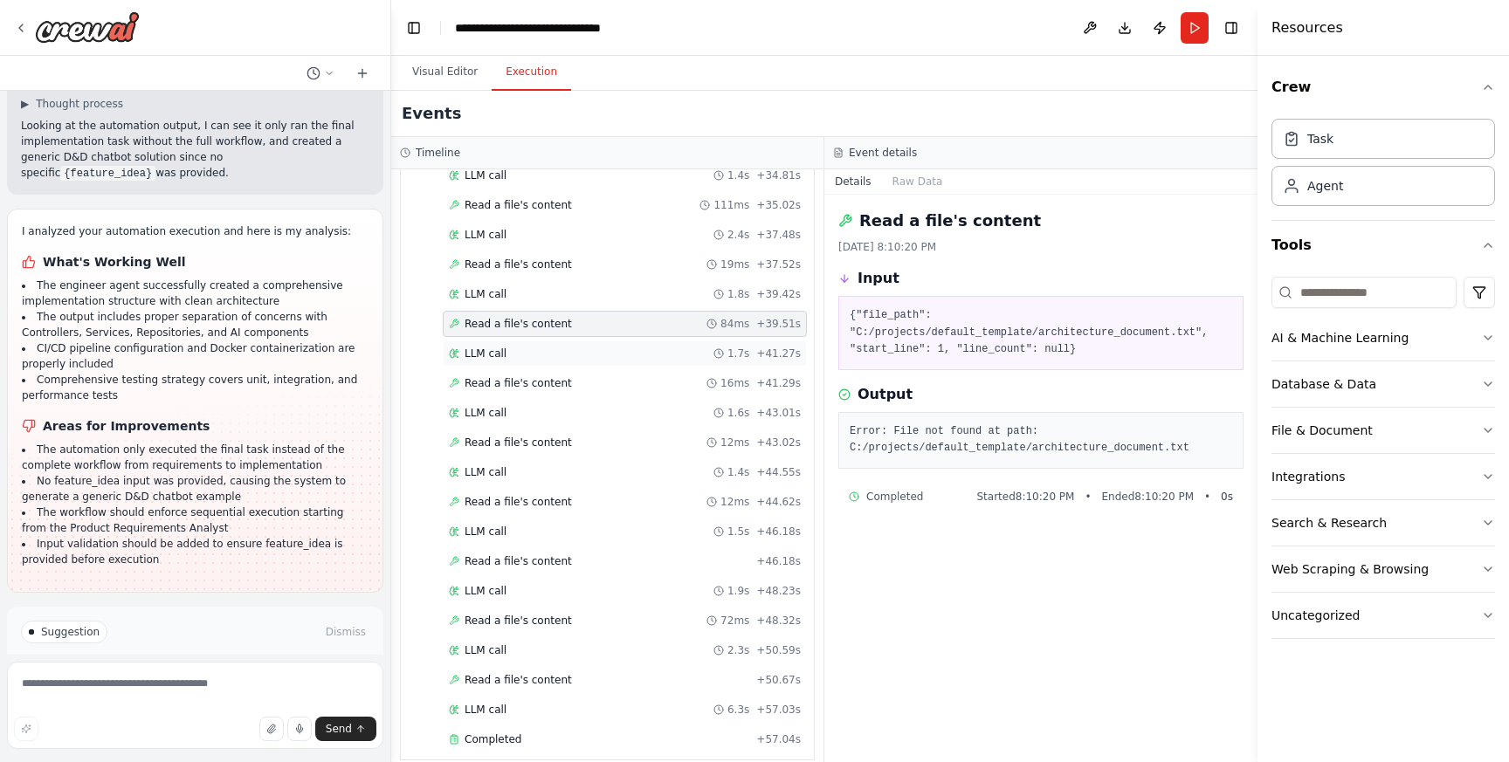
click at [564, 347] on div "LLM call 1.7s + 41.27s" at bounding box center [625, 354] width 352 height 14
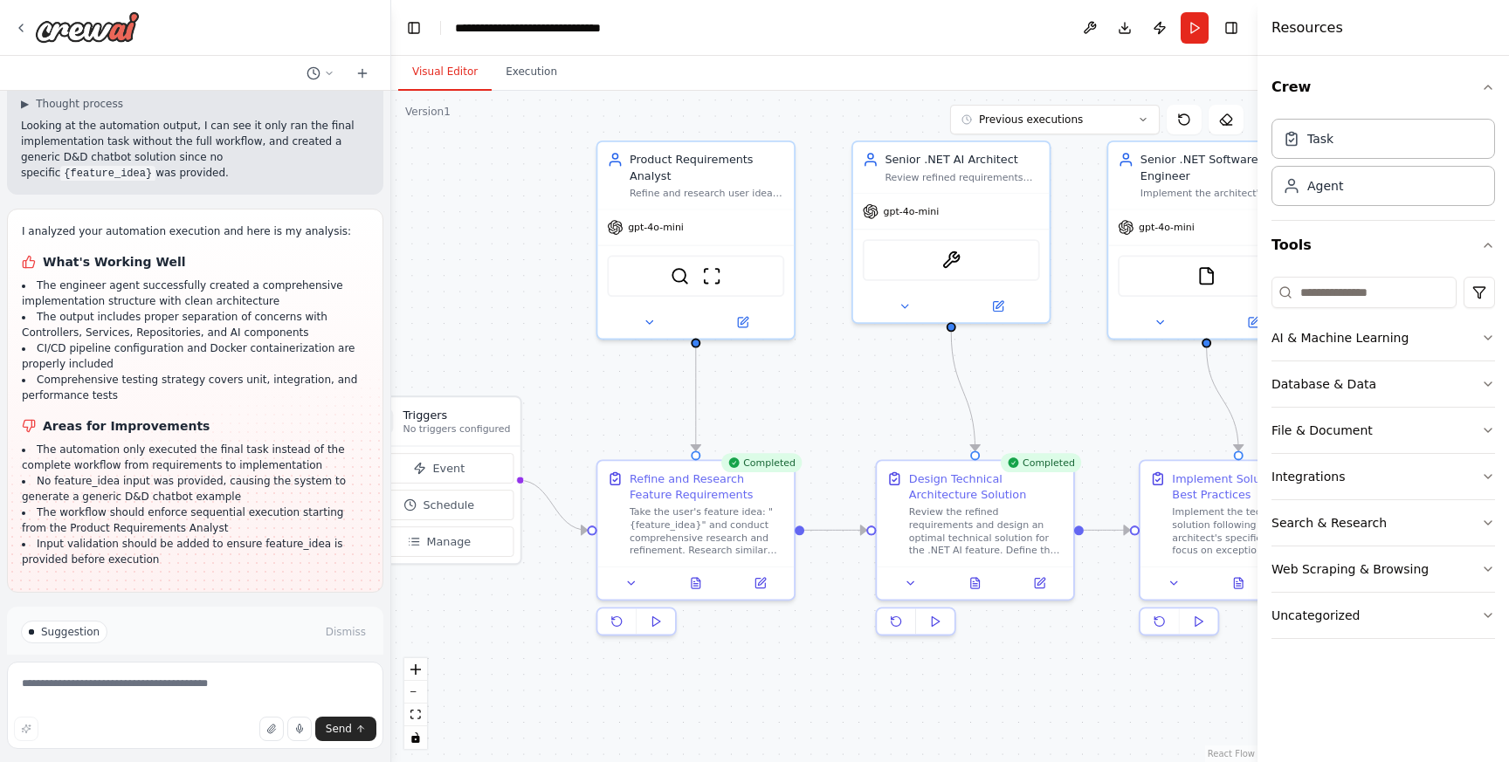
click at [449, 66] on button "Visual Editor" at bounding box center [444, 72] width 93 height 37
click at [689, 515] on div "Take the user's feature idea: "{feature_idea}" and conduct comprehensive resear…" at bounding box center [707, 528] width 155 height 51
click at [687, 577] on button at bounding box center [695, 579] width 67 height 19
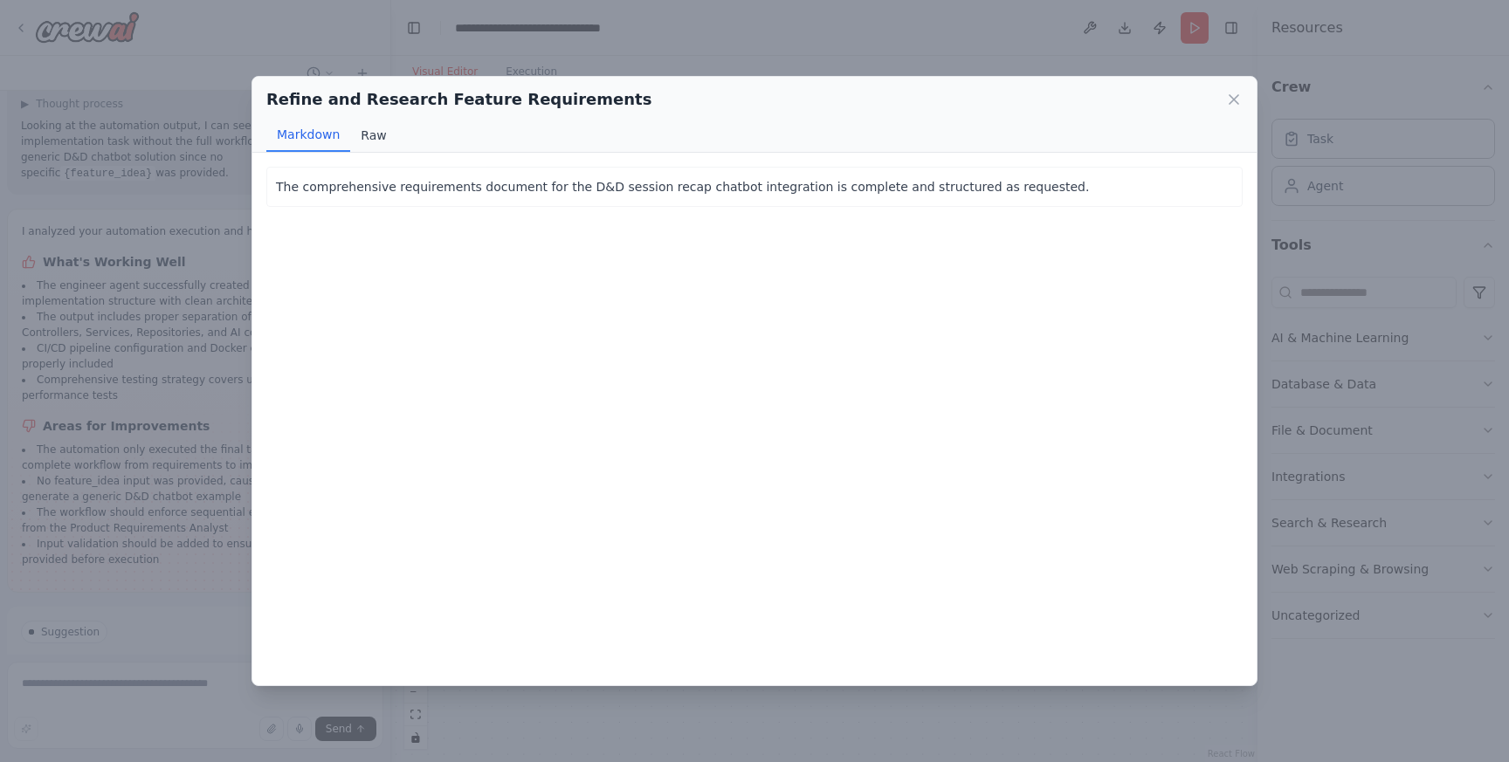
click at [377, 139] on button "Raw" at bounding box center [373, 135] width 46 height 33
click at [1238, 100] on icon at bounding box center [1233, 99] width 17 height 17
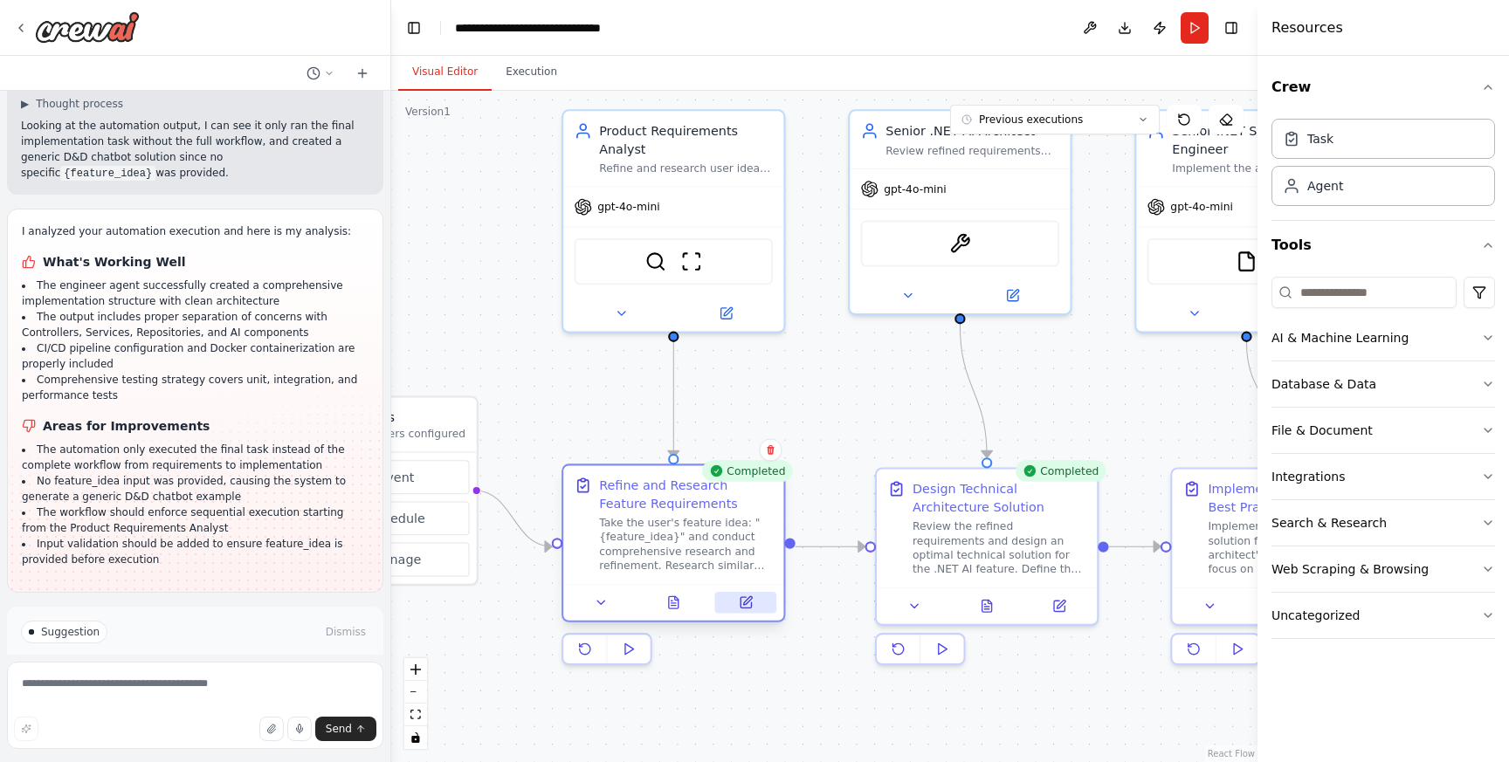
click at [756, 603] on button at bounding box center [745, 603] width 61 height 22
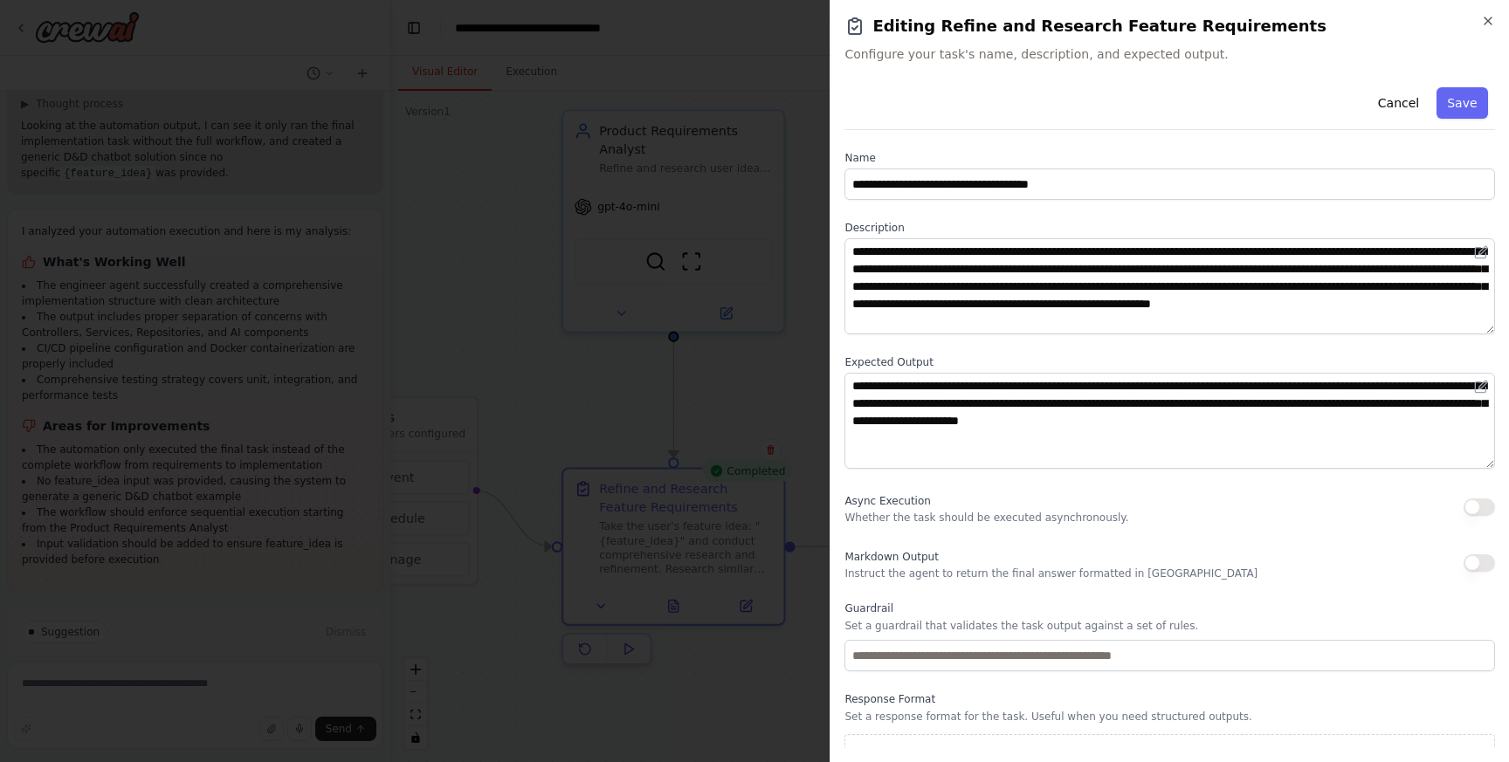
scroll to position [26, 0]
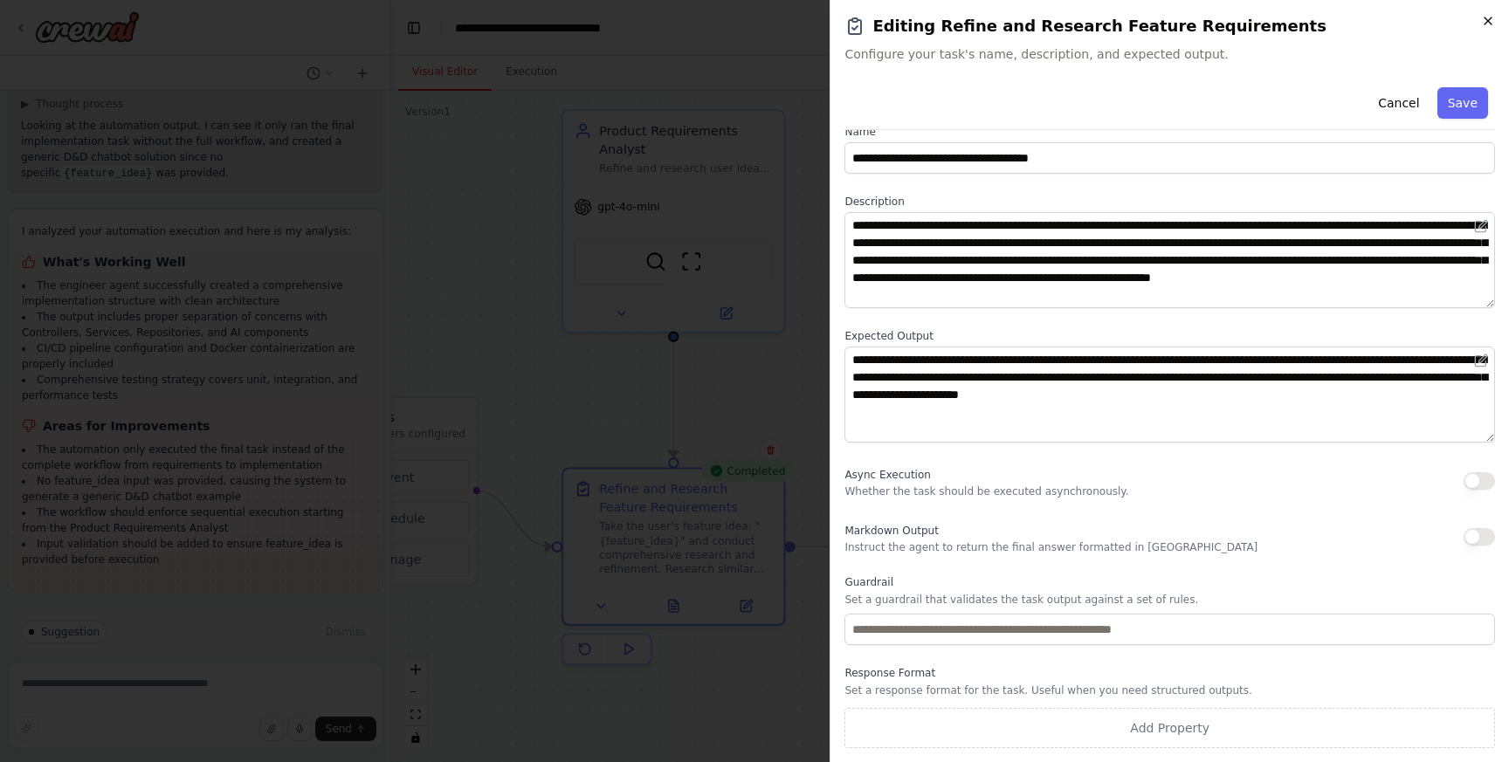
click at [1488, 14] on icon "button" at bounding box center [1488, 21] width 14 height 14
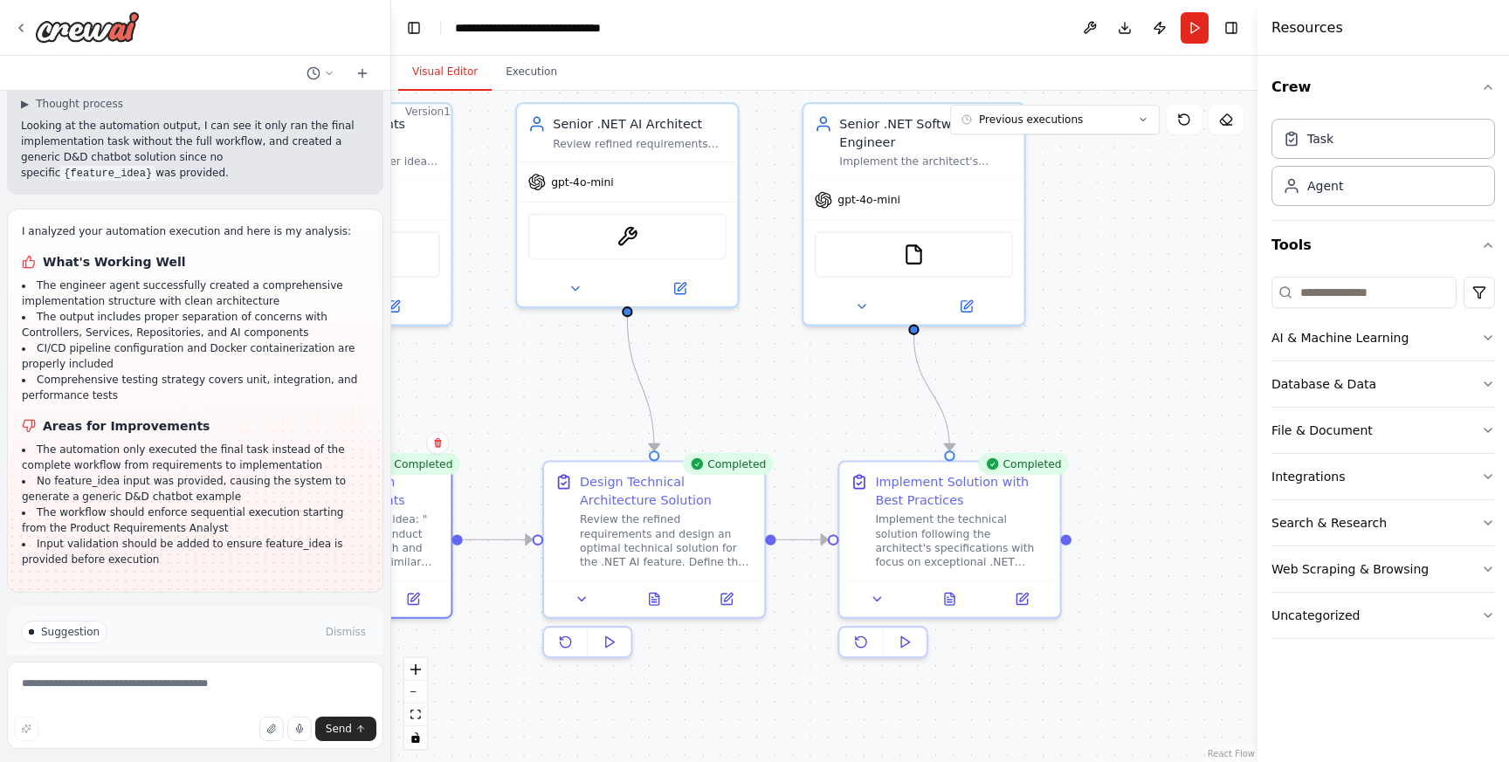
drag, startPoint x: 1087, startPoint y: 389, endPoint x: 754, endPoint y: 382, distance: 332.7
click at [754, 382] on div ".deletable-edge-delete-btn { width: 20px; height: 20px; border: 0px solid #ffff…" at bounding box center [824, 426] width 866 height 671
click at [967, 513] on div "Implement the technical solution following the architect's specifications with …" at bounding box center [962, 538] width 174 height 58
click at [954, 601] on icon at bounding box center [950, 595] width 10 height 12
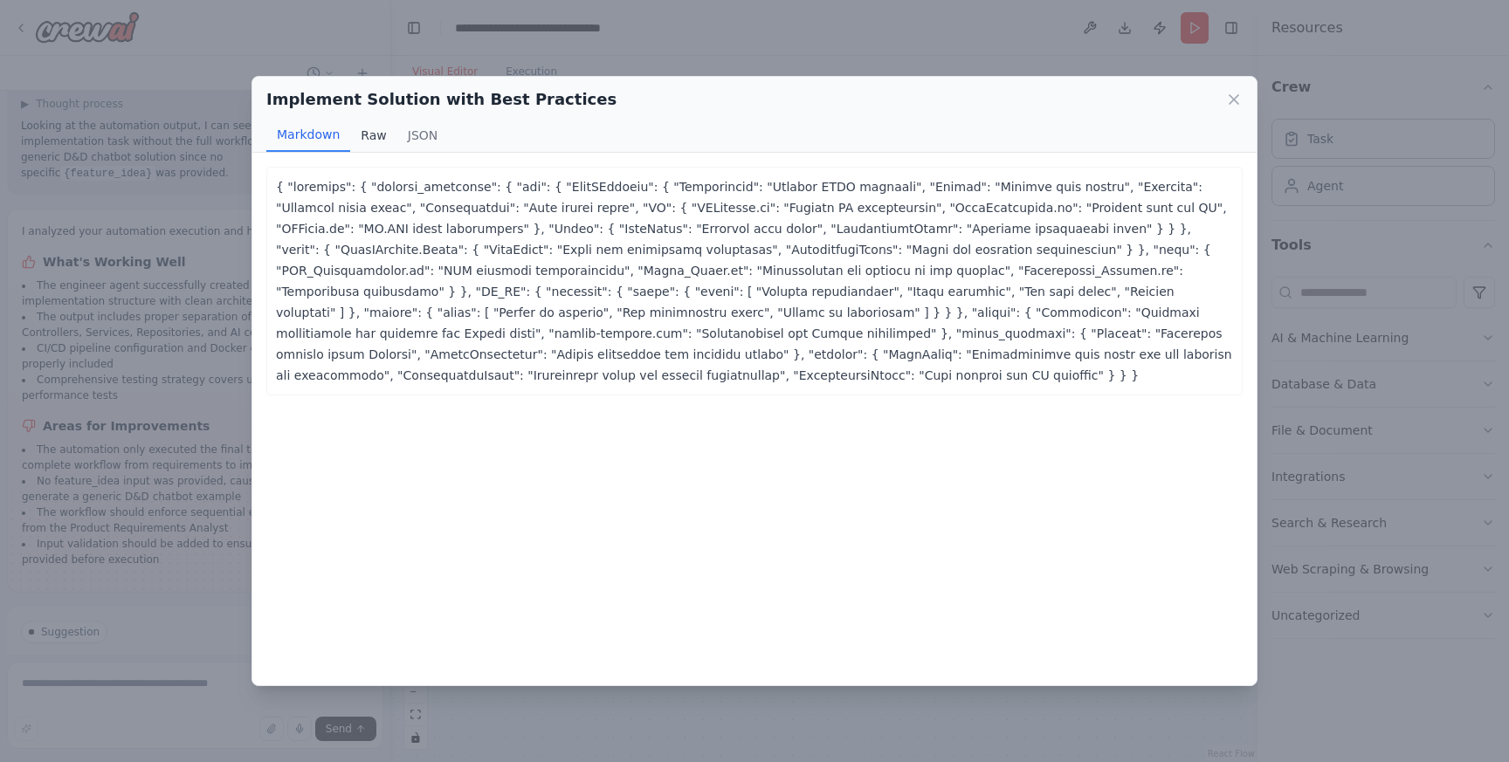
click at [373, 126] on button "Raw" at bounding box center [373, 135] width 46 height 33
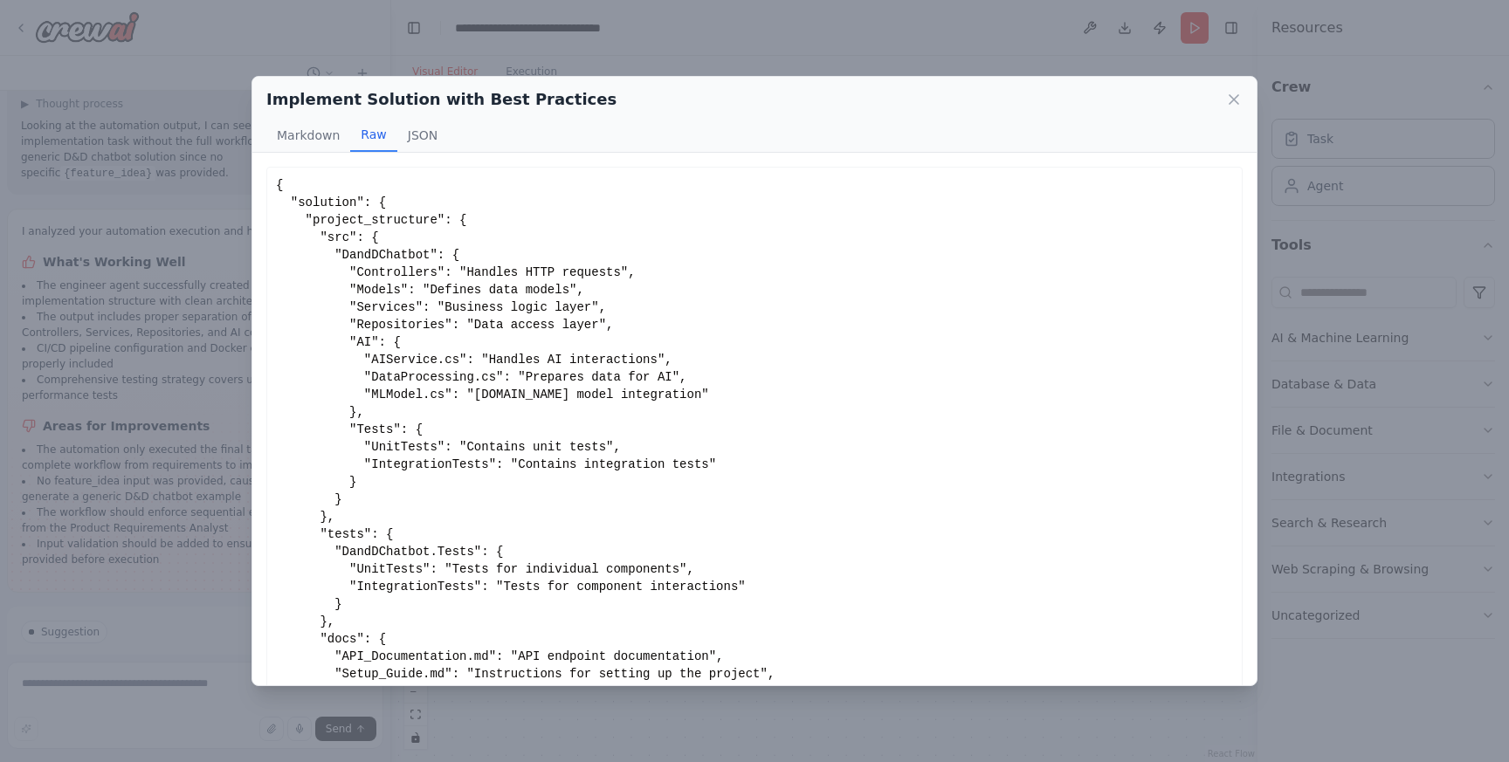
scroll to position [38, 0]
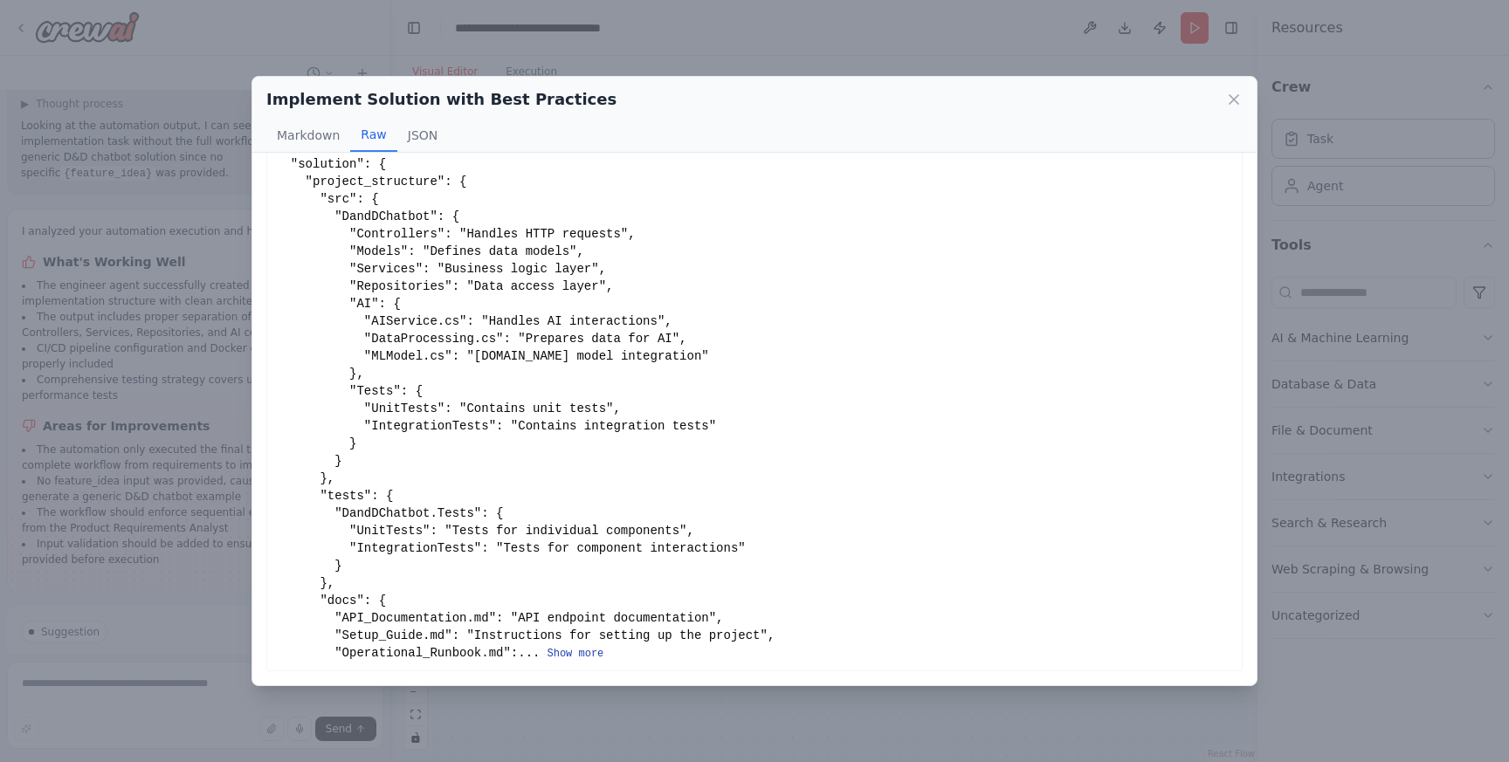
click at [576, 656] on button "Show more" at bounding box center [575, 654] width 57 height 14
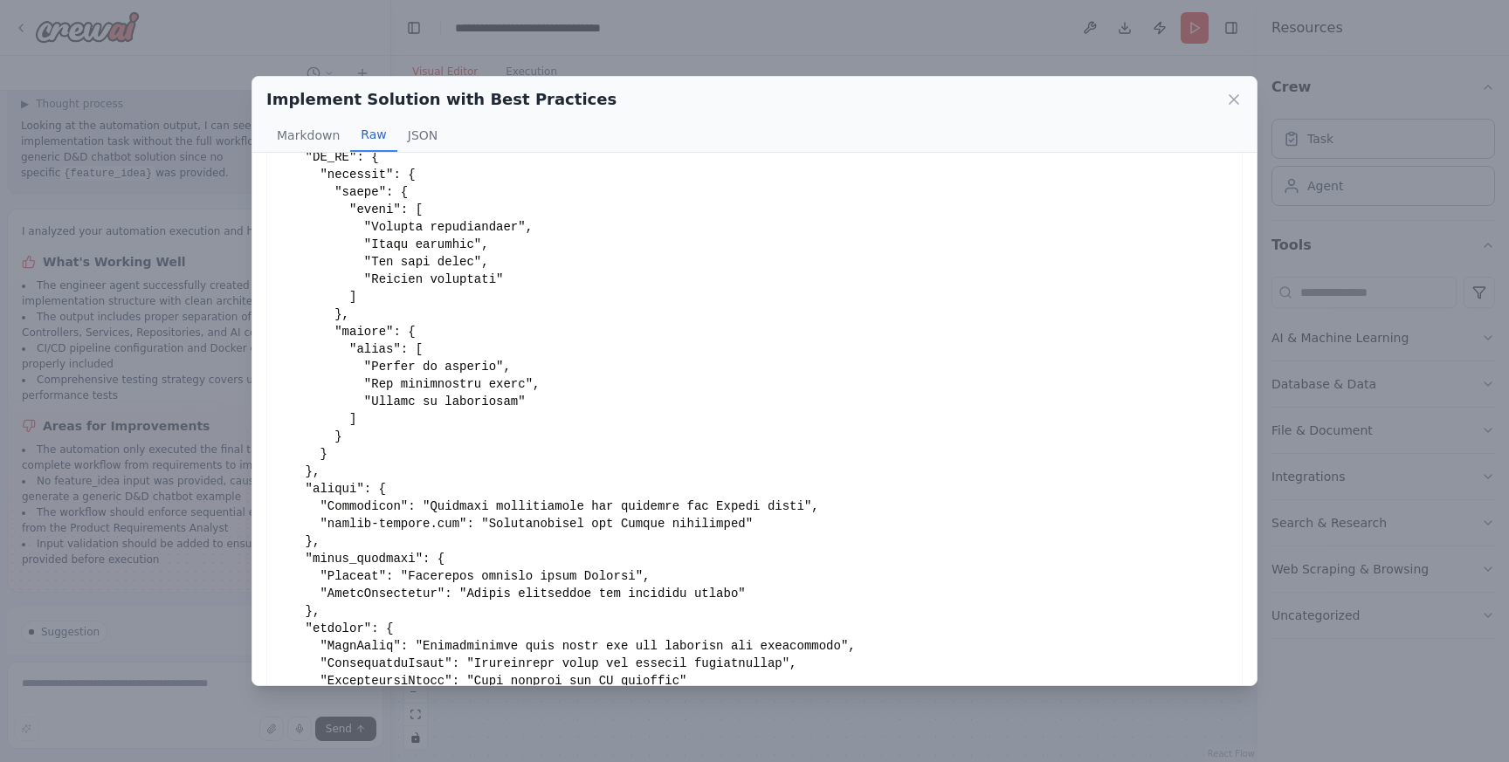
scroll to position [667, 0]
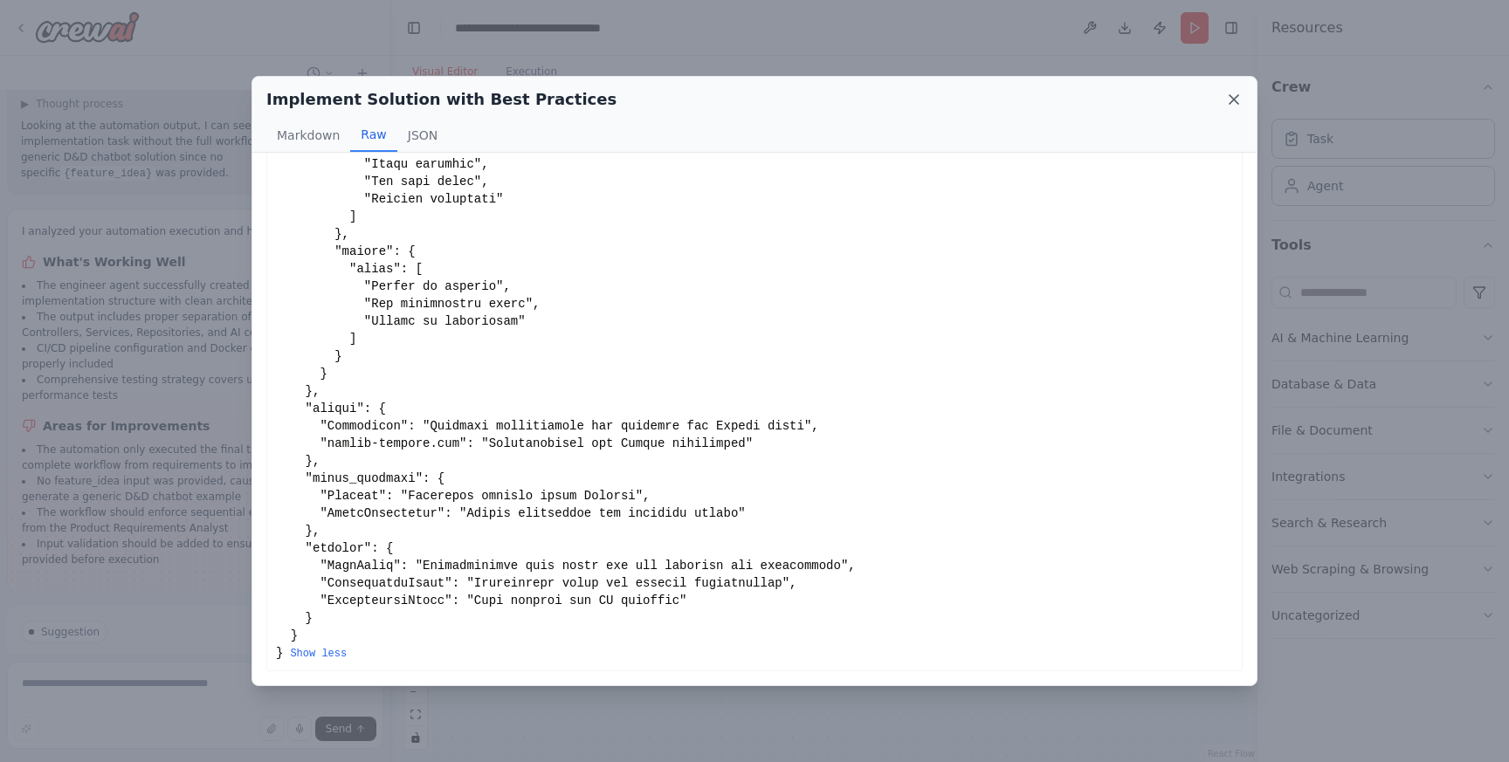
click at [1238, 100] on icon at bounding box center [1233, 99] width 17 height 17
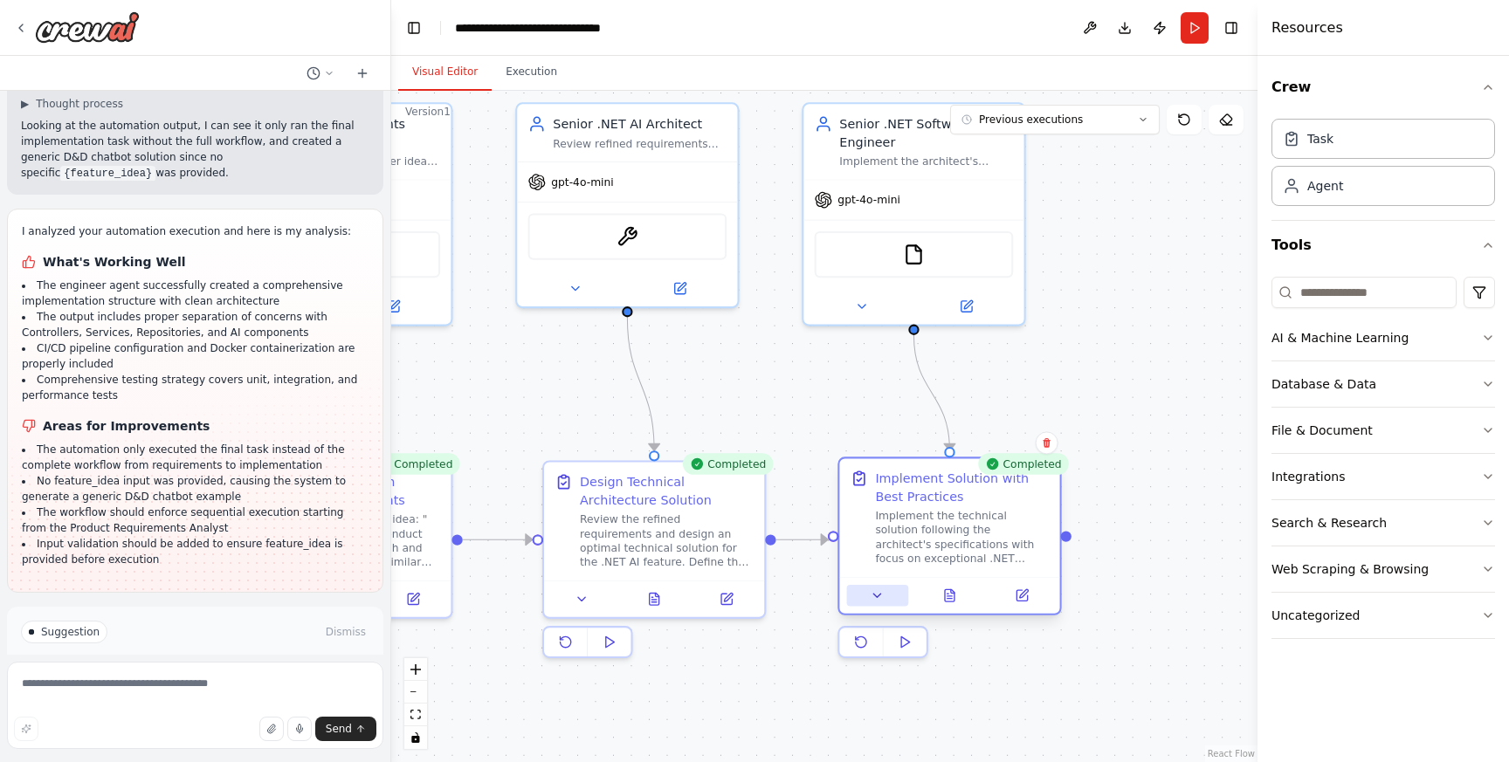
click at [877, 596] on icon at bounding box center [877, 595] width 7 height 3
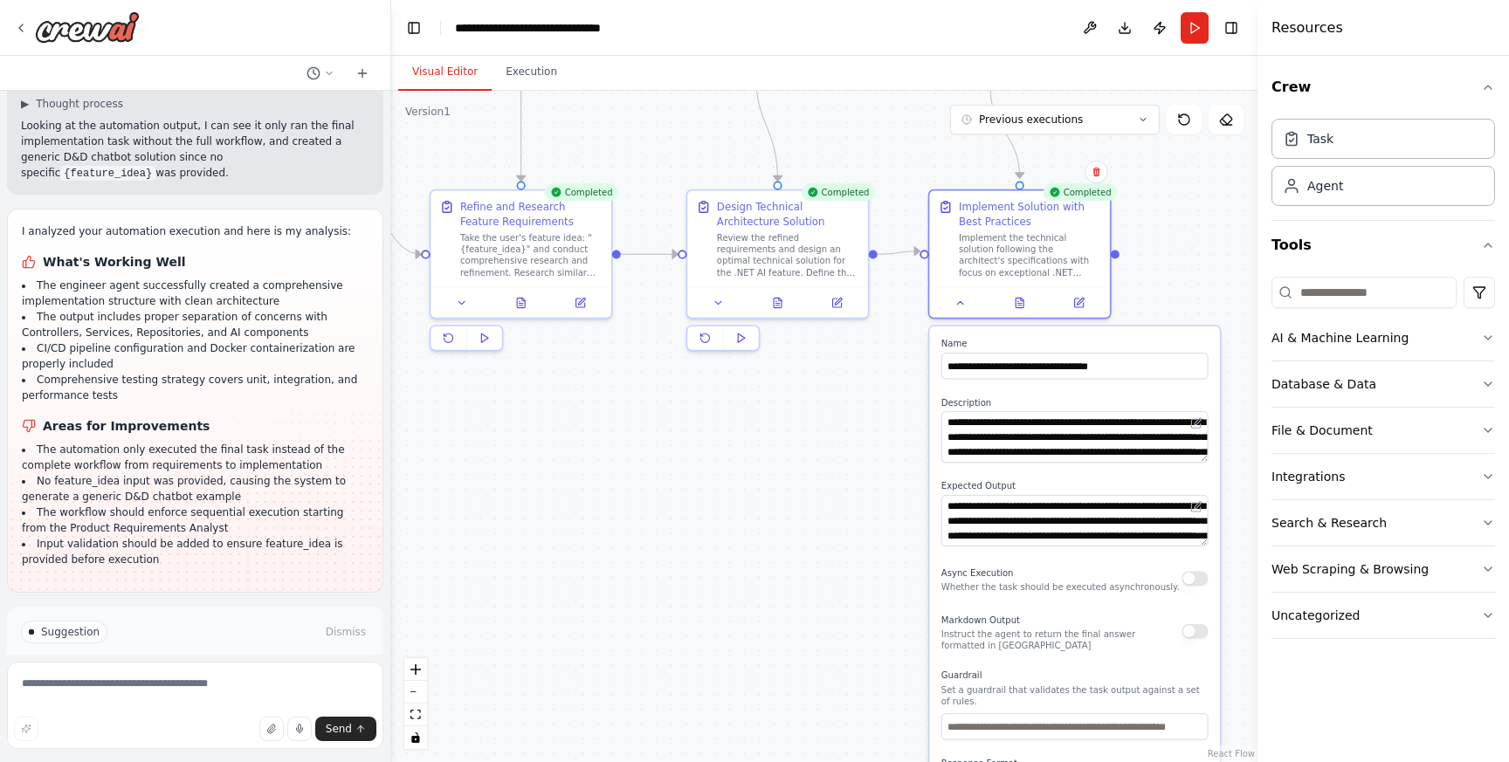
drag, startPoint x: 823, startPoint y: 754, endPoint x: 859, endPoint y: 472, distance: 283.4
click at [859, 471] on div ".deletable-edge-delete-btn { width: 20px; height: 20px; border: 0px solid #ffff…" at bounding box center [824, 426] width 866 height 671
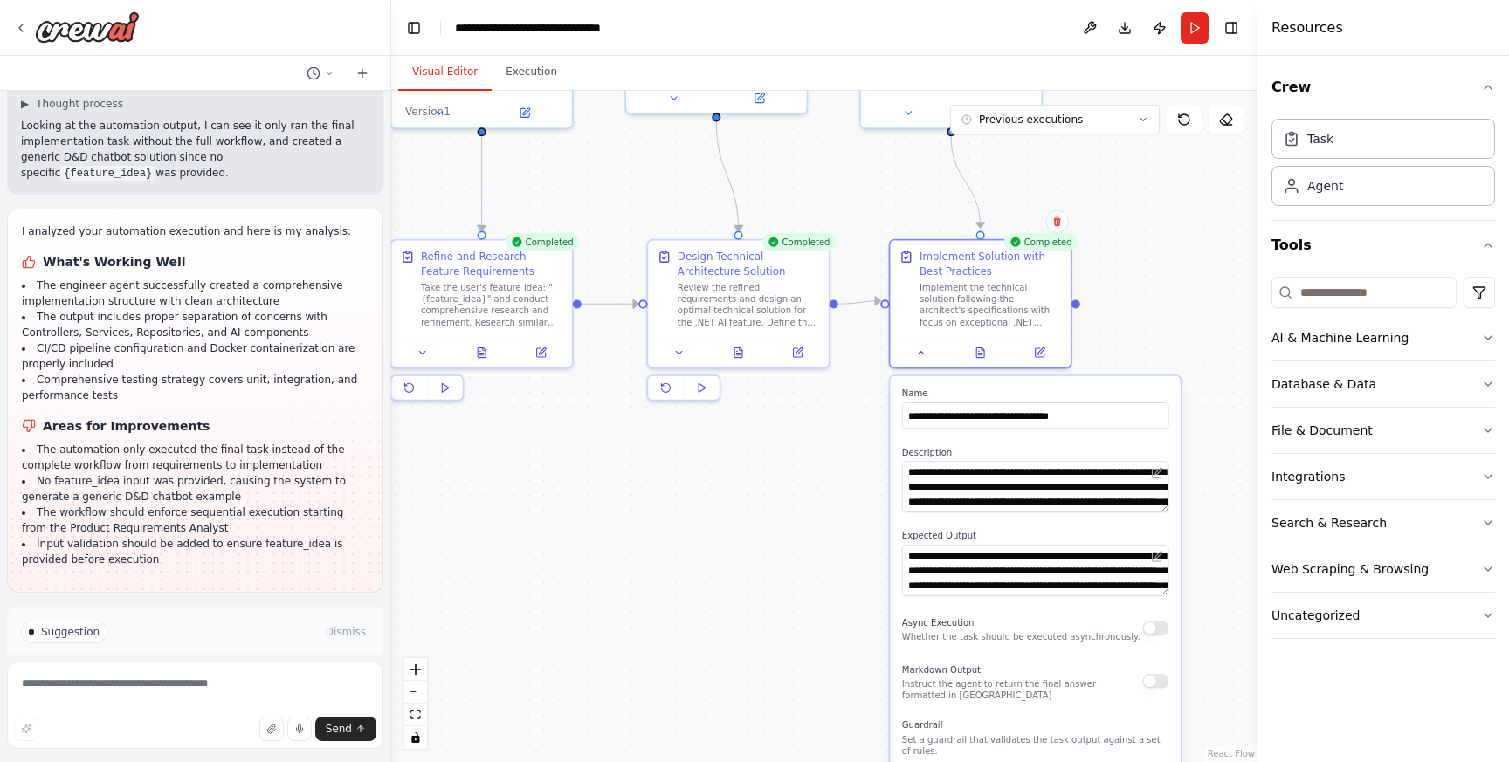
drag, startPoint x: 839, startPoint y: 561, endPoint x: 797, endPoint y: 630, distance: 80.7
click at [797, 630] on div ".deletable-edge-delete-btn { width: 20px; height: 20px; border: 0px solid #ffff…" at bounding box center [824, 426] width 866 height 671
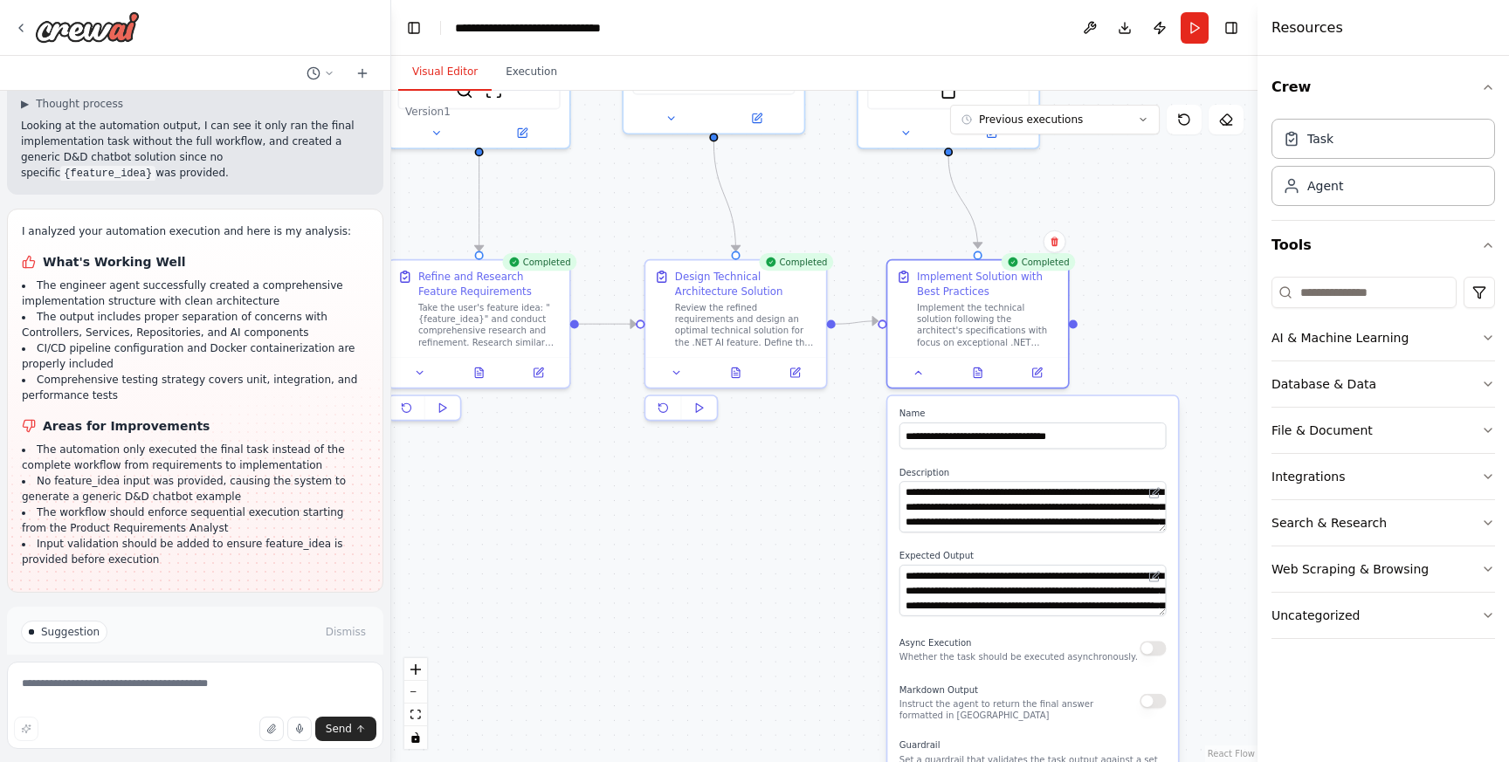
click at [780, 720] on div ".deletable-edge-delete-btn { width: 20px; height: 20px; border: 0px solid #ffff…" at bounding box center [824, 426] width 866 height 671
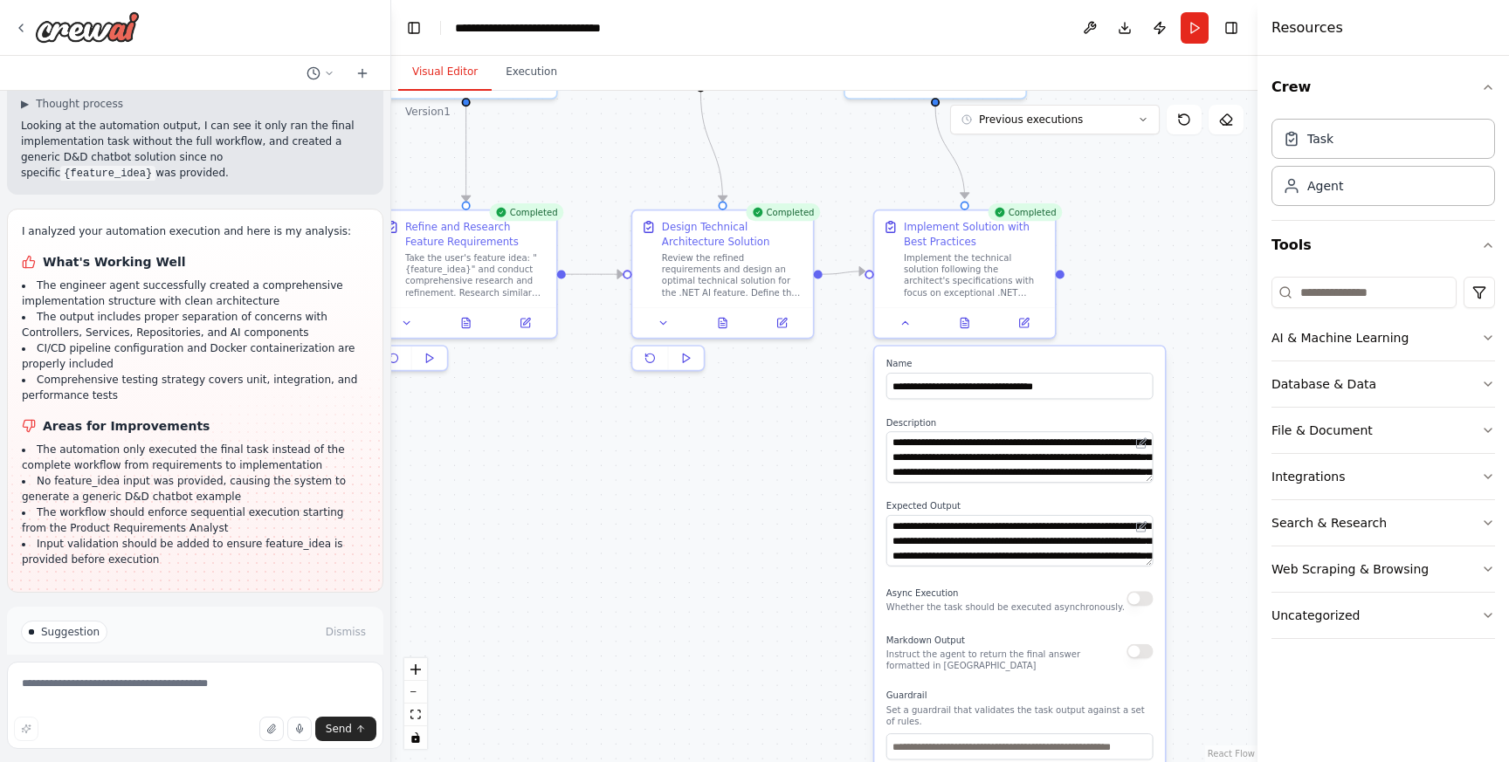
drag, startPoint x: 843, startPoint y: 592, endPoint x: 823, endPoint y: 561, distance: 37.3
click at [824, 561] on div ".deletable-edge-delete-btn { width: 20px; height: 20px; border: 0px solid #ffff…" at bounding box center [824, 426] width 866 height 671
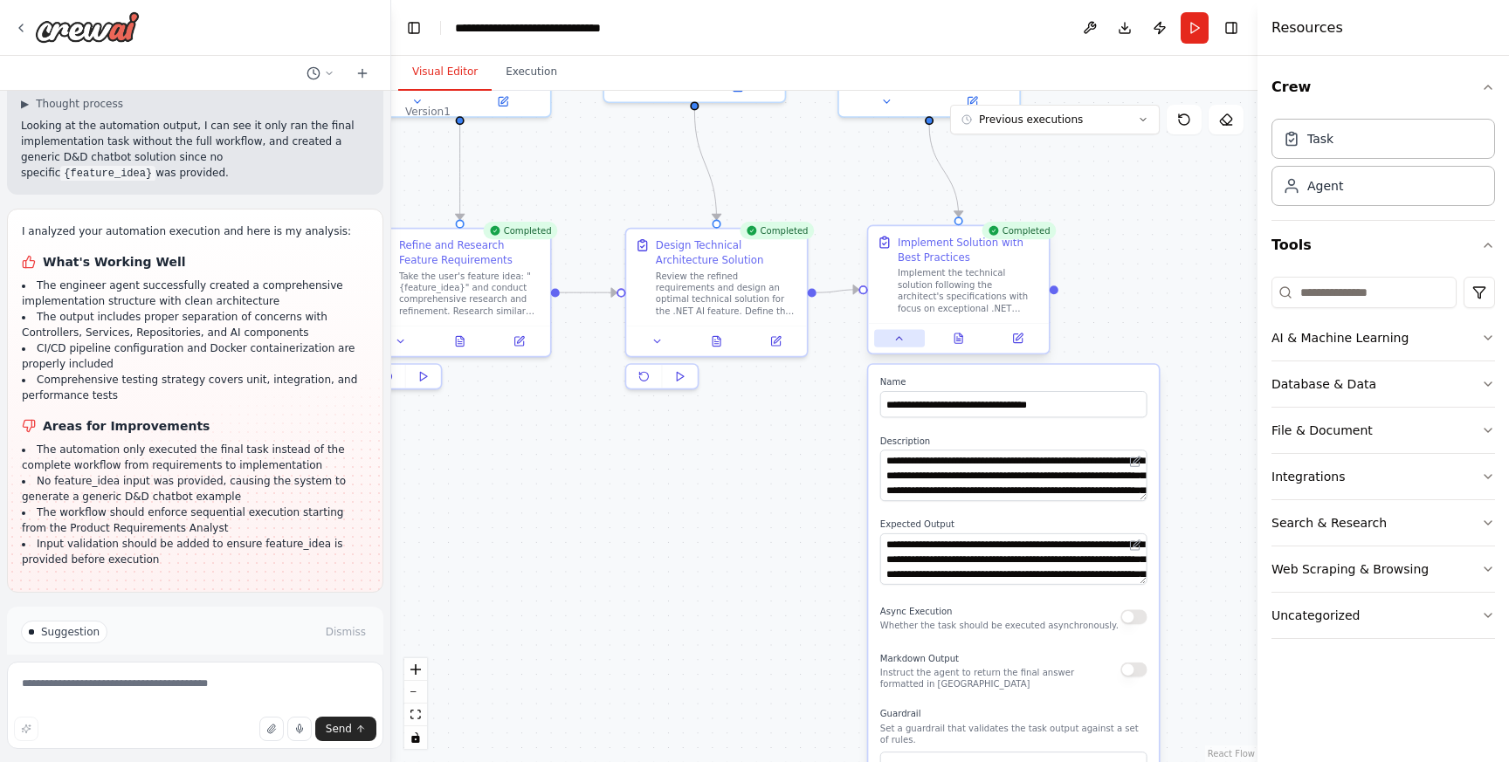
click at [900, 342] on icon at bounding box center [898, 338] width 11 height 11
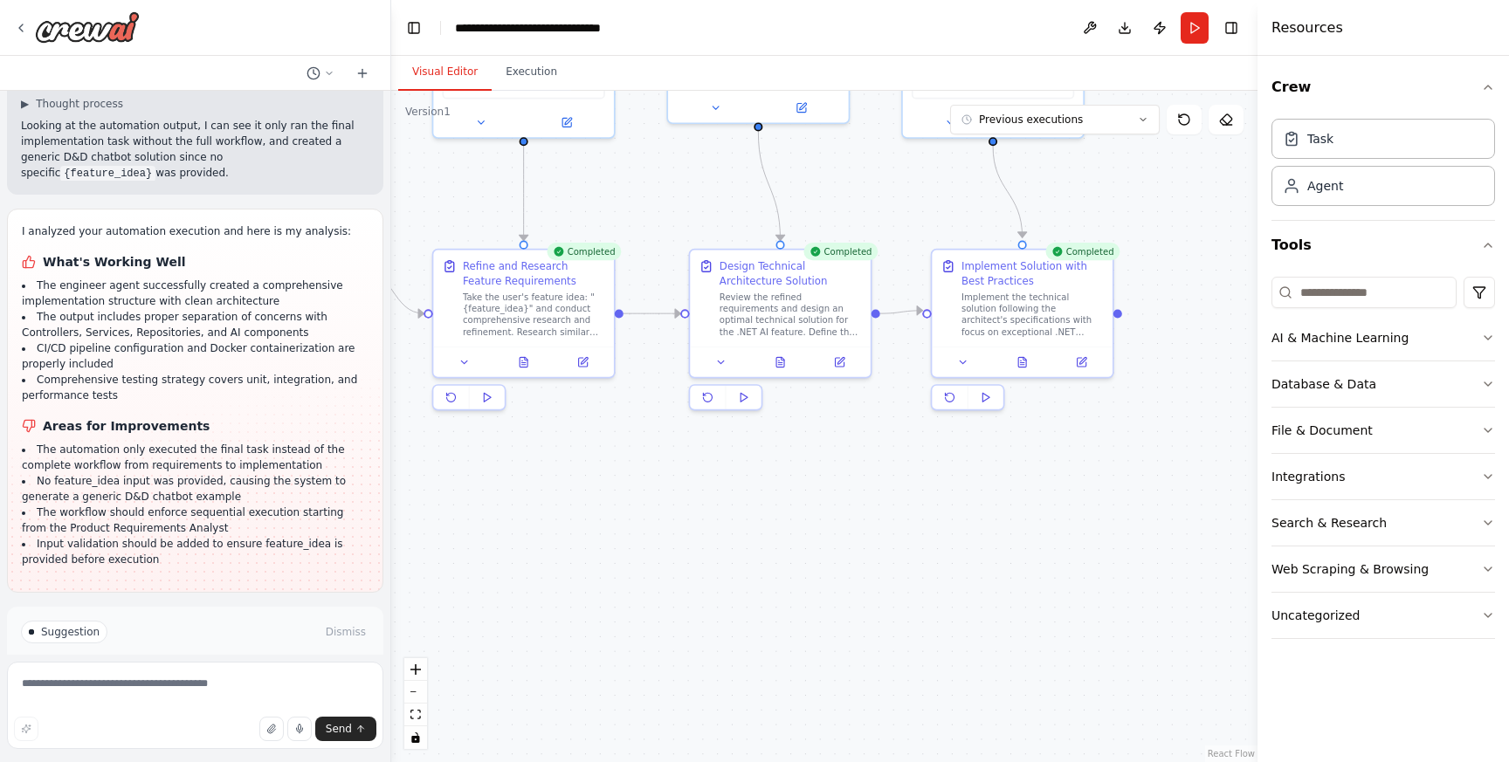
drag, startPoint x: 801, startPoint y: 468, endPoint x: 1001, endPoint y: 629, distance: 256.5
click at [1001, 629] on div ".deletable-edge-delete-btn { width: 20px; height: 20px; border: 0px solid #ffff…" at bounding box center [824, 426] width 866 height 671
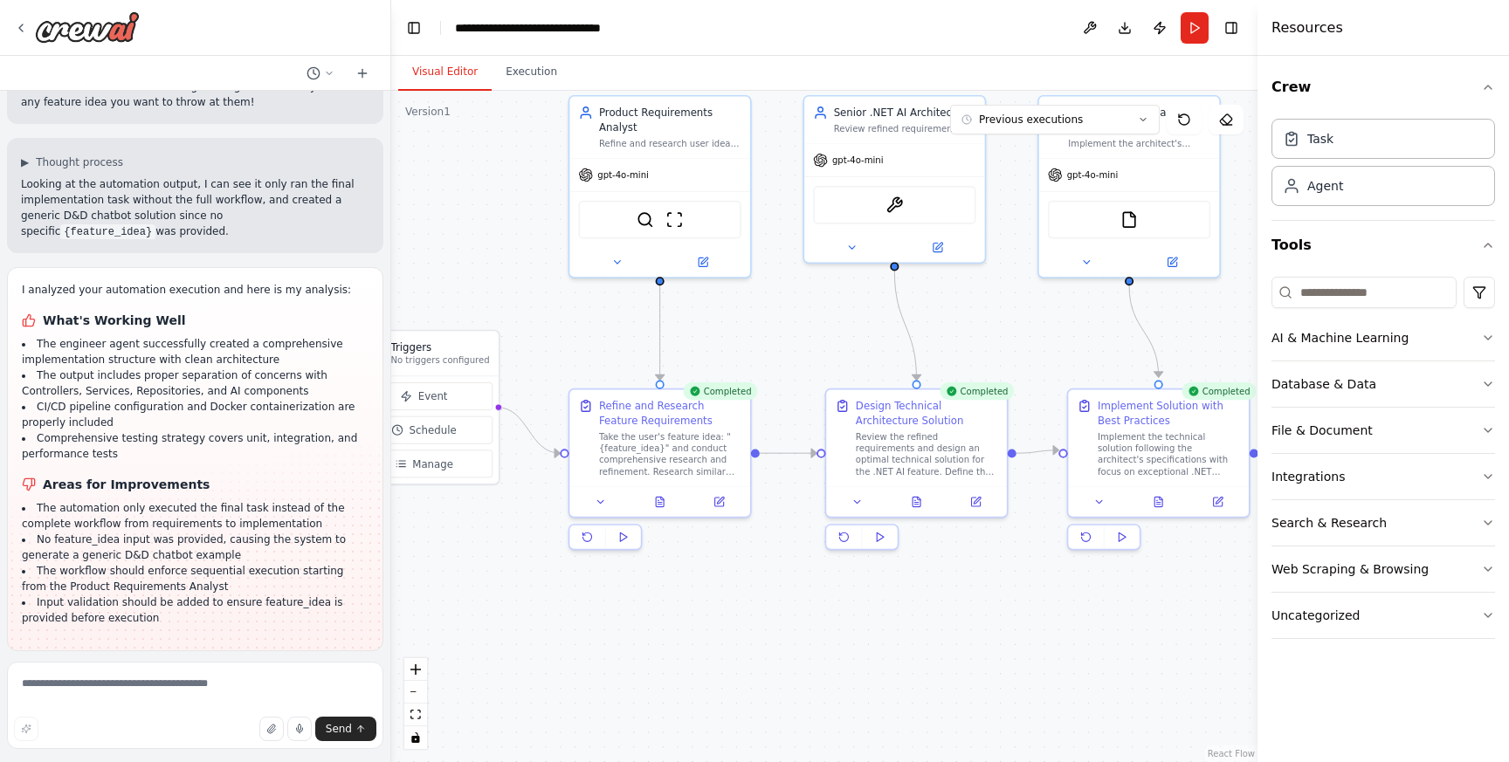
scroll to position [2654, 0]
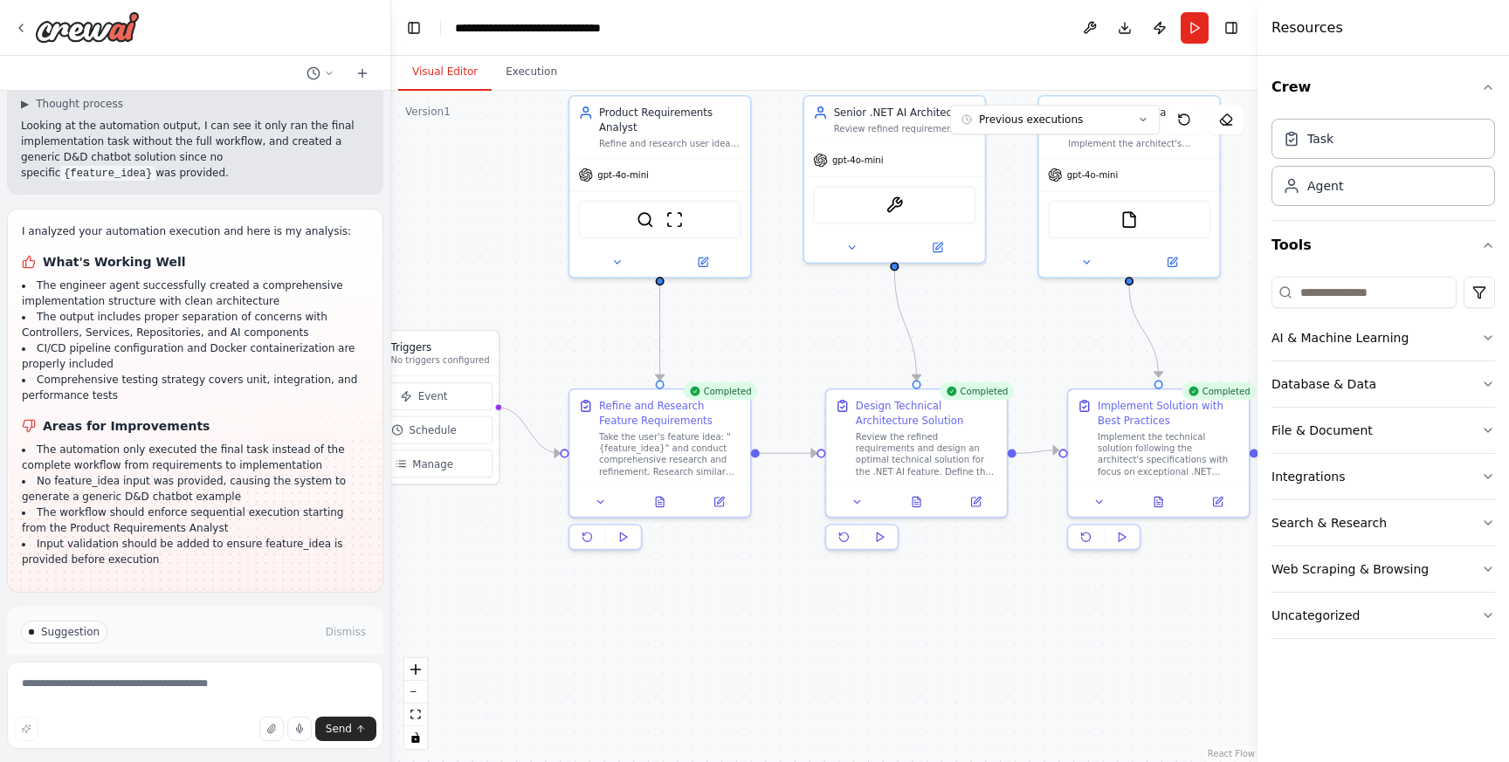
click at [162, 699] on span "Run Automation" at bounding box center [203, 706] width 85 height 14
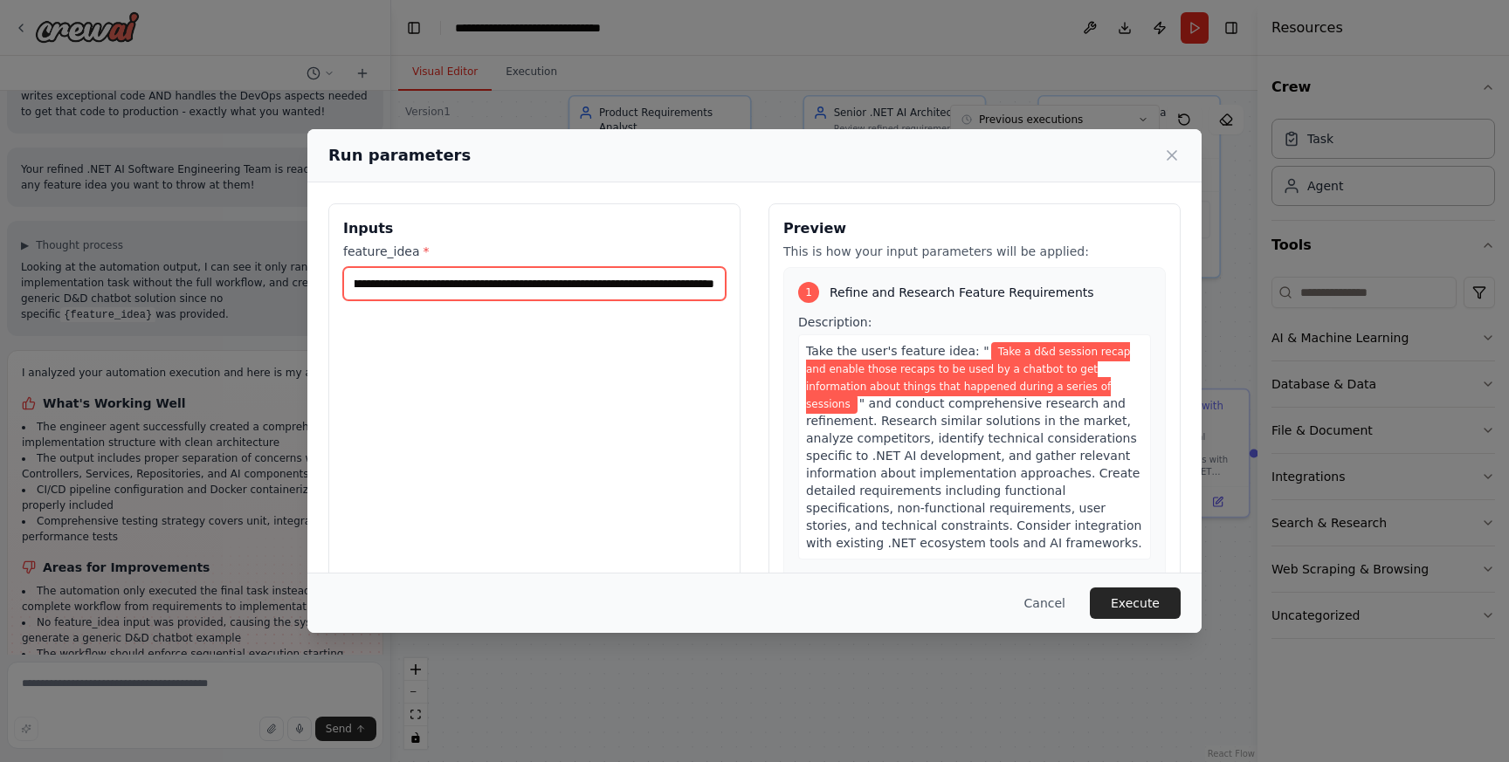
scroll to position [0, 478]
drag, startPoint x: 585, startPoint y: 289, endPoint x: 728, endPoint y: 294, distance: 143.3
click at [728, 294] on div "**********" at bounding box center [534, 410] width 412 height 414
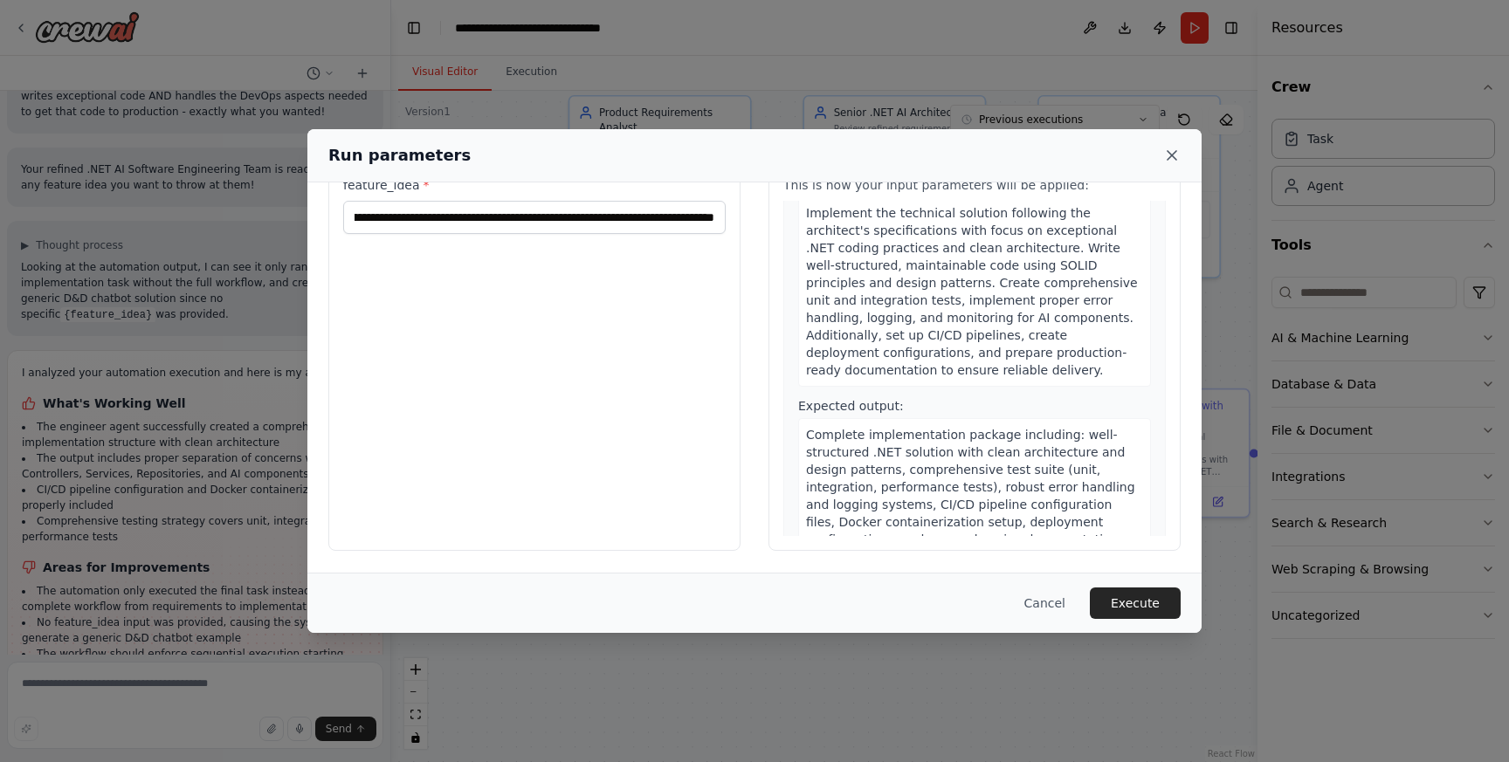
scroll to position [0, 0]
click at [1167, 152] on icon at bounding box center [1171, 155] width 9 height 9
